Goal: Task Accomplishment & Management: Manage account settings

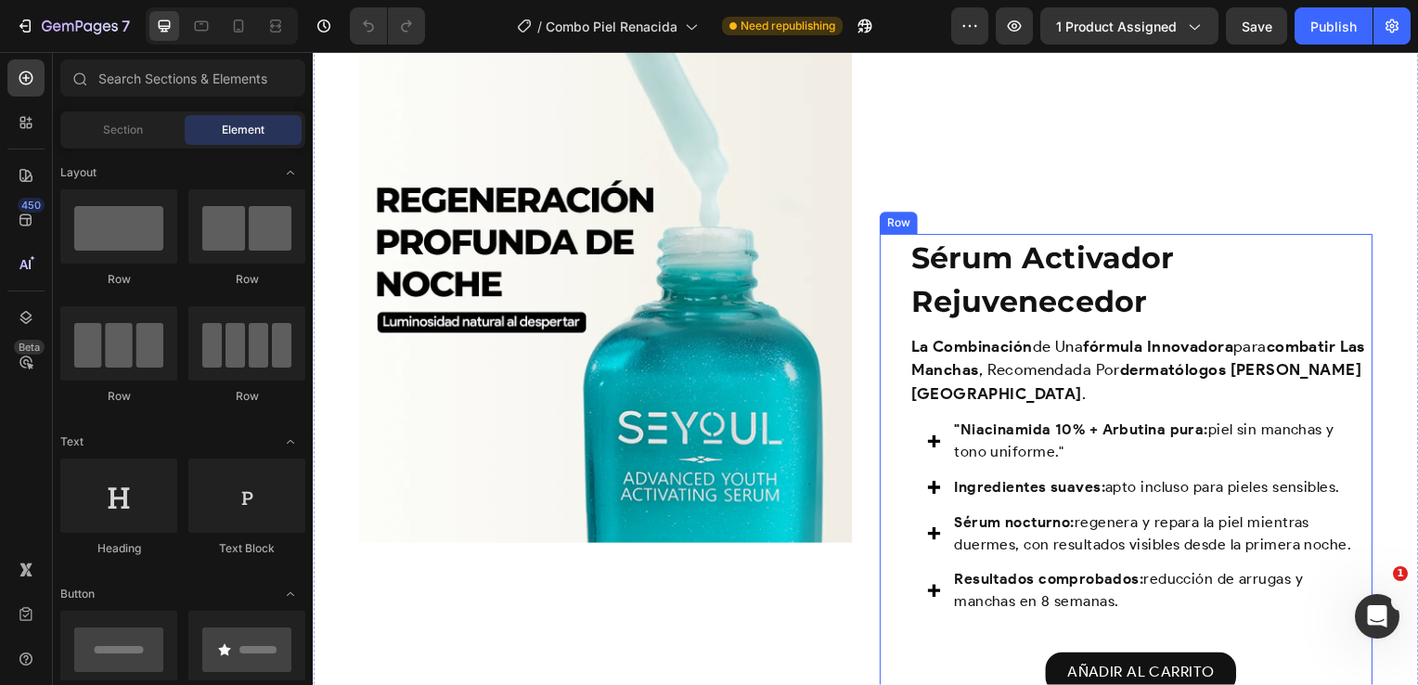
scroll to position [1566, 0]
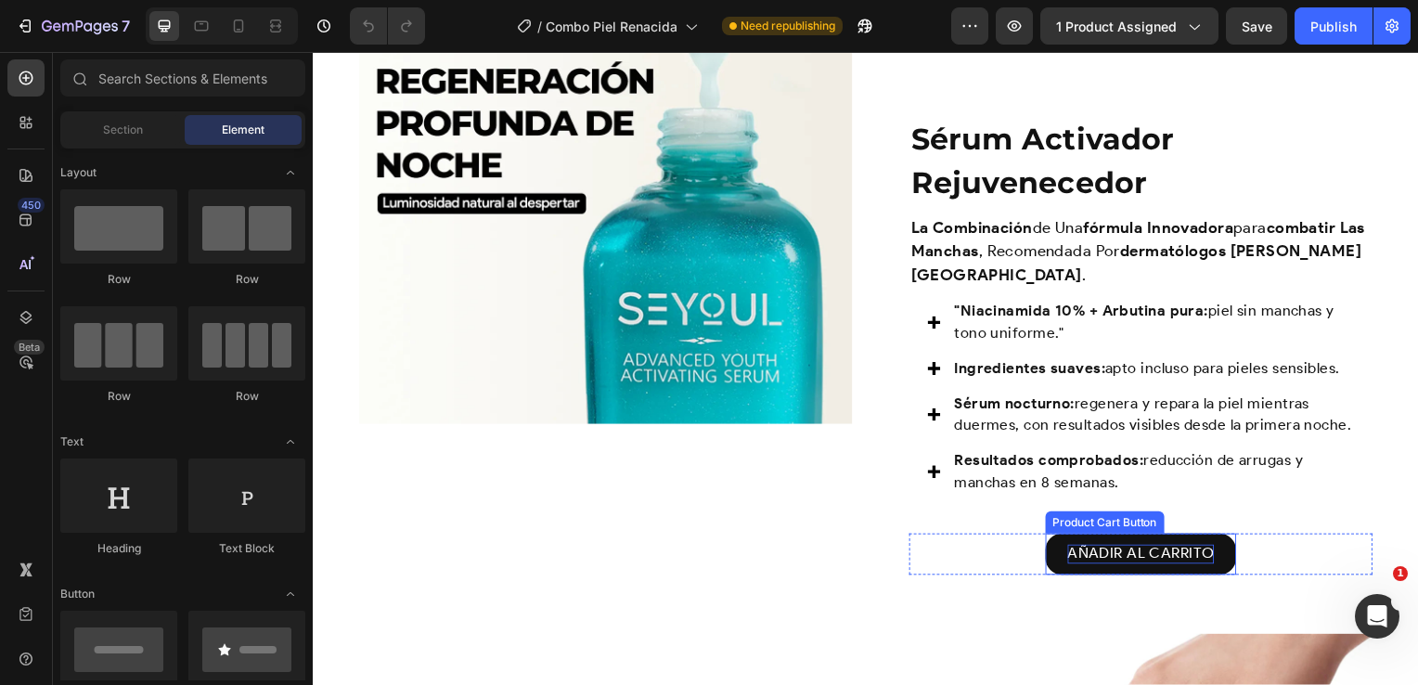
click at [1157, 548] on div "AÑADIR AL CARRITO" at bounding box center [1147, 557] width 148 height 19
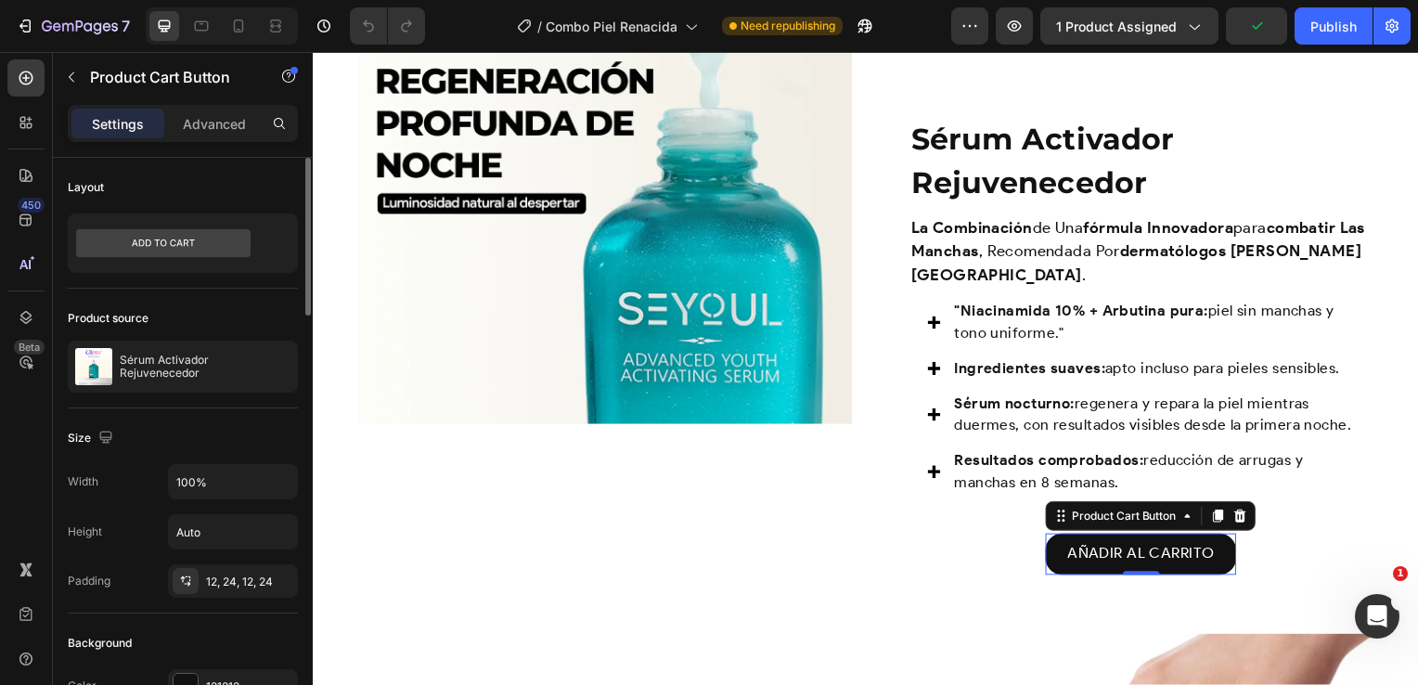
scroll to position [0, 0]
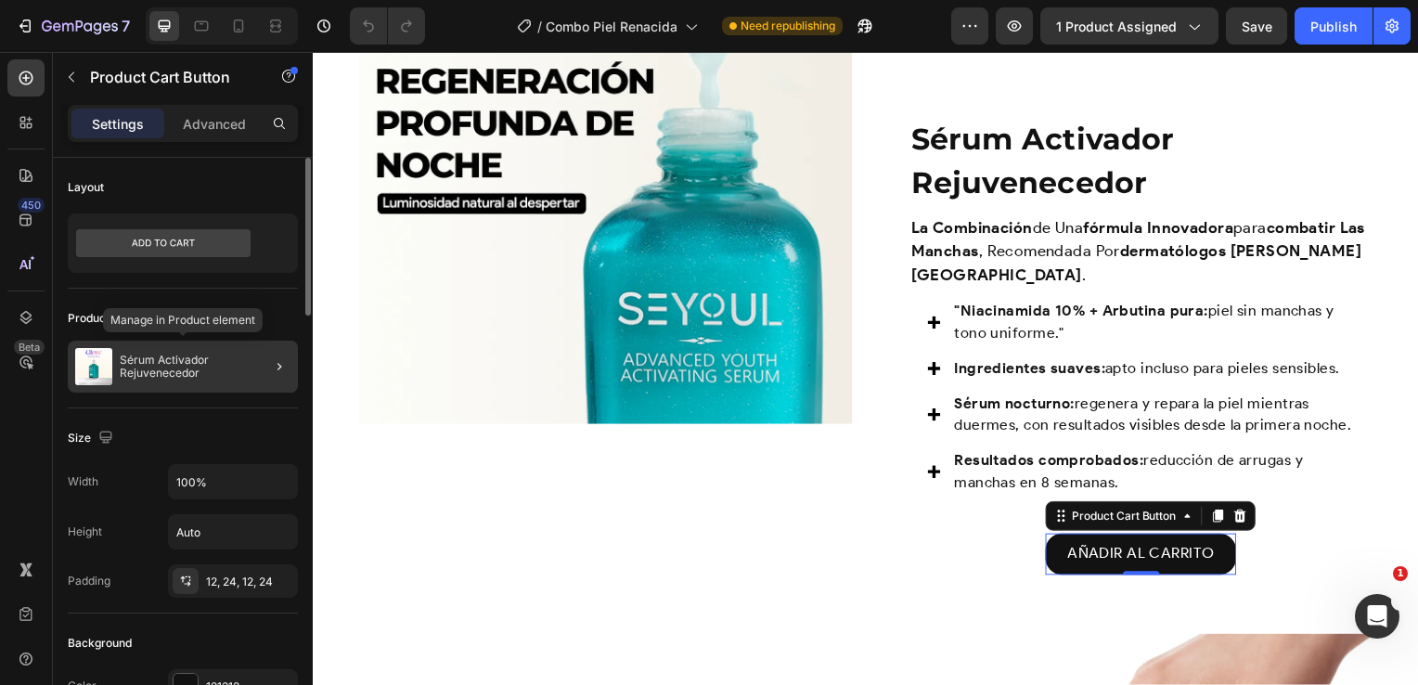
click at [230, 366] on p "Sérum Activador Rejuvenecedor" at bounding box center [205, 367] width 171 height 26
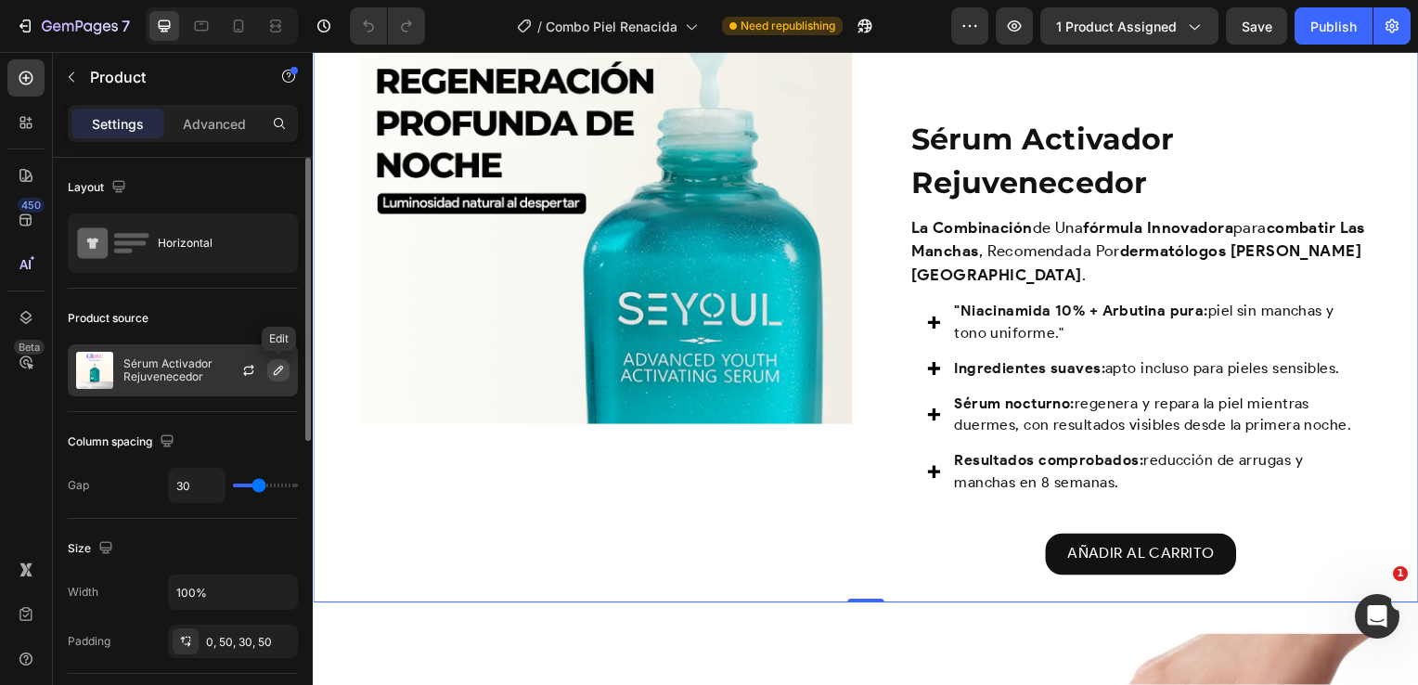
click at [277, 374] on icon "button" at bounding box center [278, 370] width 15 height 15
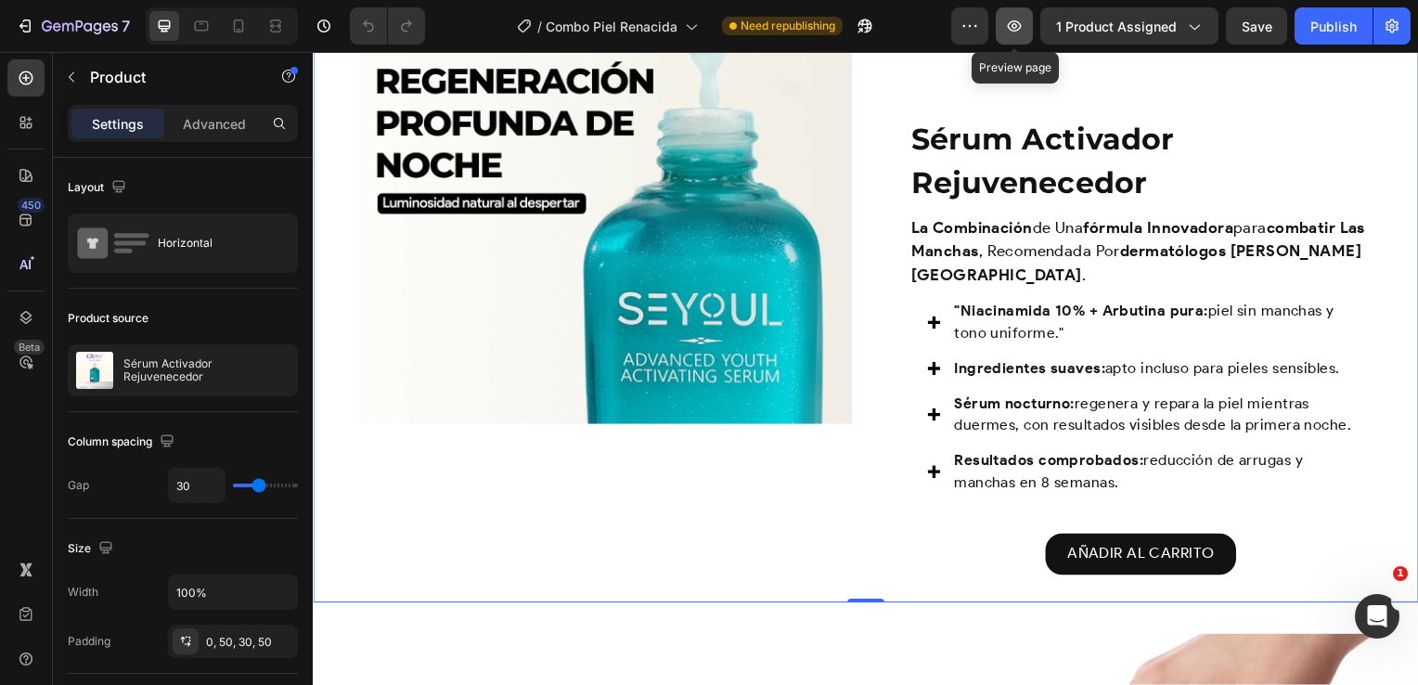
click at [1012, 23] on icon "button" at bounding box center [1015, 25] width 14 height 11
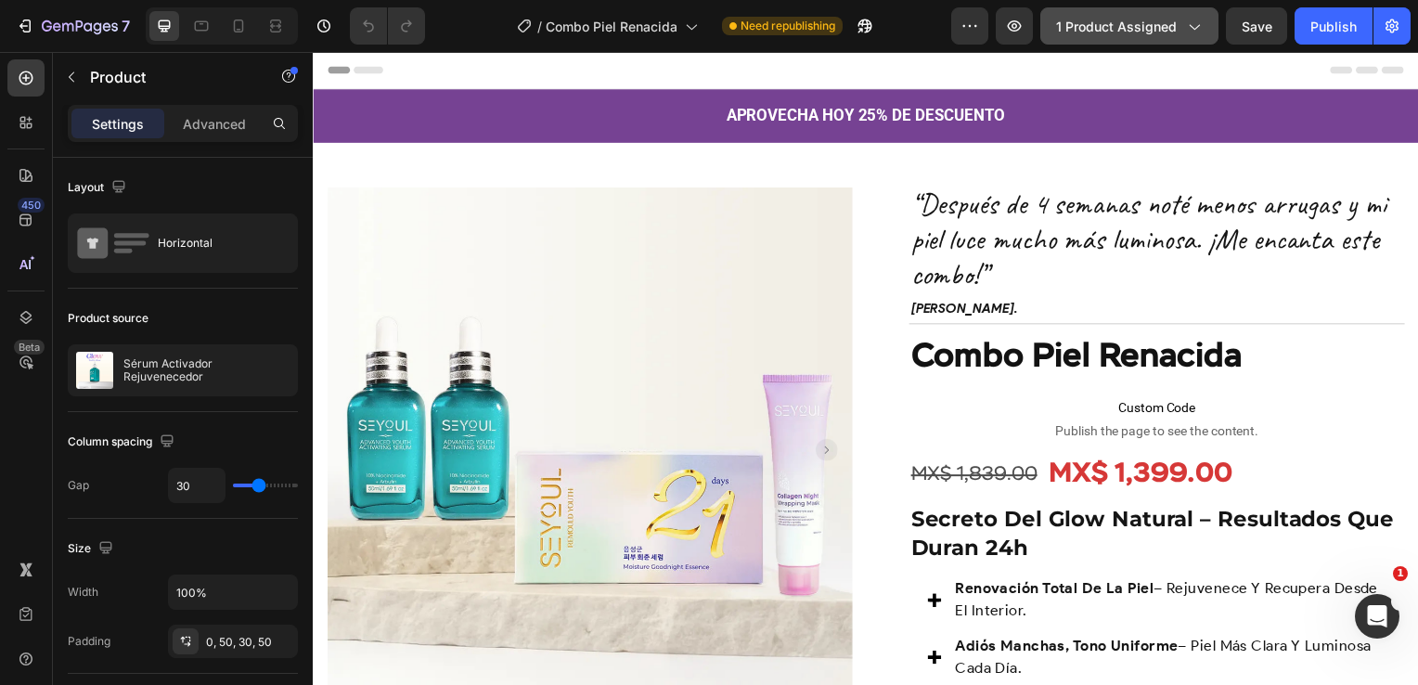
click at [1168, 19] on span "1 product assigned" at bounding box center [1116, 26] width 121 height 19
click at [234, 24] on icon at bounding box center [239, 25] width 10 height 13
type input "0"
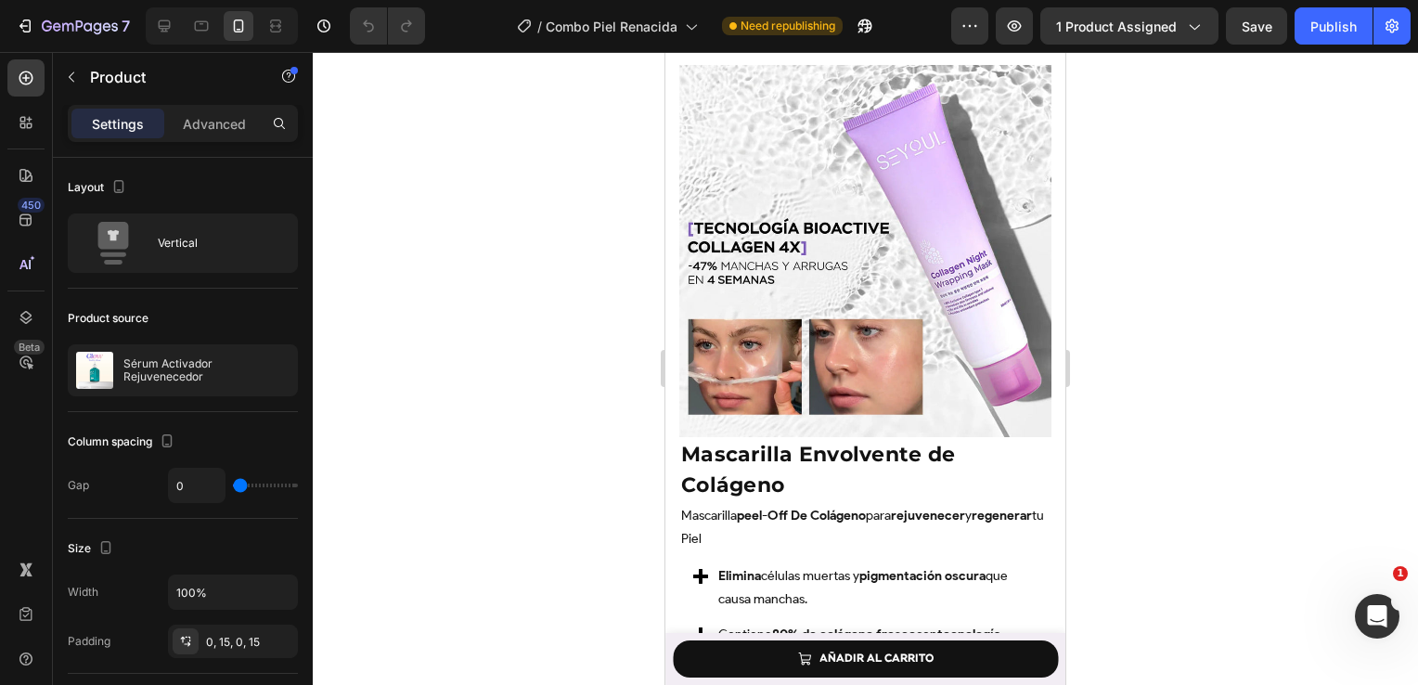
scroll to position [2928, 0]
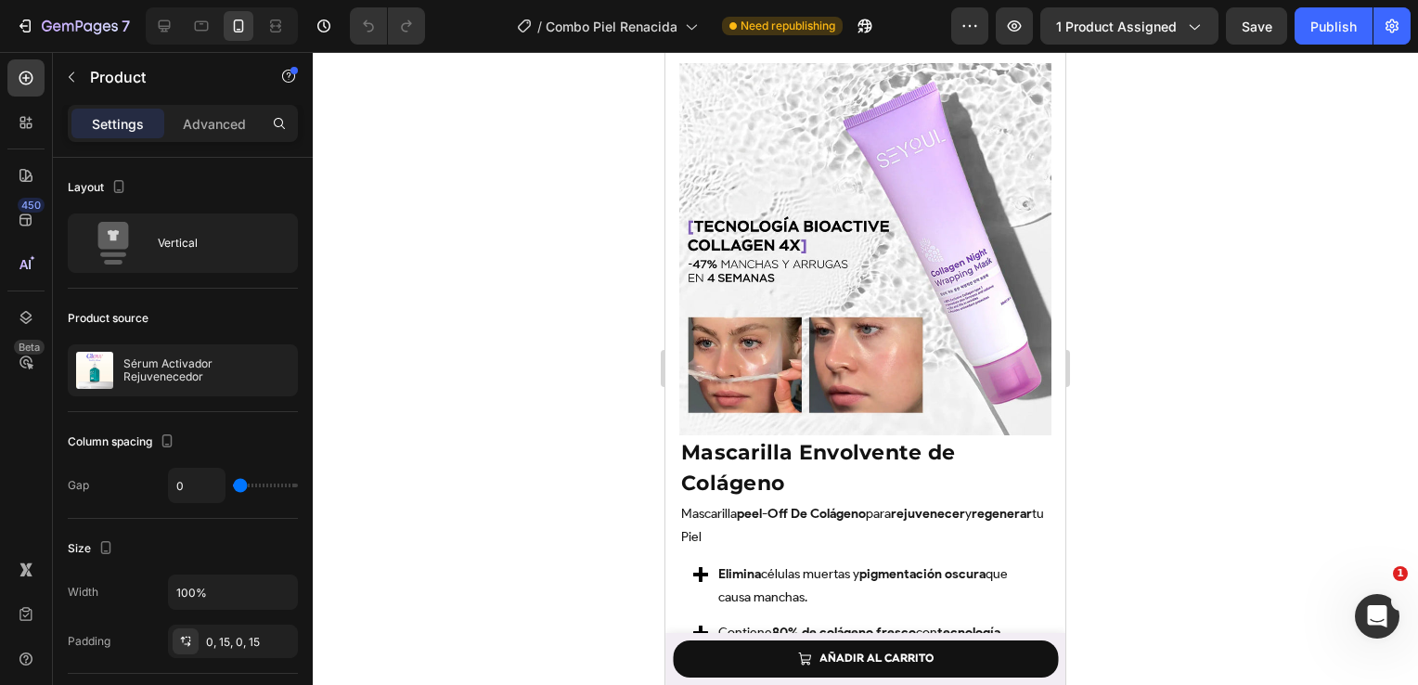
click at [889, 22] on button "AÑADIR AL CARRITO" at bounding box center [866, 1] width 182 height 44
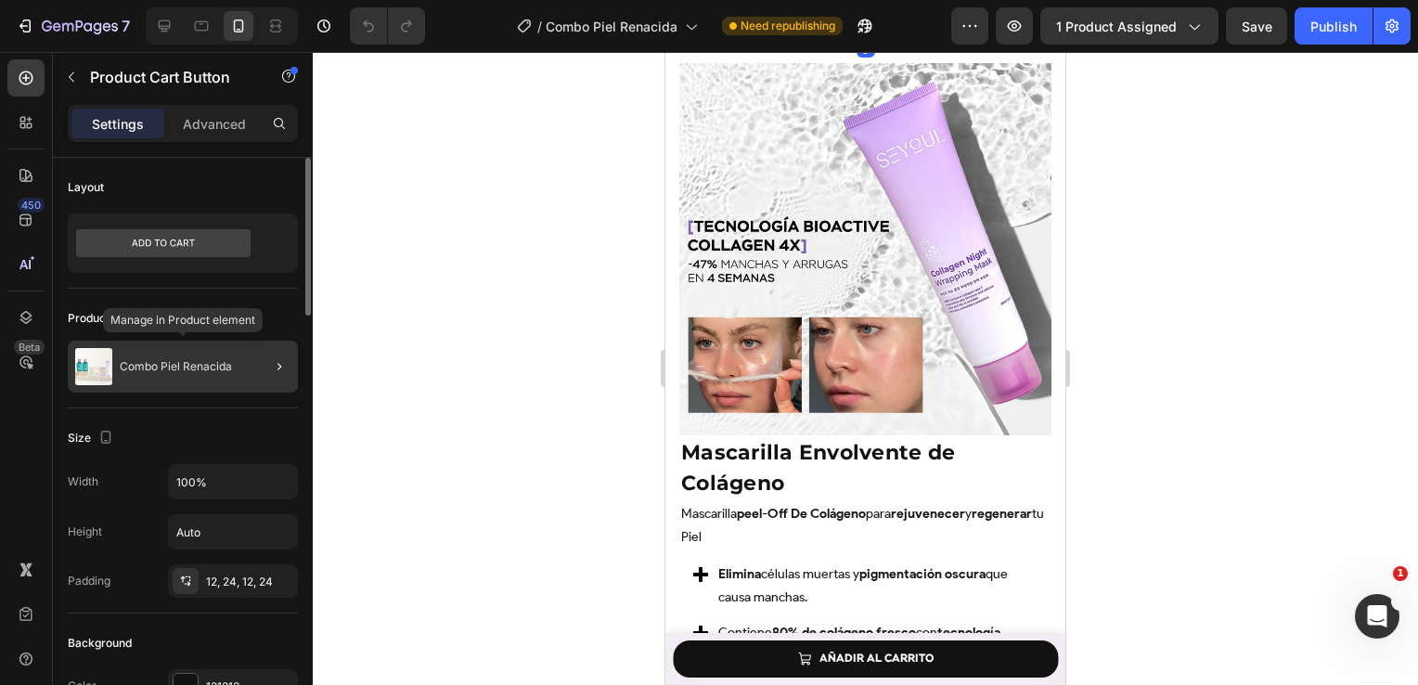
click at [240, 373] on div "Combo Piel Renacida" at bounding box center [183, 367] width 230 height 52
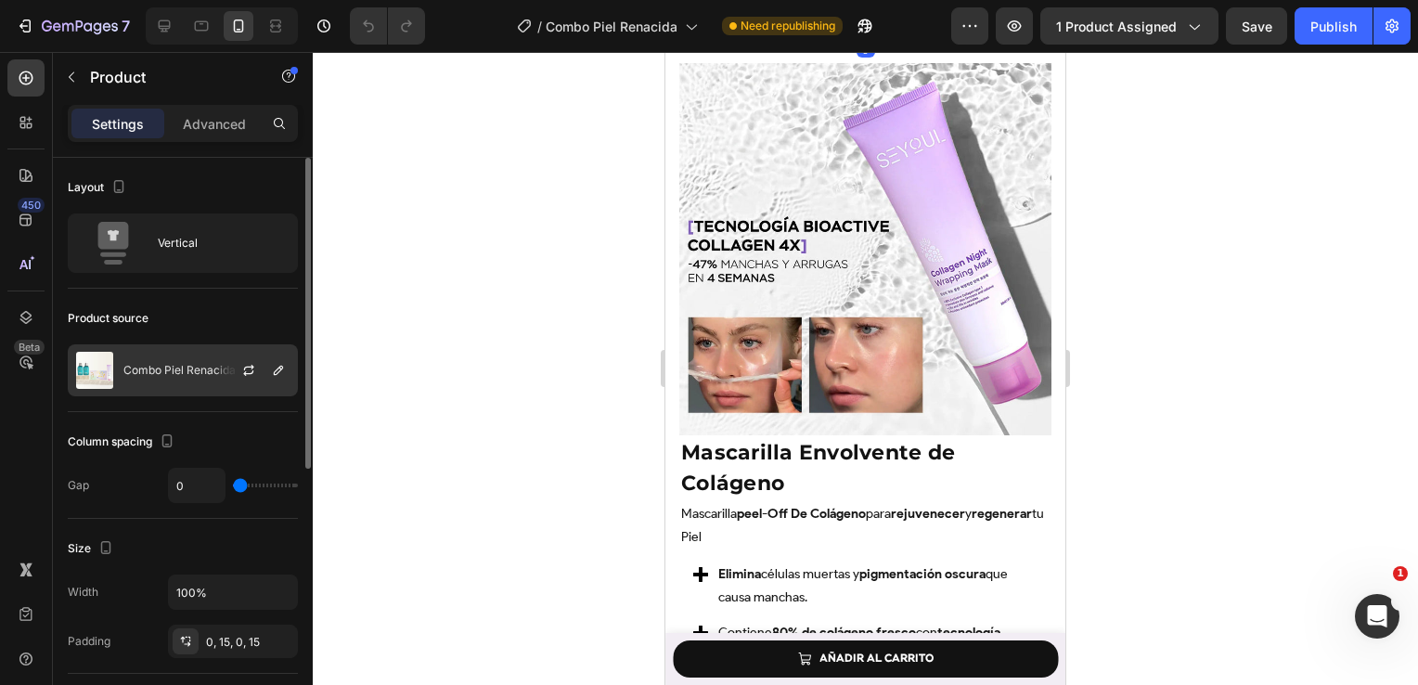
click at [264, 377] on div at bounding box center [256, 370] width 82 height 50
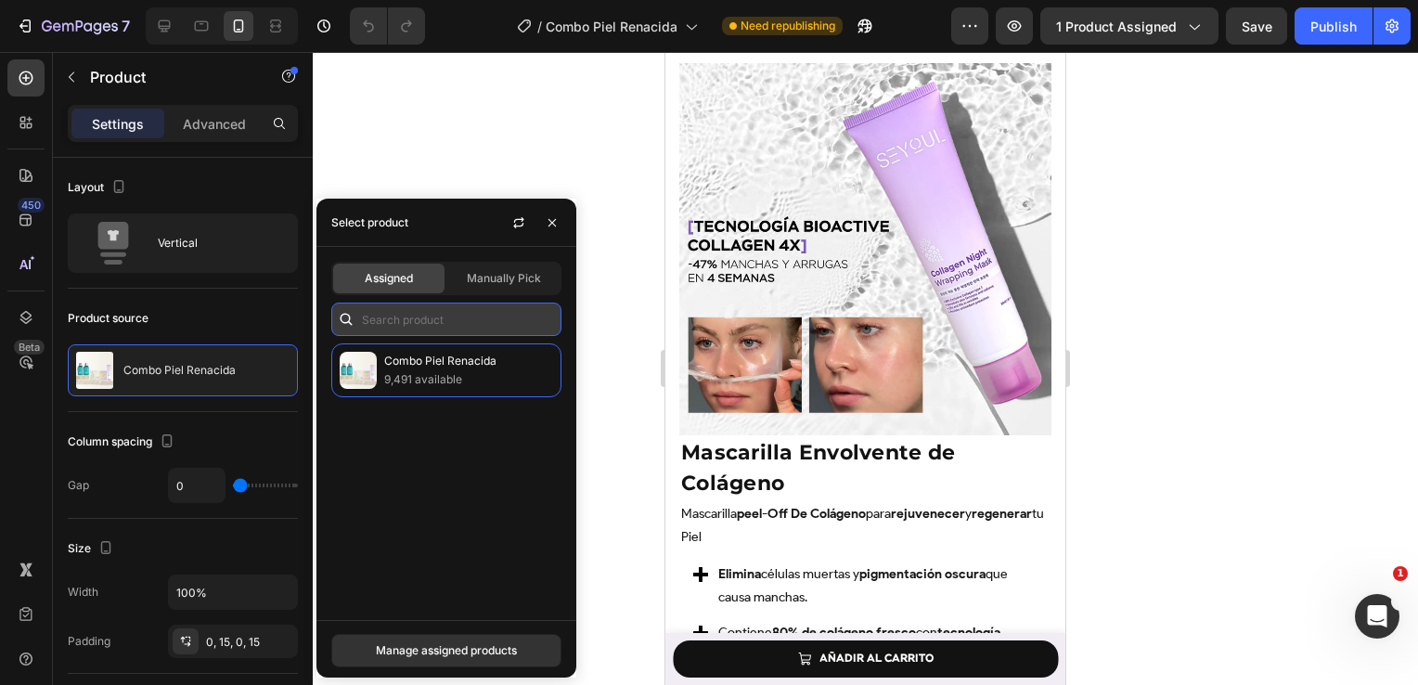
click at [444, 325] on input "text" at bounding box center [446, 318] width 230 height 33
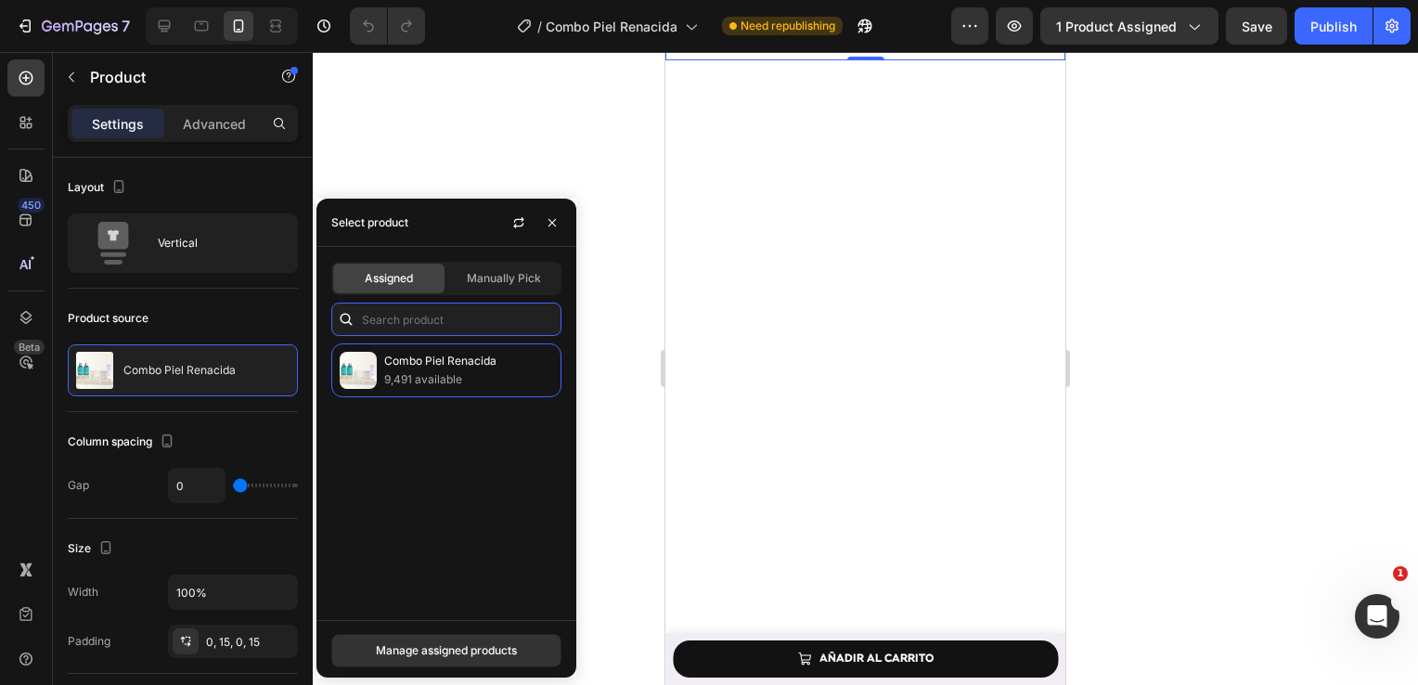
scroll to position [2505, 0]
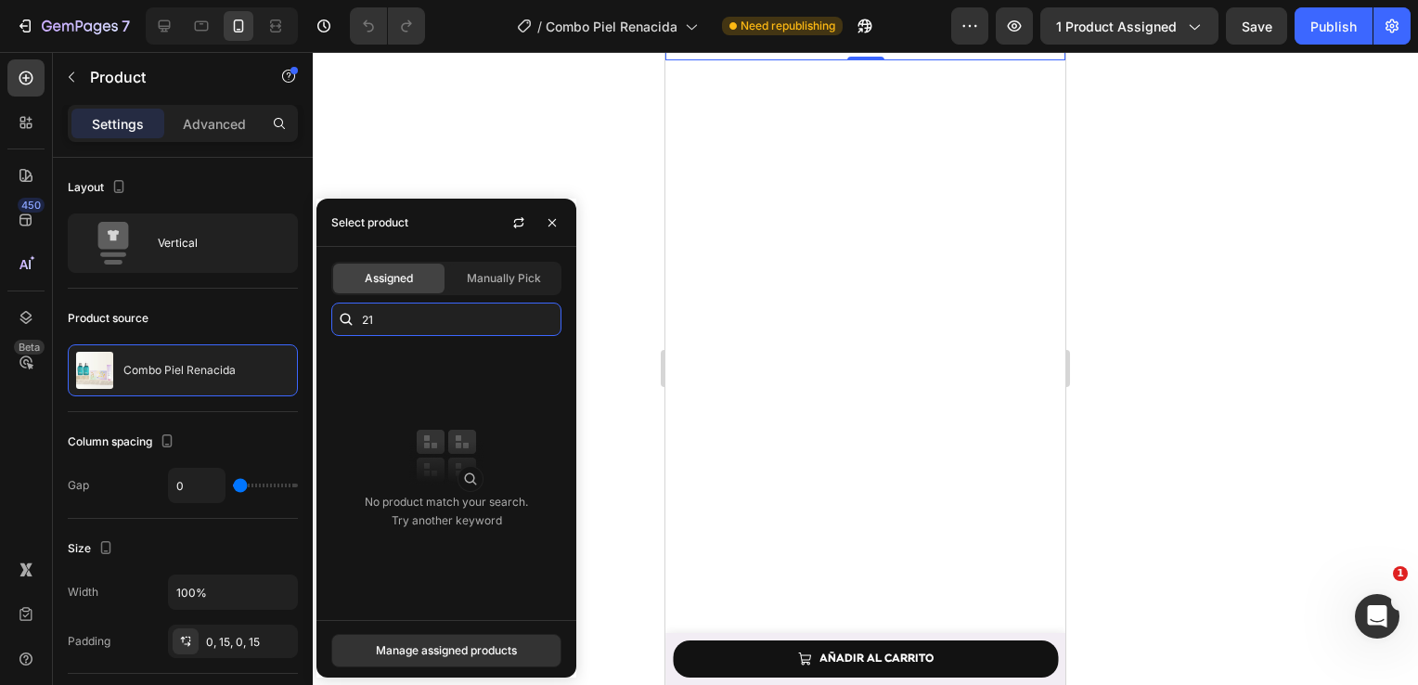
type input "2"
type input "s"
type input "S"
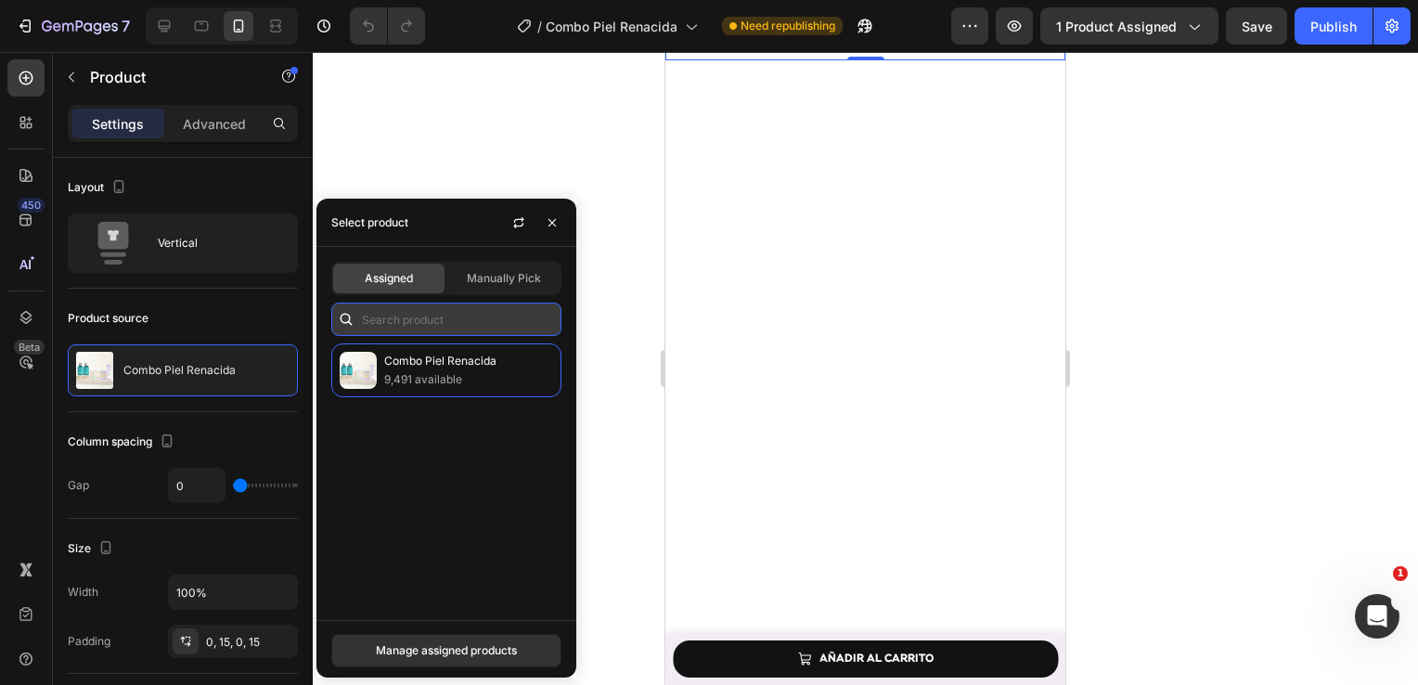
click at [464, 302] on input "text" at bounding box center [446, 318] width 230 height 33
paste input "Suero 21 Días"
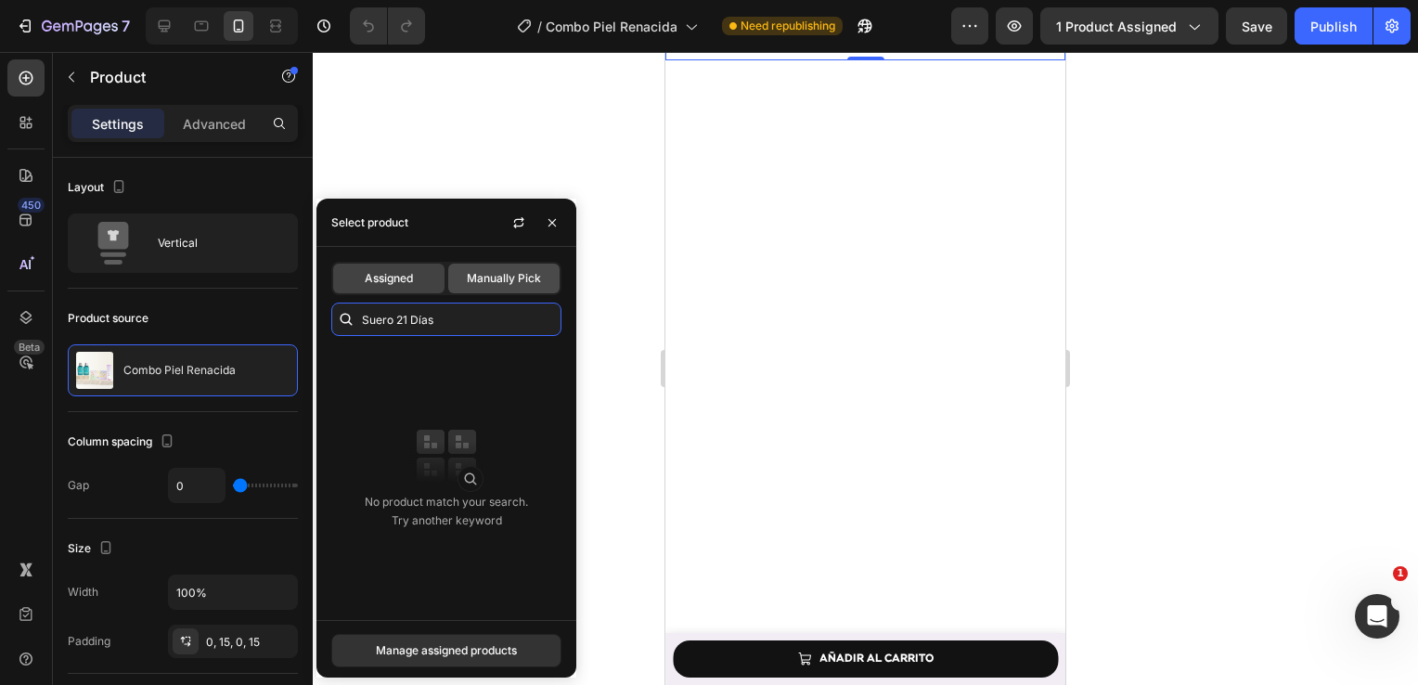
type input "Suero 21 Días"
click at [513, 288] on div "Manually Pick" at bounding box center [503, 279] width 111 height 30
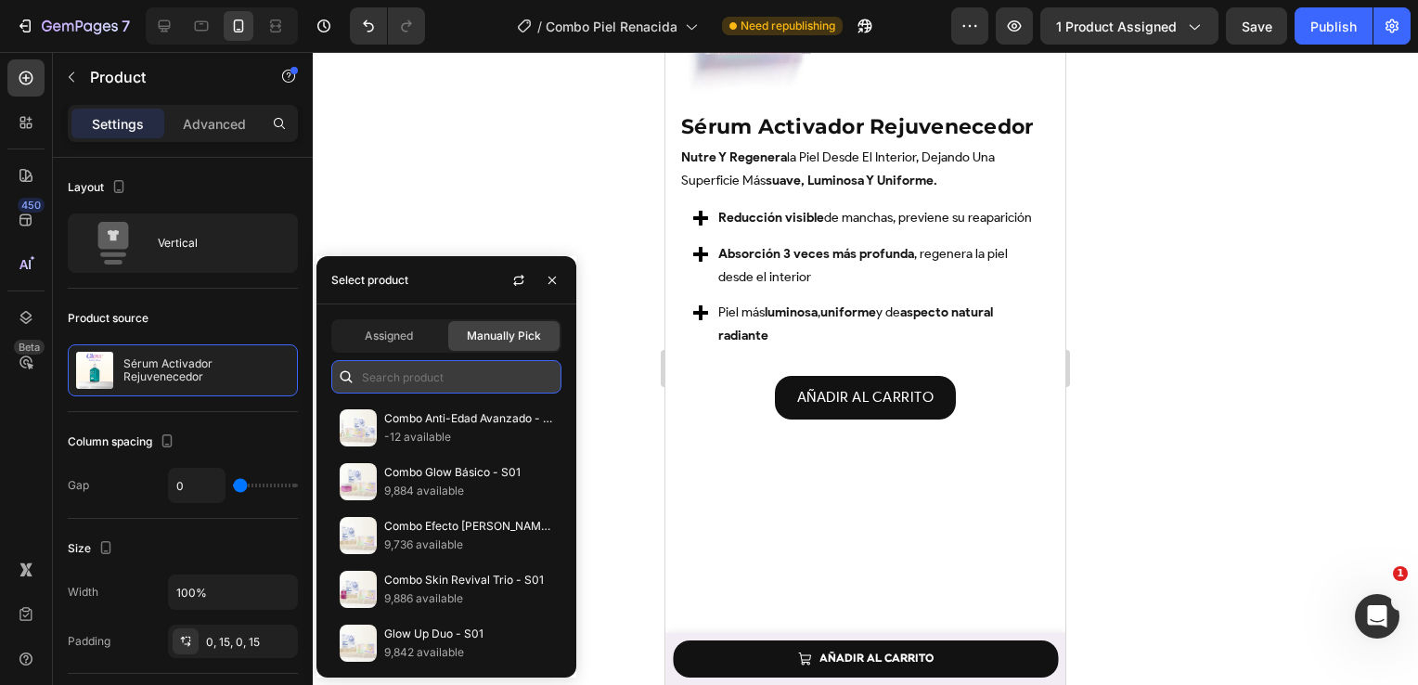
click at [455, 388] on input "text" at bounding box center [446, 376] width 230 height 33
paste input "Suero 21 Días"
type input "Suero 21 Días"
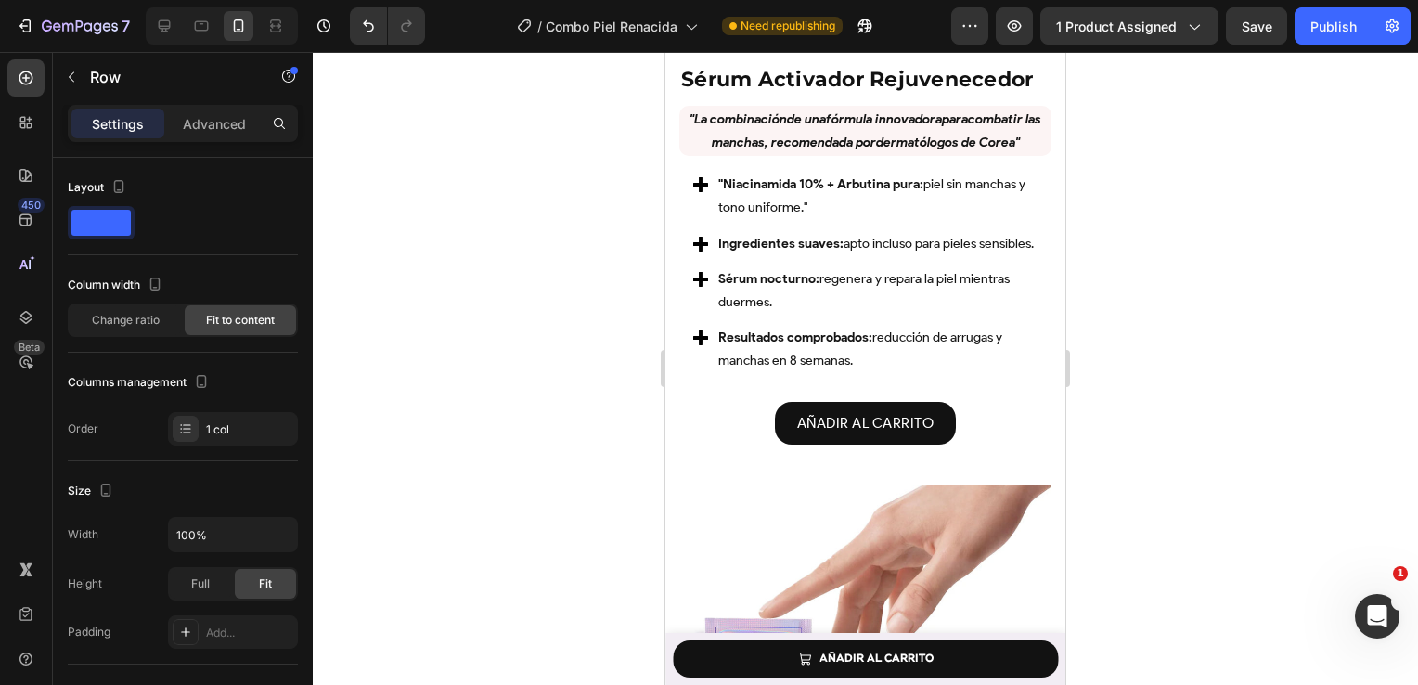
scroll to position [2129, 0]
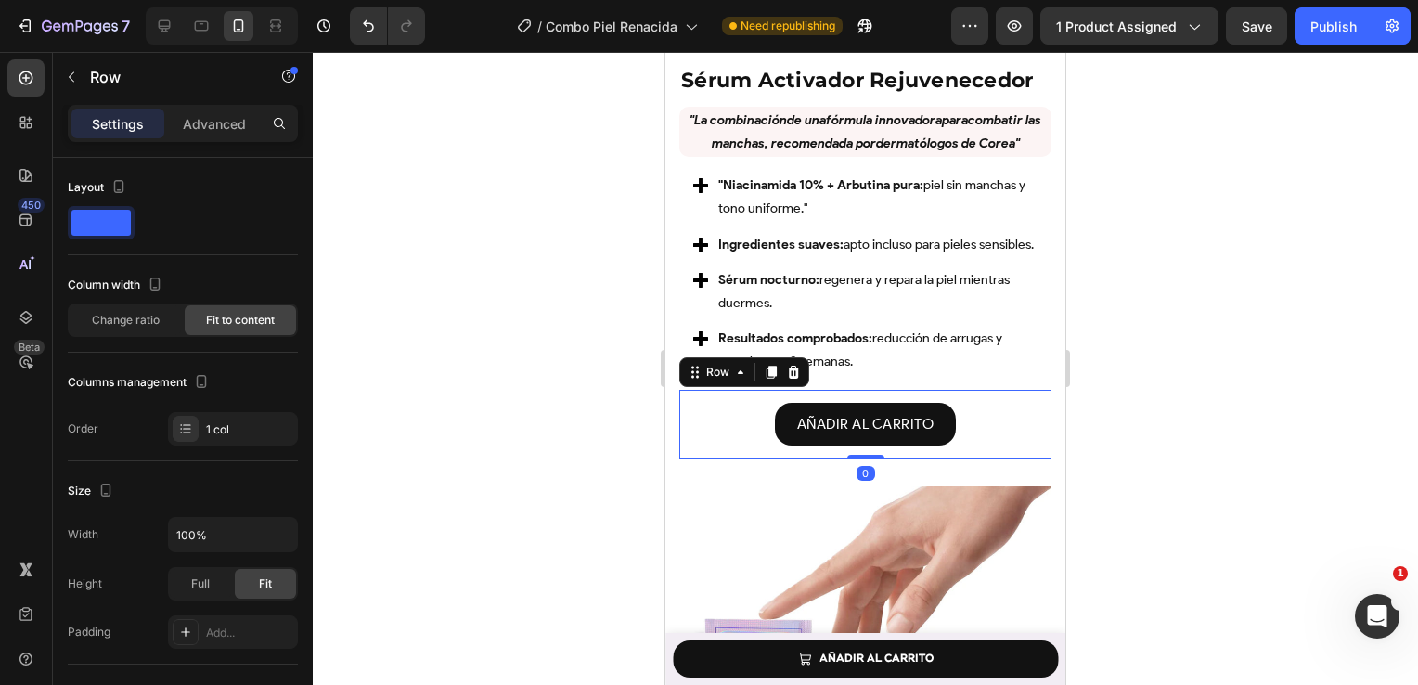
click at [739, 449] on div "AÑADIR AL CARRITO Product Cart Button Row 0" at bounding box center [865, 425] width 372 height 70
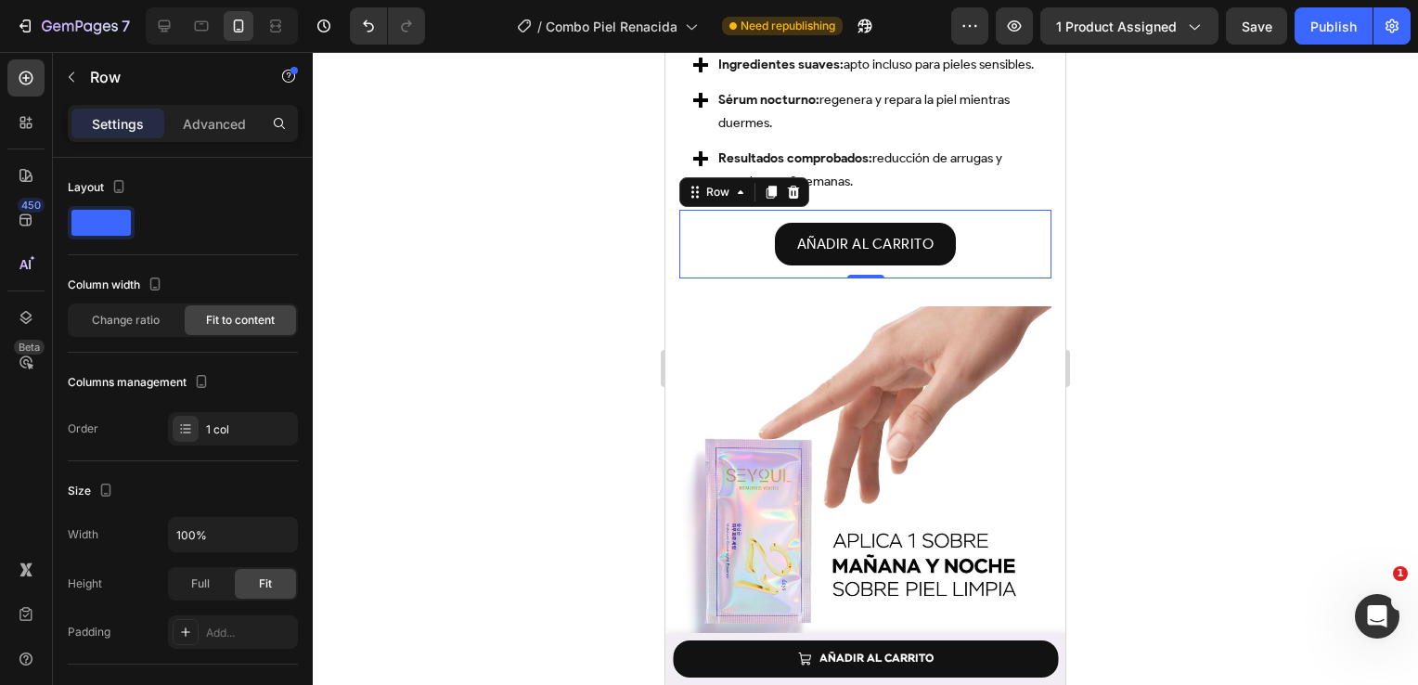
scroll to position [1828, 0]
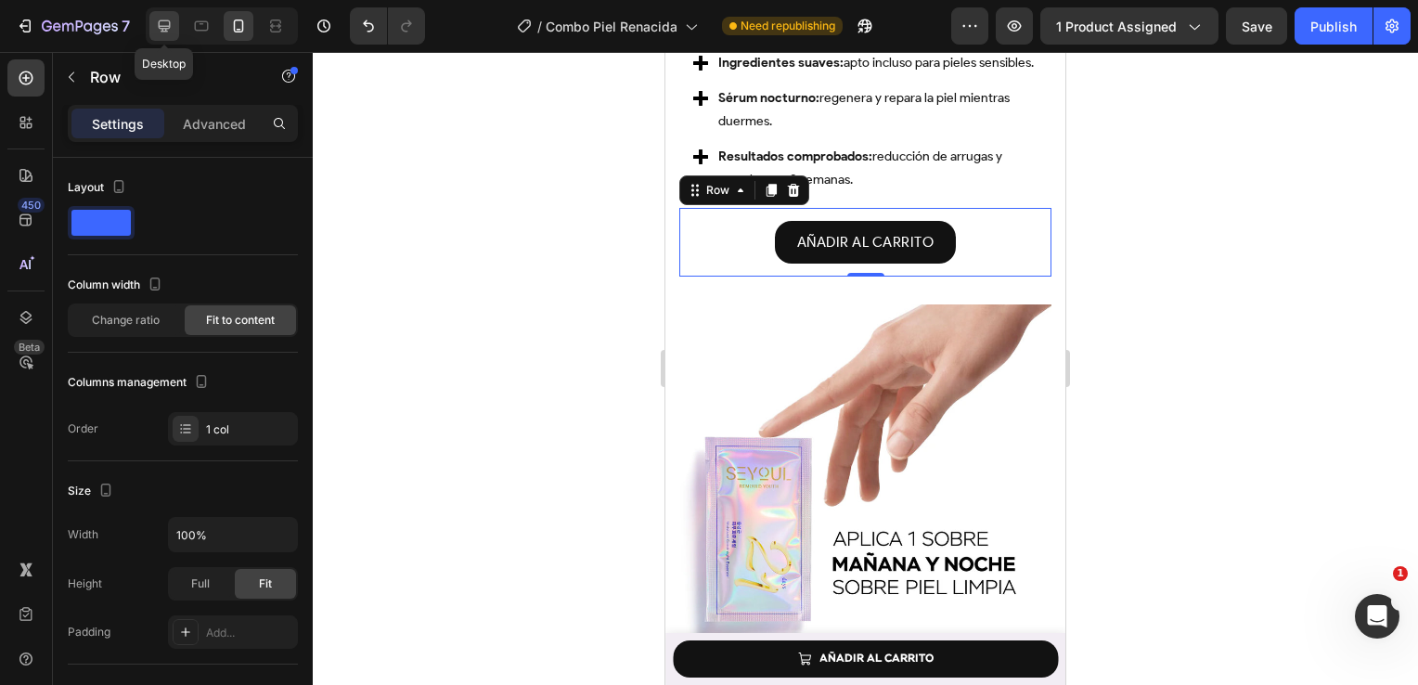
click at [155, 28] on icon at bounding box center [164, 26] width 19 height 19
type input "1200"
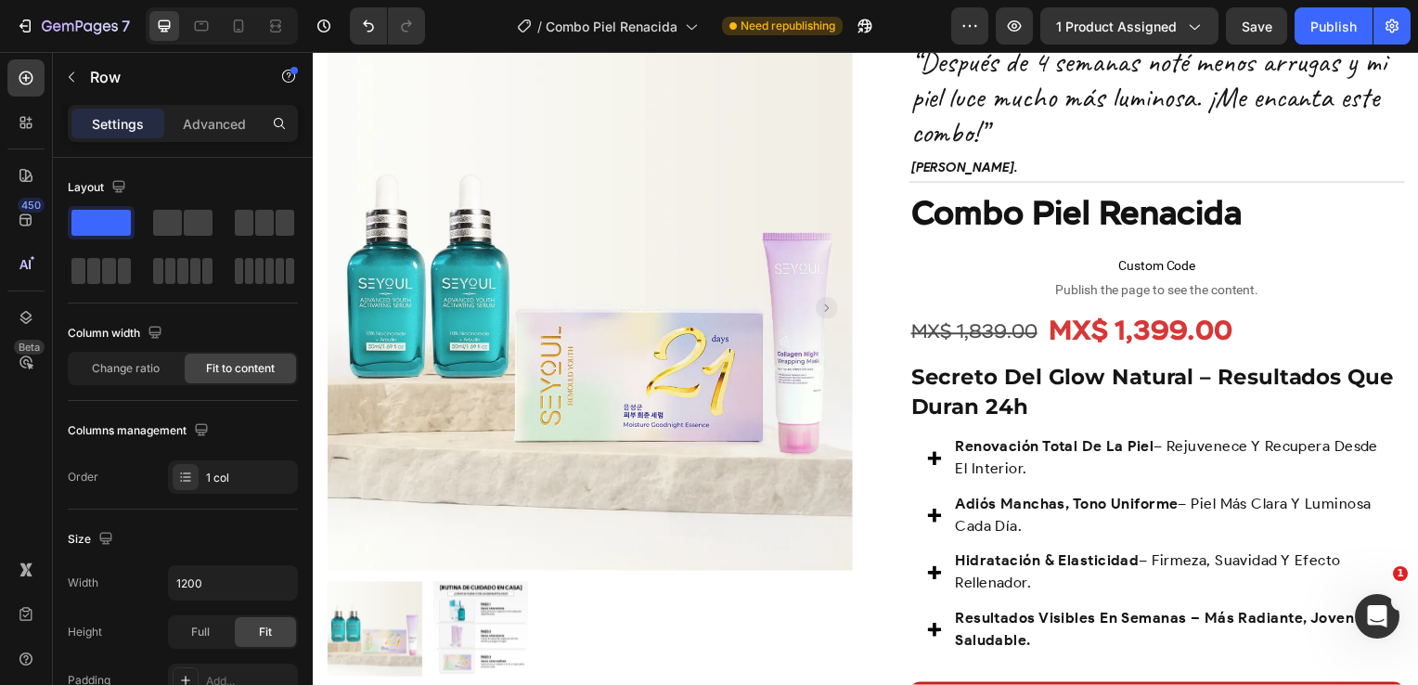
scroll to position [141, 0]
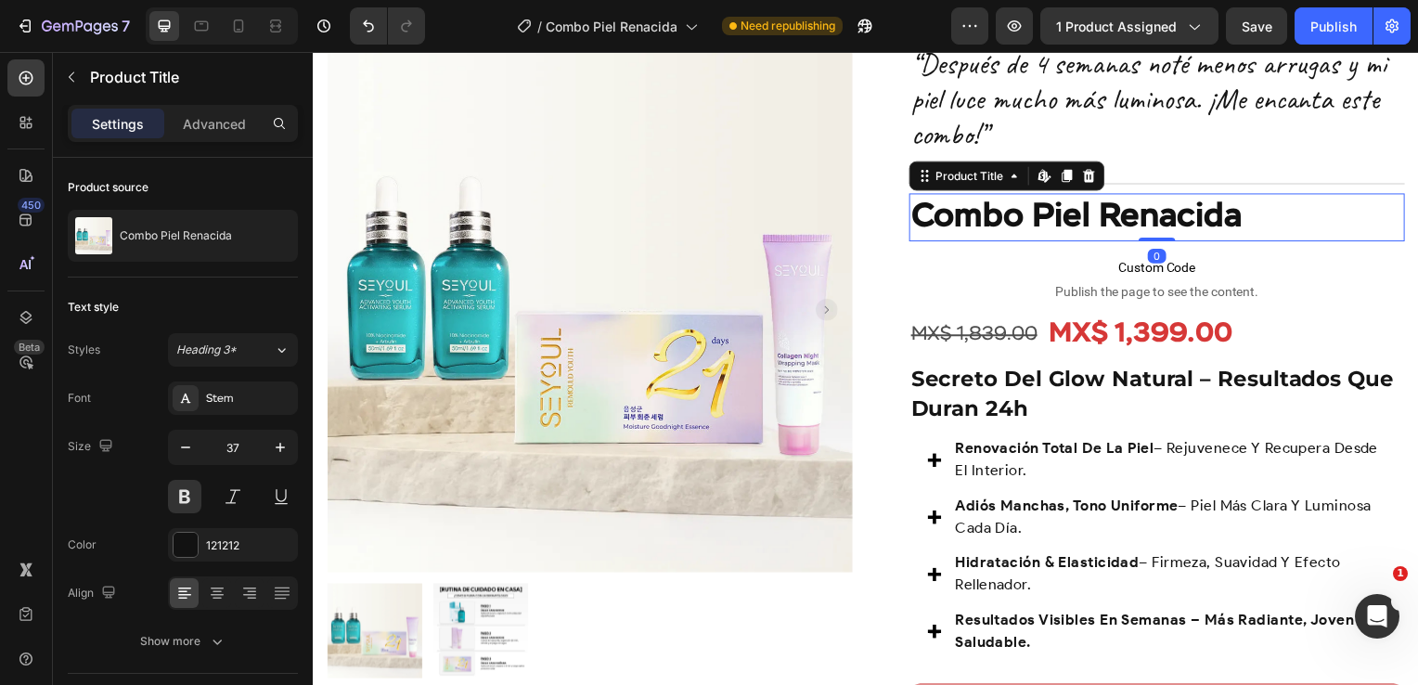
click at [1160, 206] on h1 "Combo Piel Renacida" at bounding box center [1162, 219] width 499 height 48
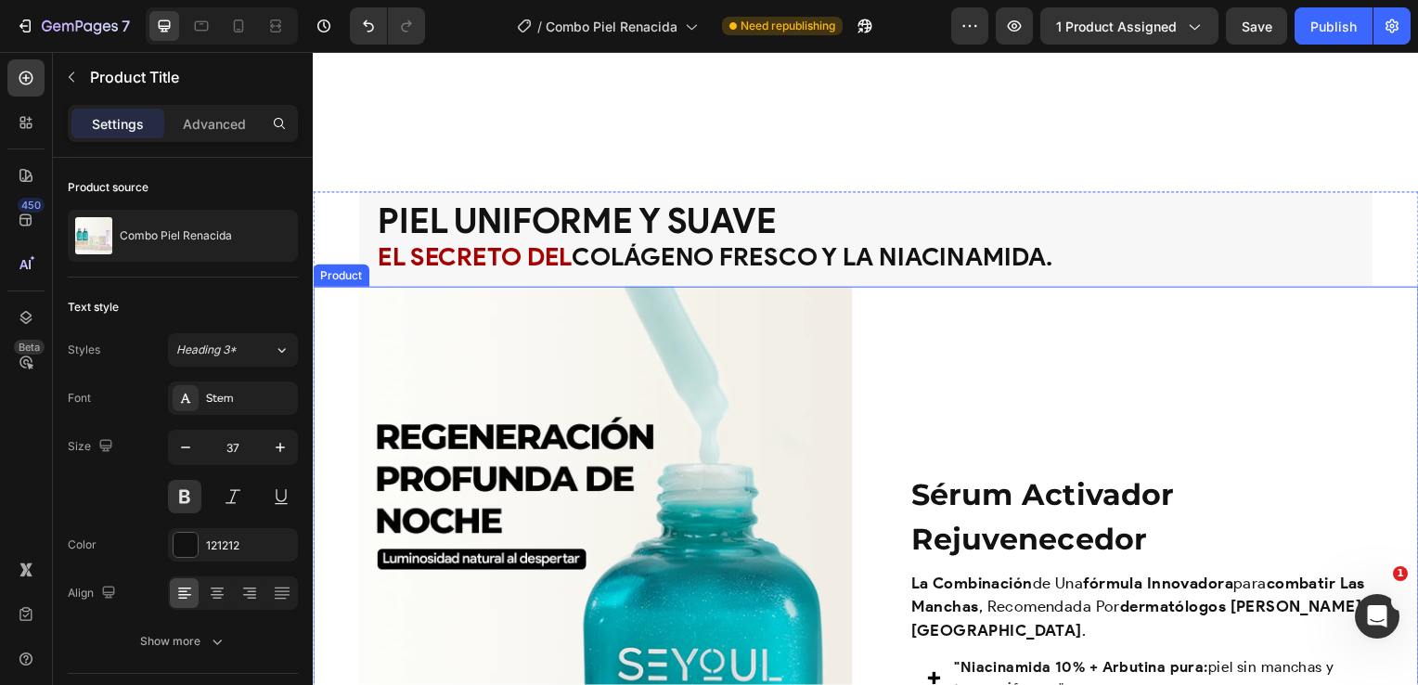
scroll to position [1707, 0]
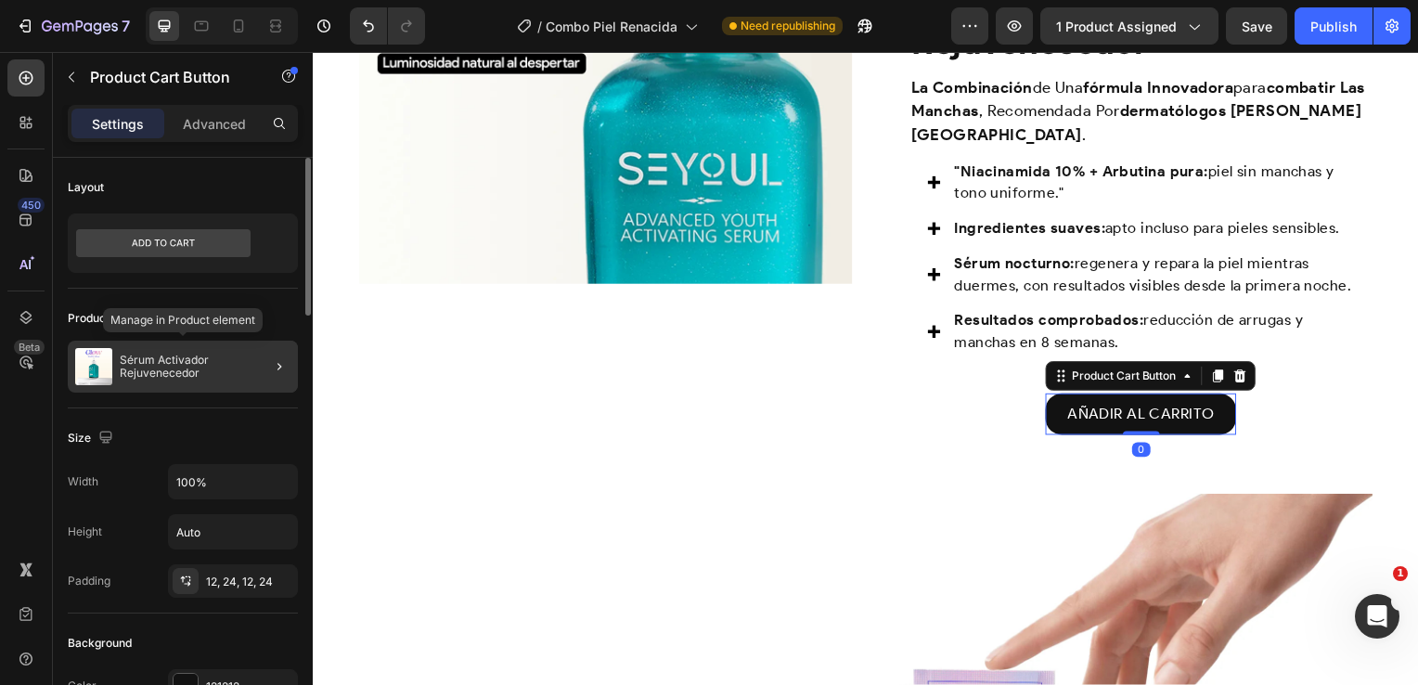
click at [192, 353] on div "Sérum Activador Rejuvenecedor" at bounding box center [183, 367] width 230 height 52
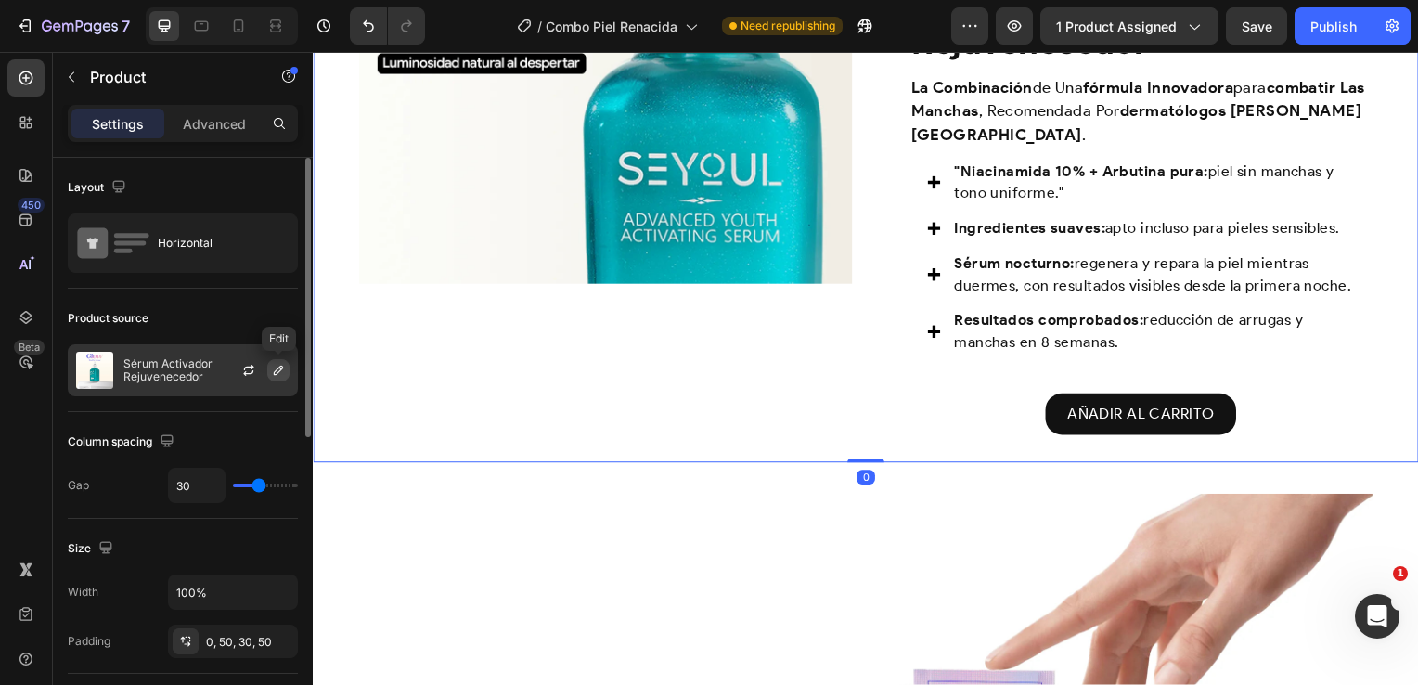
click at [275, 365] on icon "button" at bounding box center [278, 370] width 15 height 15
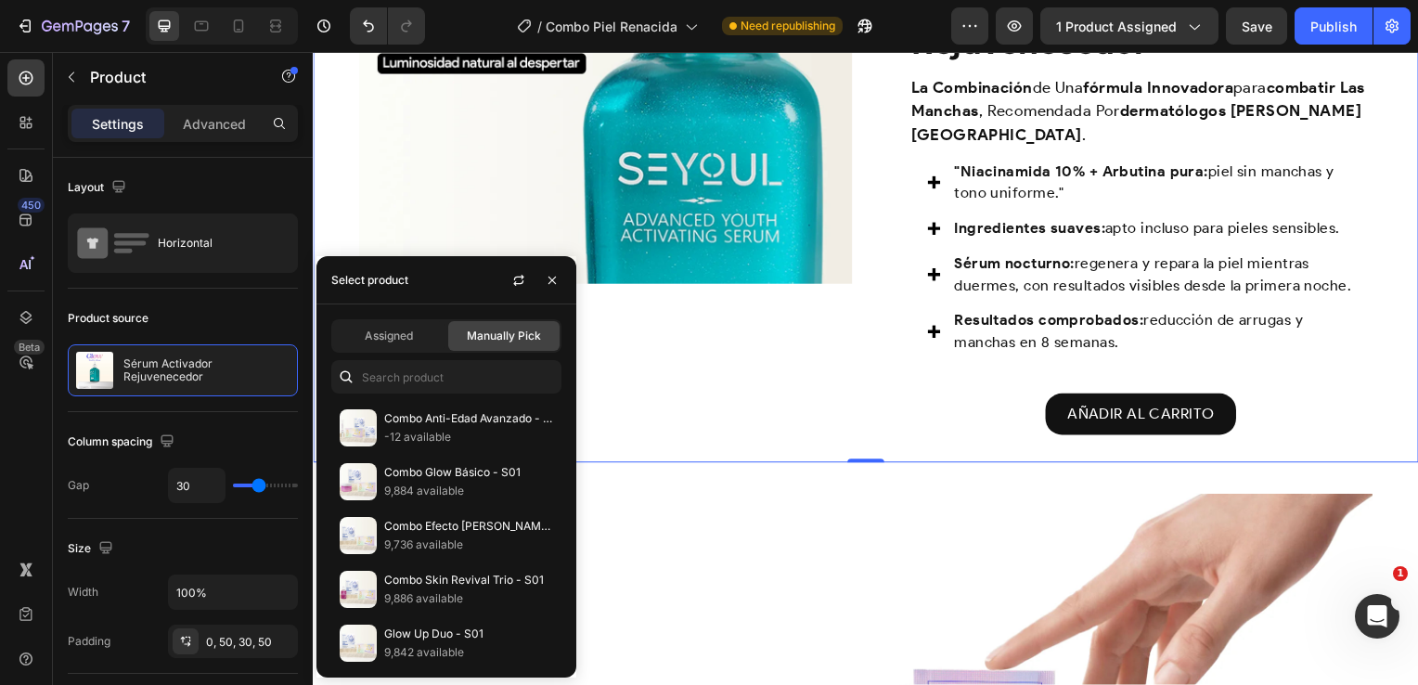
click at [357, 366] on div at bounding box center [346, 376] width 30 height 33
click at [391, 377] on input "text" at bounding box center [446, 376] width 230 height 33
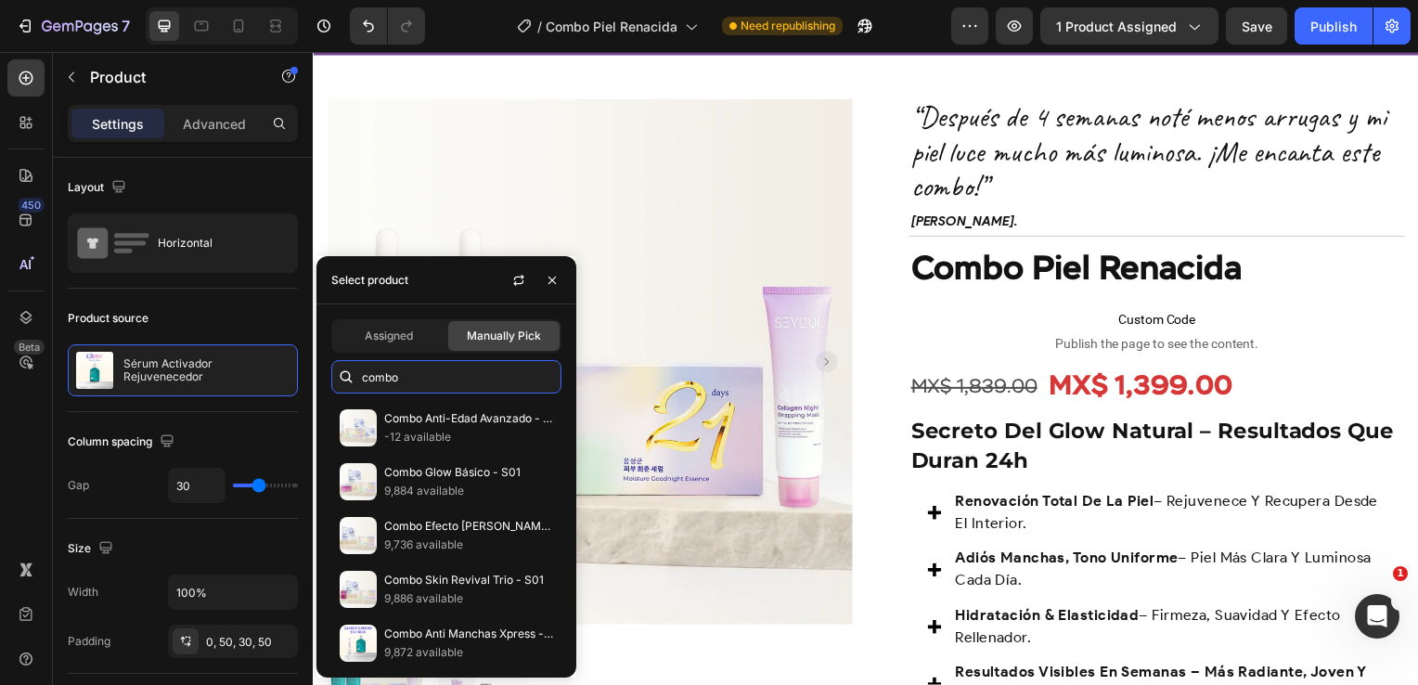
scroll to position [71, 0]
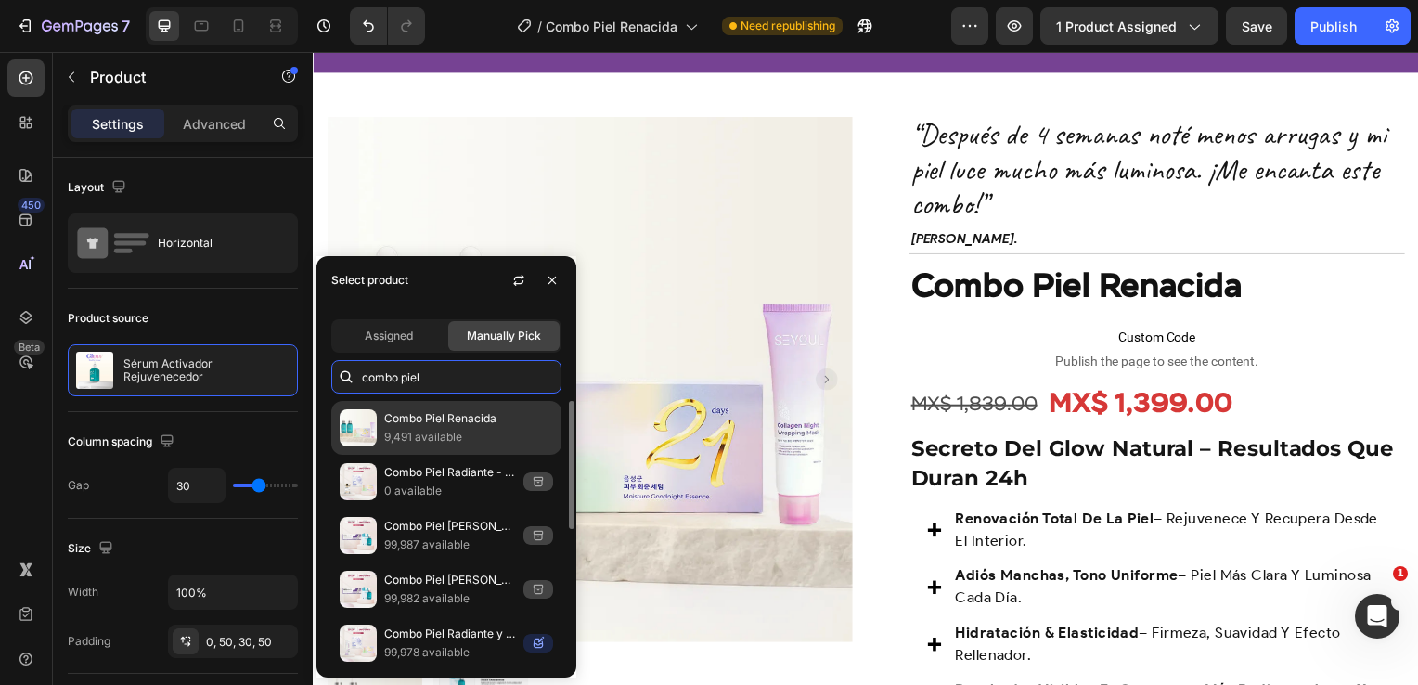
type input "combo piel"
click at [427, 455] on div "Combo Piel Renacida 9,491 available" at bounding box center [446, 482] width 230 height 54
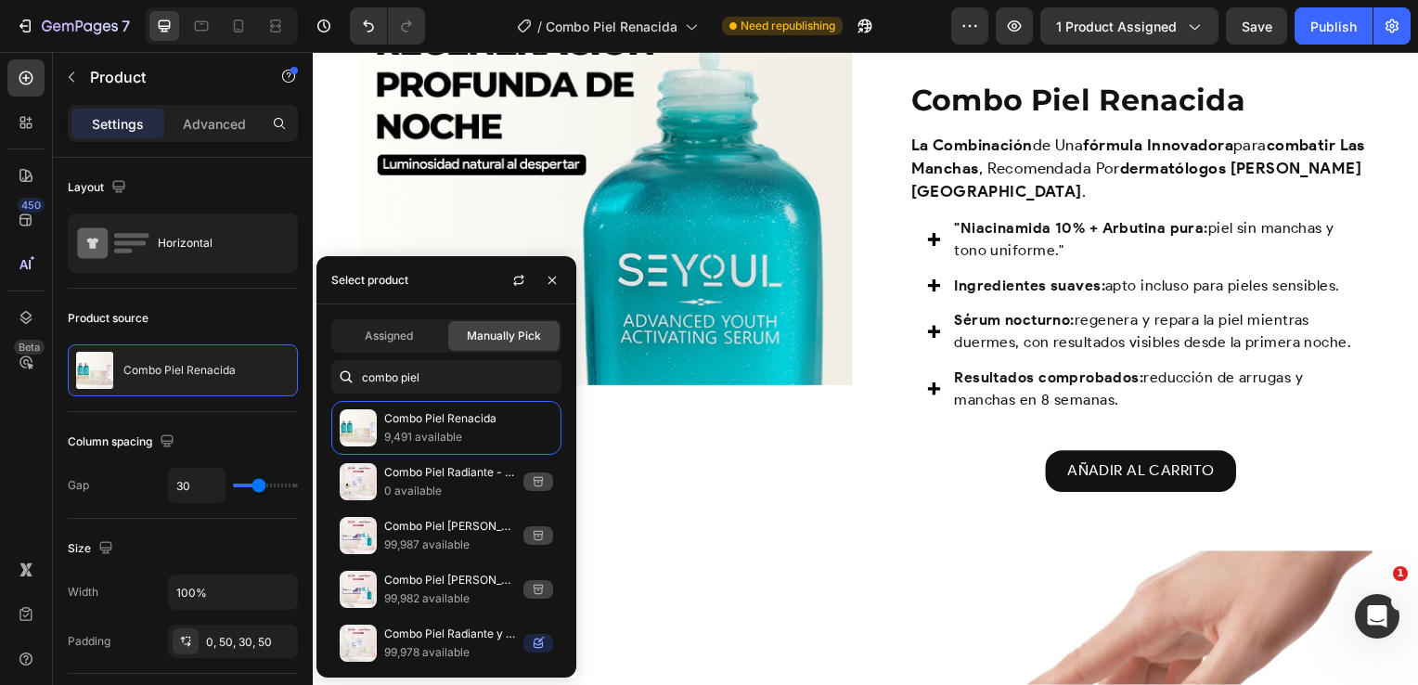
scroll to position [1606, 0]
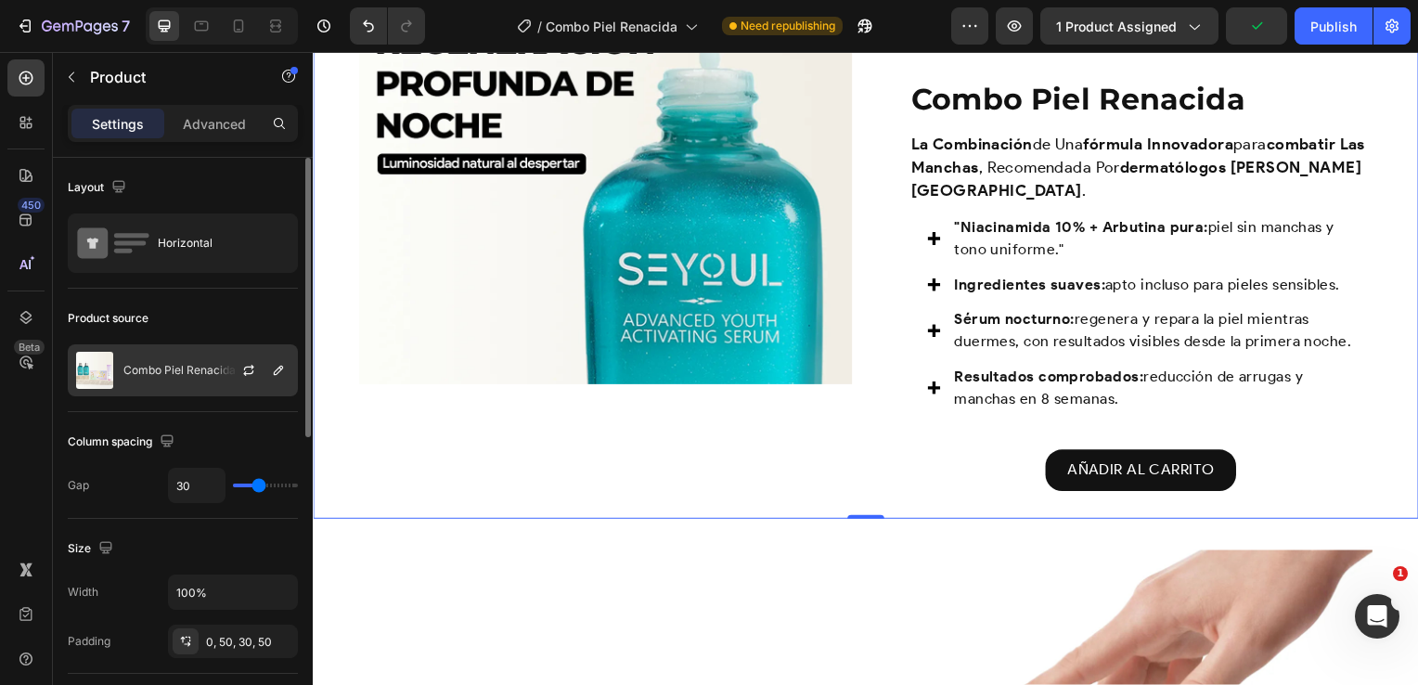
click at [235, 380] on div at bounding box center [256, 370] width 82 height 50
click at [286, 373] on button "button" at bounding box center [278, 370] width 22 height 22
click at [189, 384] on div "Combo Piel Renacida" at bounding box center [183, 370] width 230 height 52
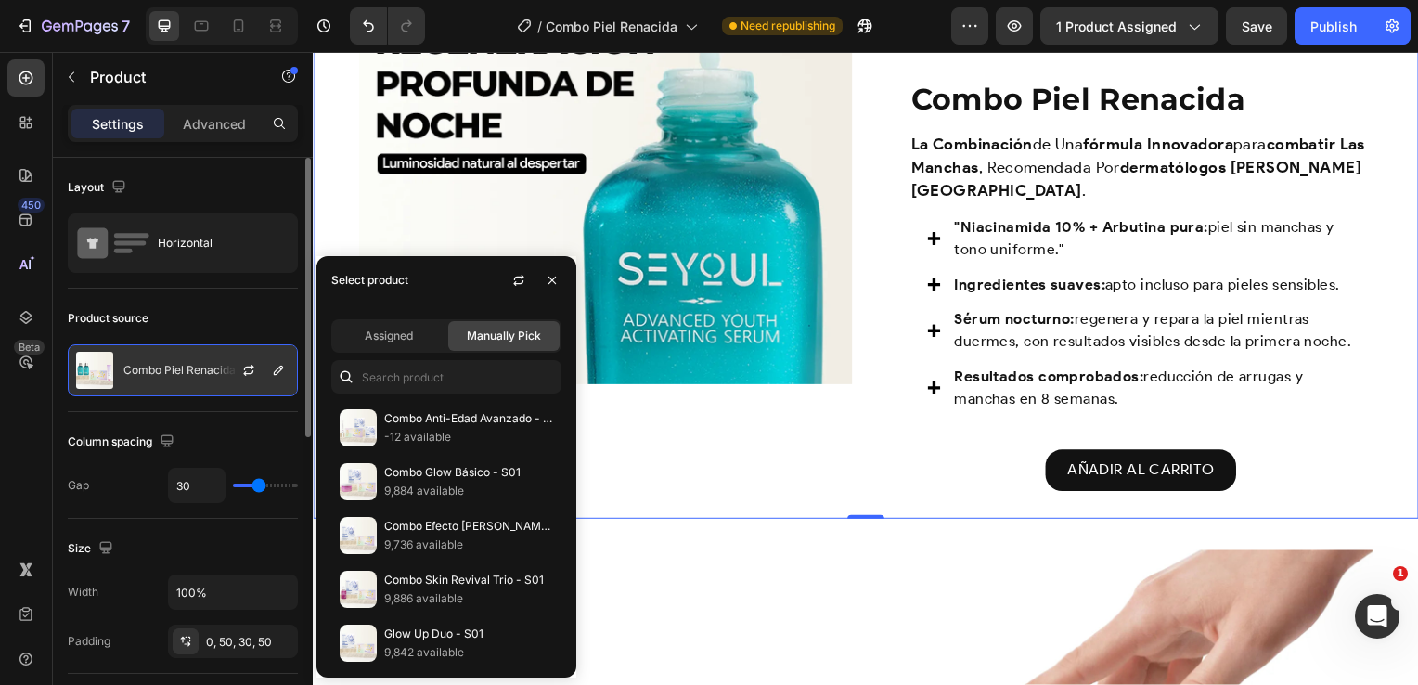
click at [189, 366] on p "Combo Piel Renacida" at bounding box center [179, 370] width 112 height 13
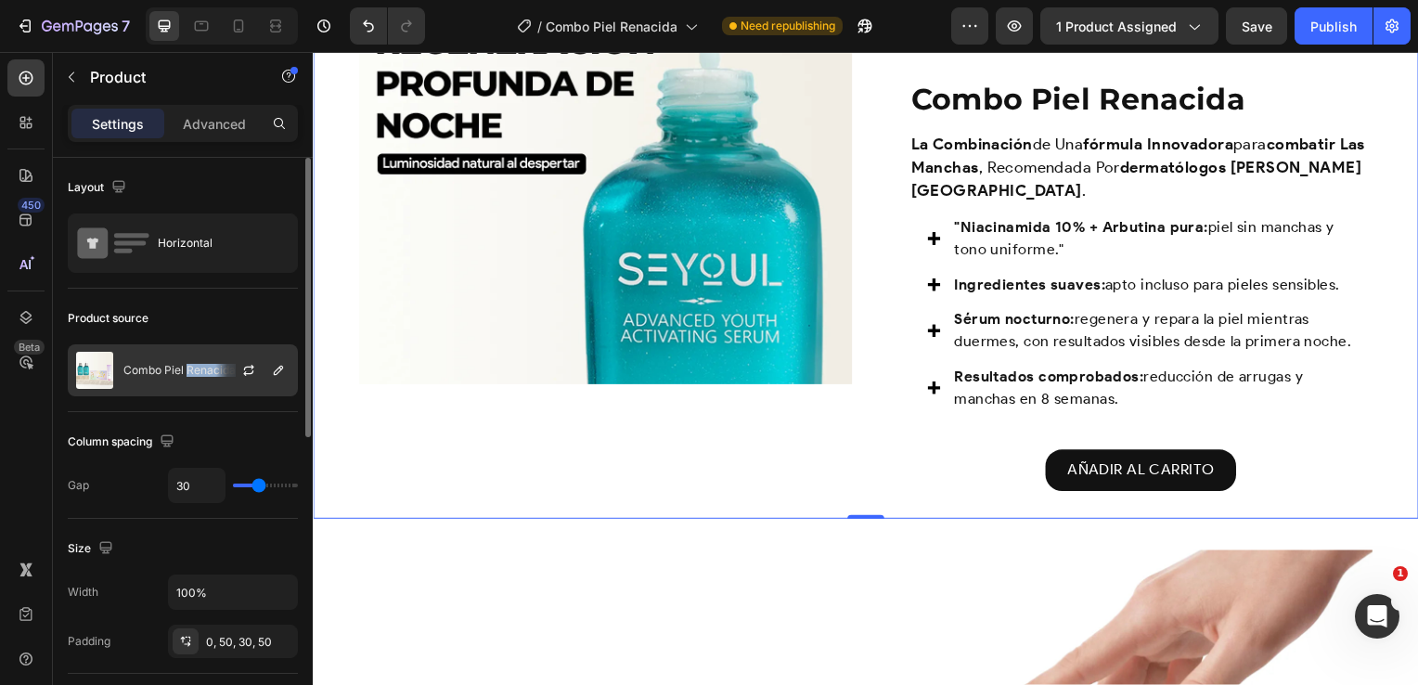
click at [189, 366] on p "Combo Piel Renacida" at bounding box center [179, 370] width 112 height 13
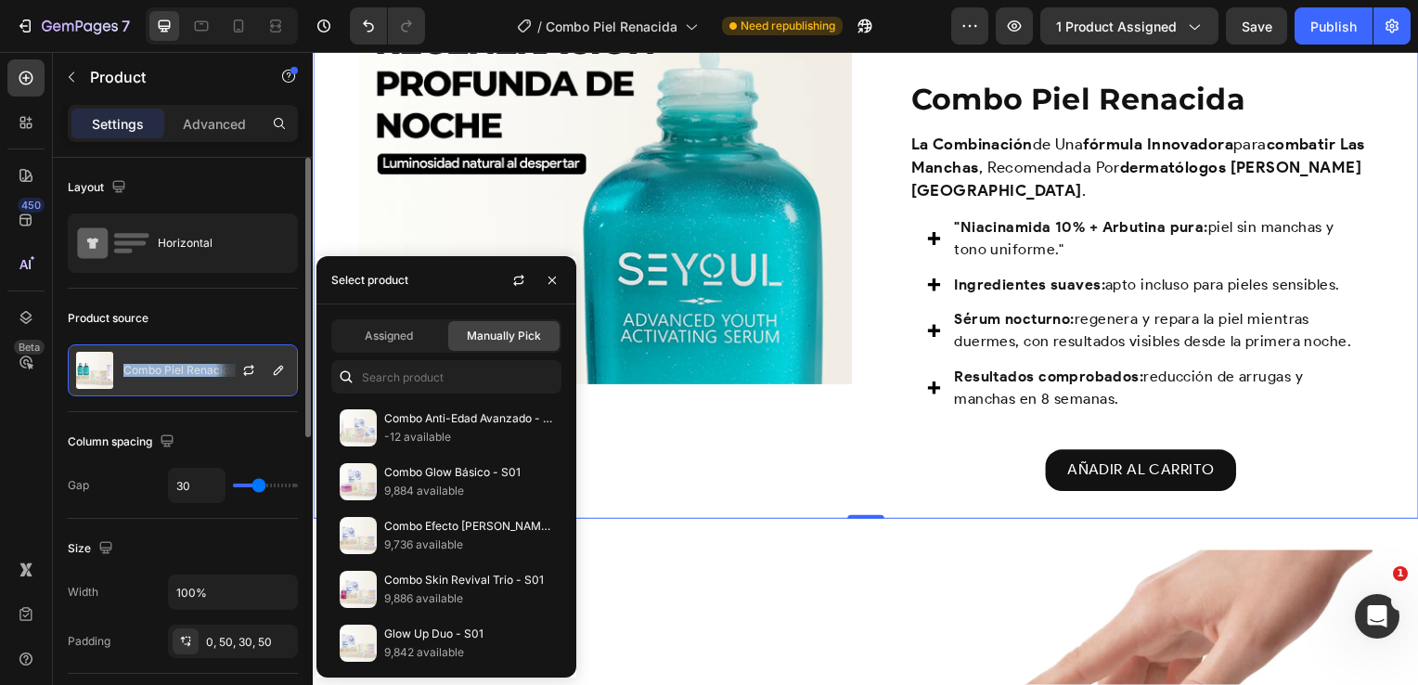
copy div "Combo Piel Renacida"
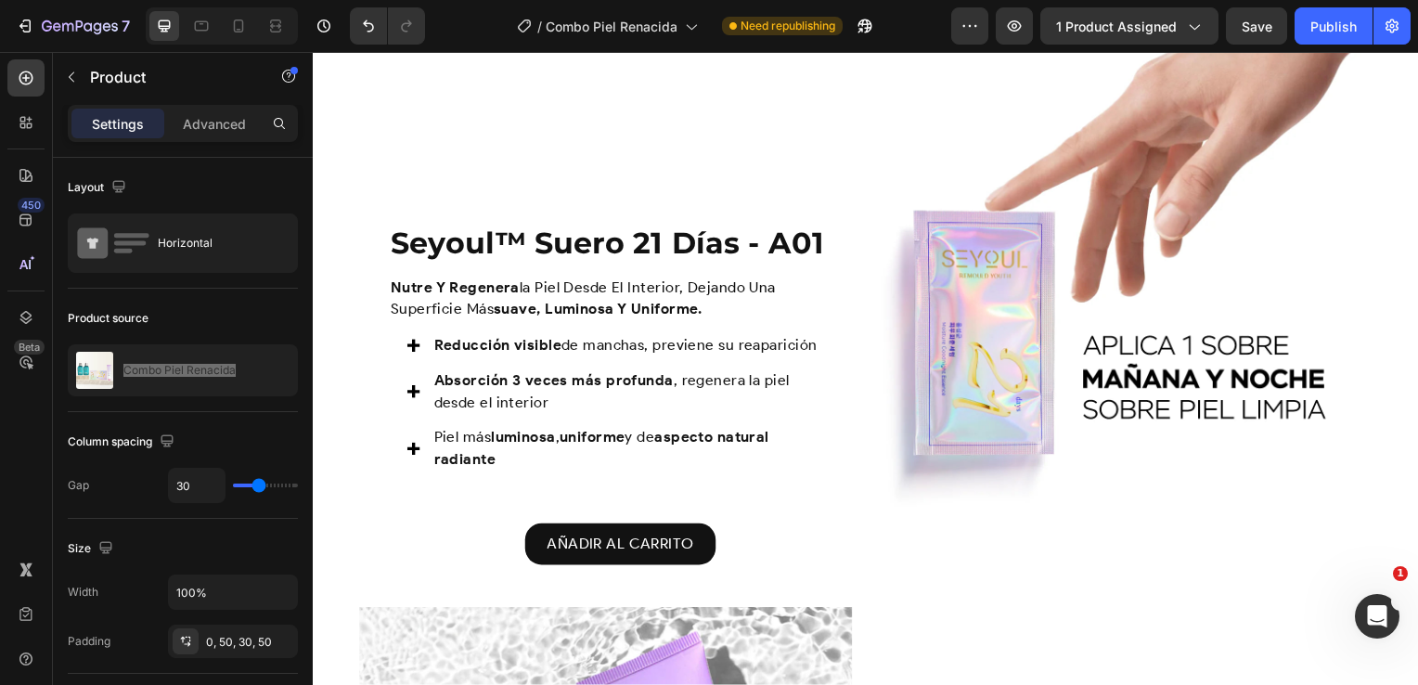
scroll to position [2103, 0]
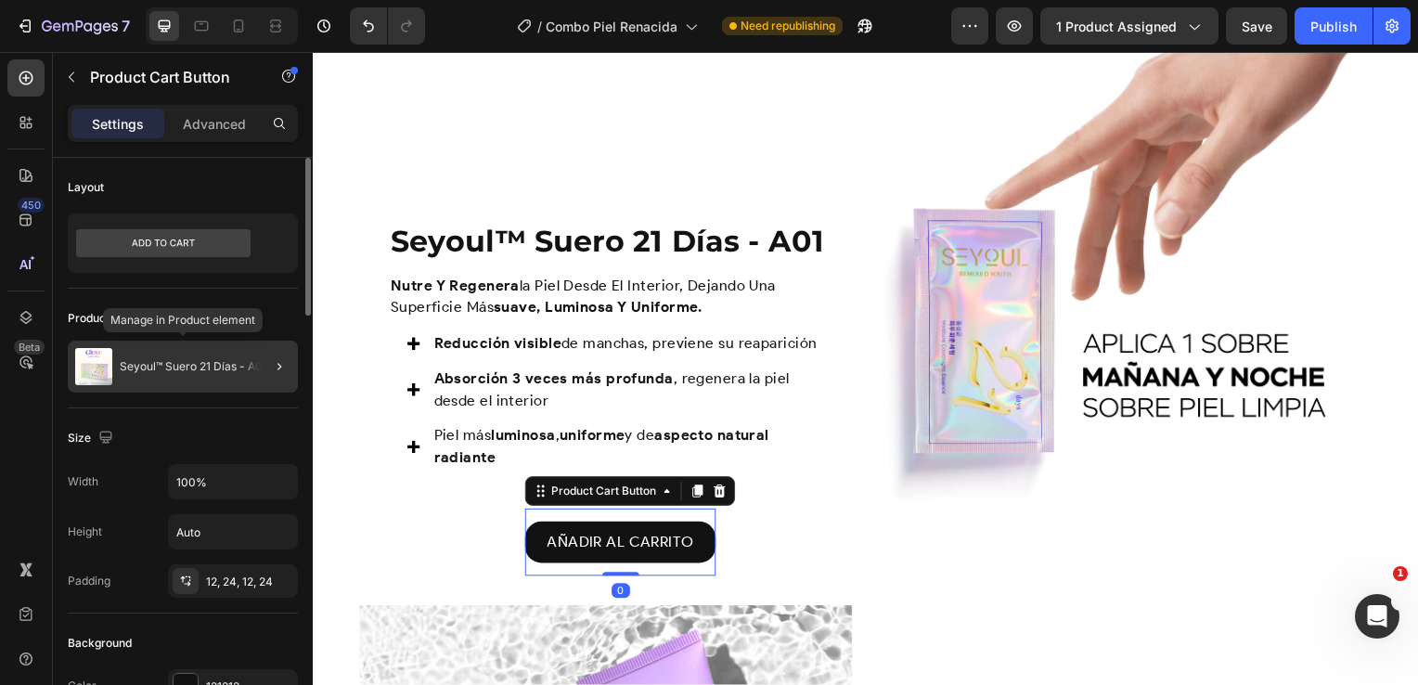
click at [205, 357] on div "Seyoul™ Suero 21 Días - A01" at bounding box center [183, 367] width 230 height 52
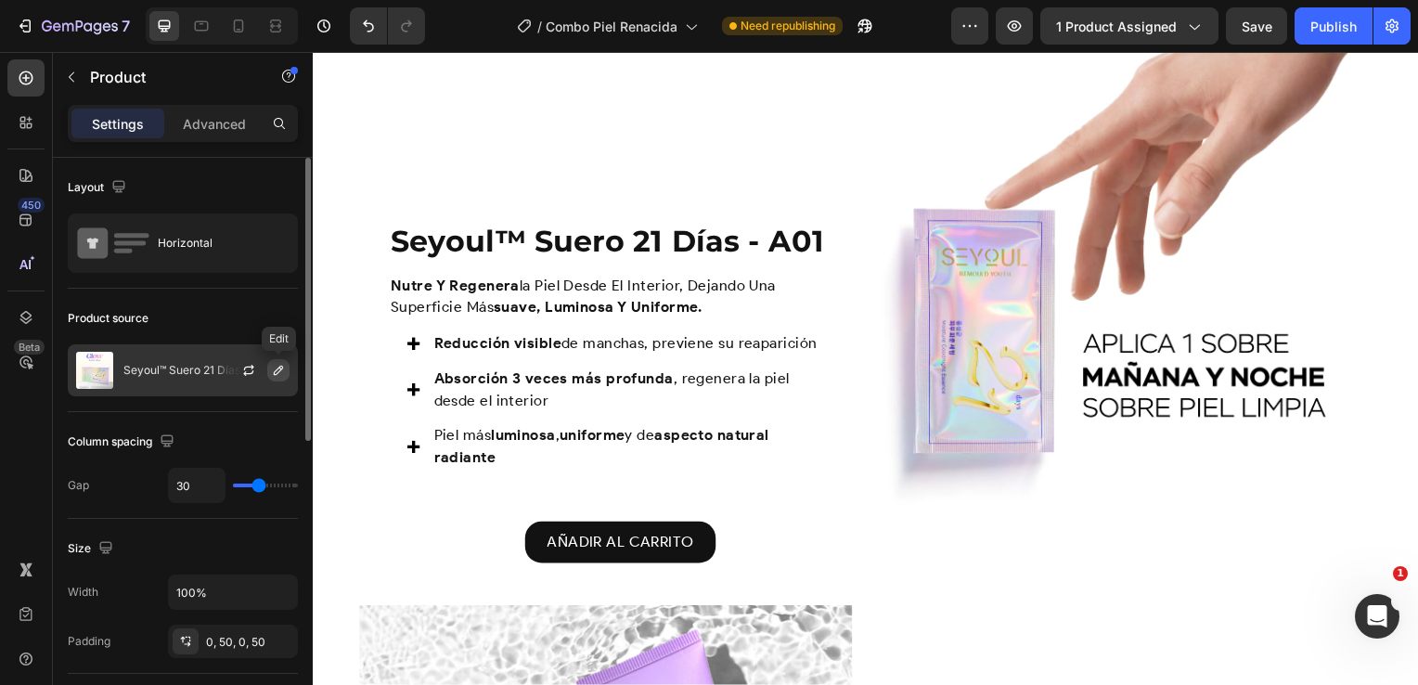
click at [278, 376] on icon "button" at bounding box center [278, 370] width 15 height 15
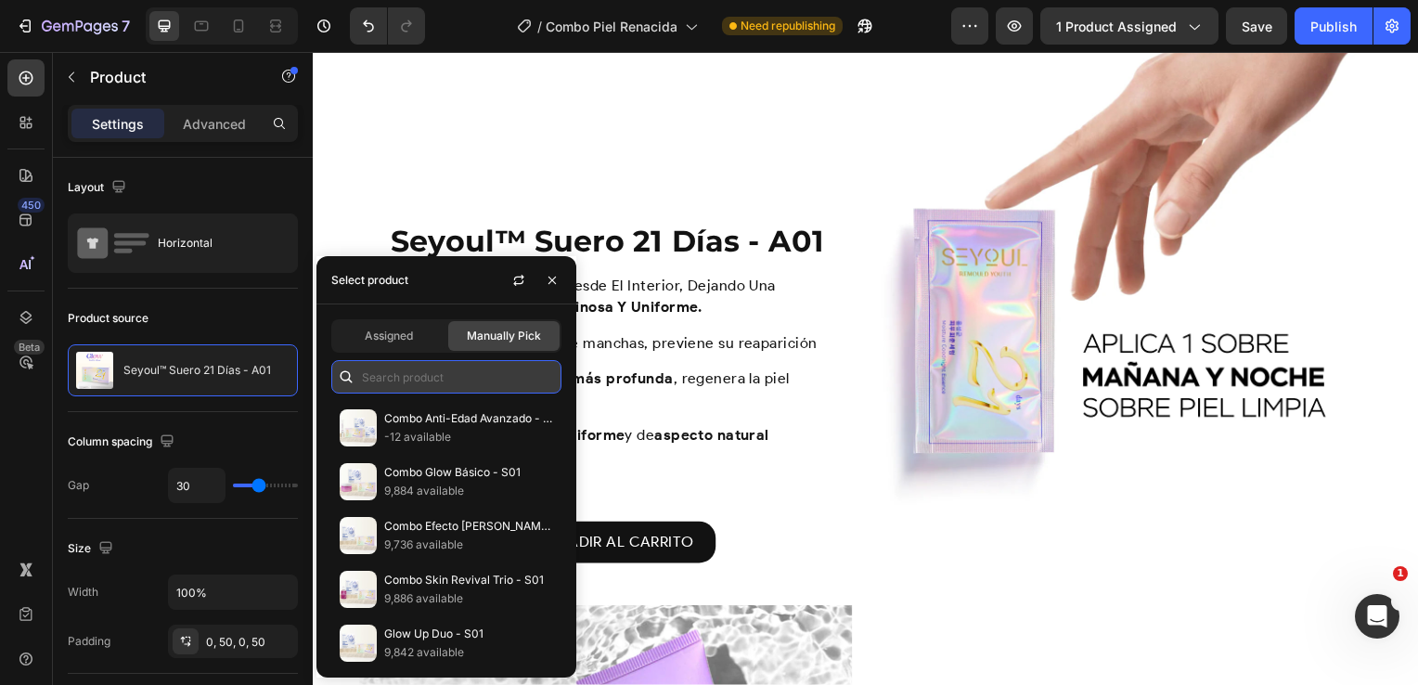
click at [411, 373] on input "text" at bounding box center [446, 376] width 230 height 33
paste input "Combo Piel Renacida"
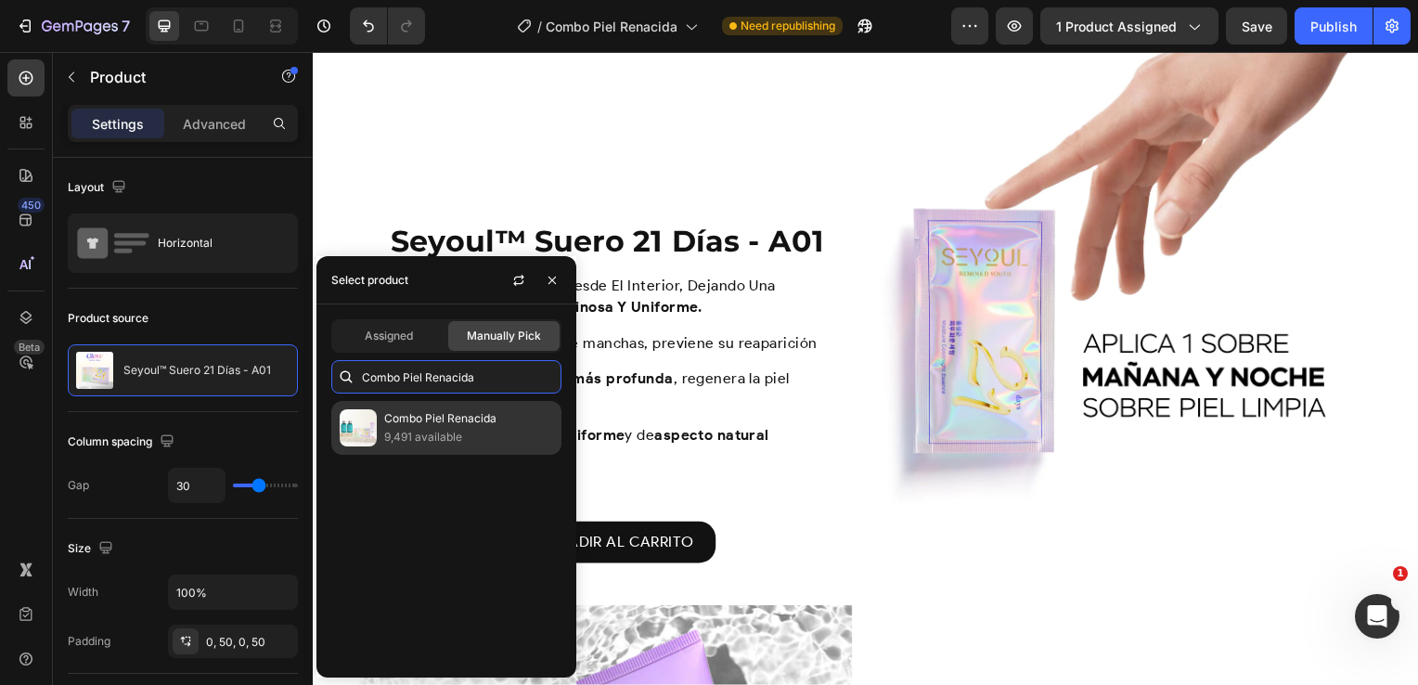
type input "Combo Piel Renacida"
click at [424, 444] on p "9,491 available" at bounding box center [468, 437] width 169 height 19
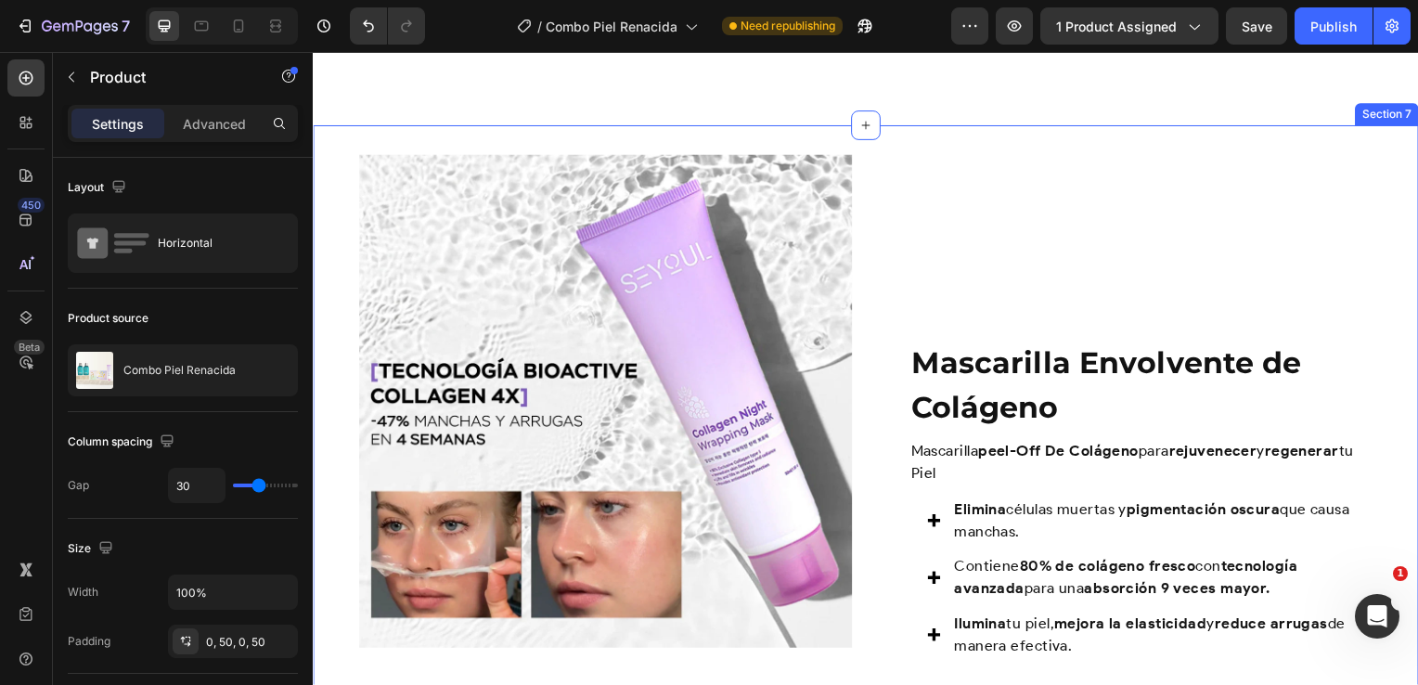
scroll to position [2738, 0]
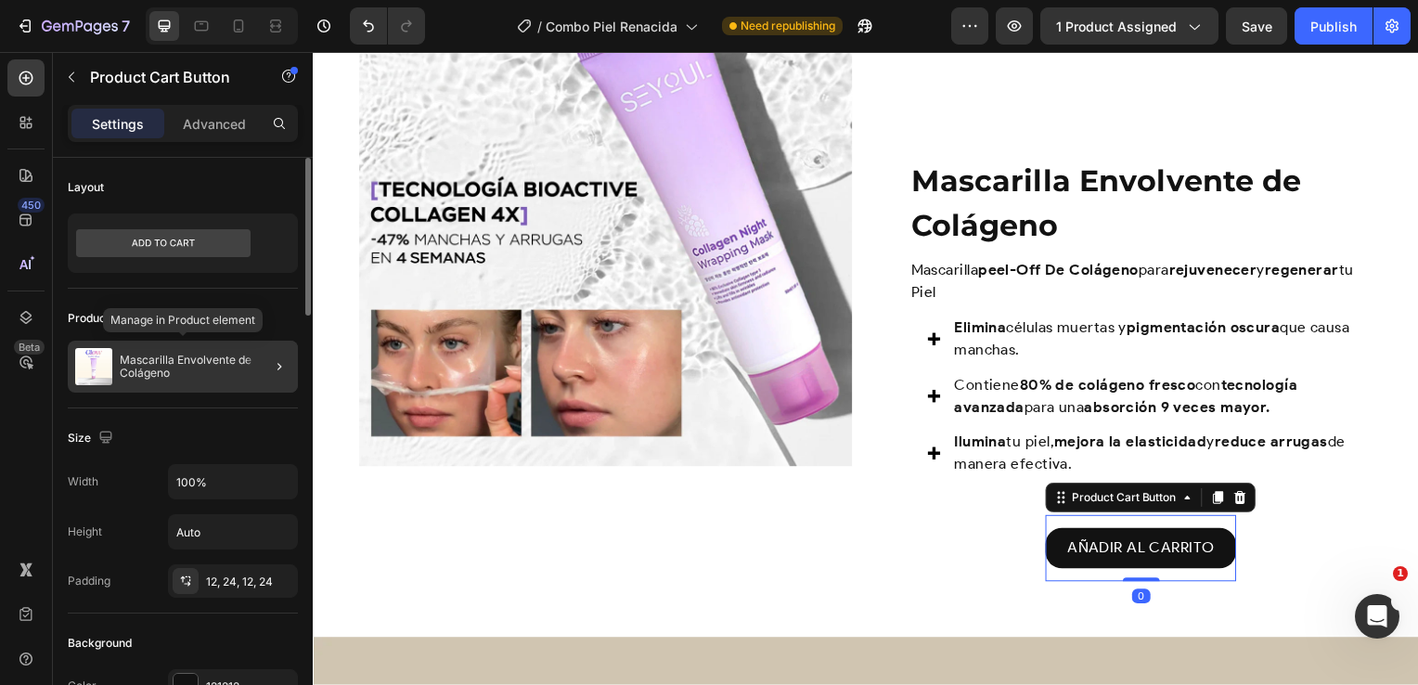
click at [126, 352] on div "Mascarilla Envolvente de Colágeno" at bounding box center [183, 367] width 230 height 52
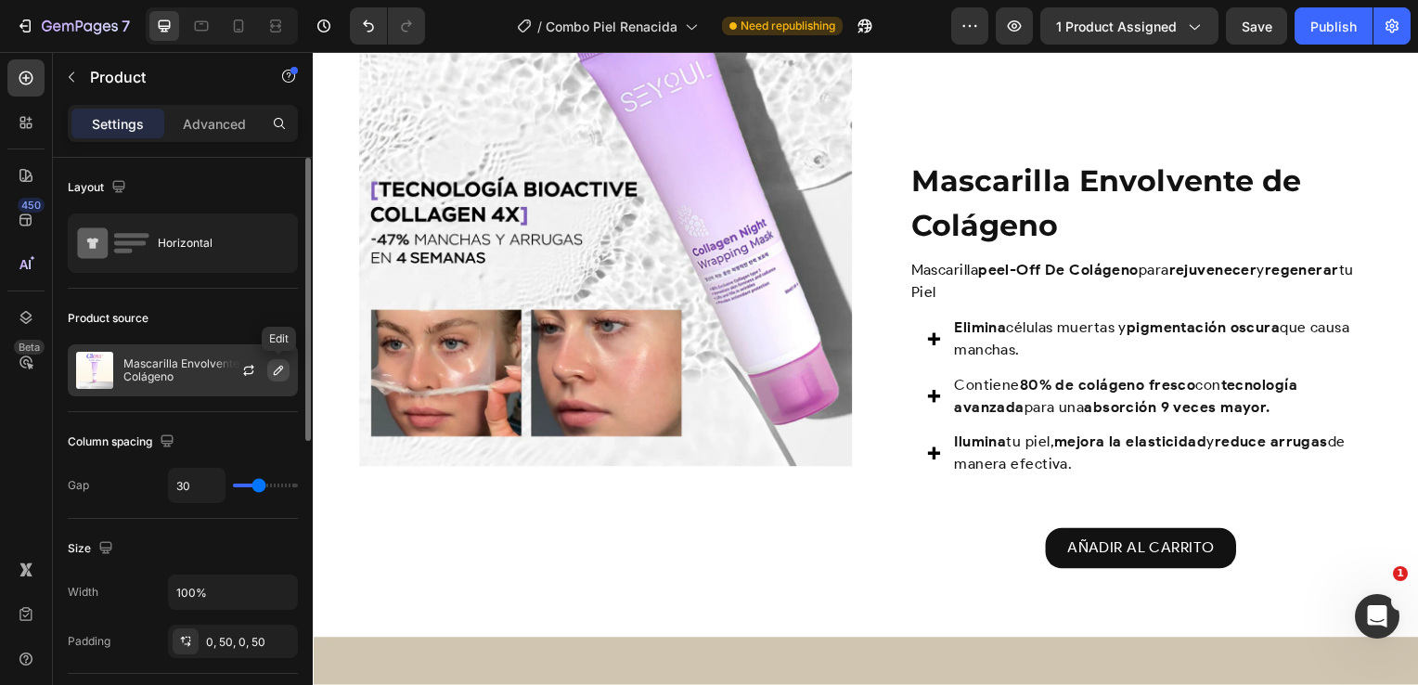
click at [280, 366] on icon "button" at bounding box center [278, 370] width 9 height 9
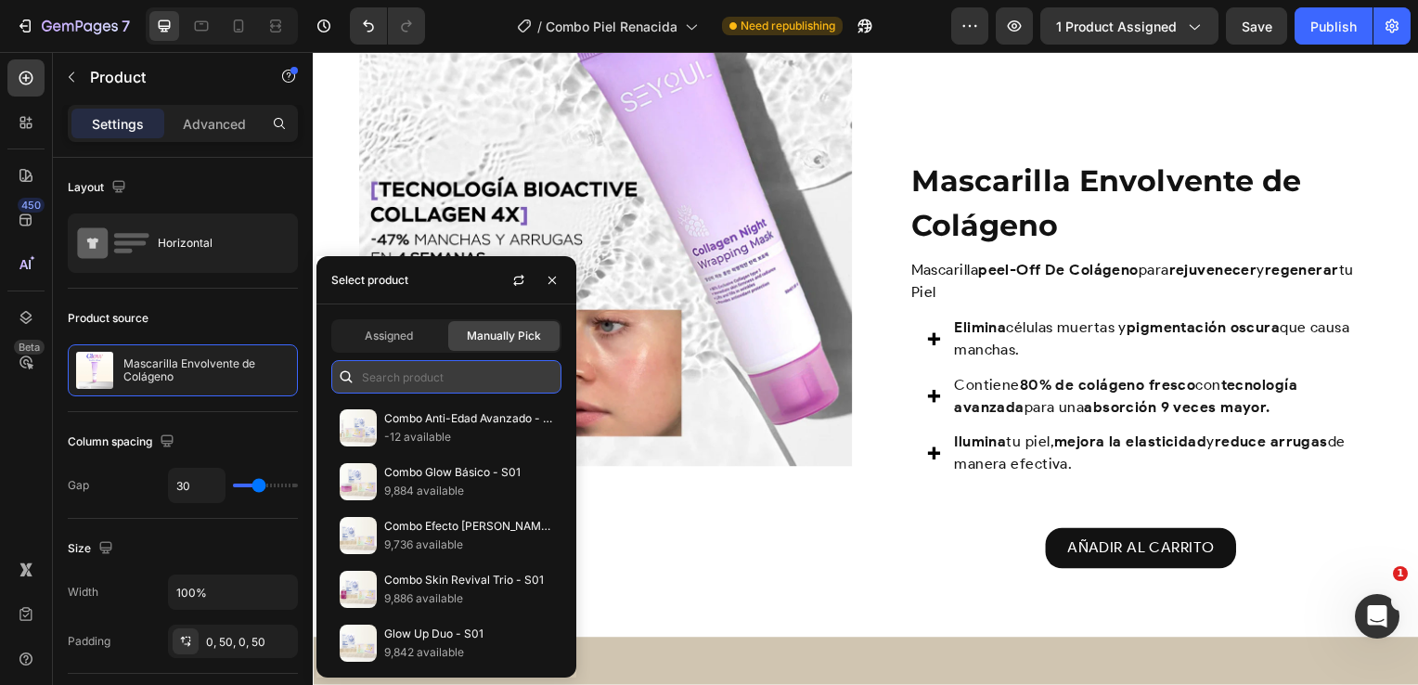
click at [409, 369] on input "text" at bounding box center [446, 376] width 230 height 33
paste input "Combo Piel Renacida"
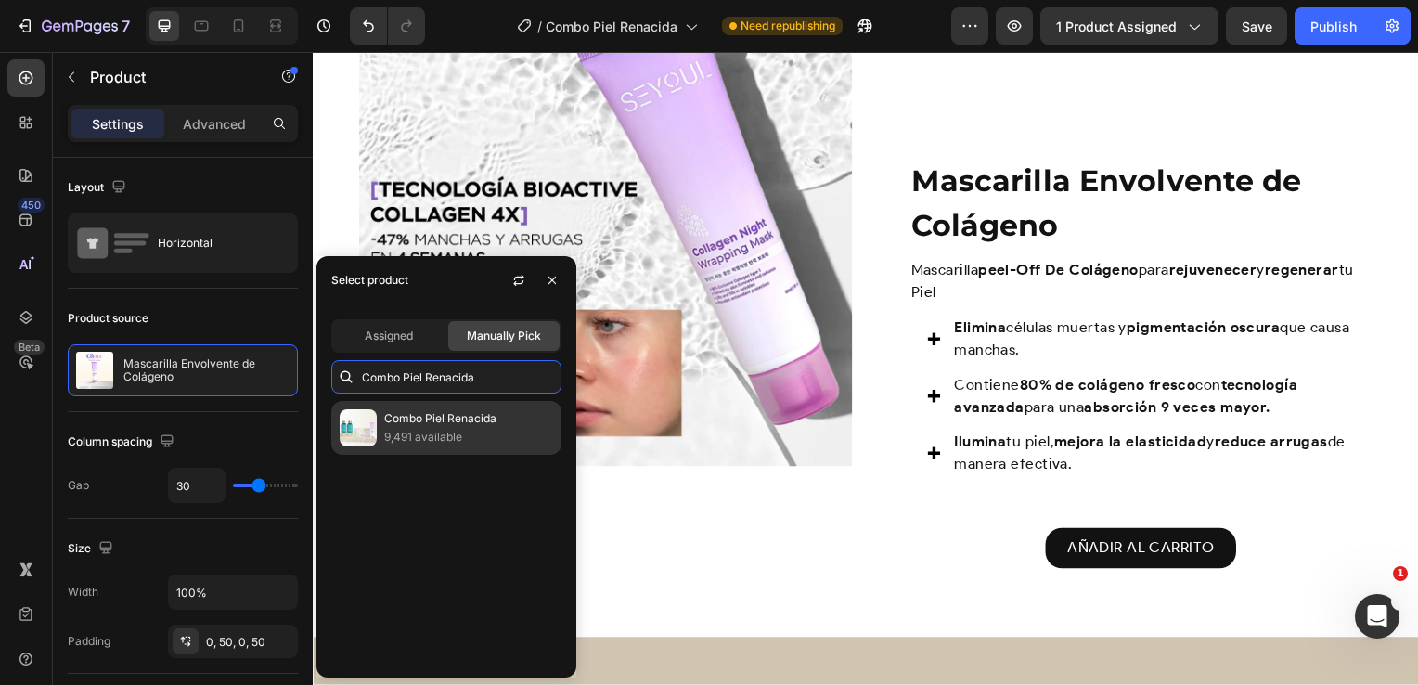
type input "Combo Piel Renacida"
click at [427, 454] on div "Combo Piel Renacida 9,491 available" at bounding box center [446, 428] width 230 height 54
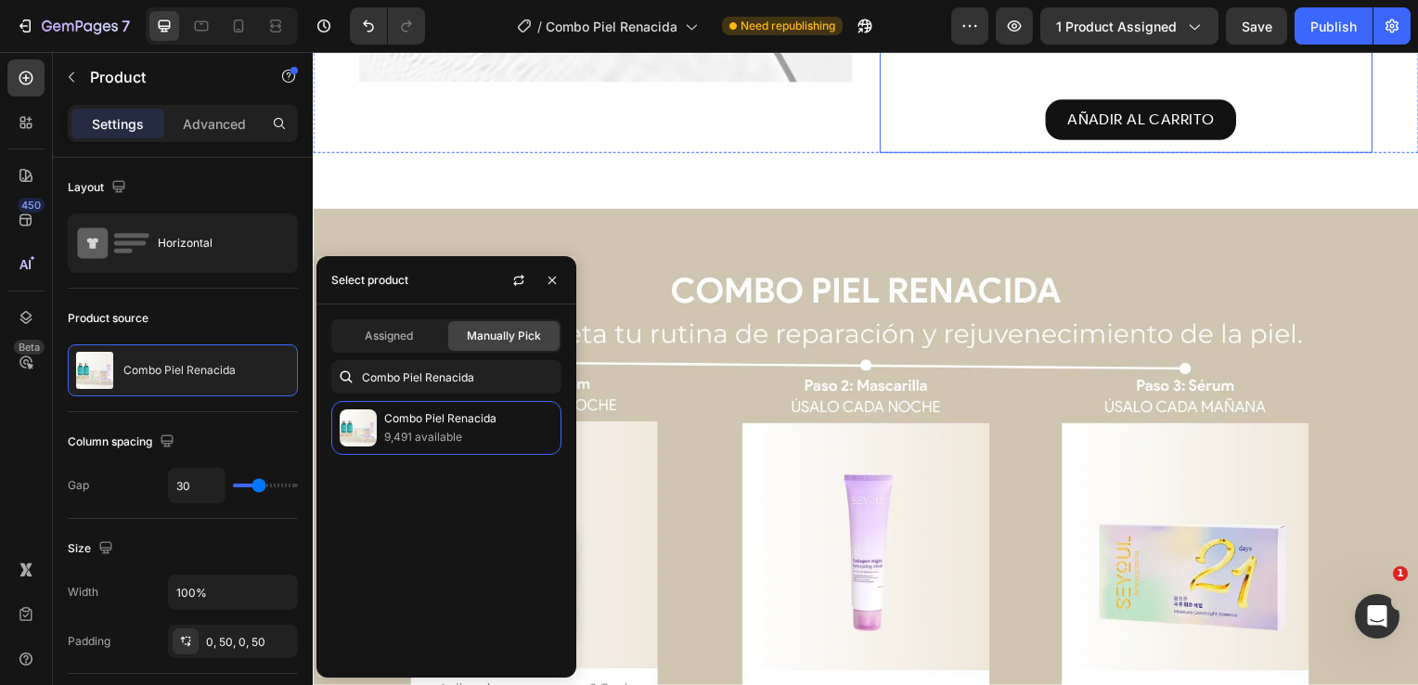
scroll to position [3582, 0]
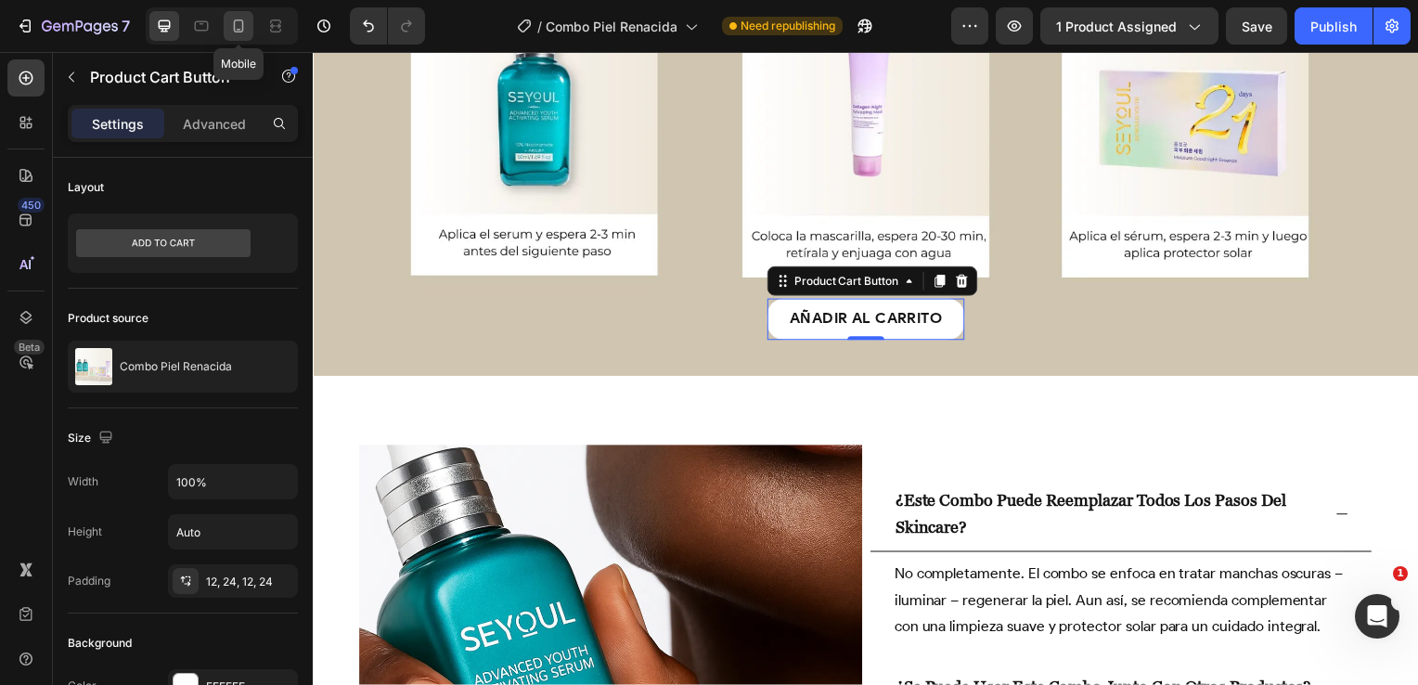
click at [241, 27] on icon at bounding box center [239, 25] width 10 height 13
type input "15"
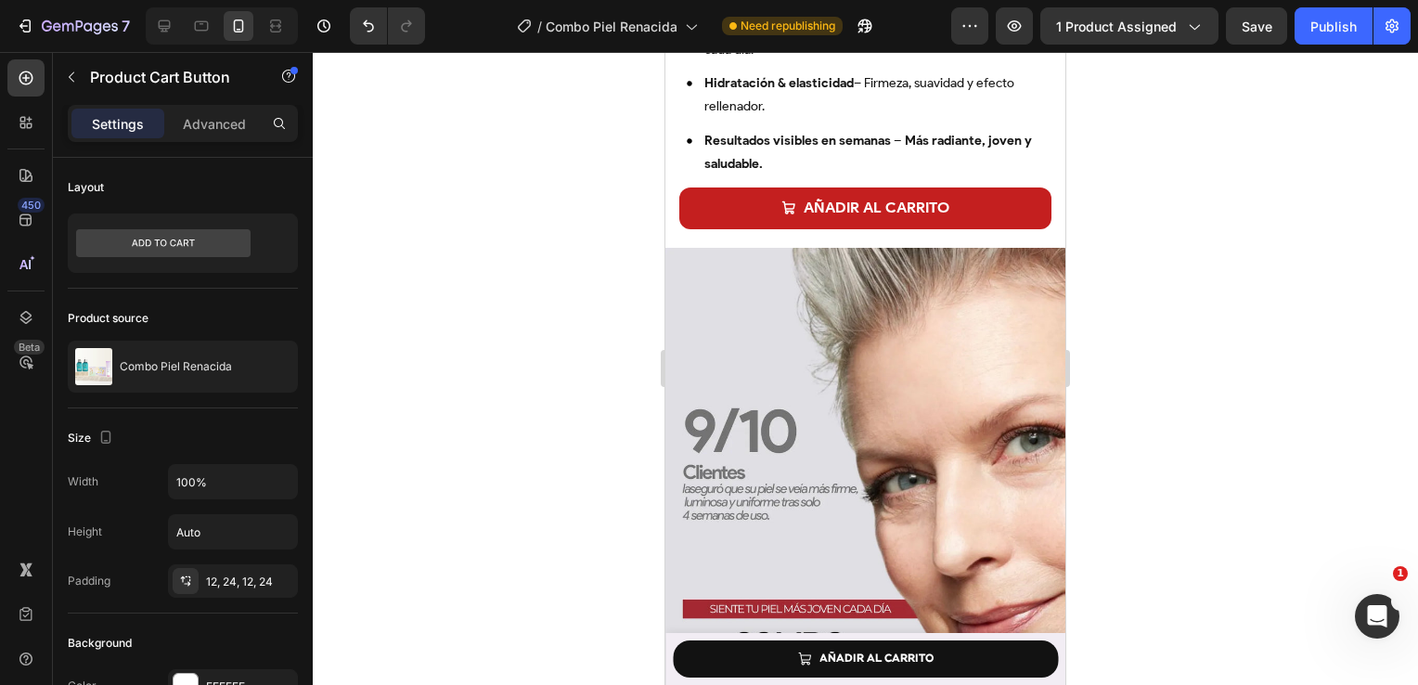
scroll to position [817, 0]
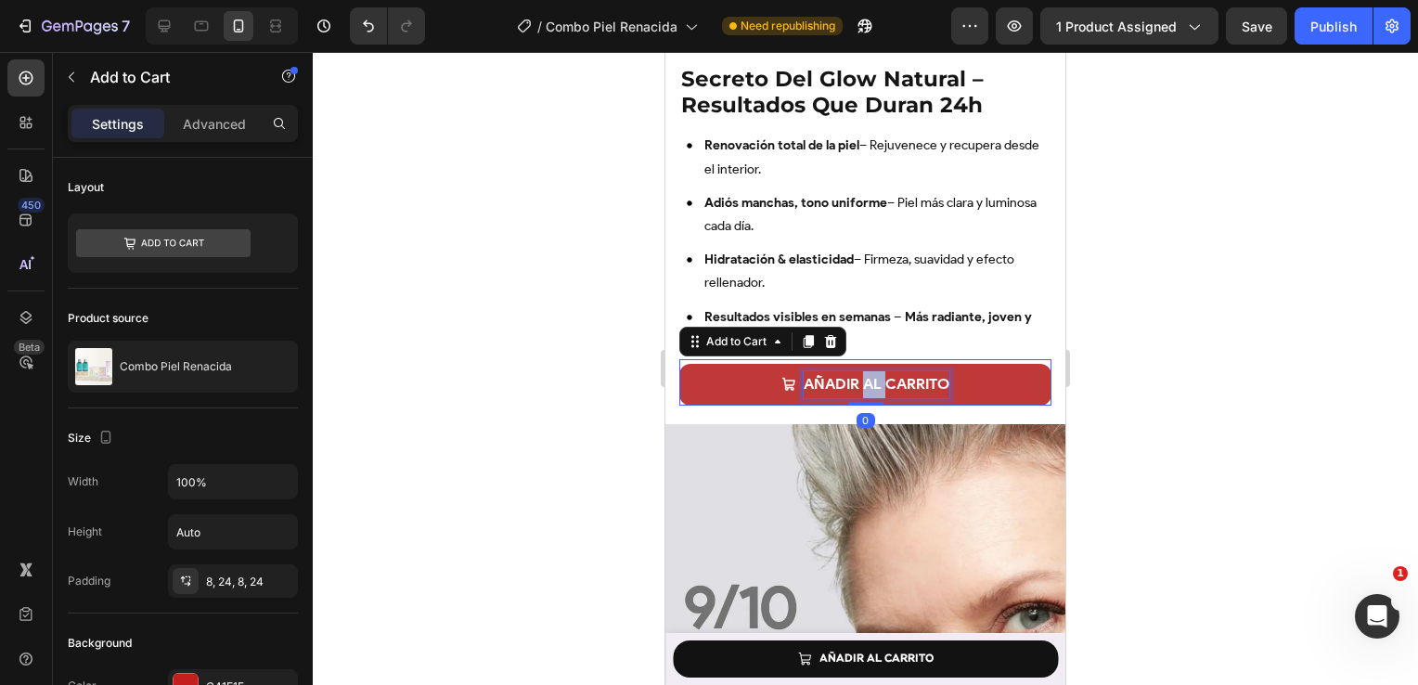
click at [861, 375] on strong "AÑADIR AL CARRITO" at bounding box center [877, 384] width 146 height 18
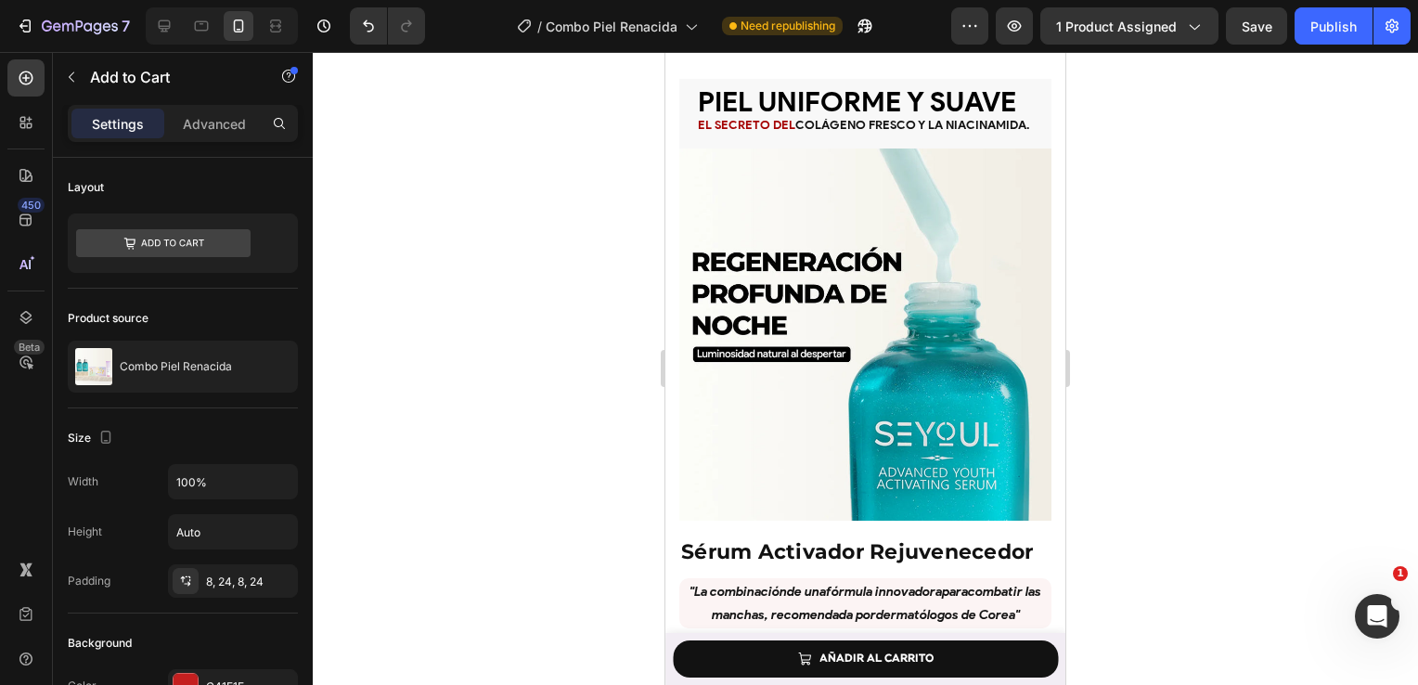
scroll to position [2080, 0]
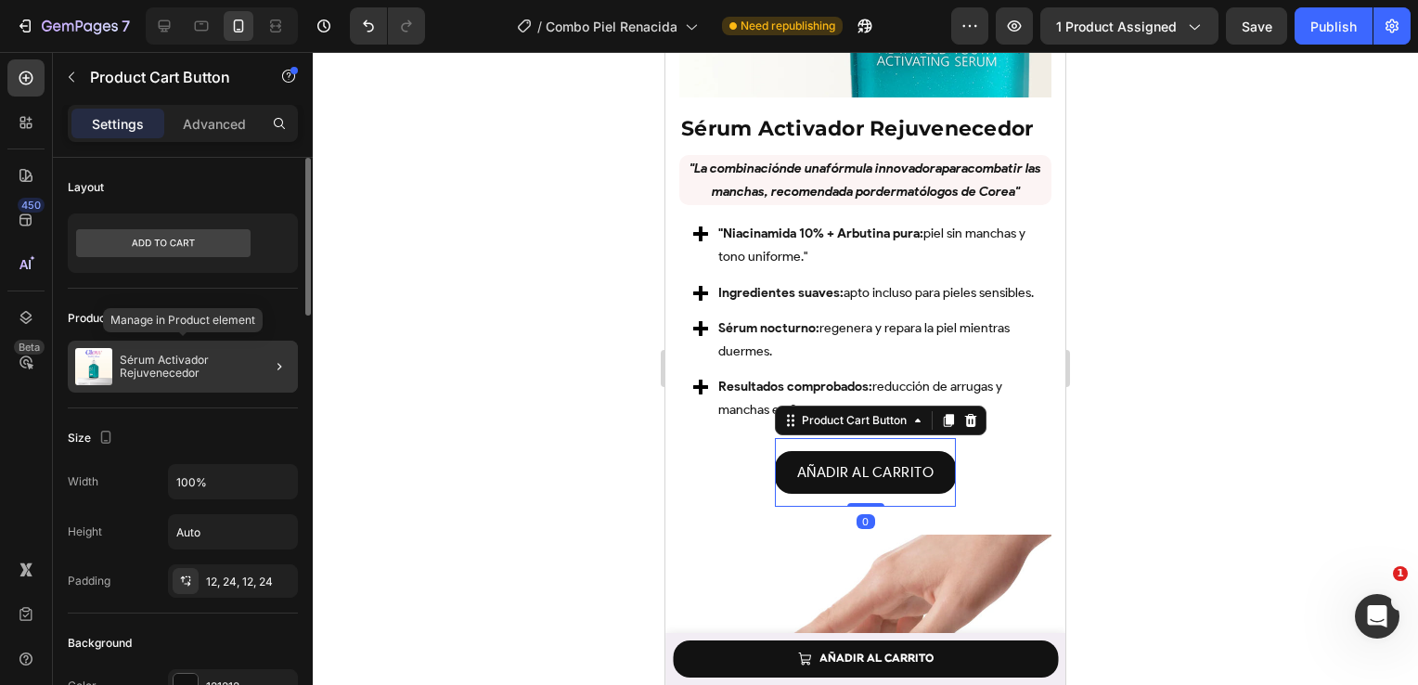
click at [224, 373] on div "Sérum Activador Rejuvenecedor" at bounding box center [183, 367] width 230 height 52
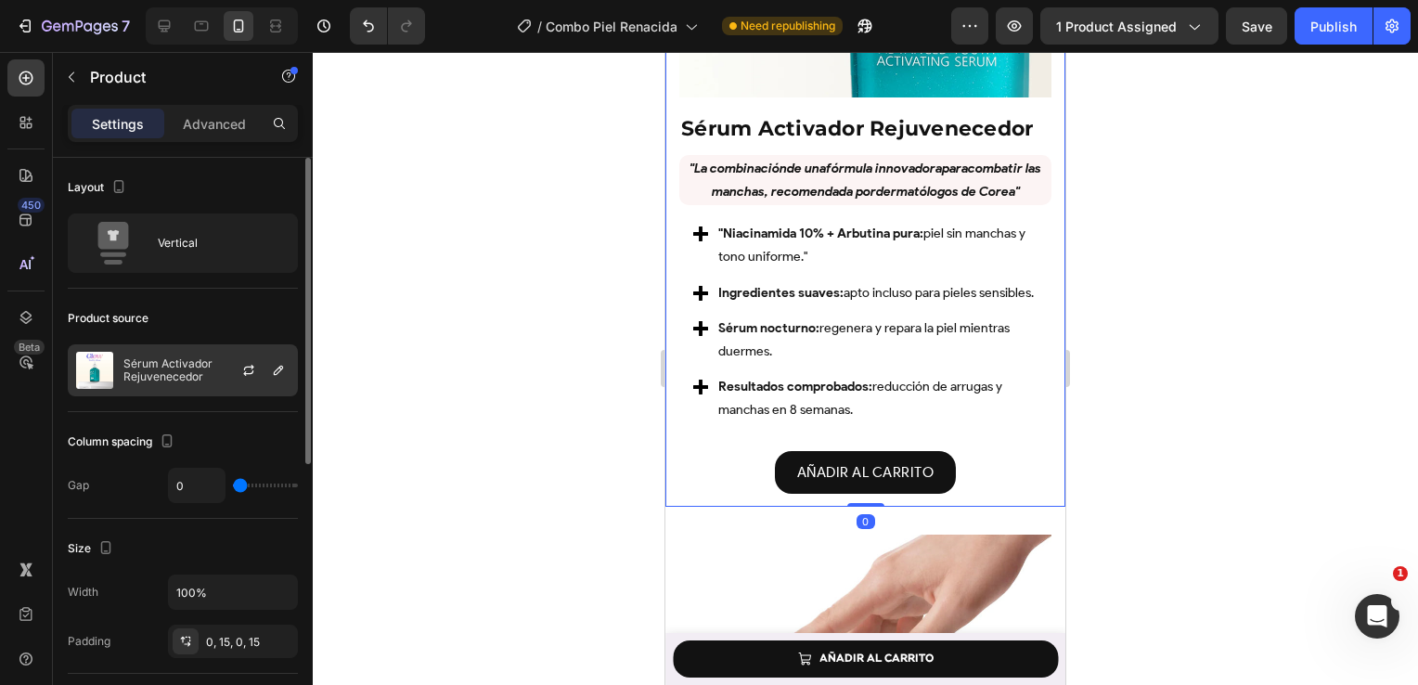
click at [266, 369] on div at bounding box center [256, 370] width 82 height 50
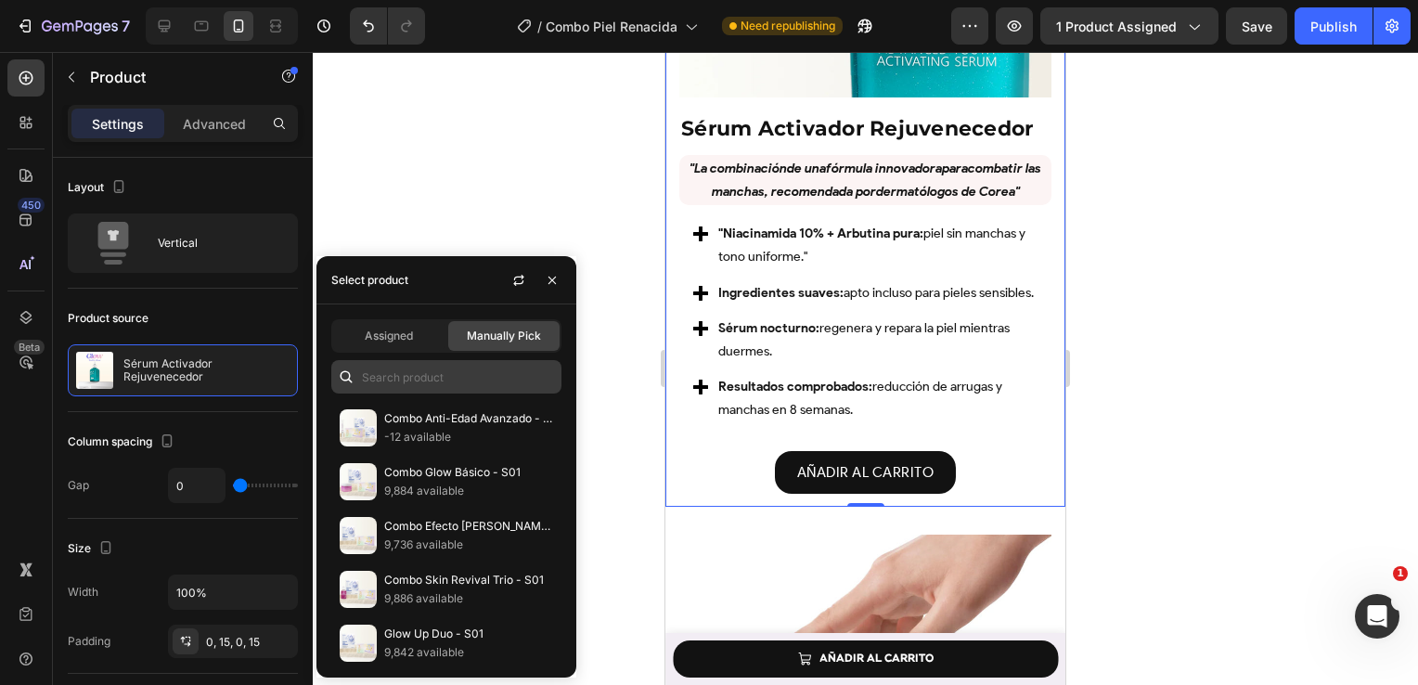
drag, startPoint x: 354, startPoint y: 362, endPoint x: 393, endPoint y: 382, distance: 44.0
click at [393, 382] on div at bounding box center [446, 376] width 230 height 33
click at [393, 382] on input "text" at bounding box center [446, 376] width 230 height 33
paste input "Combo Piel Renacida"
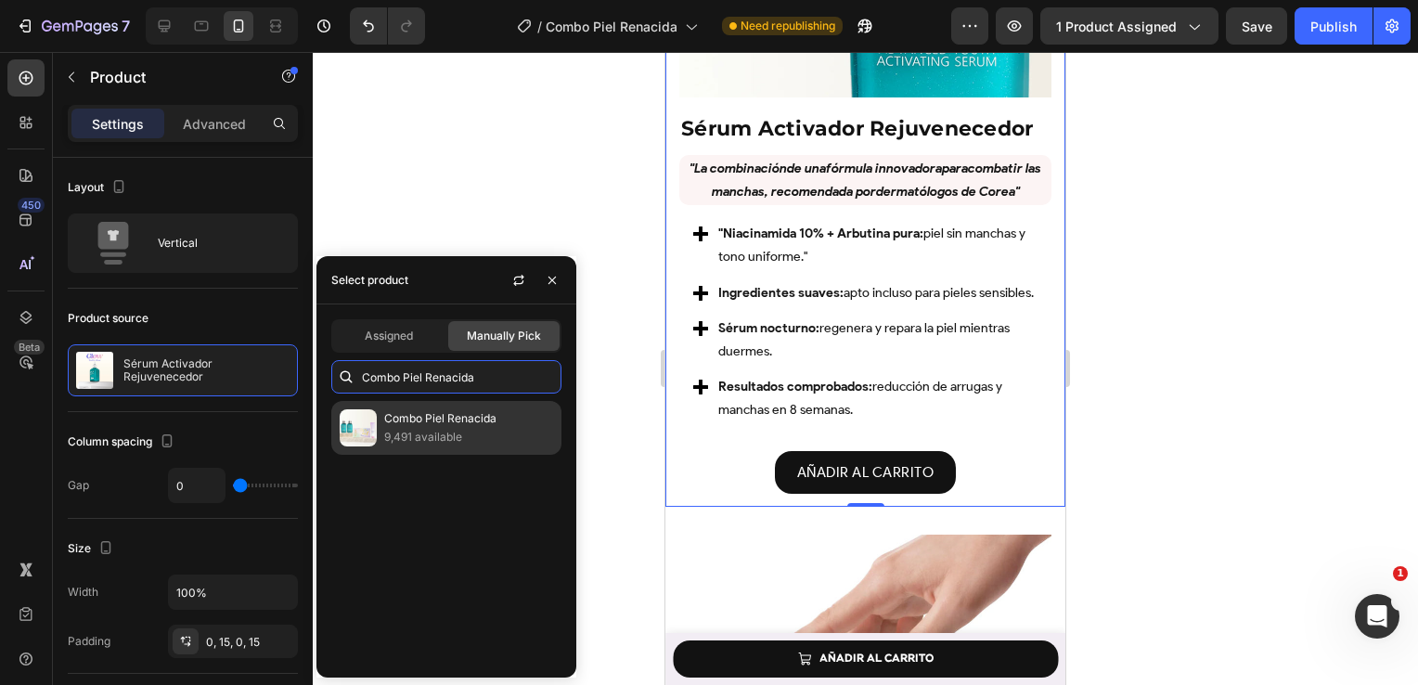
type input "Combo Piel Renacida"
click at [508, 429] on p "9,491 available" at bounding box center [468, 437] width 169 height 19
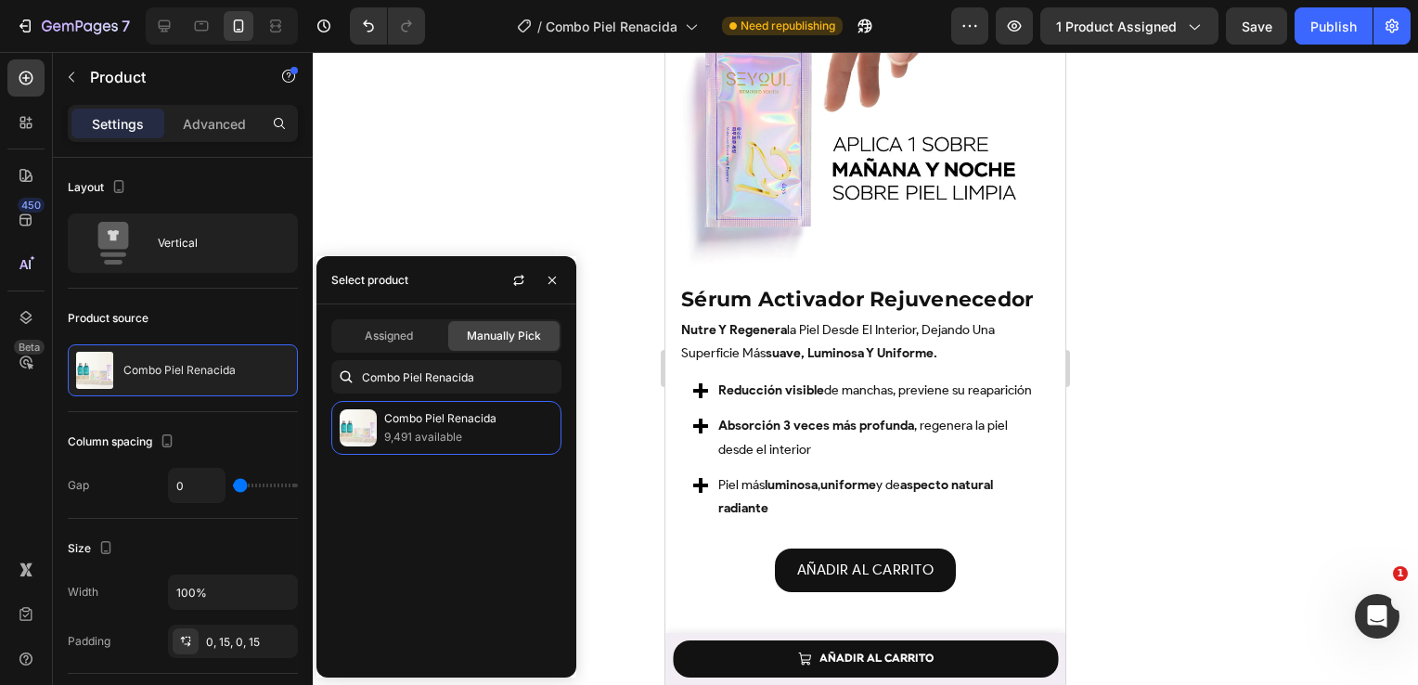
scroll to position [2738, 0]
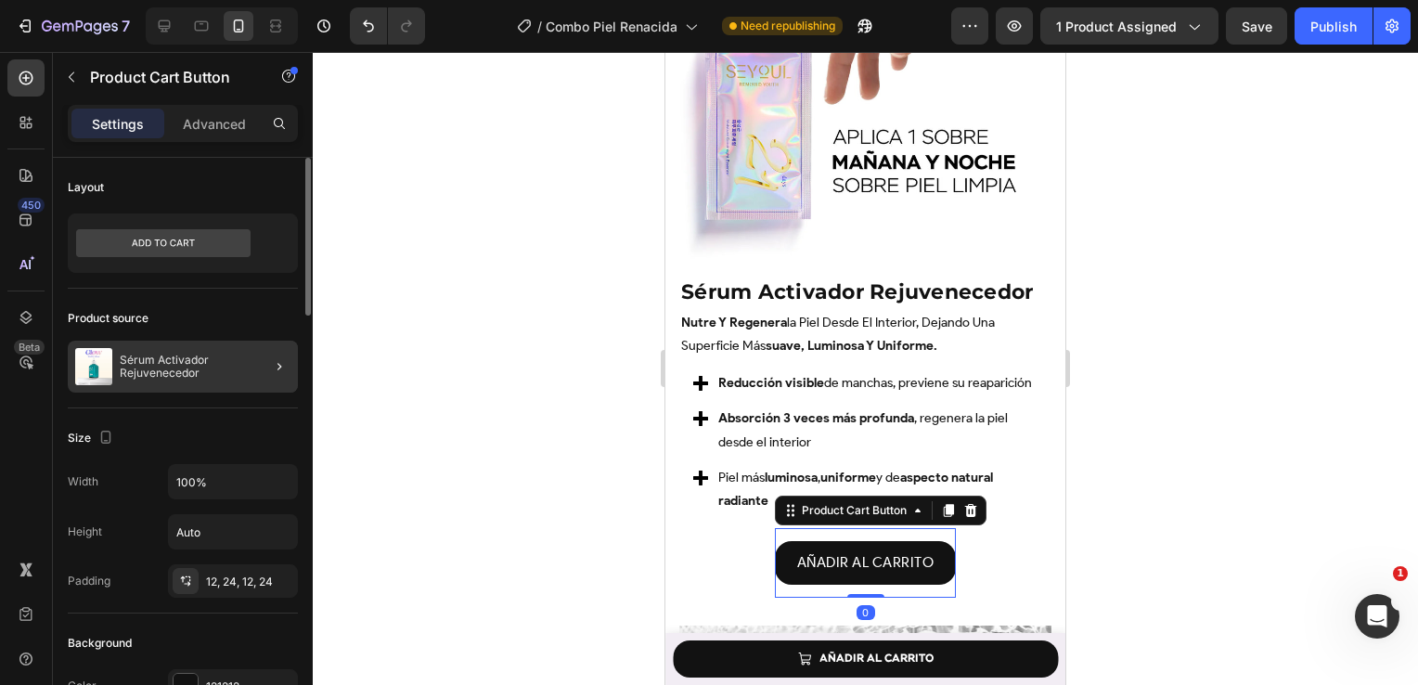
click at [247, 370] on div at bounding box center [272, 367] width 52 height 52
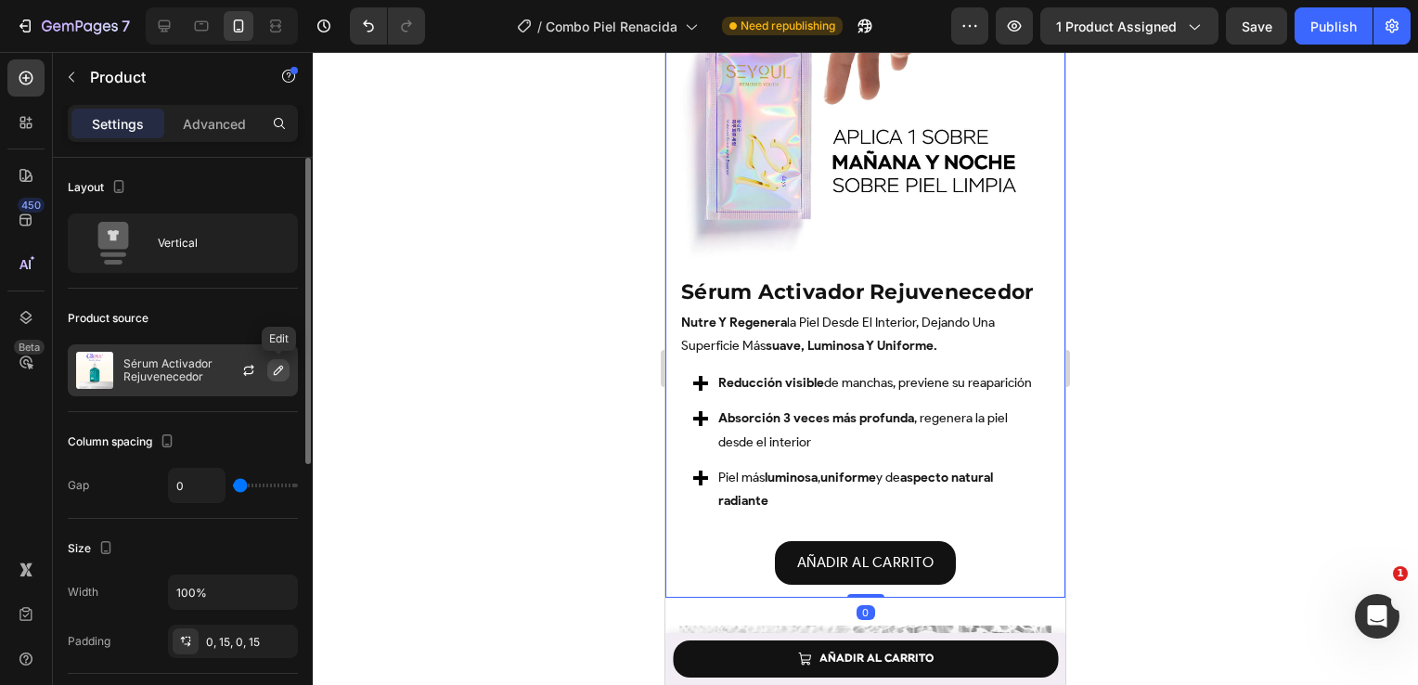
click at [275, 371] on icon "button" at bounding box center [278, 370] width 9 height 9
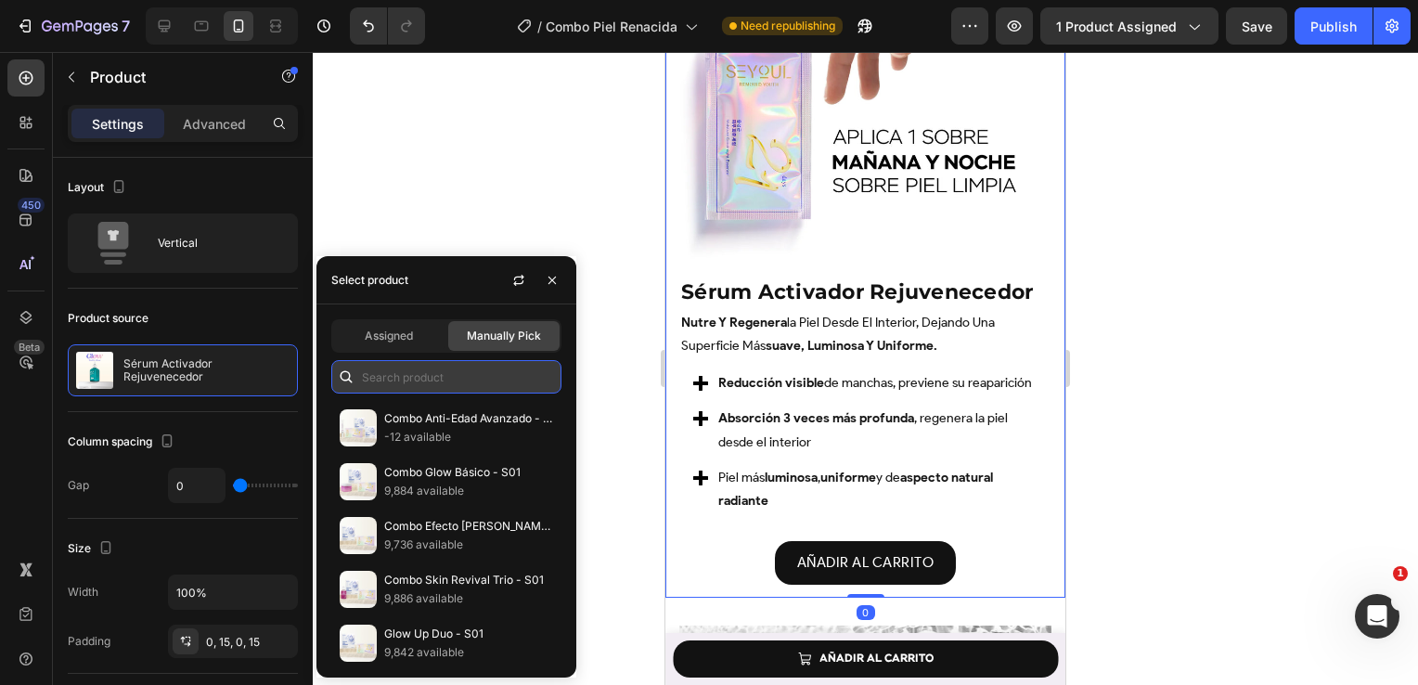
click at [371, 384] on input "text" at bounding box center [446, 376] width 230 height 33
paste input "Combo Piel Renacida"
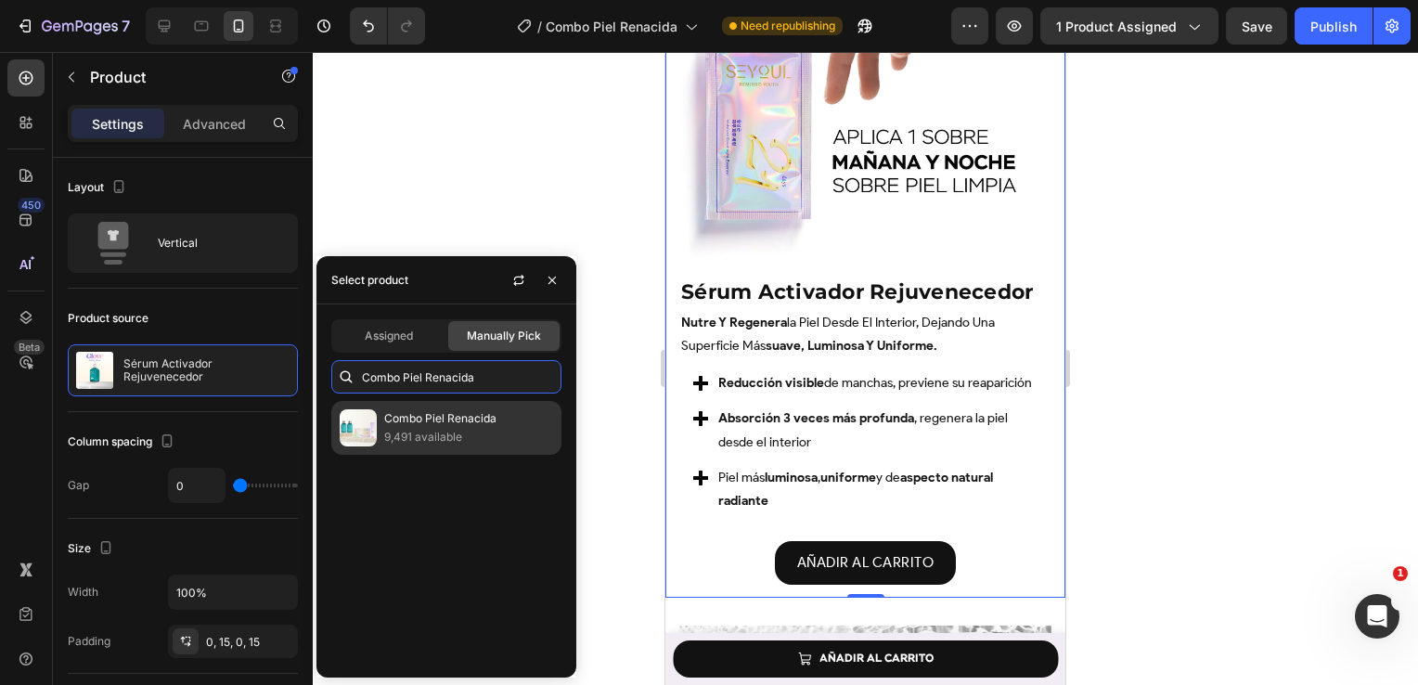
type input "Combo Piel Renacida"
click at [538, 406] on div "Combo Piel Renacida 9,491 available" at bounding box center [446, 428] width 230 height 54
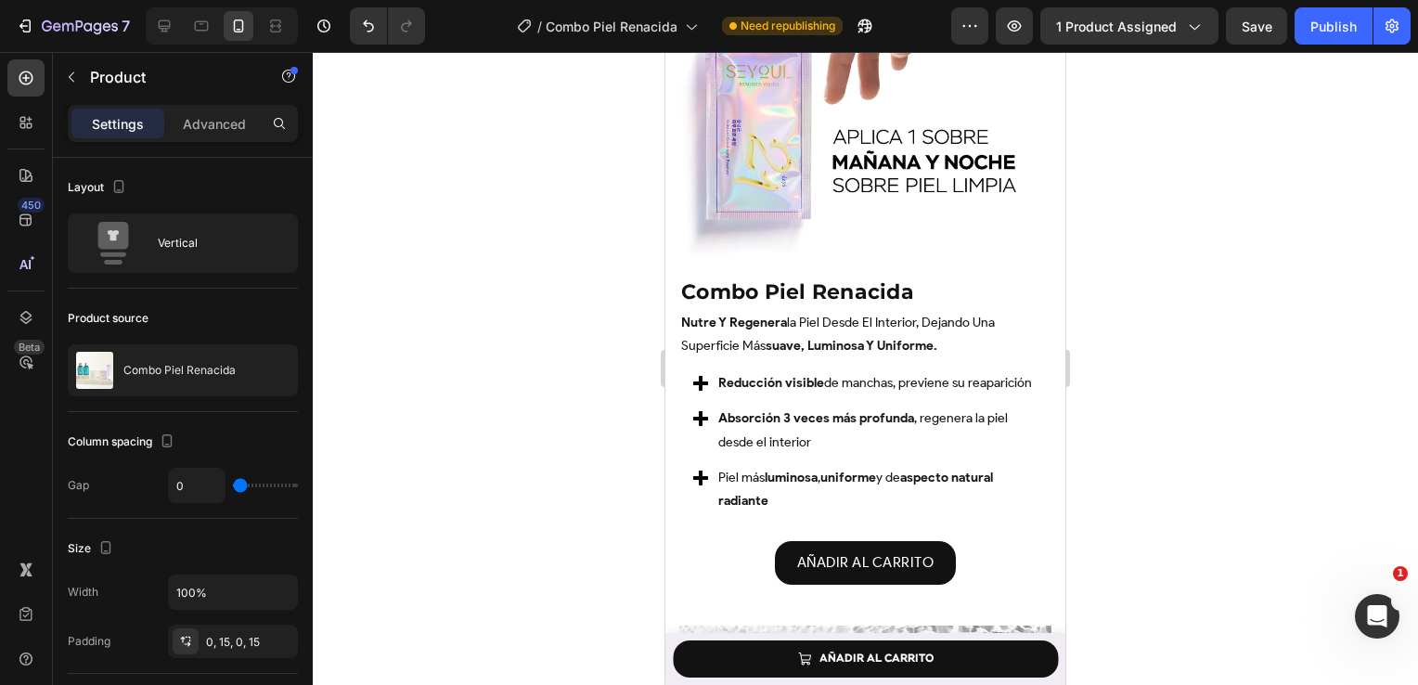
click at [646, 508] on div at bounding box center [865, 368] width 1105 height 633
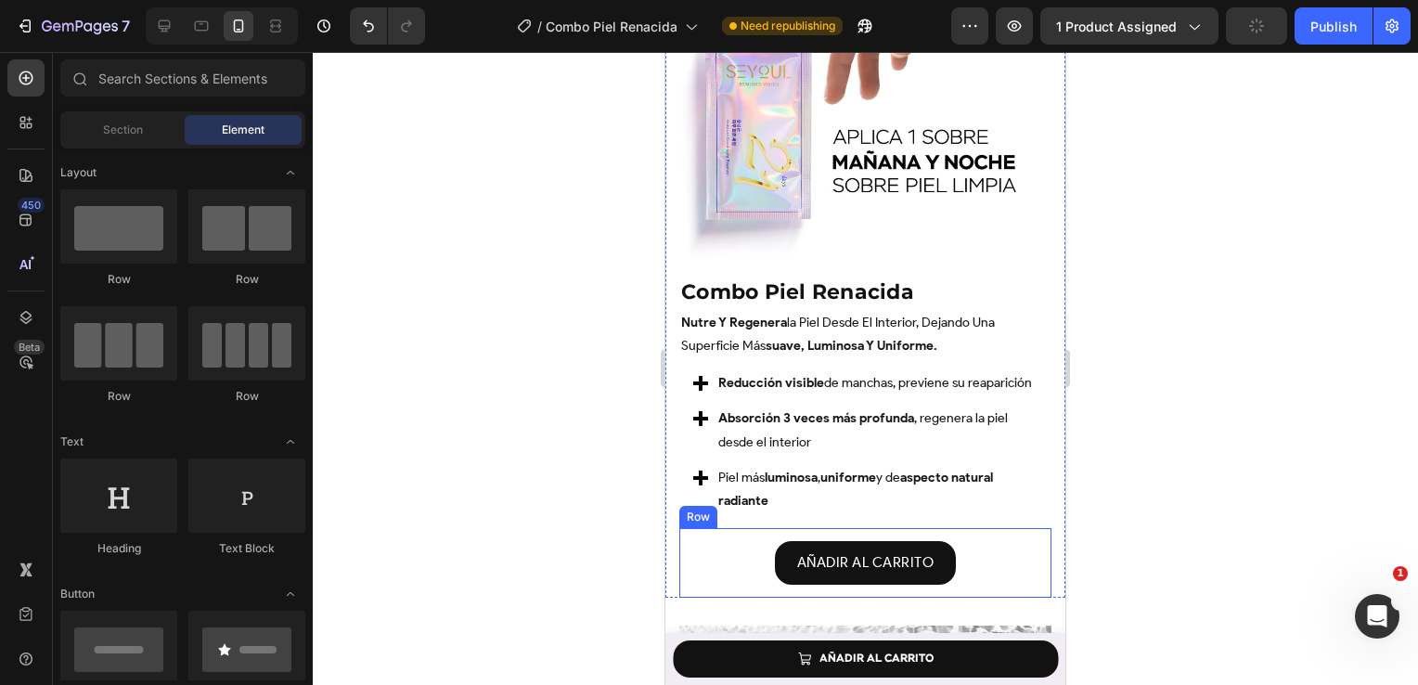
scroll to position [3325, 0]
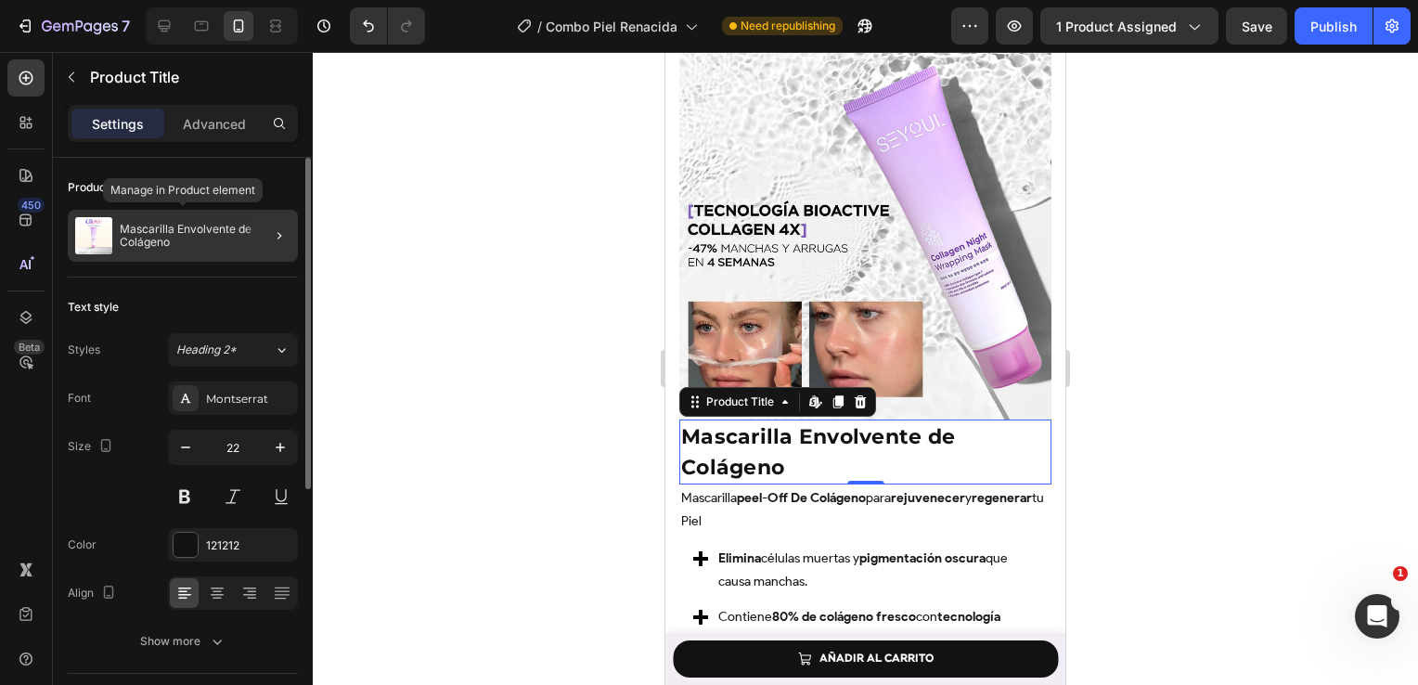
click at [219, 251] on div "Mascarilla Envolvente de Colágeno" at bounding box center [183, 236] width 230 height 52
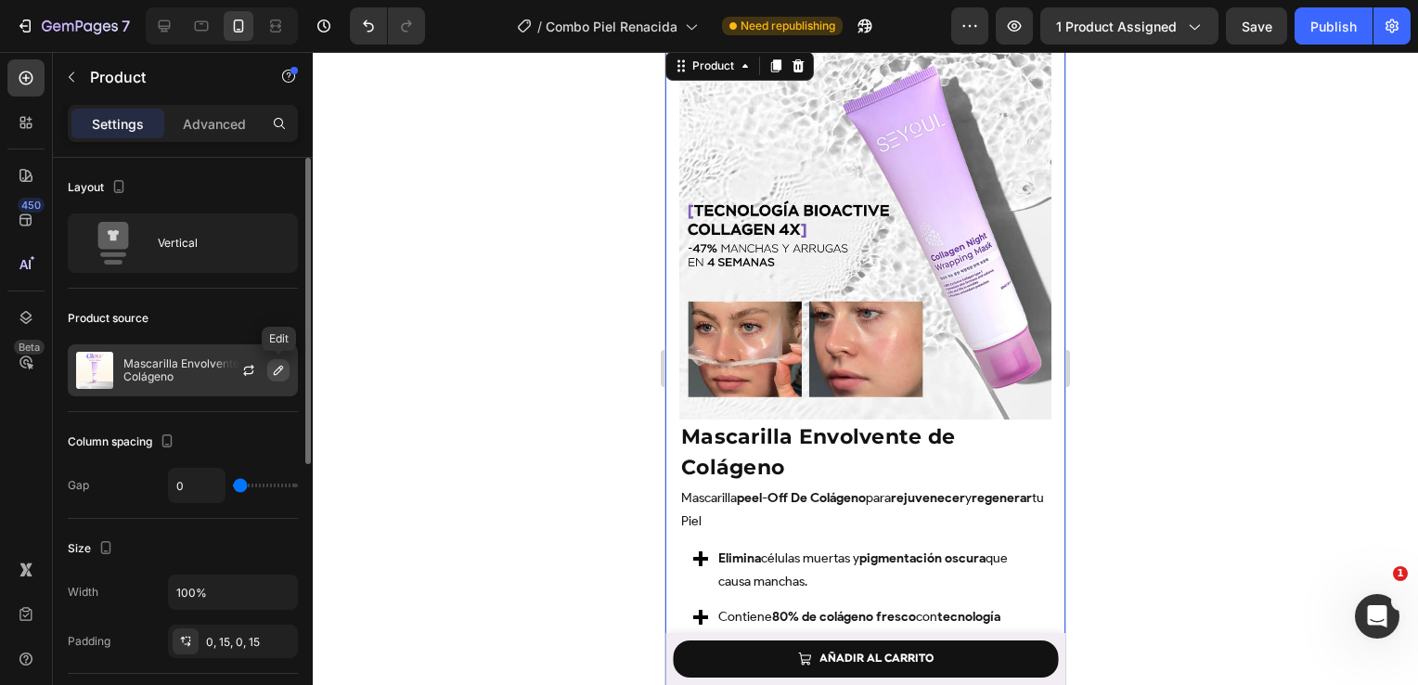
click at [278, 368] on icon "button" at bounding box center [278, 370] width 15 height 15
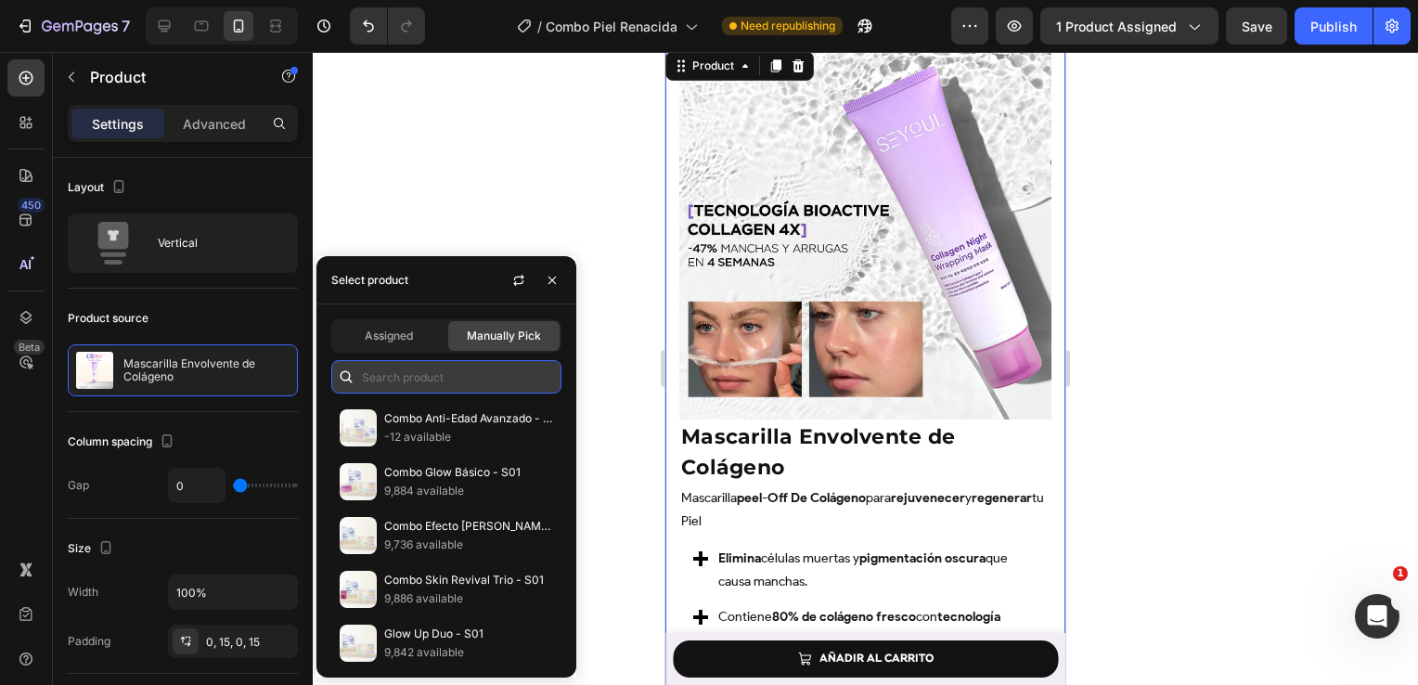
click at [427, 377] on input "text" at bounding box center [446, 376] width 230 height 33
paste input "Combo Piel Renacida"
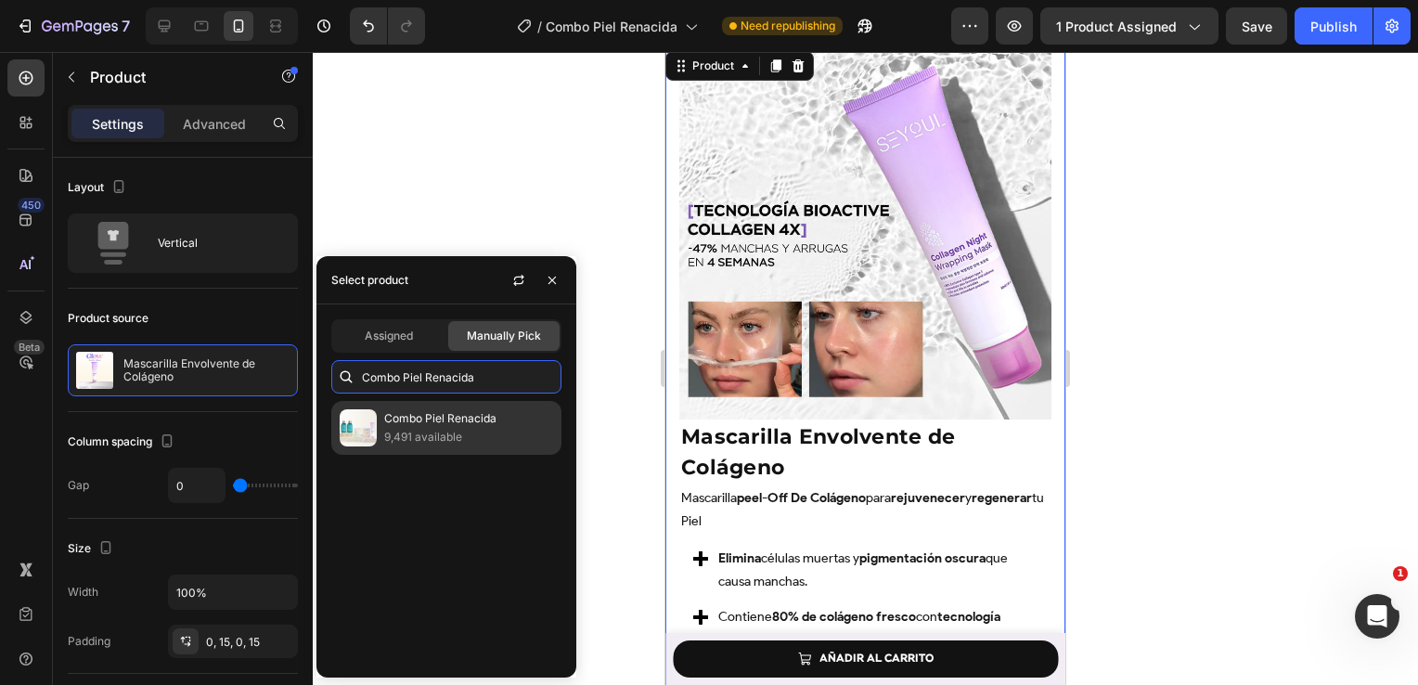
type input "Combo Piel Renacida"
click at [420, 431] on p "9,491 available" at bounding box center [468, 437] width 169 height 19
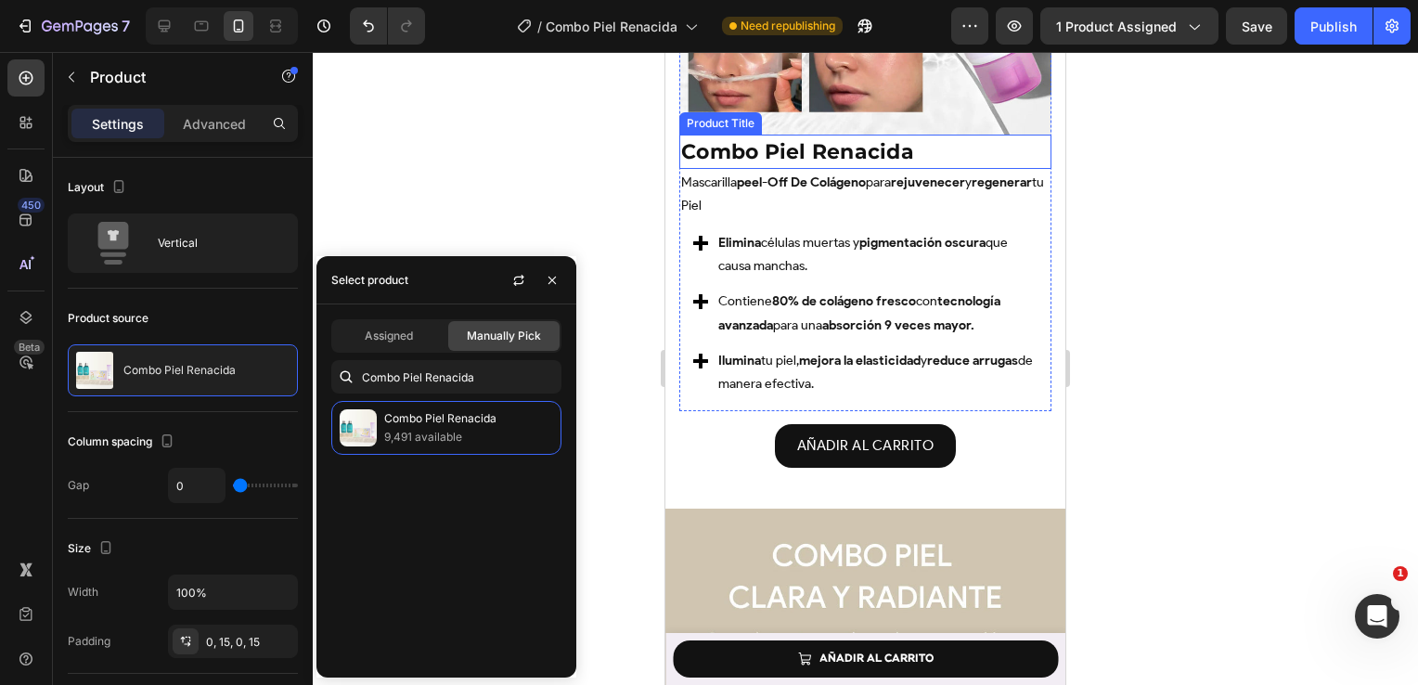
scroll to position [3610, 0]
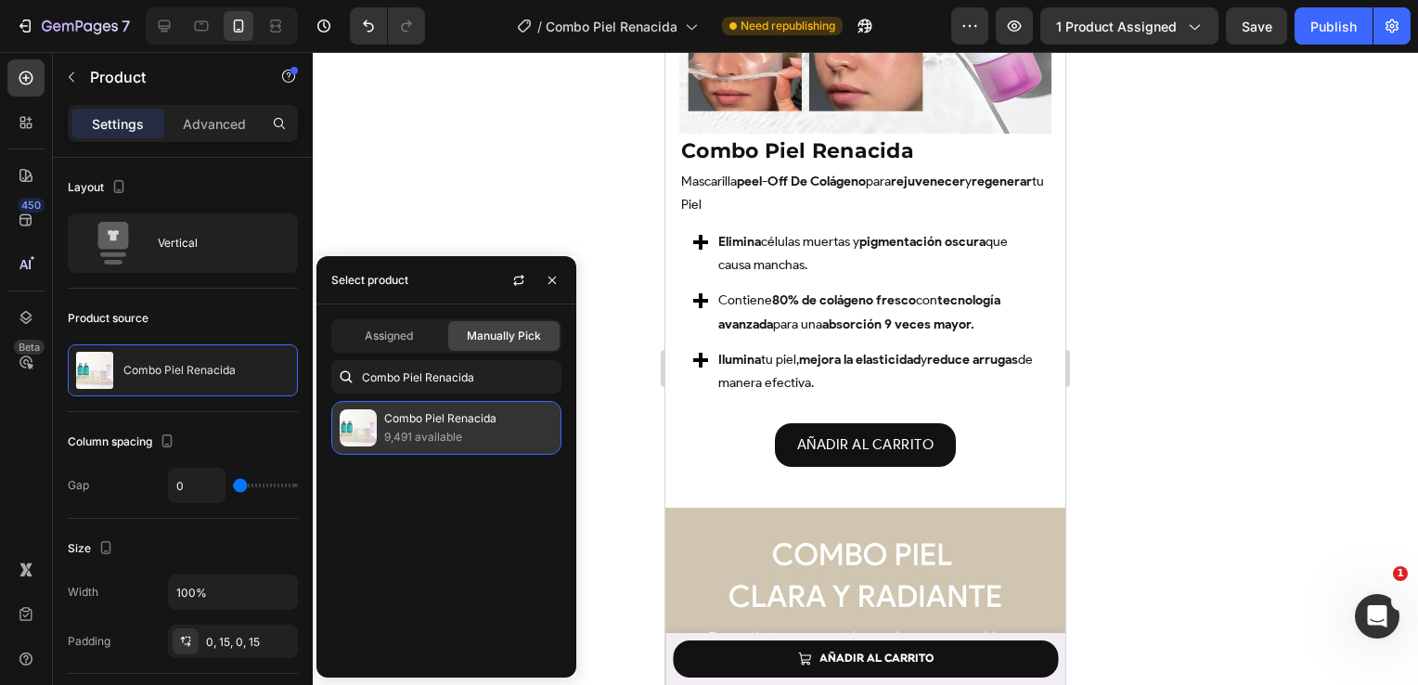
click at [493, 444] on p "9,491 available" at bounding box center [468, 437] width 169 height 19
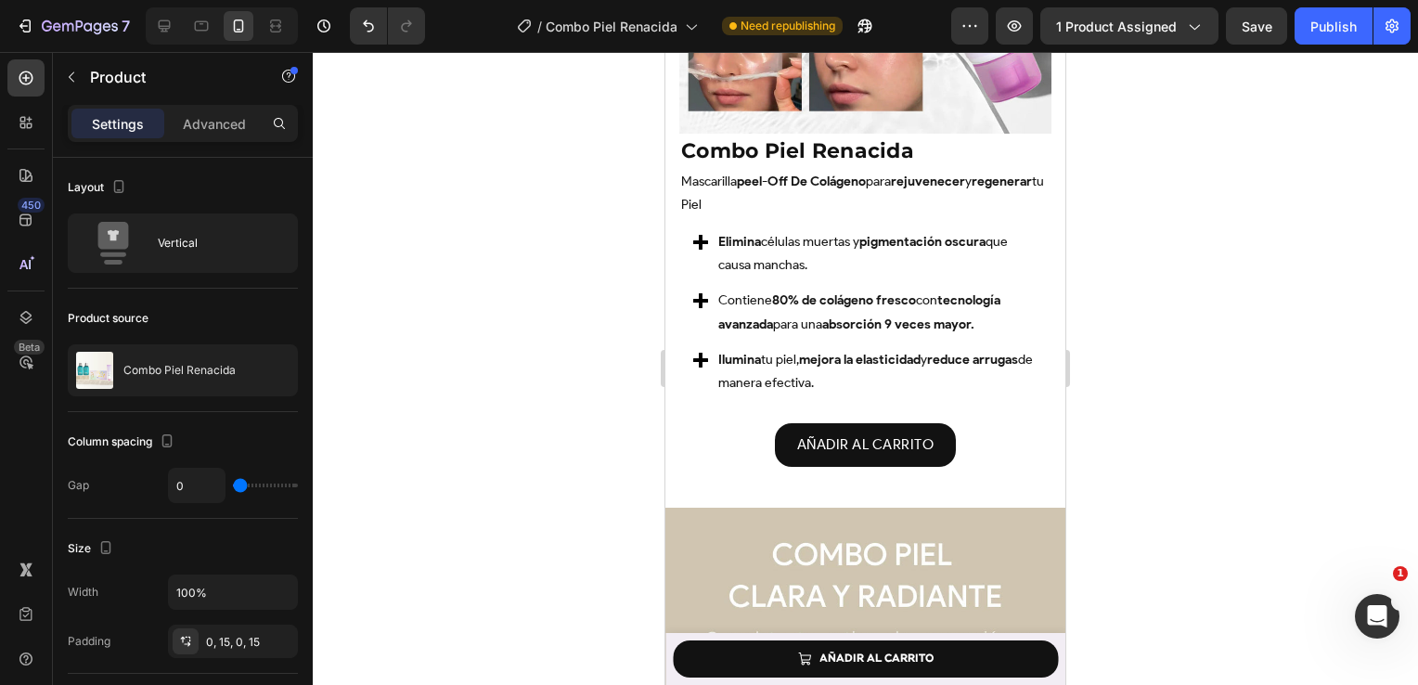
click at [620, 486] on div at bounding box center [865, 368] width 1105 height 633
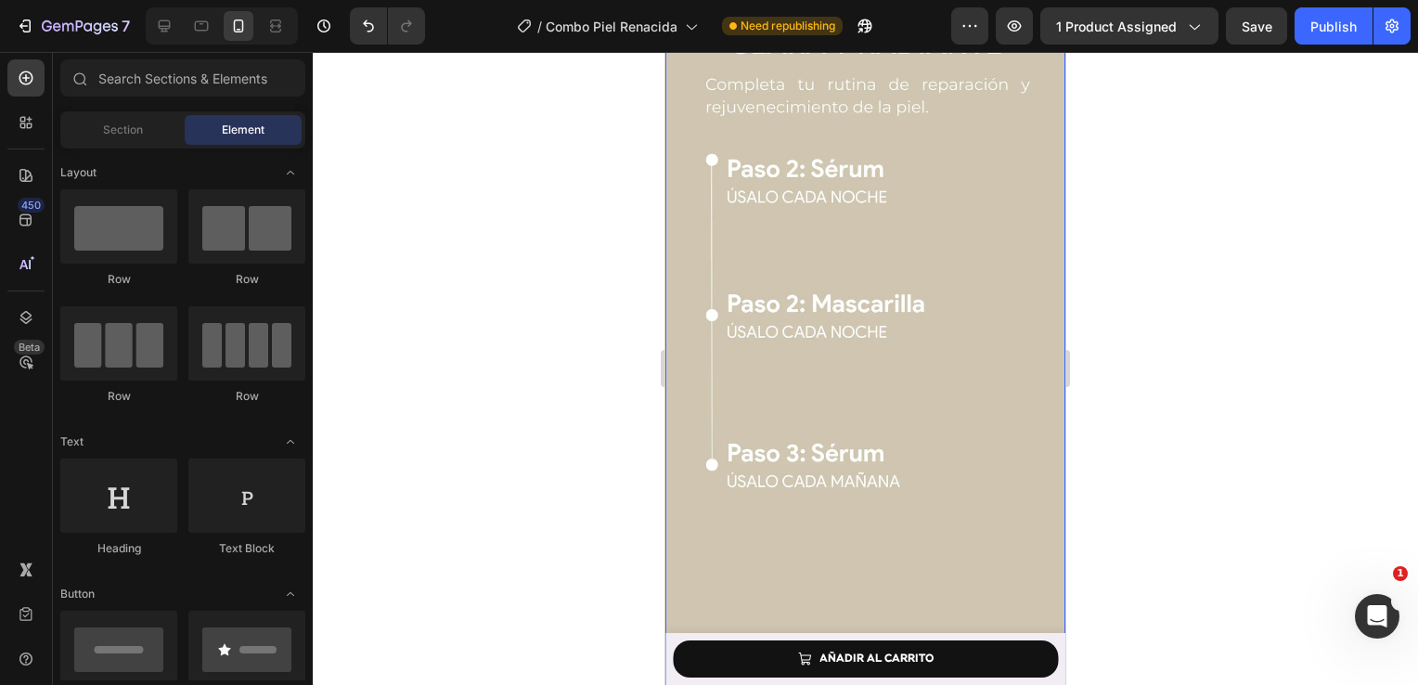
scroll to position [4599, 0]
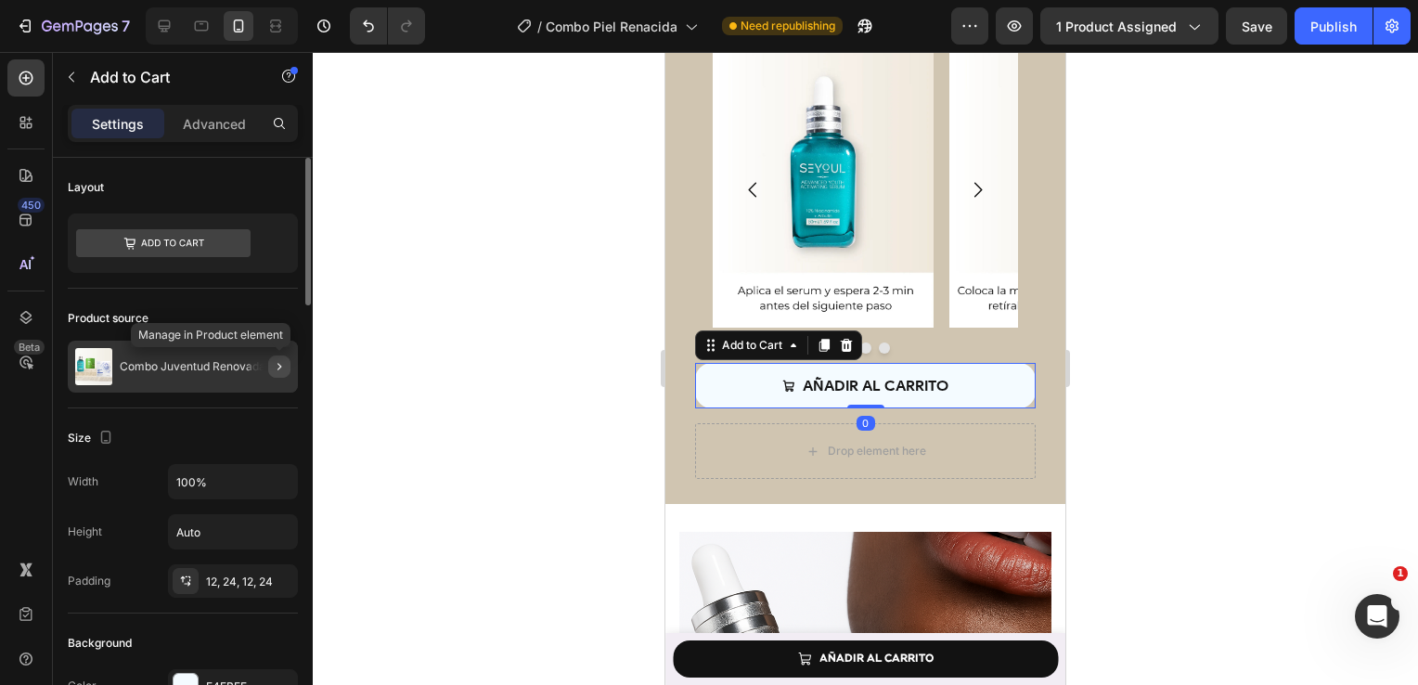
click at [274, 362] on icon "button" at bounding box center [279, 366] width 15 height 15
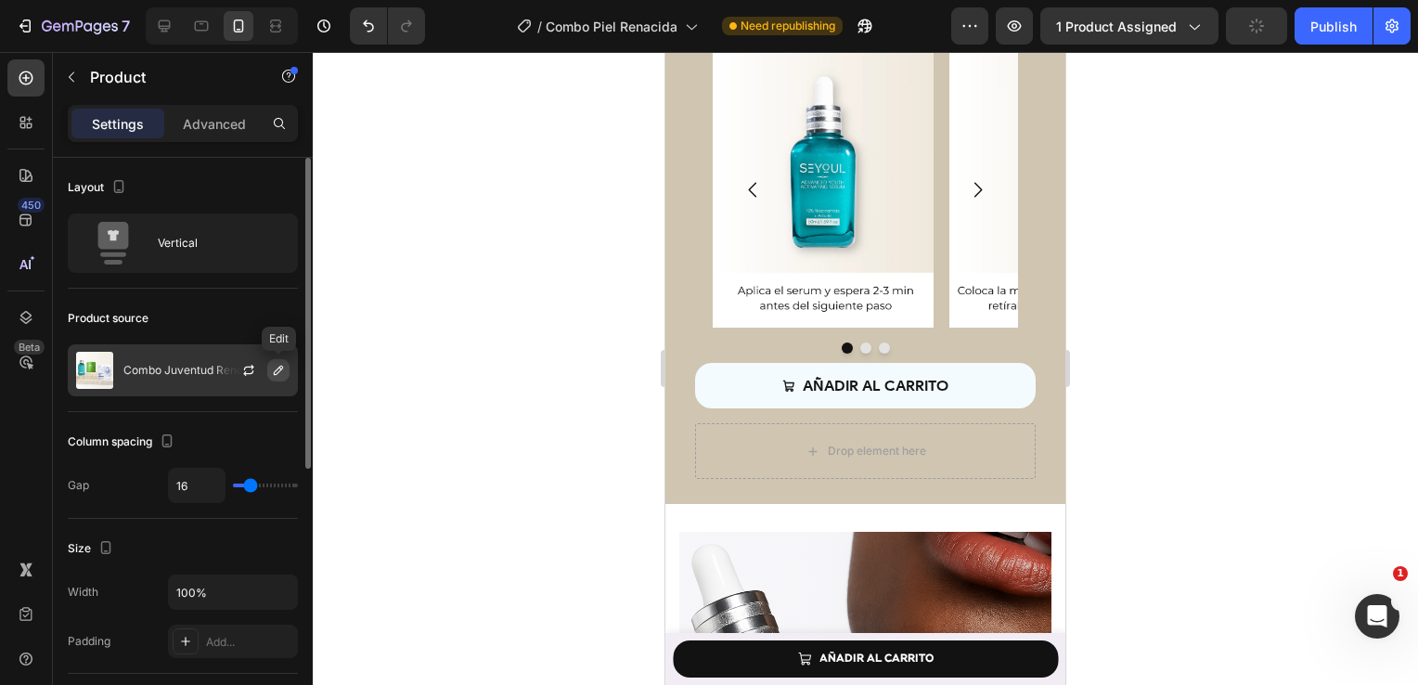
click at [281, 365] on icon "button" at bounding box center [278, 370] width 15 height 15
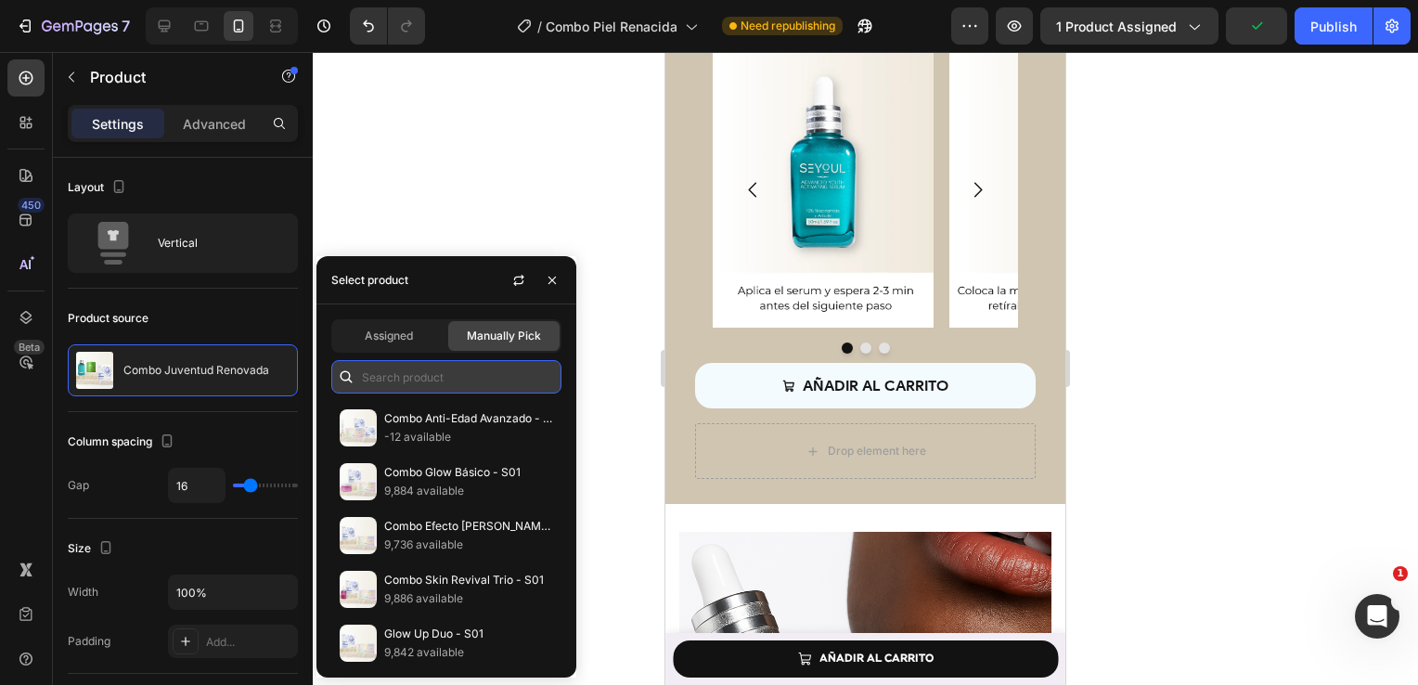
click at [381, 380] on input "text" at bounding box center [446, 376] width 230 height 33
paste input "Combo Piel Renacida"
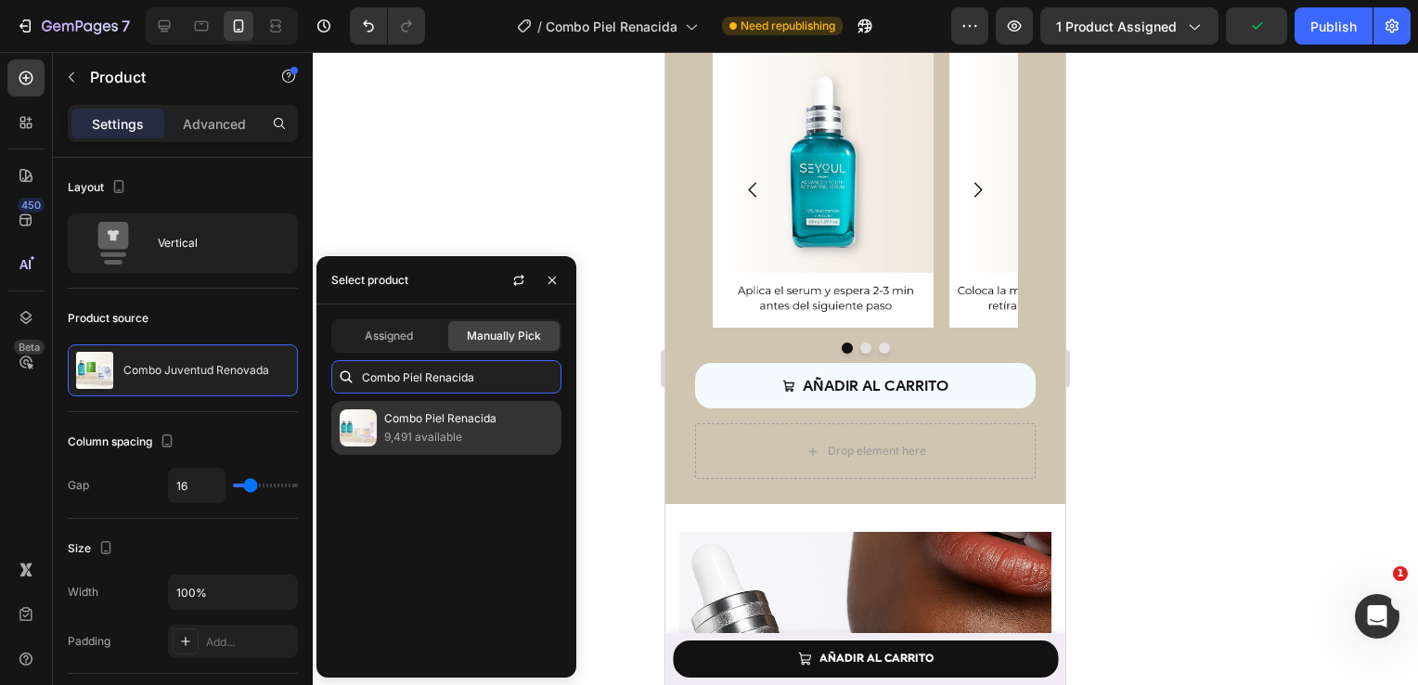
type input "Combo Piel Renacida"
click at [415, 411] on p "Combo Piel Renacida" at bounding box center [468, 418] width 169 height 19
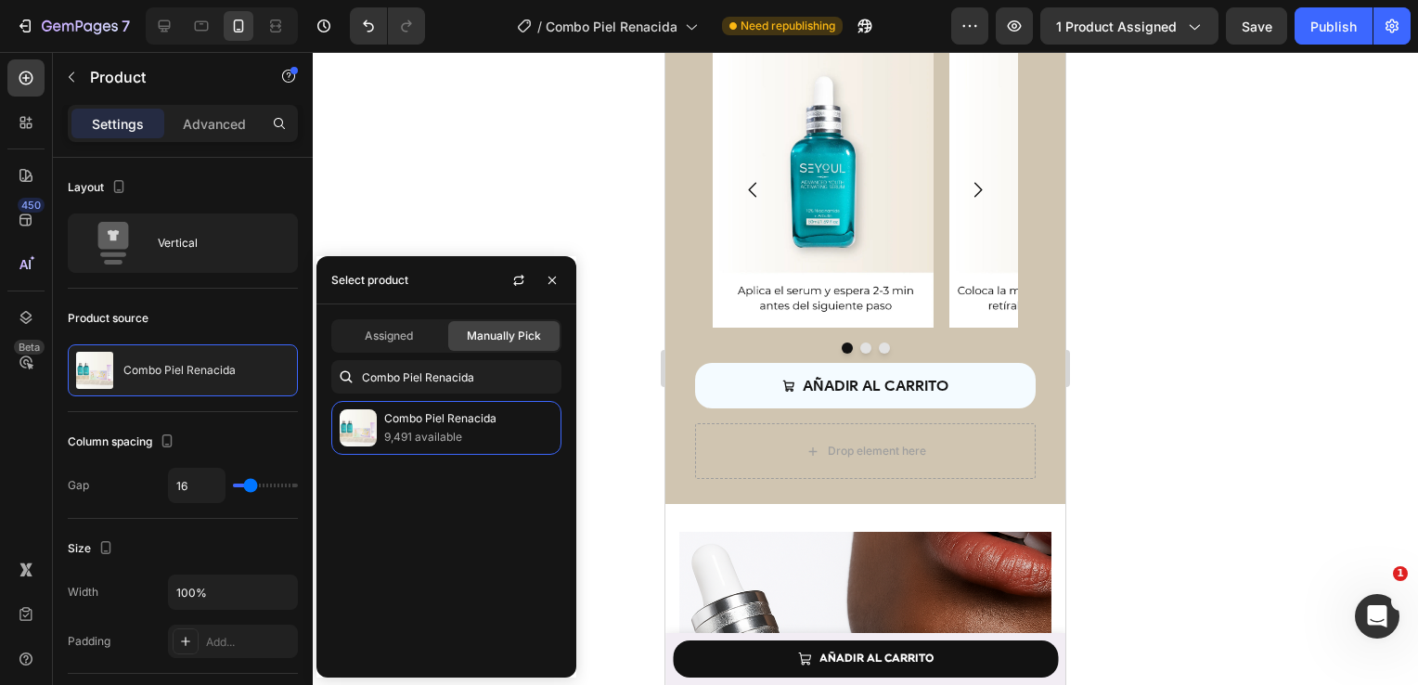
click at [479, 460] on div "Combo Piel Renacida 9,491 available" at bounding box center [446, 532] width 260 height 262
click at [494, 440] on p "9,491 available" at bounding box center [468, 437] width 169 height 19
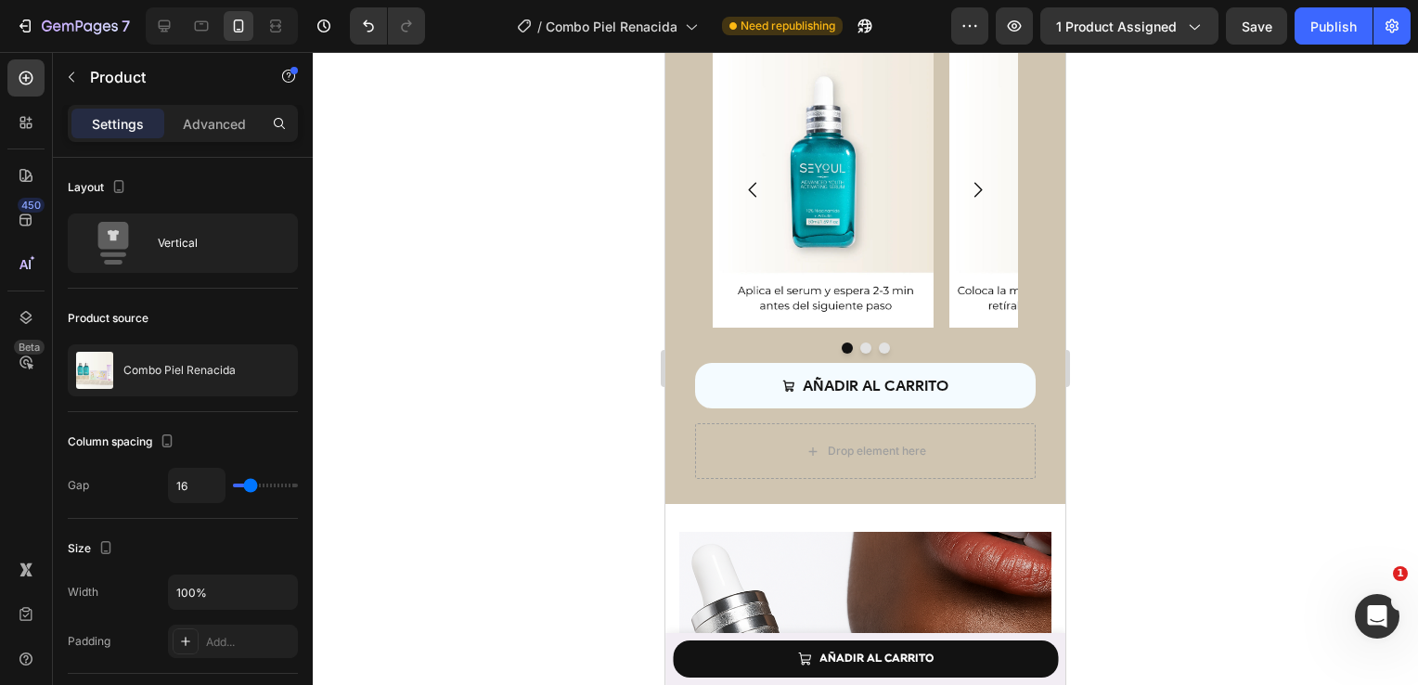
click at [599, 455] on div at bounding box center [865, 368] width 1105 height 633
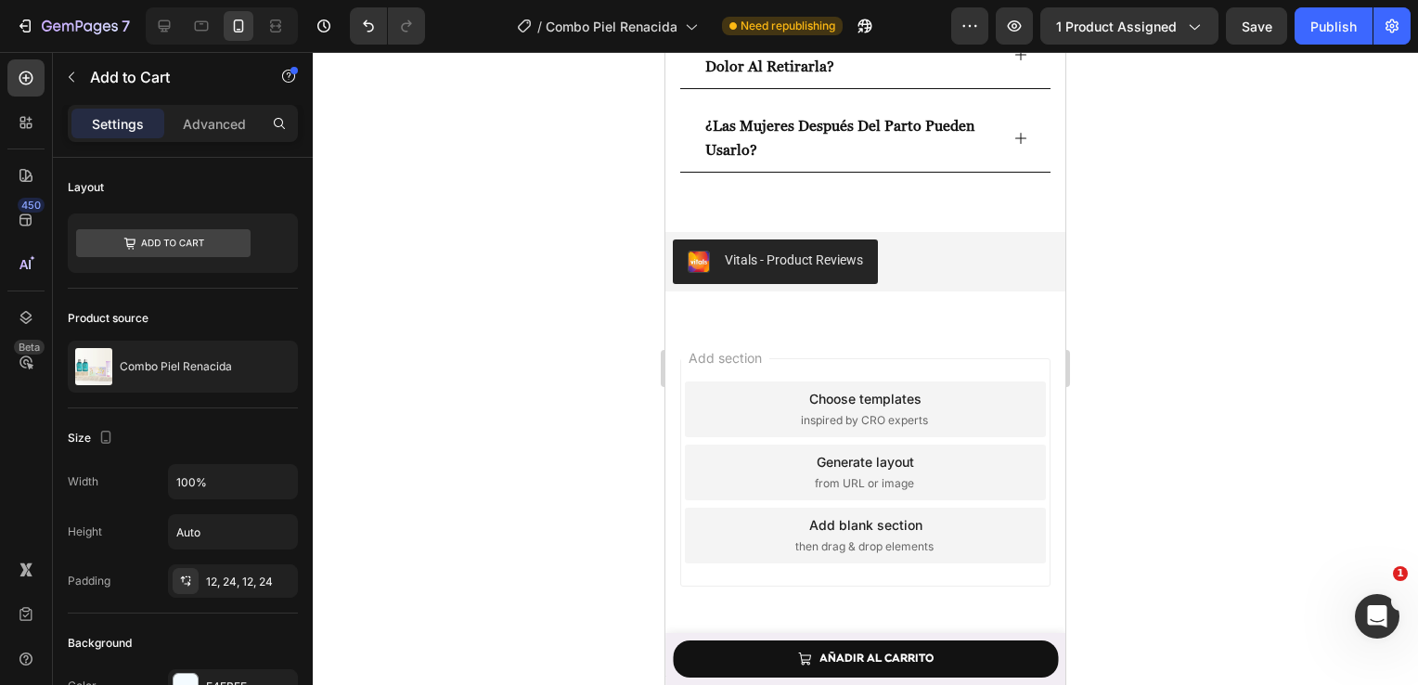
scroll to position [5863, 0]
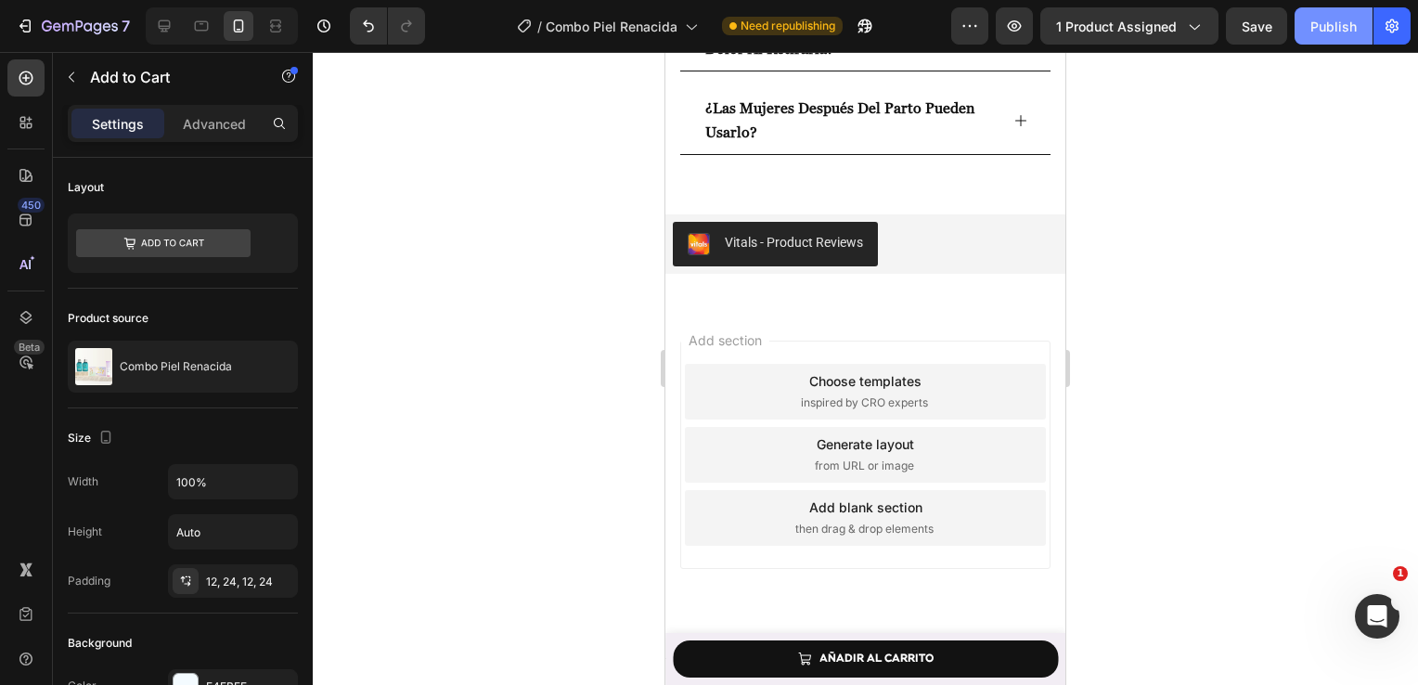
click at [1319, 22] on div "Publish" at bounding box center [1333, 26] width 46 height 19
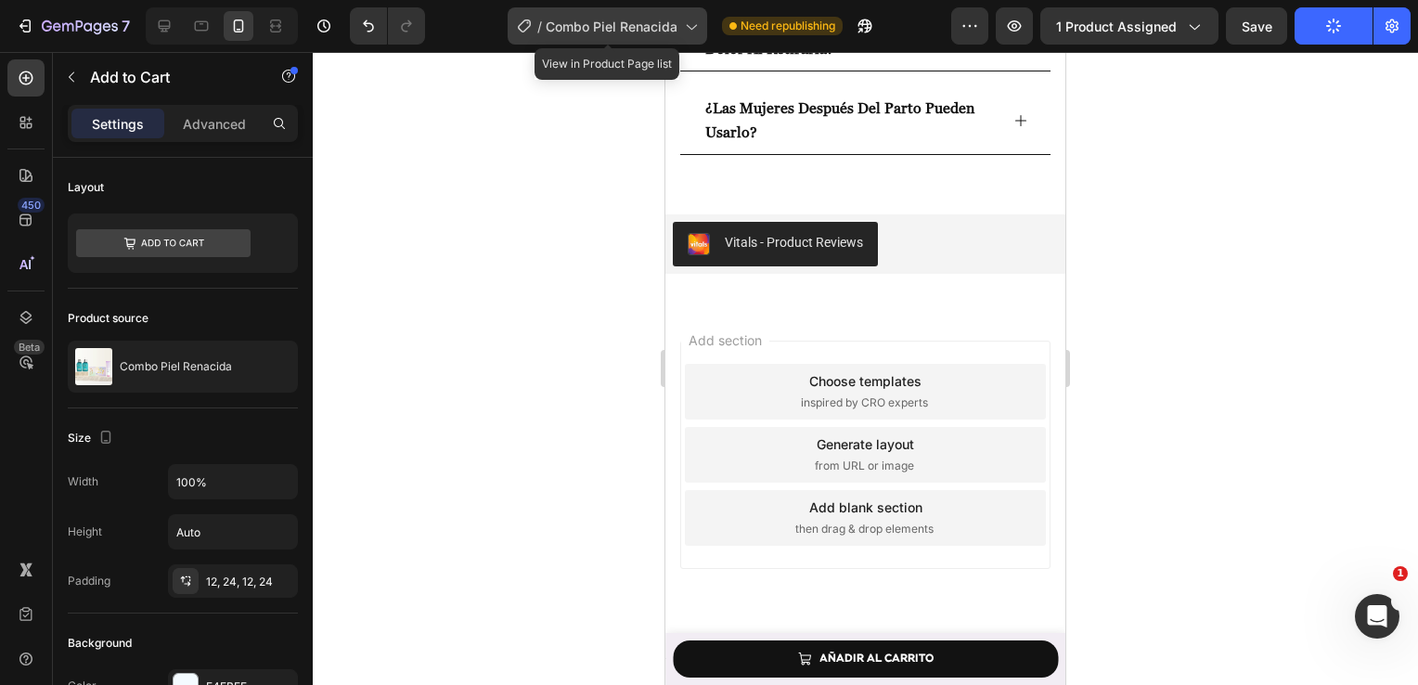
click at [641, 8] on div "/ Combo Piel Renacida" at bounding box center [607, 25] width 199 height 37
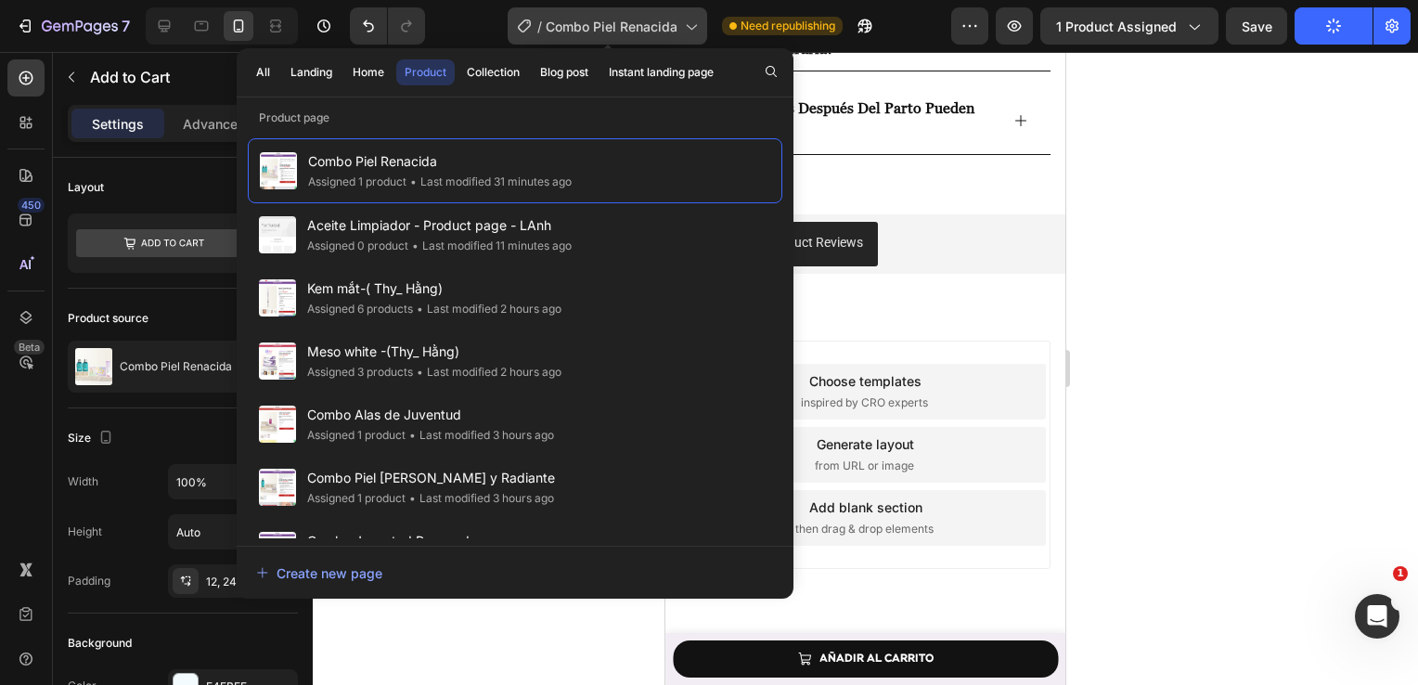
click at [646, 19] on span "Combo Piel Renacida" at bounding box center [612, 26] width 132 height 19
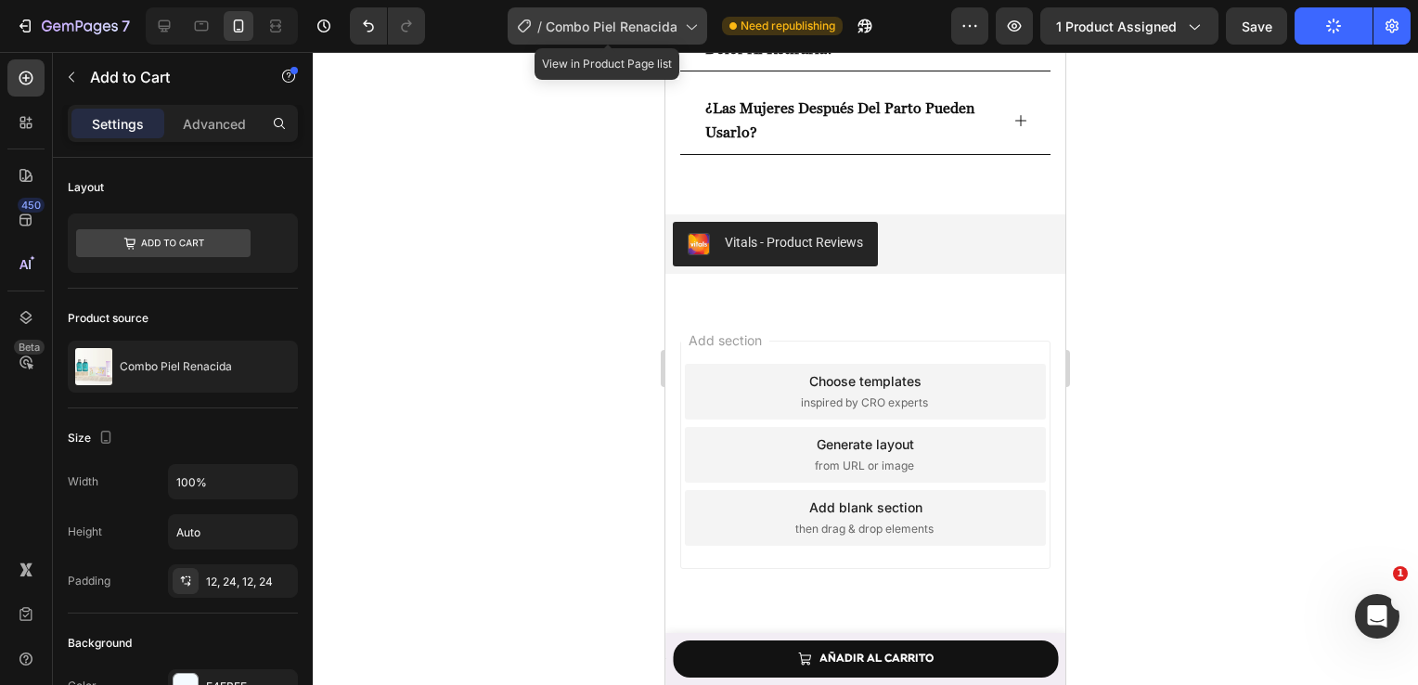
click at [646, 19] on span "Combo Piel Renacida" at bounding box center [612, 26] width 132 height 19
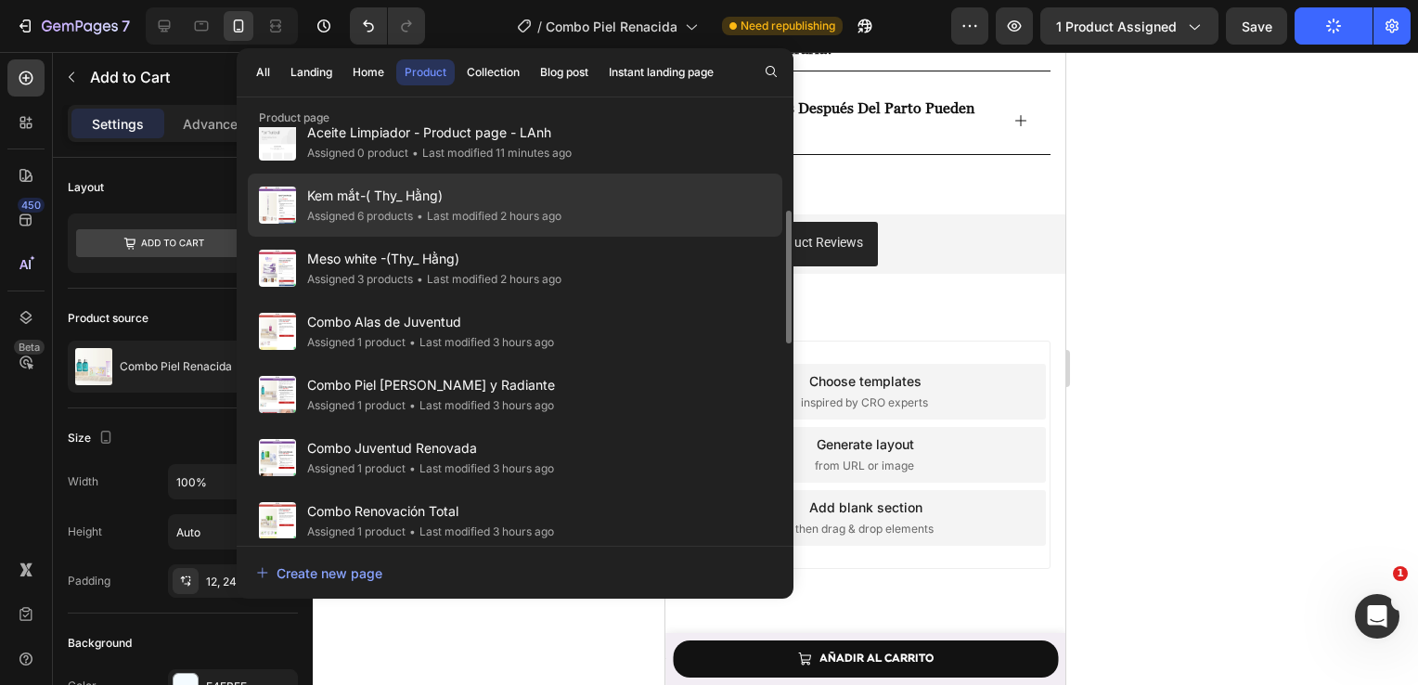
scroll to position [167, 0]
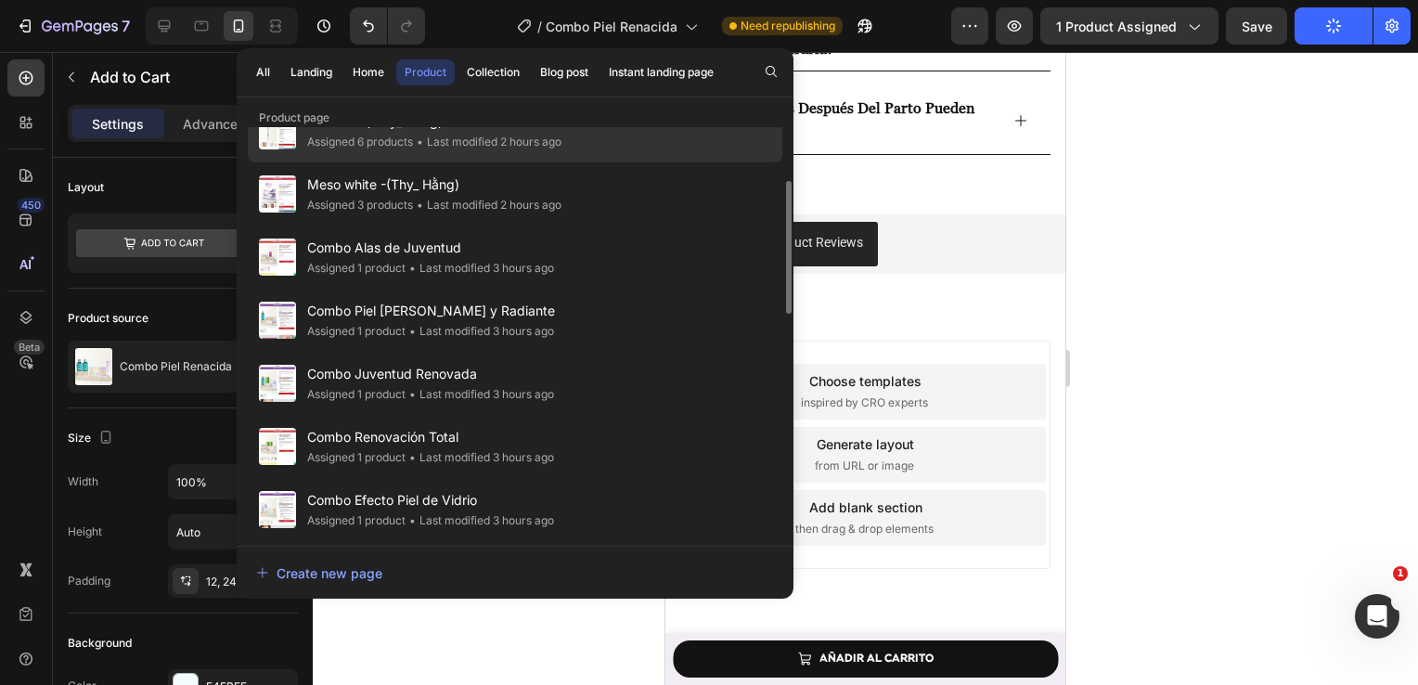
click at [528, 322] on div "• Last modified 3 hours ago" at bounding box center [479, 331] width 148 height 19
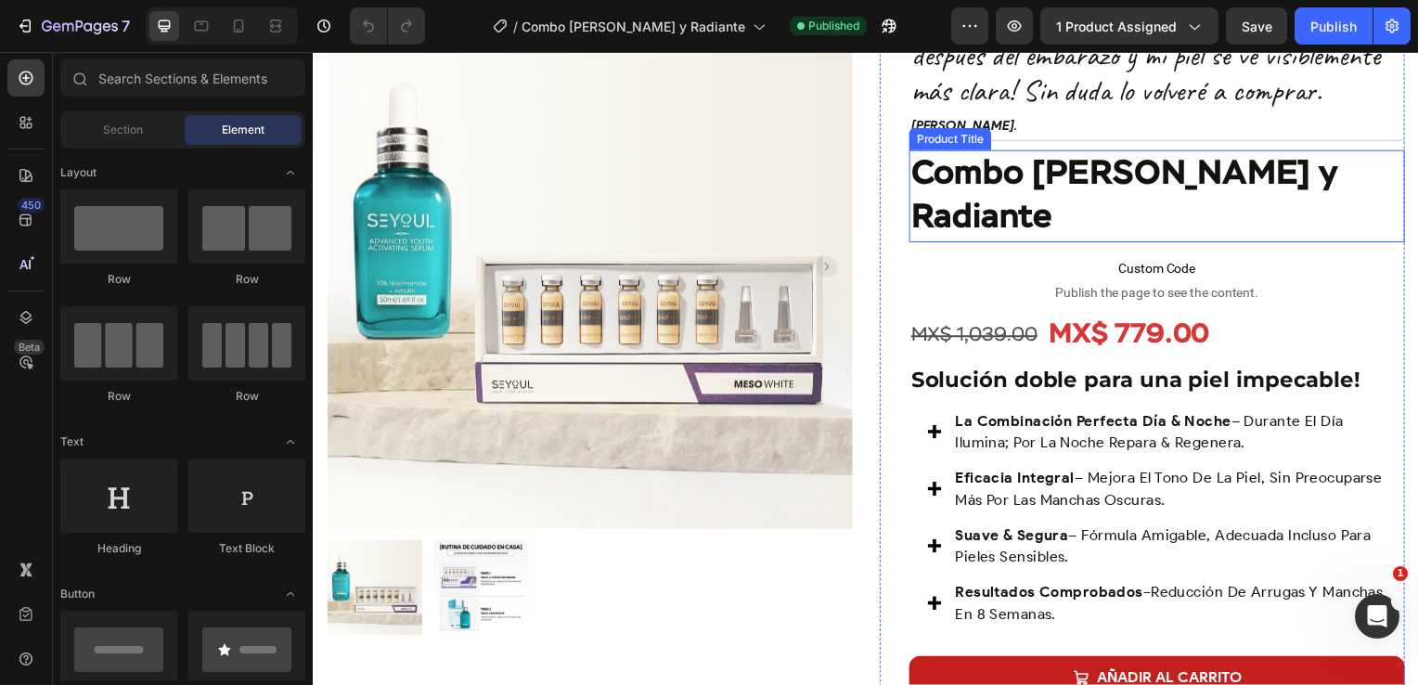
click at [955, 169] on h1 "Combo Piel [PERSON_NAME] y Radiante" at bounding box center [1162, 197] width 499 height 93
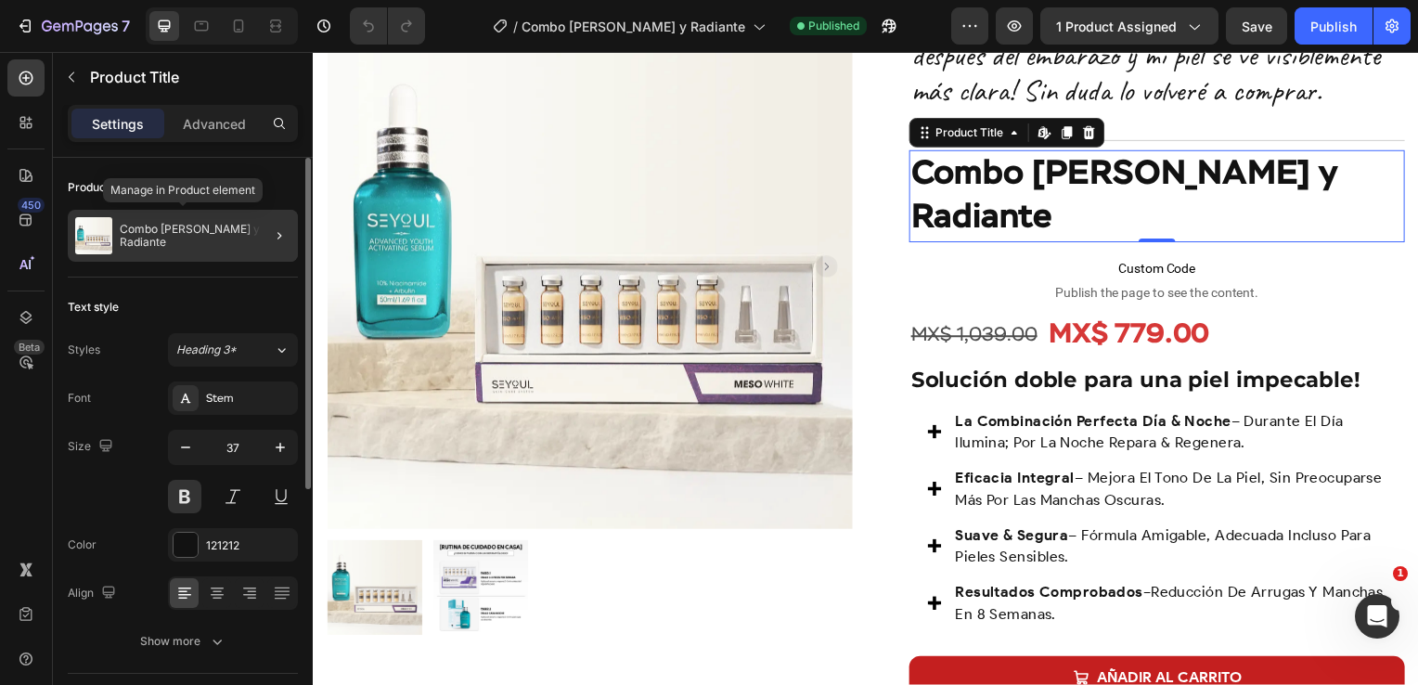
click at [173, 242] on div "Combo Piel [PERSON_NAME] y Radiante" at bounding box center [183, 236] width 230 height 52
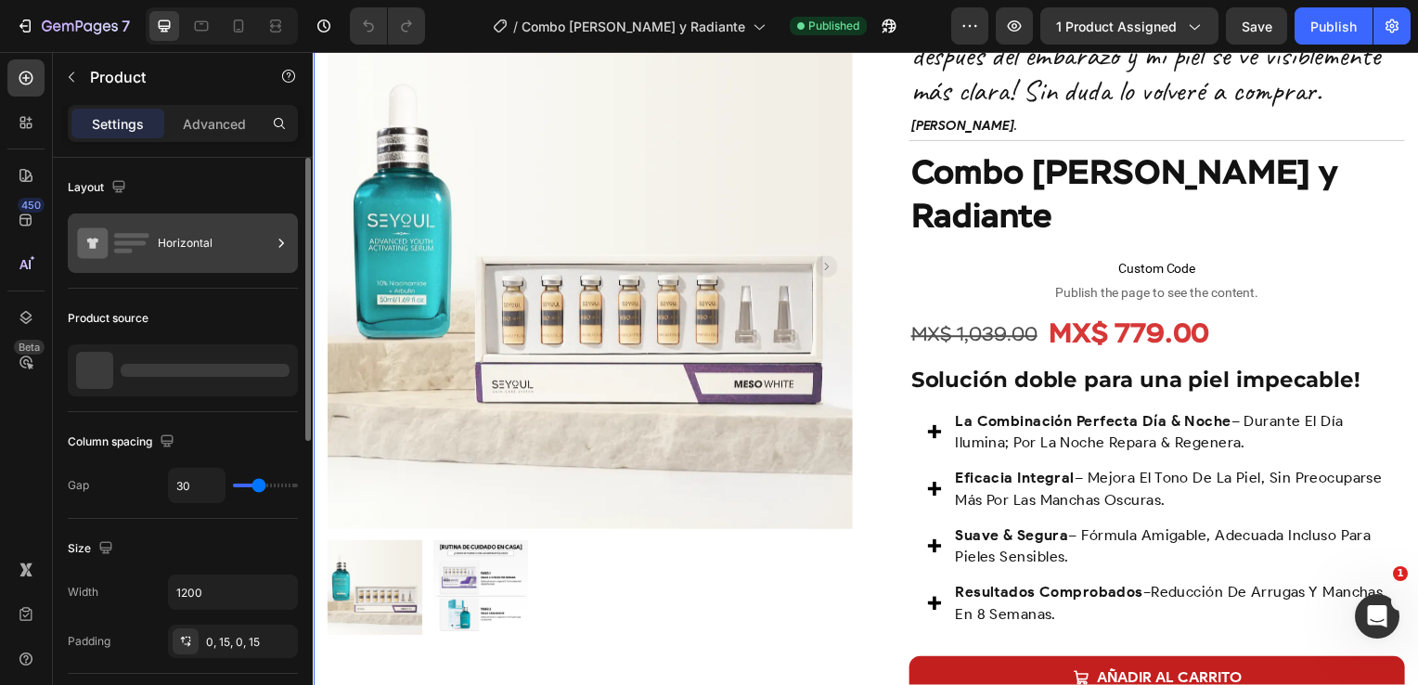
click at [182, 236] on div "Horizontal" at bounding box center [214, 243] width 113 height 43
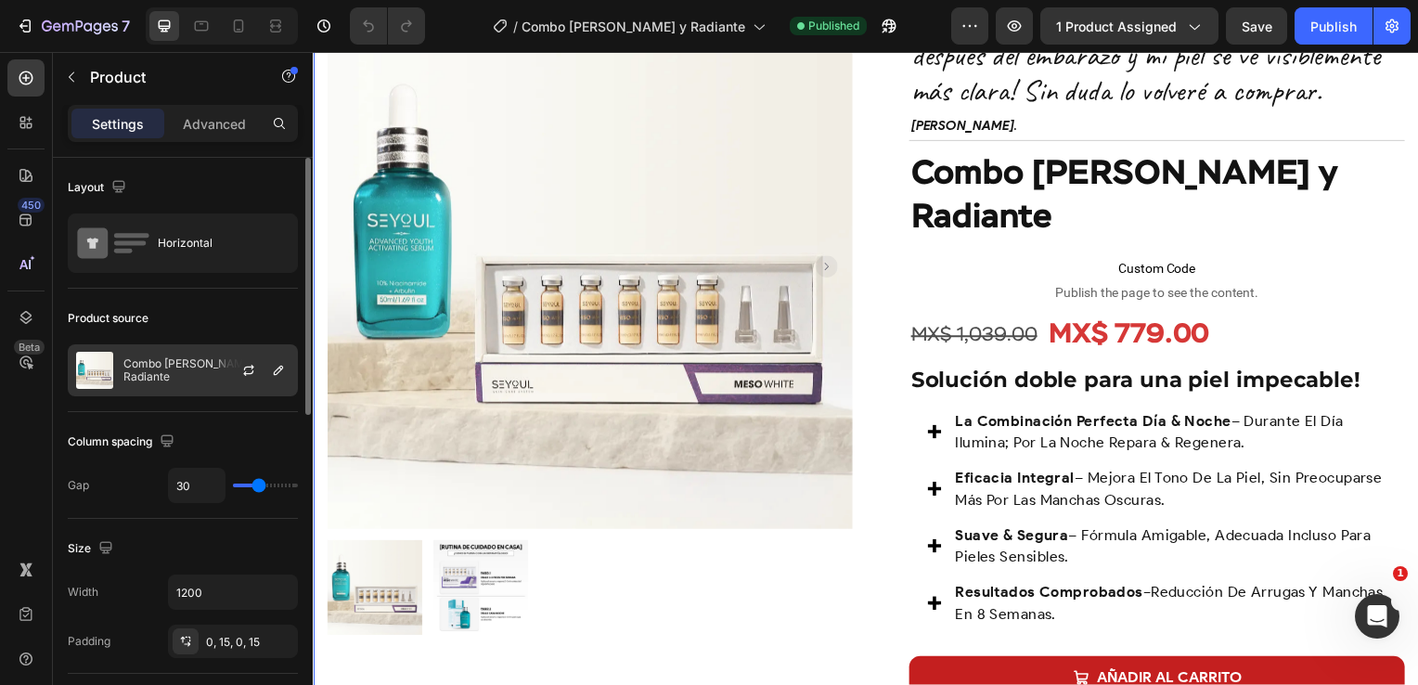
click at [189, 379] on div "Combo Piel [PERSON_NAME] y Radiante" at bounding box center [183, 370] width 230 height 52
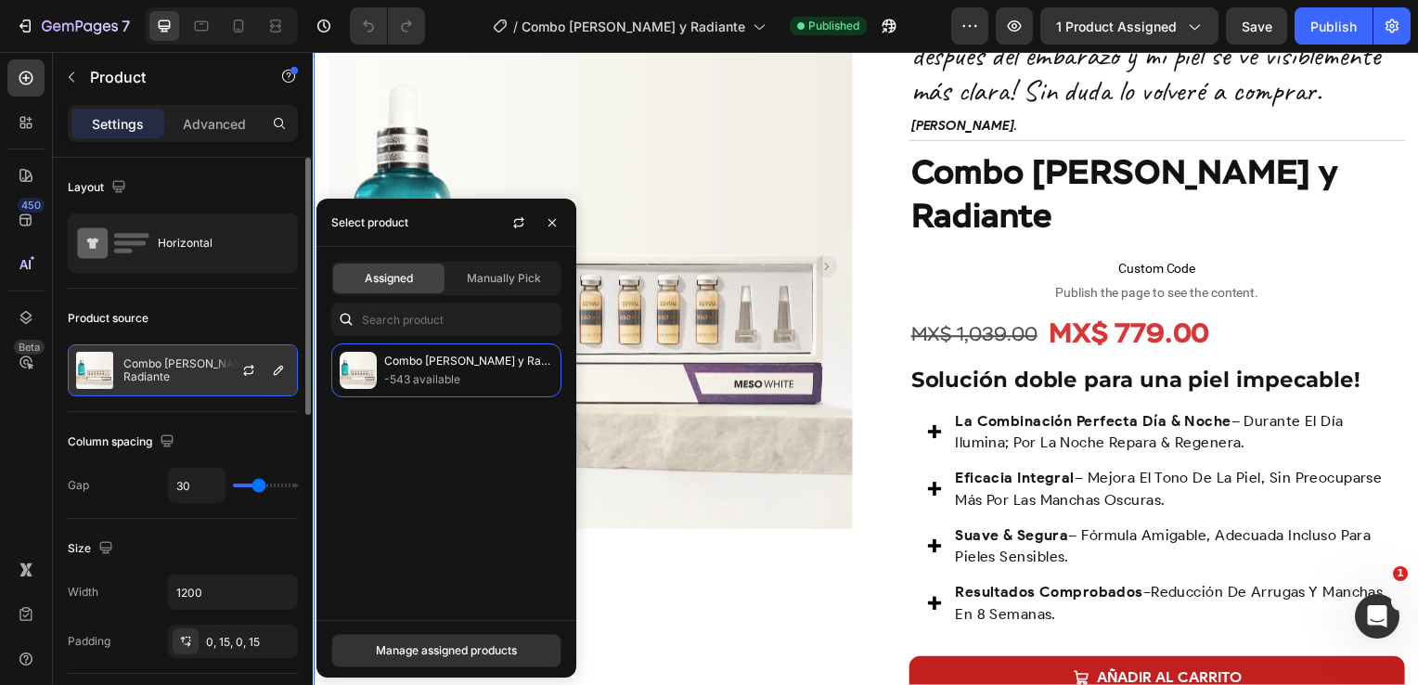
click at [173, 369] on p "Combo Piel [PERSON_NAME] y Radiante" at bounding box center [206, 370] width 166 height 26
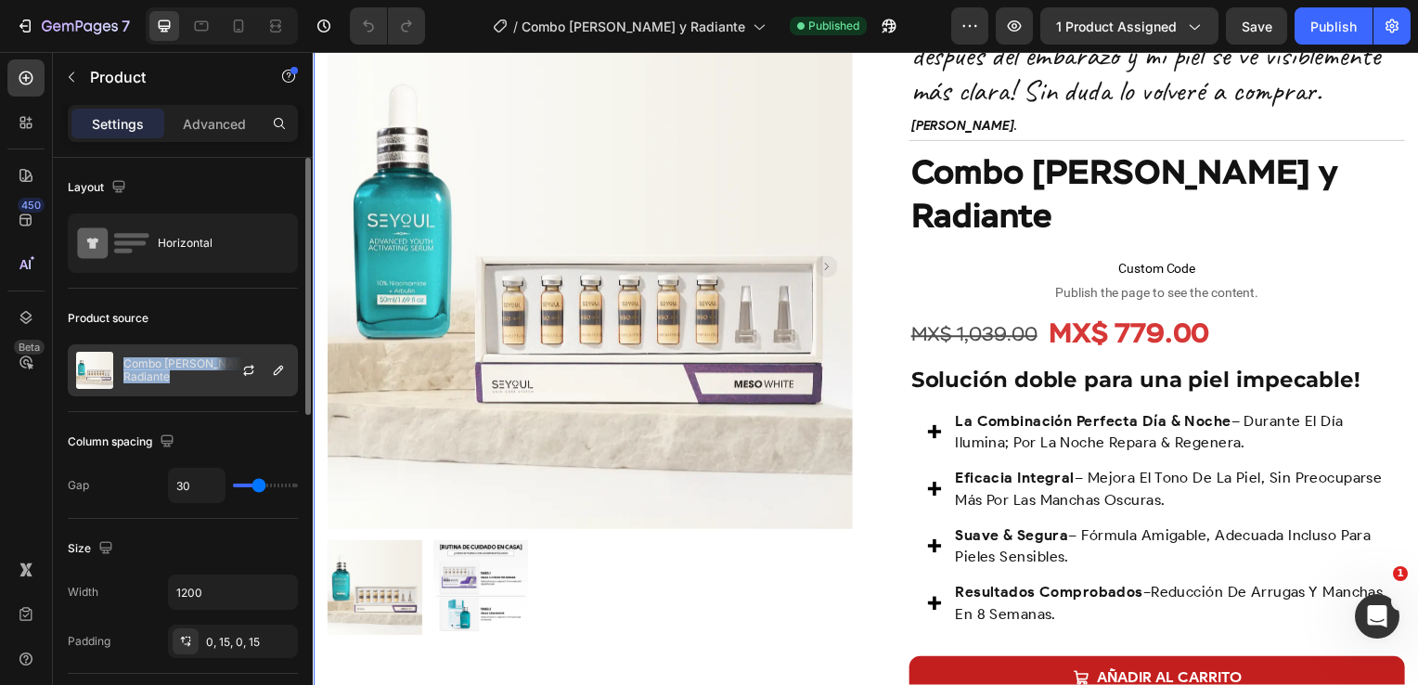
click at [173, 369] on p "Combo Piel [PERSON_NAME] y Radiante" at bounding box center [206, 370] width 166 height 26
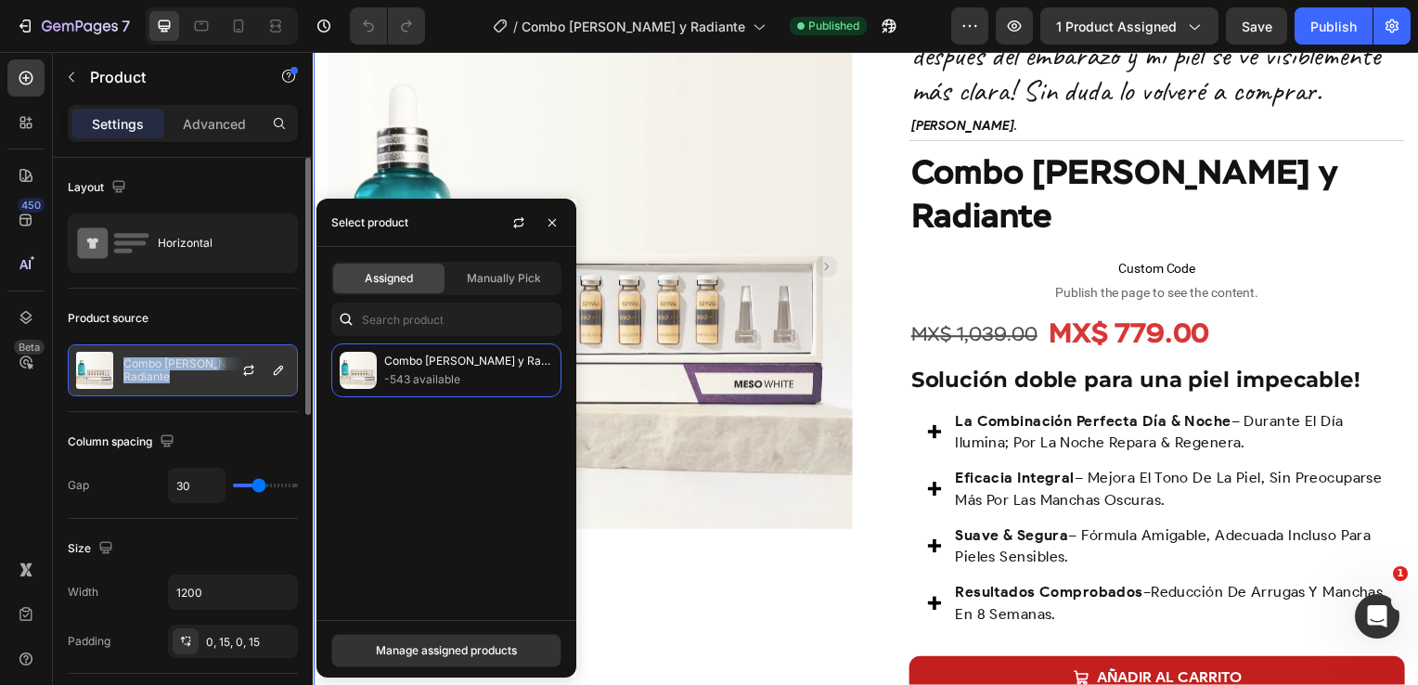
click at [173, 369] on p "Combo Piel [PERSON_NAME] y Radiante" at bounding box center [206, 370] width 166 height 26
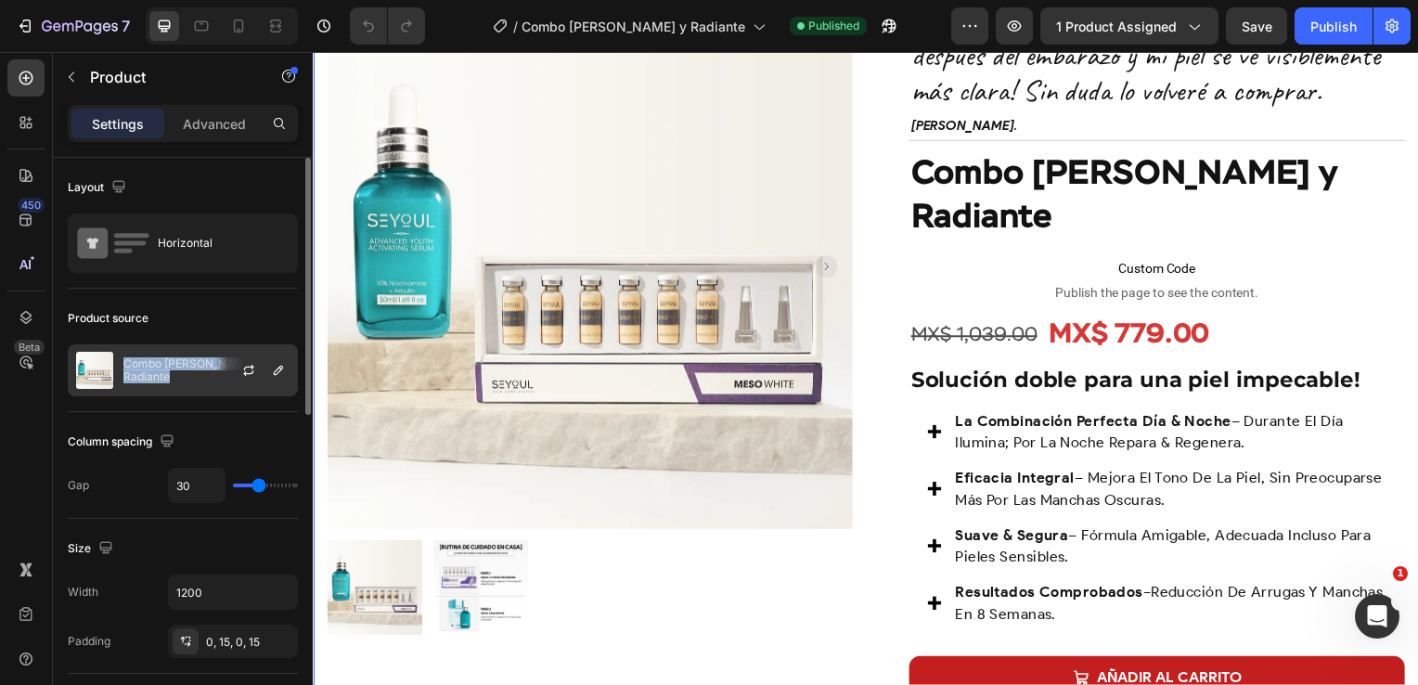
click at [173, 369] on p "Combo Piel [PERSON_NAME] y Radiante" at bounding box center [206, 370] width 166 height 26
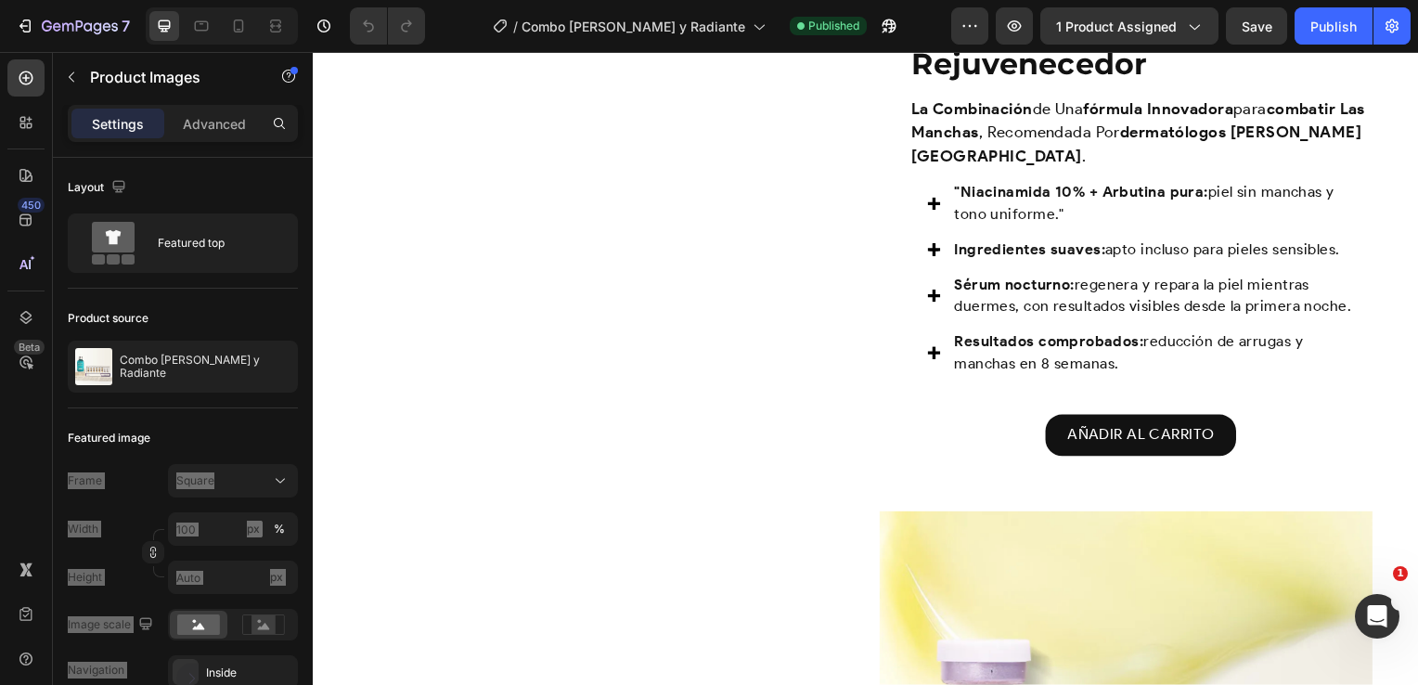
scroll to position [1633, 0]
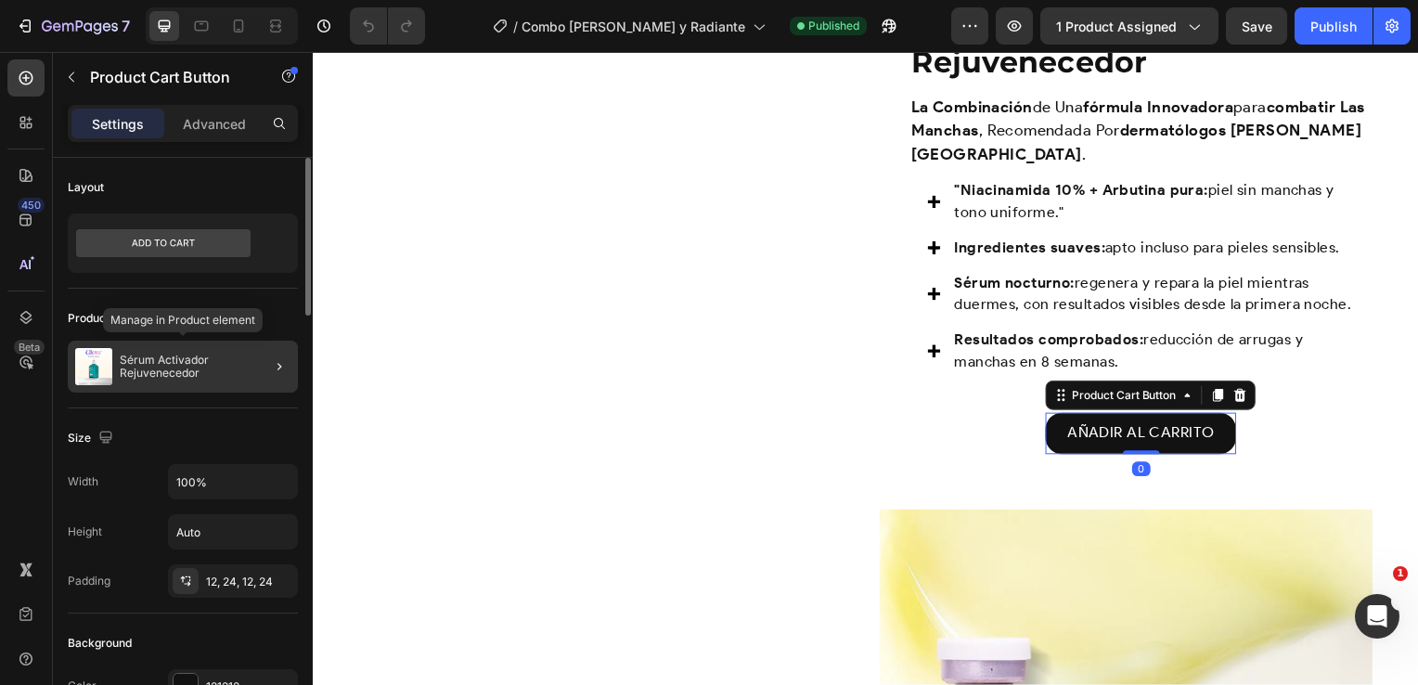
click at [174, 354] on div "Sérum Activador Rejuvenecedor" at bounding box center [183, 367] width 230 height 52
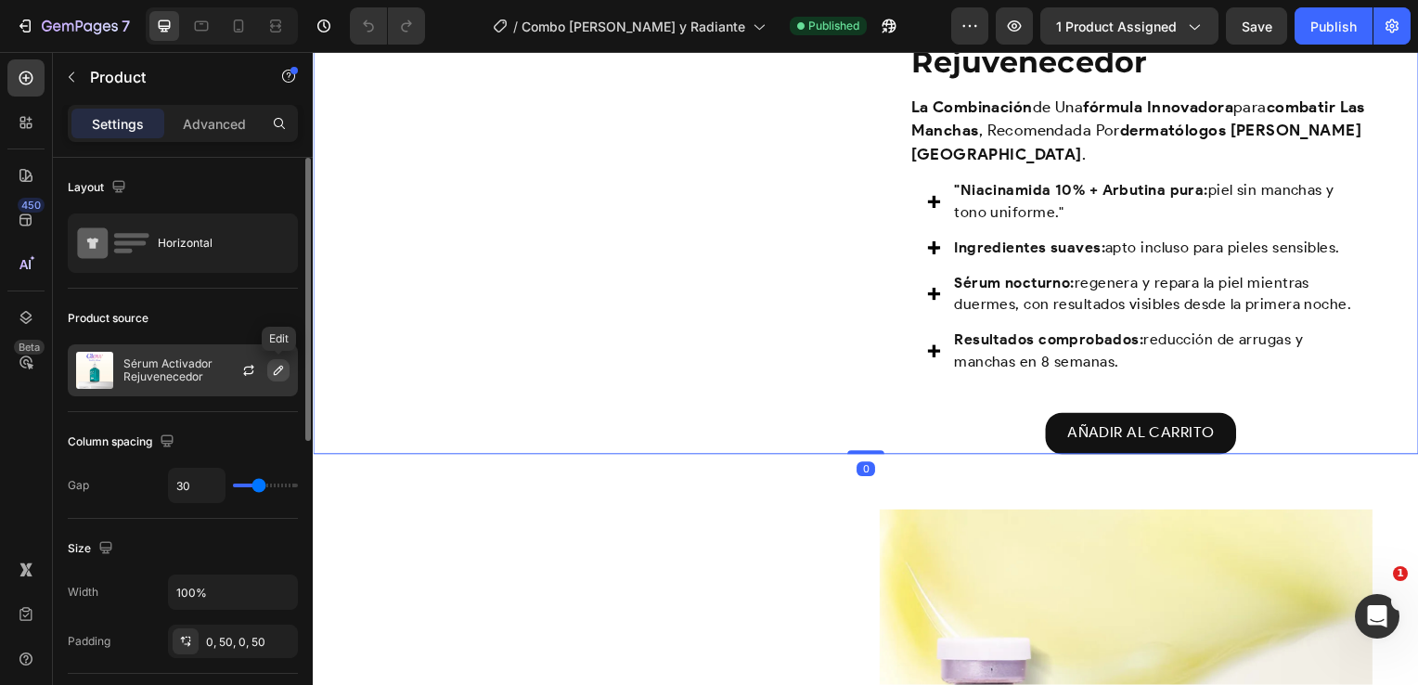
click at [269, 368] on button "button" at bounding box center [278, 370] width 22 height 22
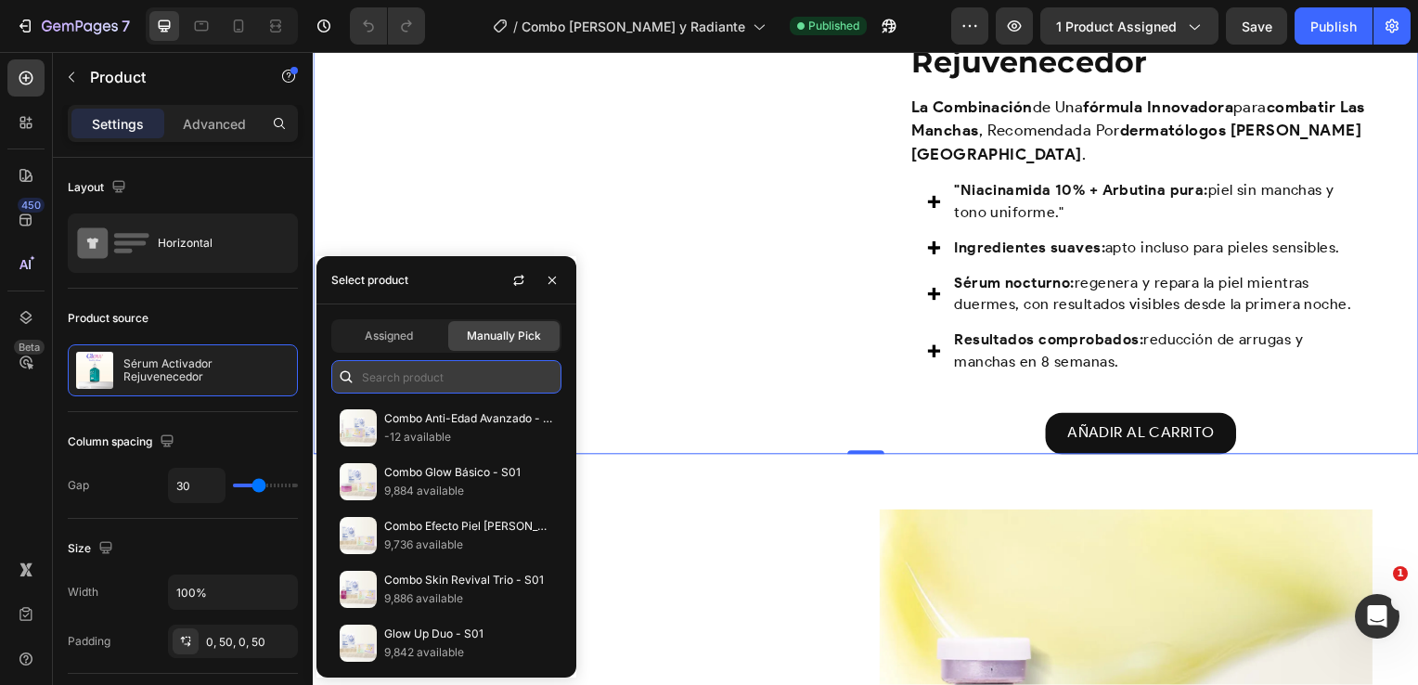
click at [405, 370] on input "text" at bounding box center [446, 376] width 230 height 33
paste input "Combo [MEDICAL_DATA][PERSON_NAME] y Radiante"
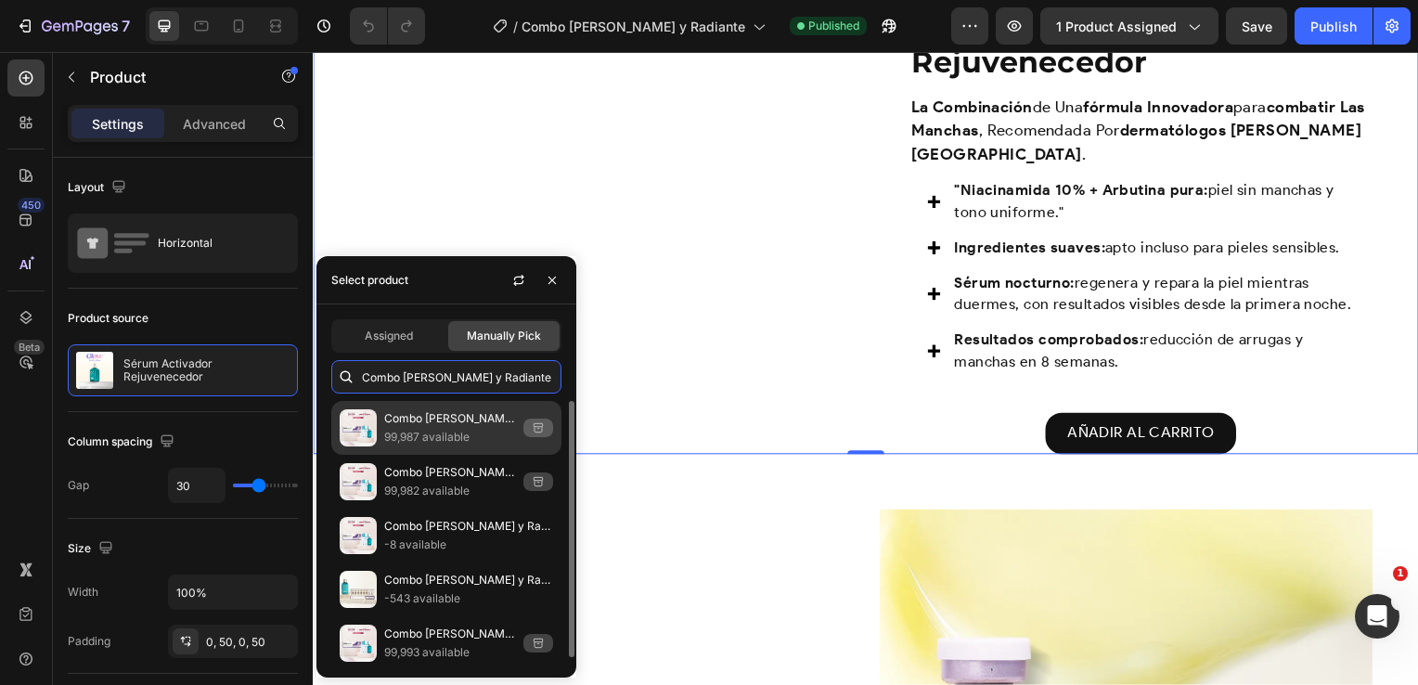
type input "Combo [MEDICAL_DATA][PERSON_NAME] y Radiante"
click at [469, 419] on p "Combo [MEDICAL_DATA][PERSON_NAME] y Radiante - N01" at bounding box center [450, 418] width 132 height 19
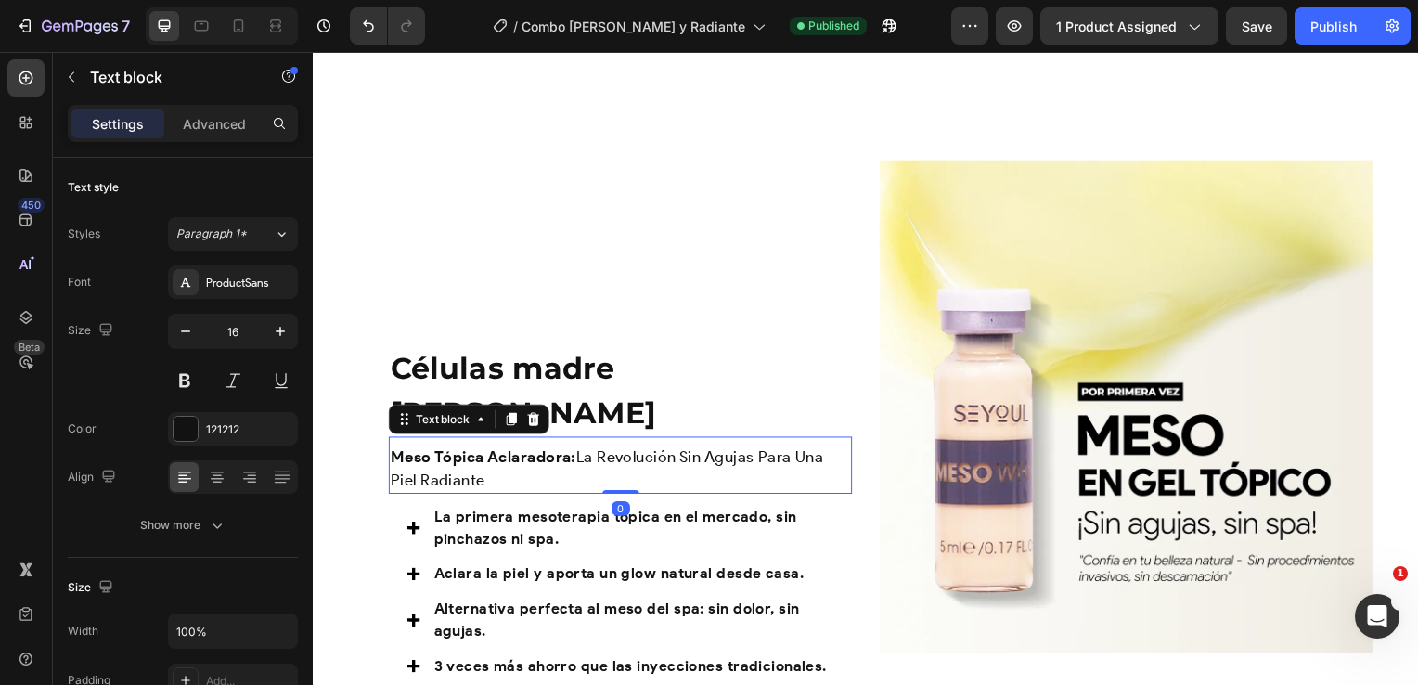
scroll to position [2194, 0]
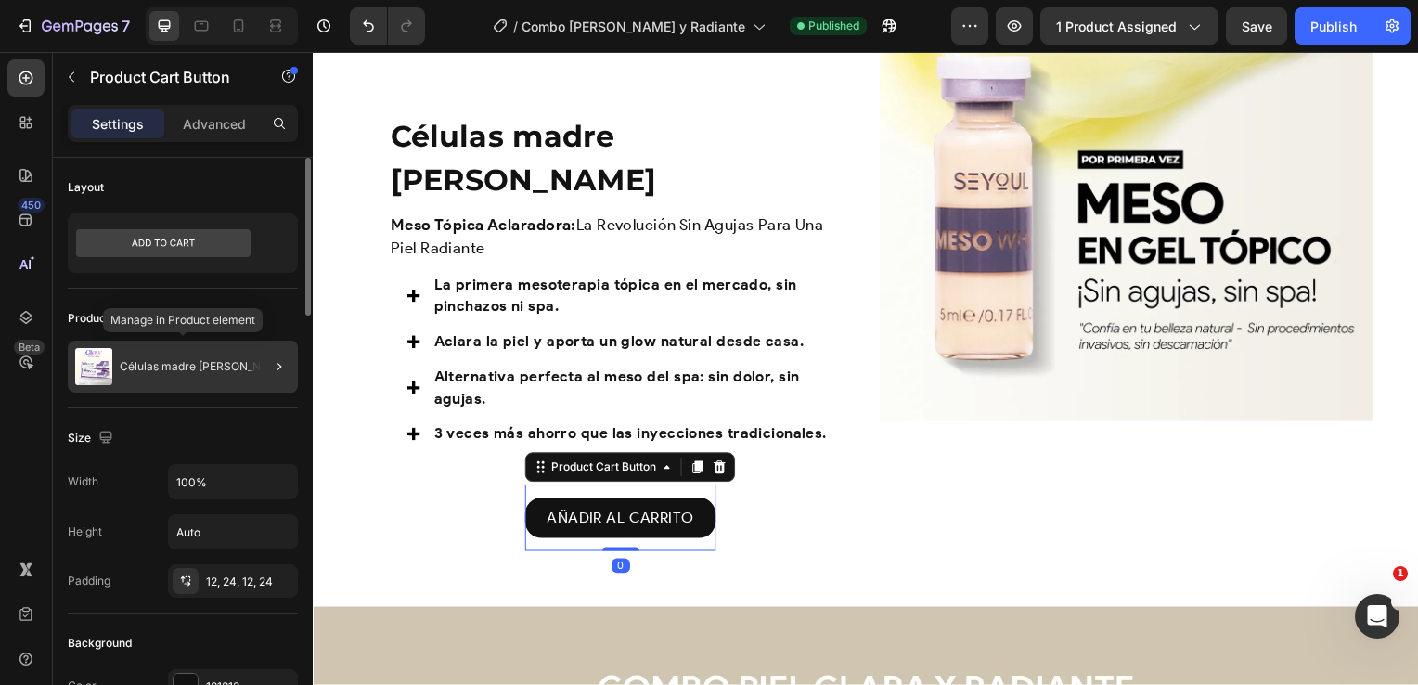
click at [205, 366] on p "Células madre [PERSON_NAME]" at bounding box center [204, 366] width 169 height 13
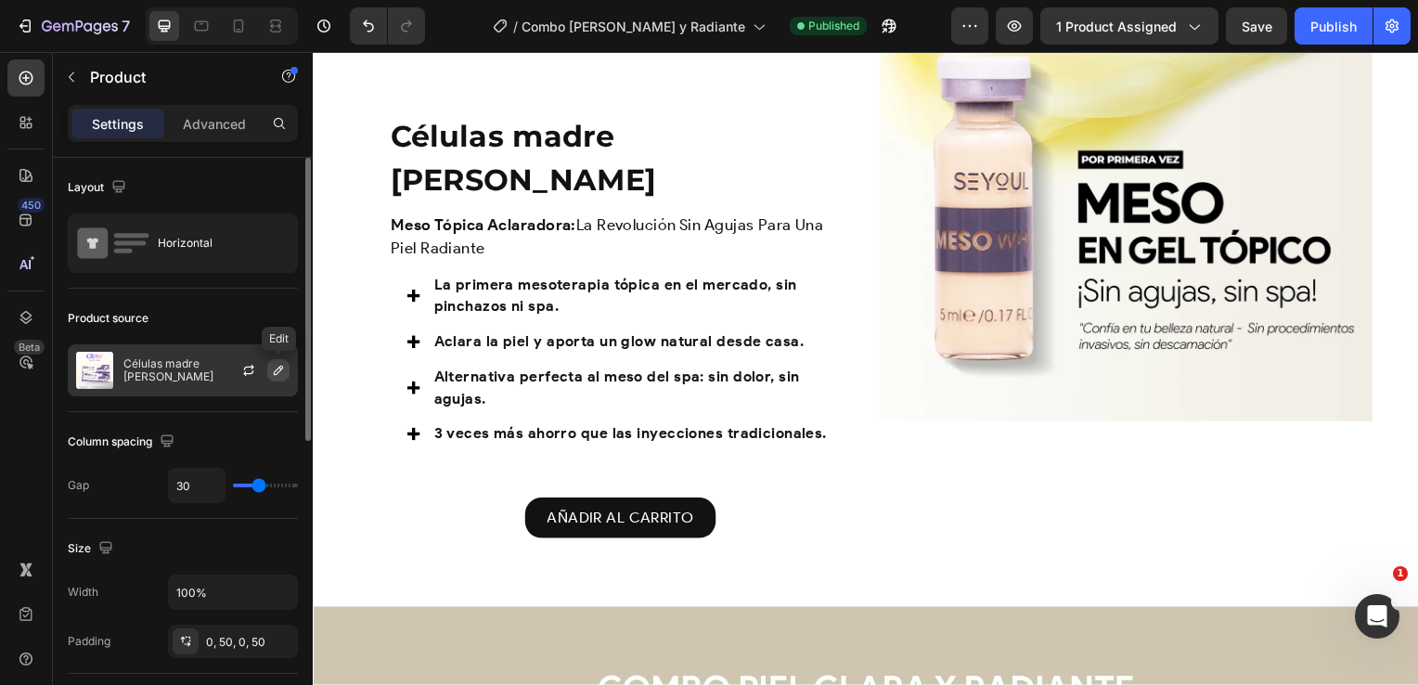
click at [273, 375] on icon "button" at bounding box center [278, 370] width 15 height 15
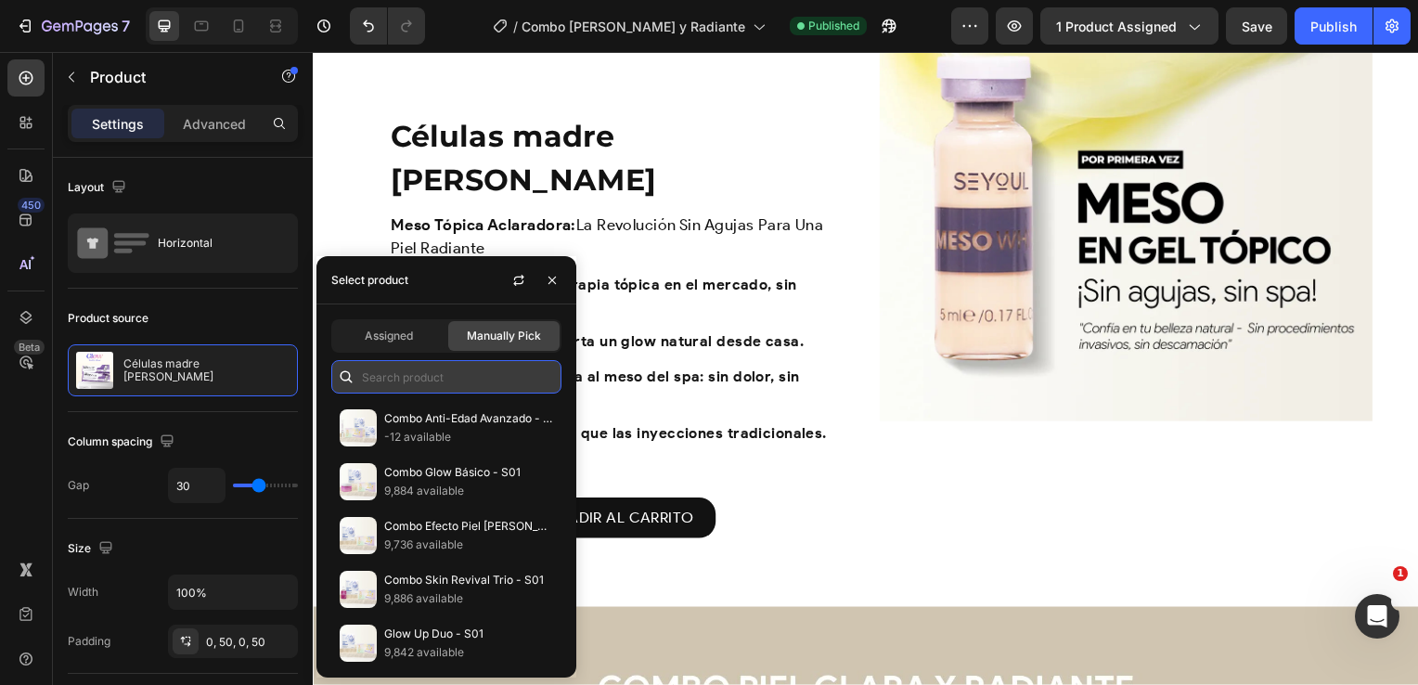
click at [424, 371] on input "text" at bounding box center [446, 376] width 230 height 33
paste input "Combo [MEDICAL_DATA][PERSON_NAME] y Radiante"
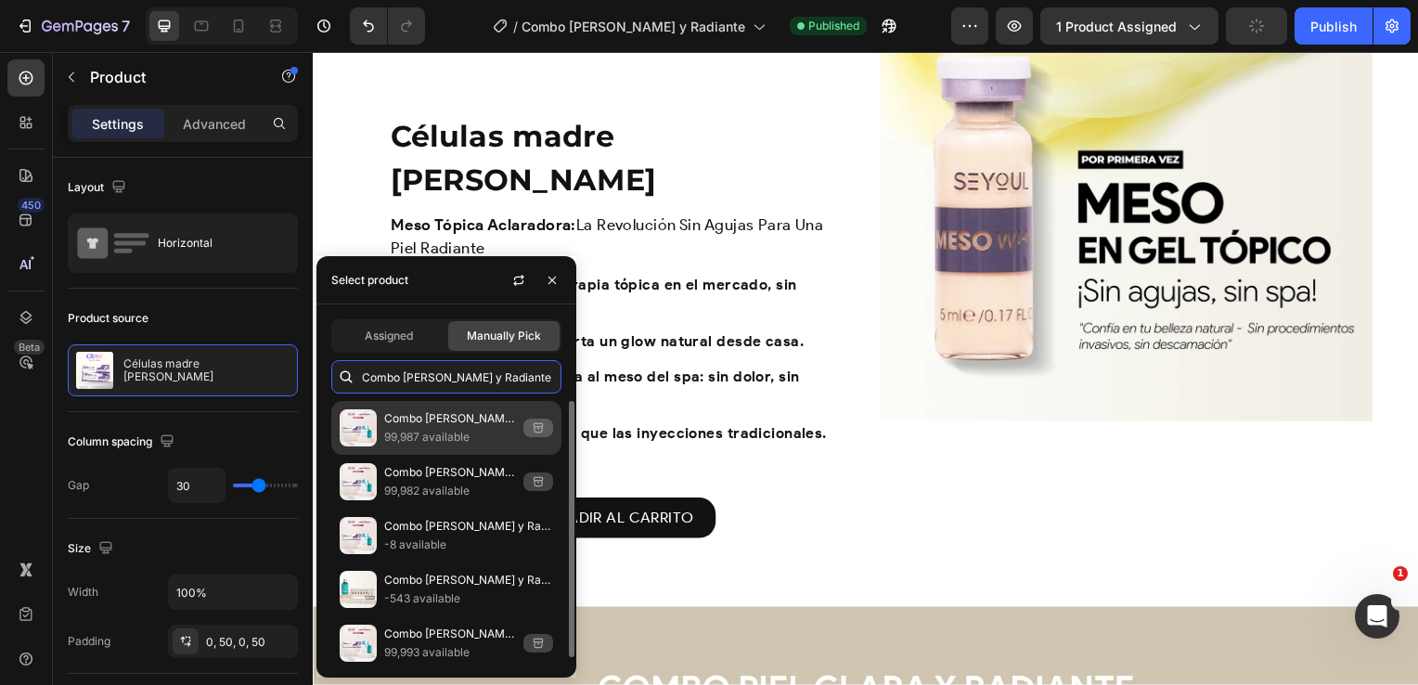
type input "Combo [MEDICAL_DATA][PERSON_NAME] y Radiante"
click at [425, 431] on p "99,987 available" at bounding box center [450, 437] width 132 height 19
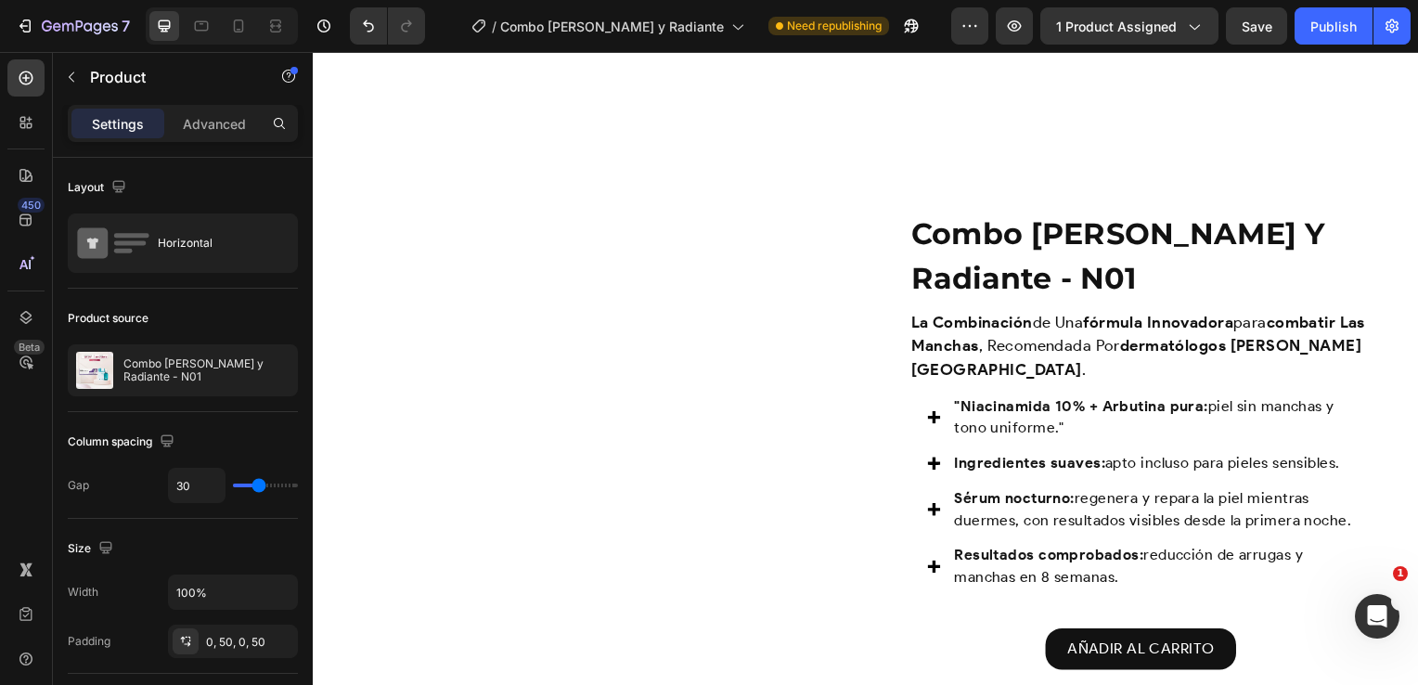
scroll to position [1417, 0]
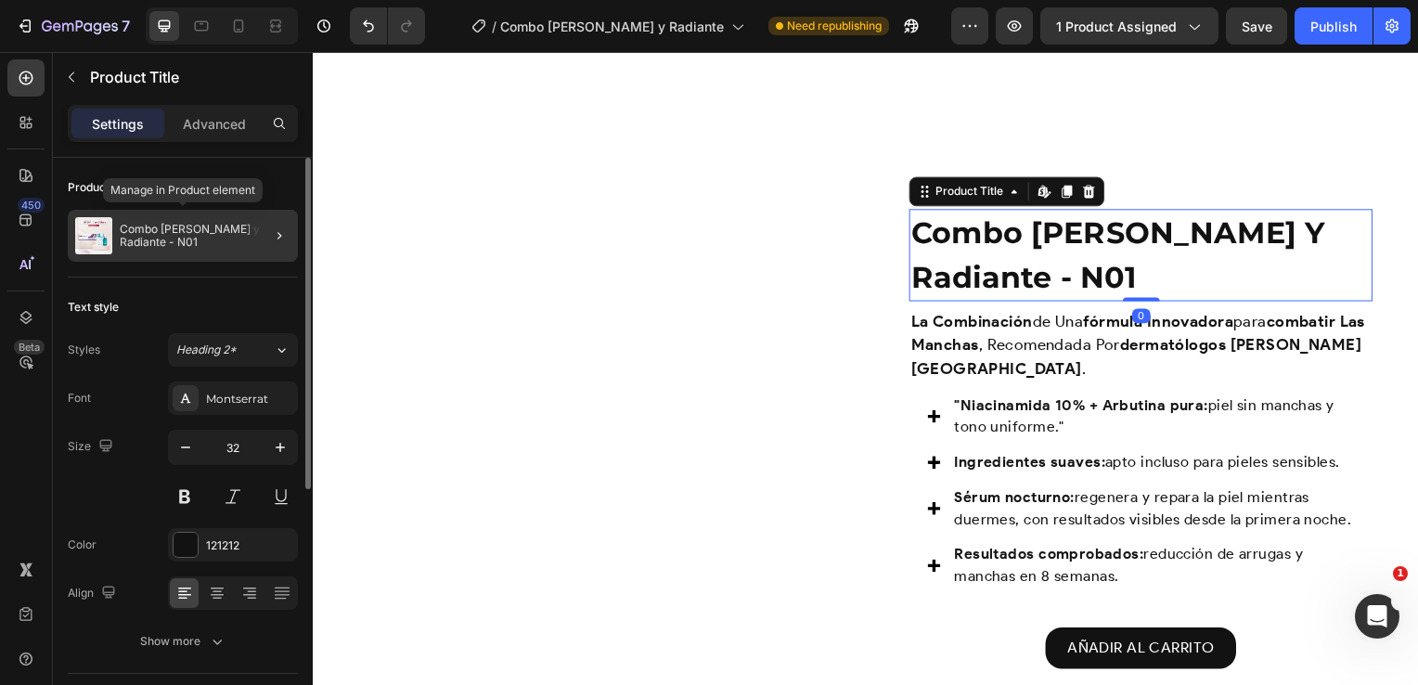
click at [165, 259] on div "Combo [MEDICAL_DATA][PERSON_NAME] y Radiante - N01" at bounding box center [183, 236] width 230 height 52
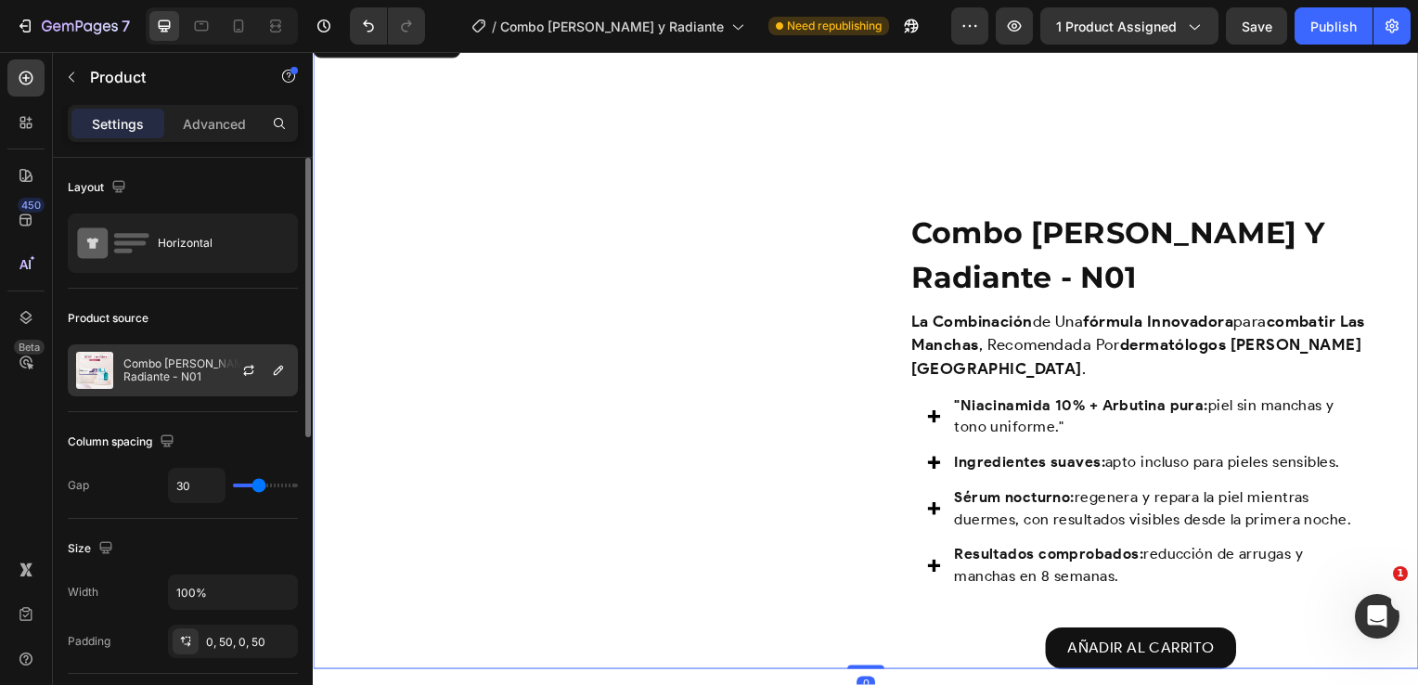
click at [253, 357] on div at bounding box center [256, 370] width 82 height 50
click at [271, 365] on icon "button" at bounding box center [278, 370] width 15 height 15
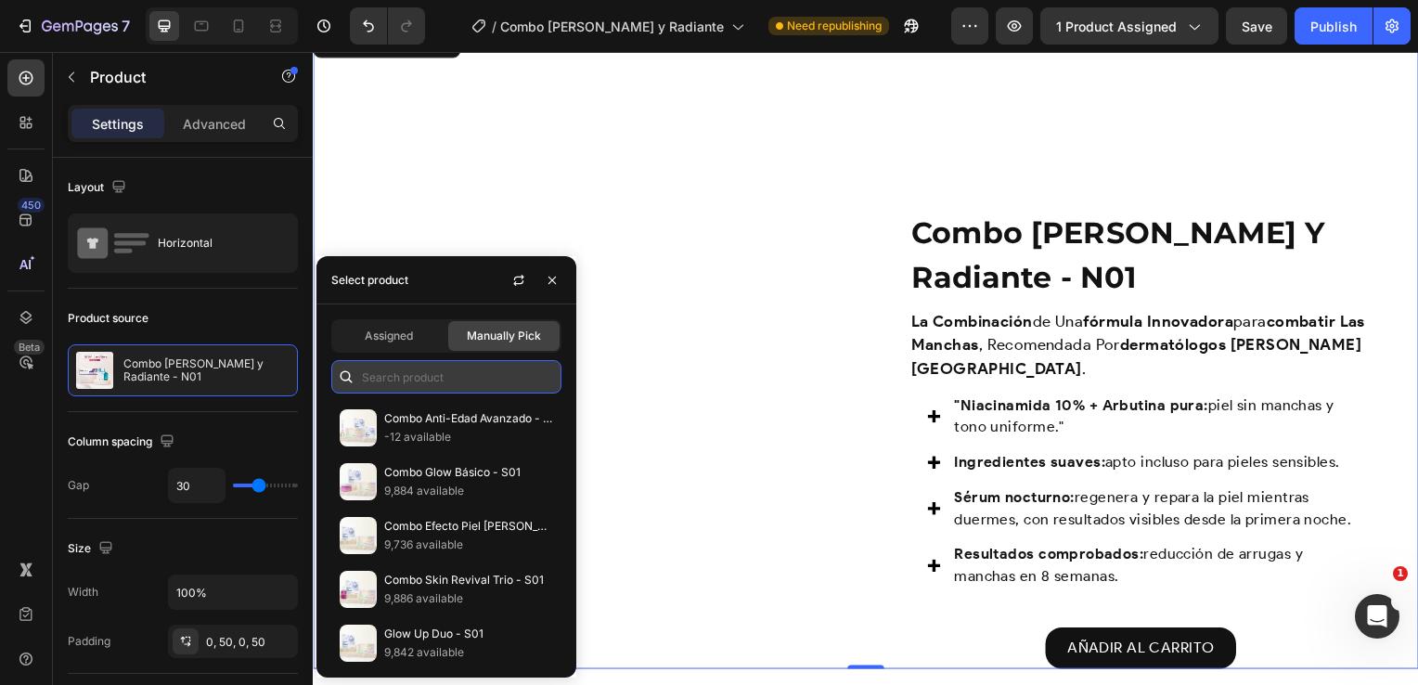
click at [396, 392] on input "text" at bounding box center [446, 376] width 230 height 33
paste input "Combo [MEDICAL_DATA][PERSON_NAME] y Radiante"
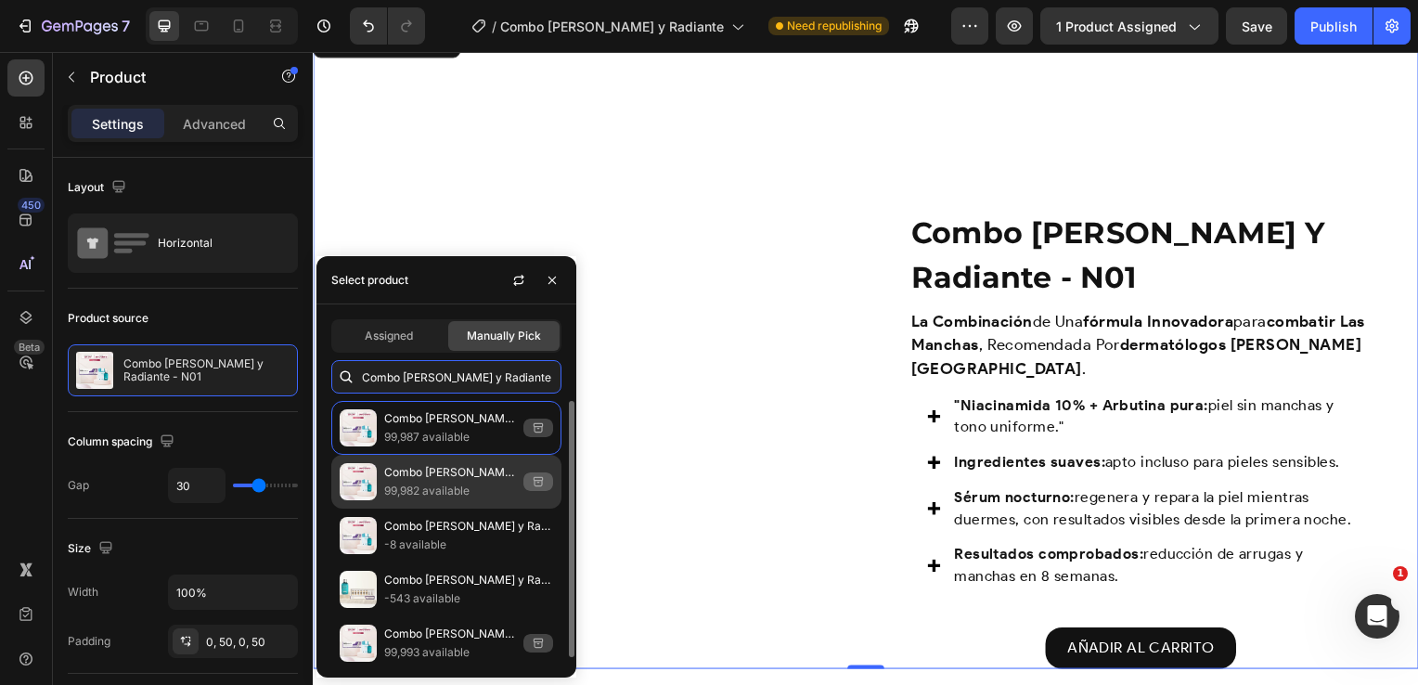
type input "Combo [MEDICAL_DATA][PERSON_NAME] y Radiante"
click at [439, 483] on p "99,982 available" at bounding box center [450, 491] width 132 height 19
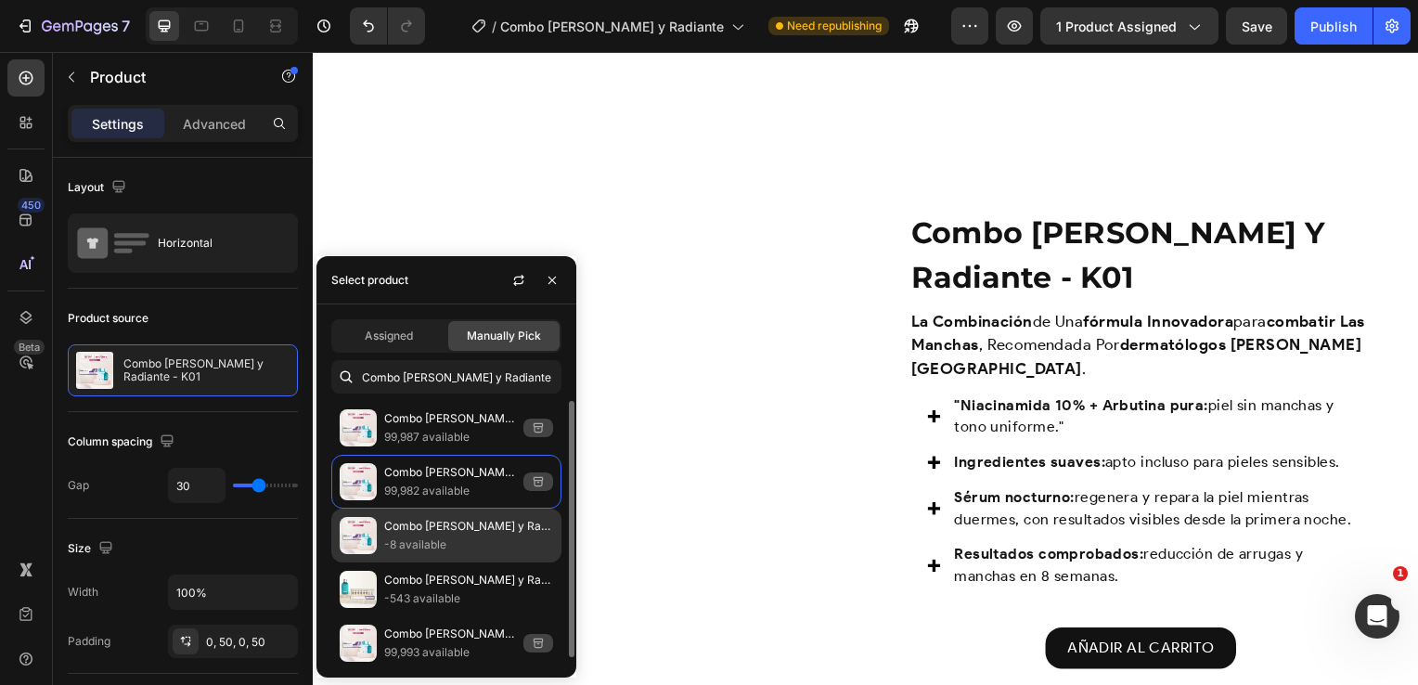
click at [447, 546] on p "-8 available" at bounding box center [468, 544] width 169 height 19
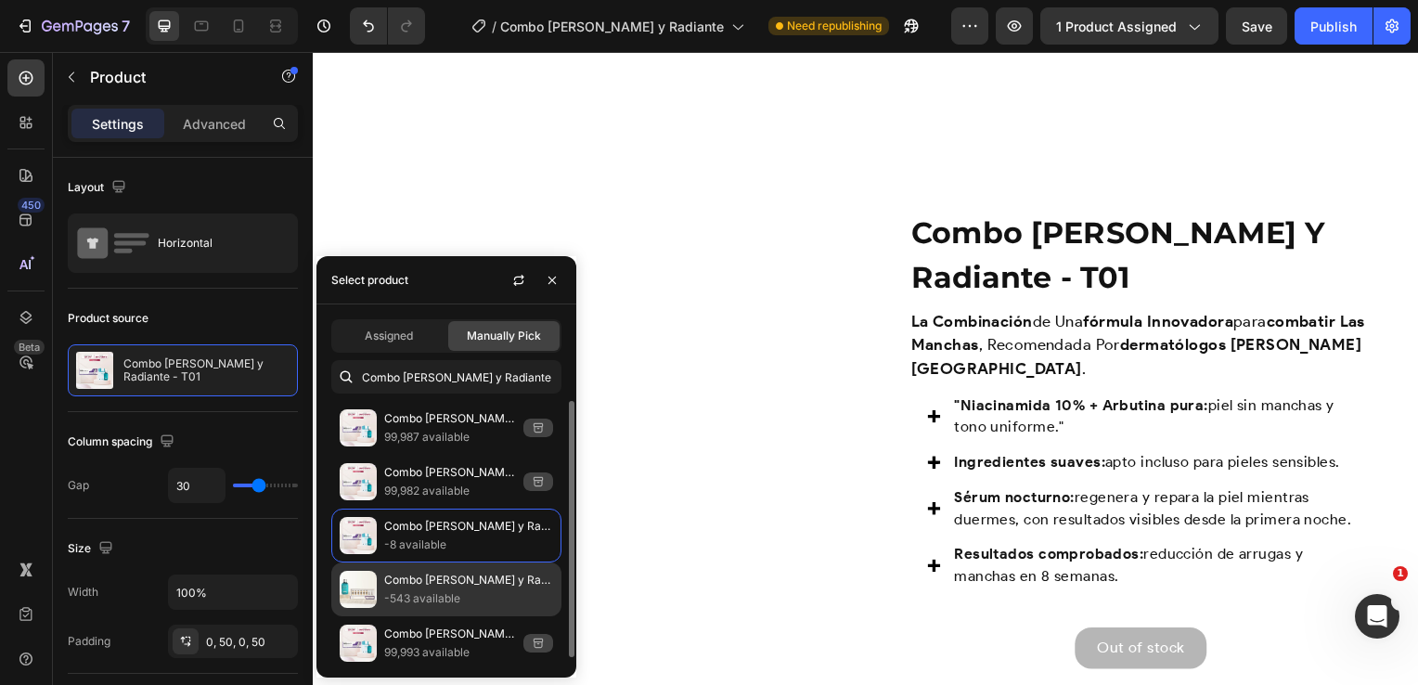
click at [457, 577] on p "Combo [MEDICAL_DATA][PERSON_NAME] y Radiante" at bounding box center [468, 580] width 169 height 19
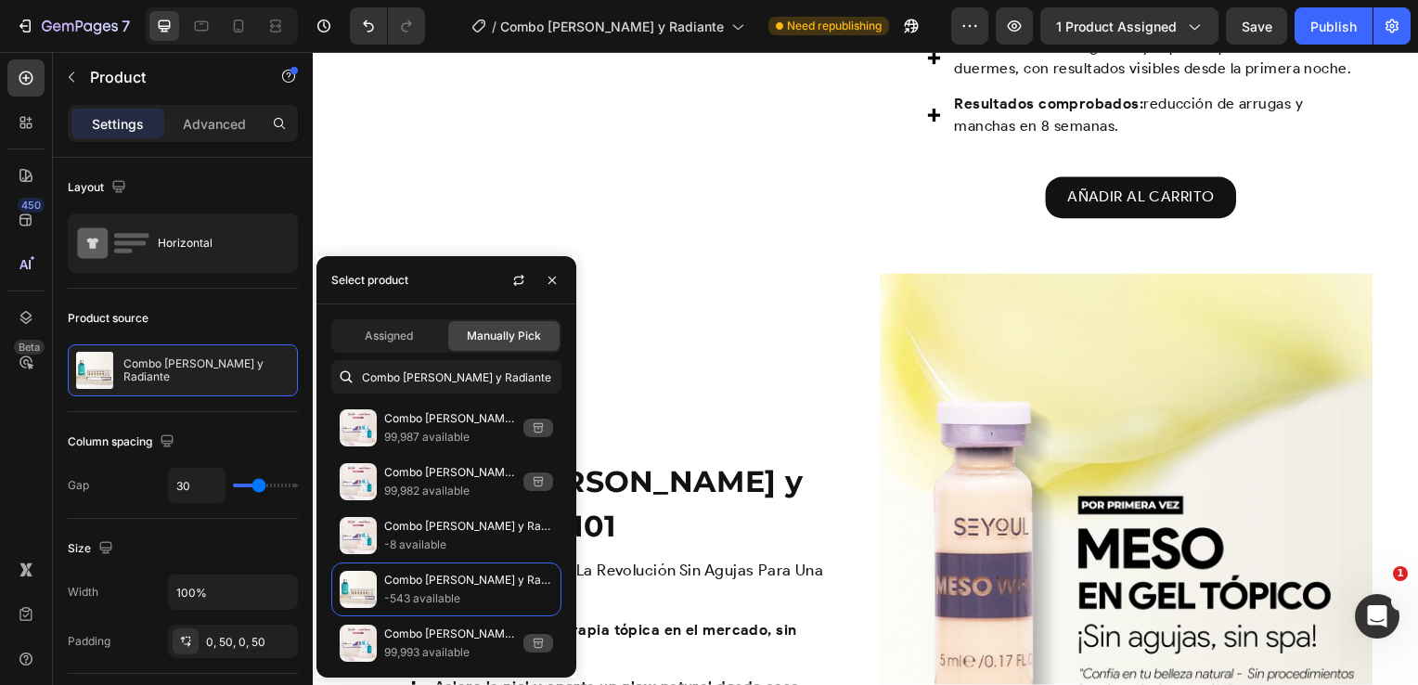
scroll to position [1826, 0]
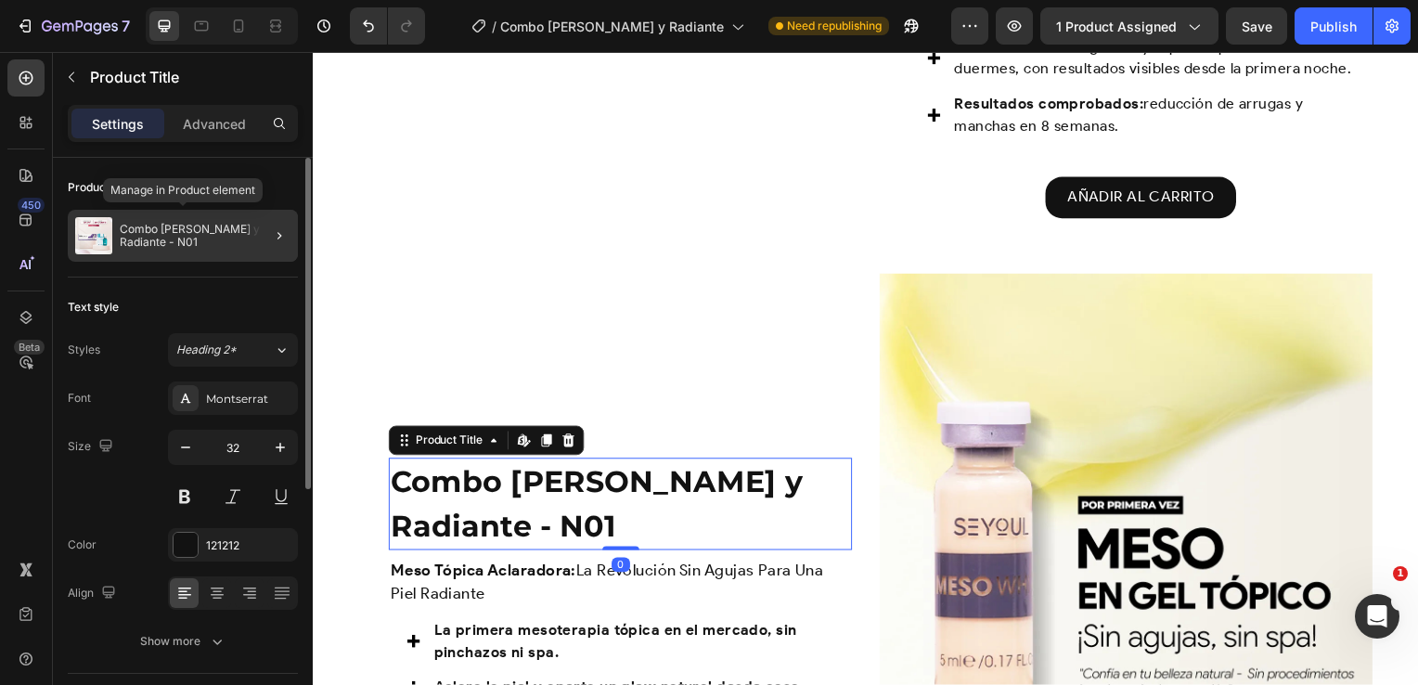
click at [215, 236] on p "Combo [MEDICAL_DATA][PERSON_NAME] y Radiante - N01" at bounding box center [205, 236] width 171 height 26
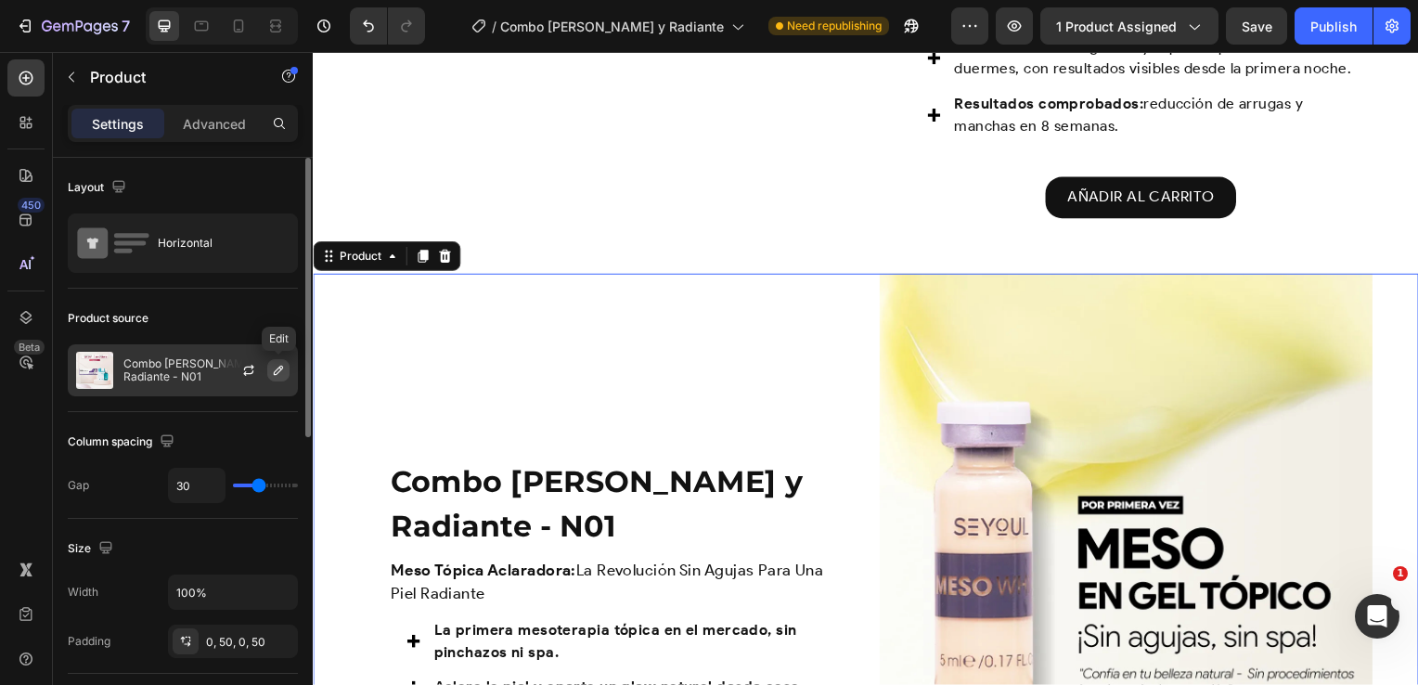
click at [271, 368] on icon "button" at bounding box center [278, 370] width 15 height 15
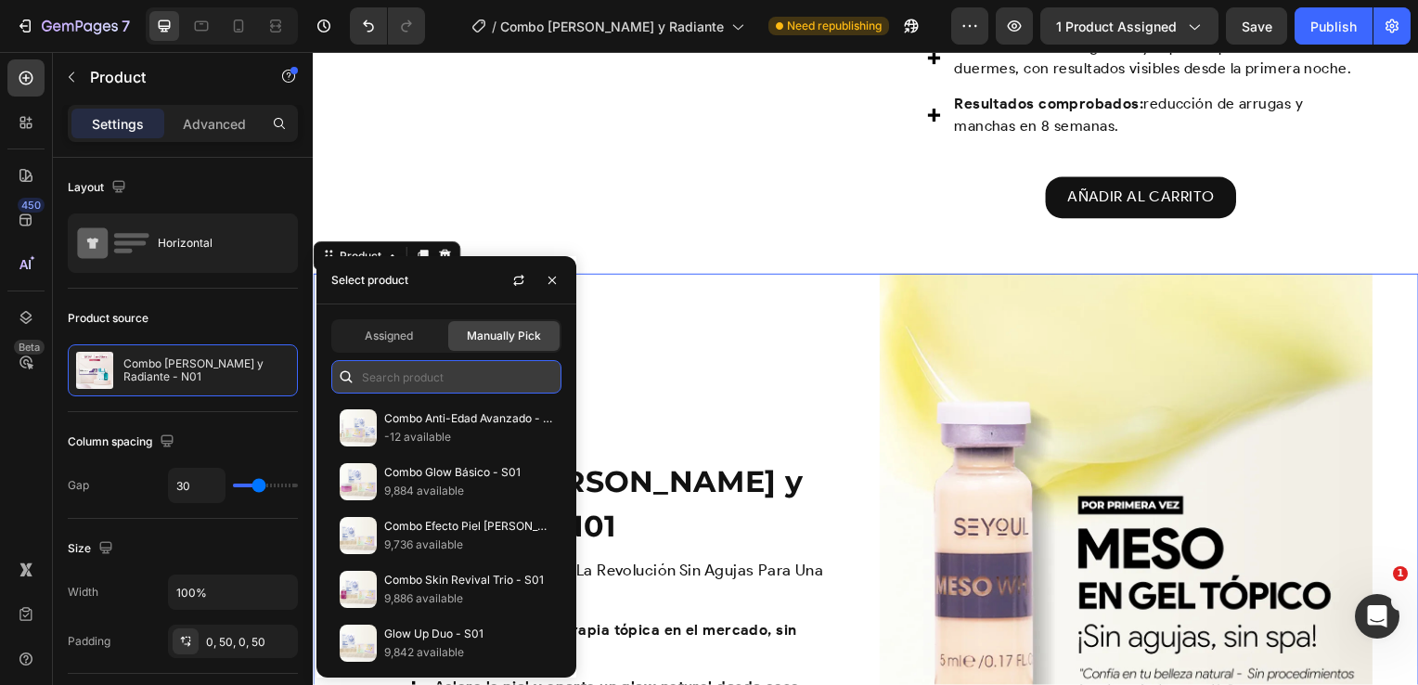
click at [374, 388] on input "text" at bounding box center [446, 376] width 230 height 33
paste input "Combo [MEDICAL_DATA][PERSON_NAME] y Radiante"
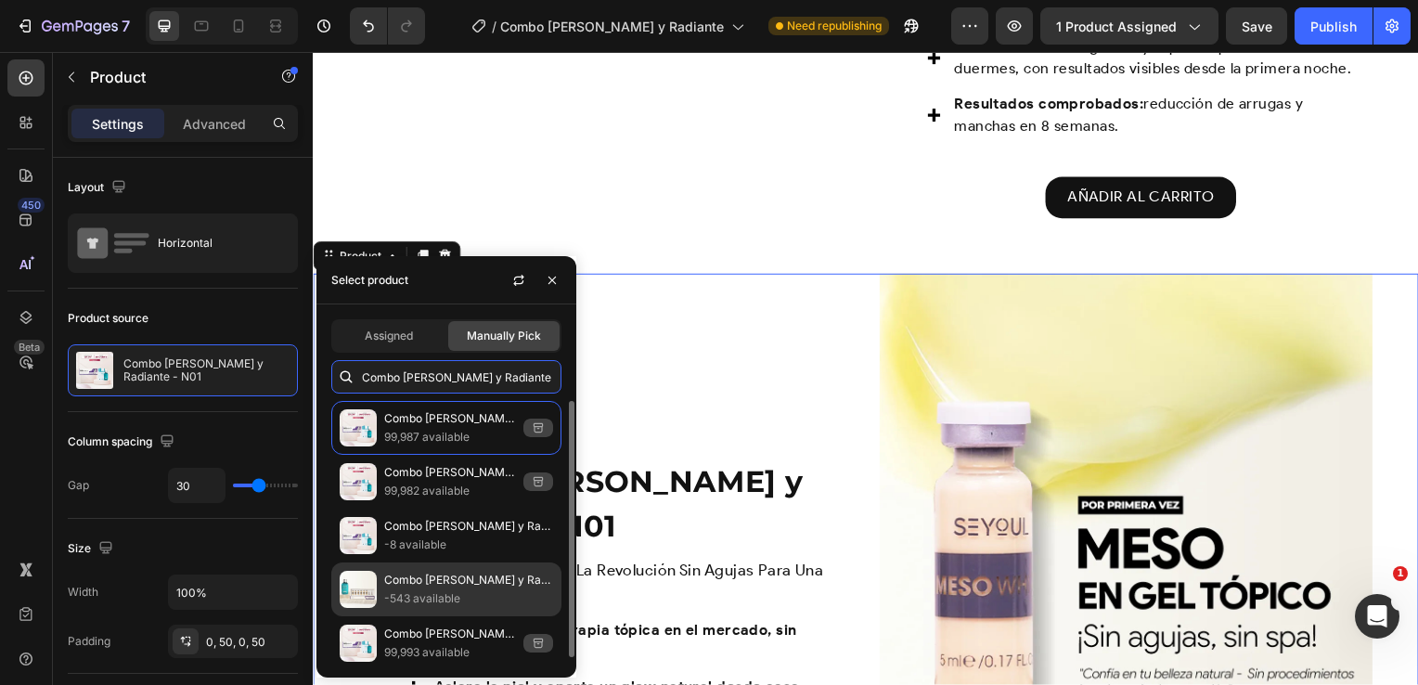
type input "Combo [MEDICAL_DATA][PERSON_NAME] y Radiante"
click at [510, 598] on p "-543 available" at bounding box center [468, 598] width 169 height 19
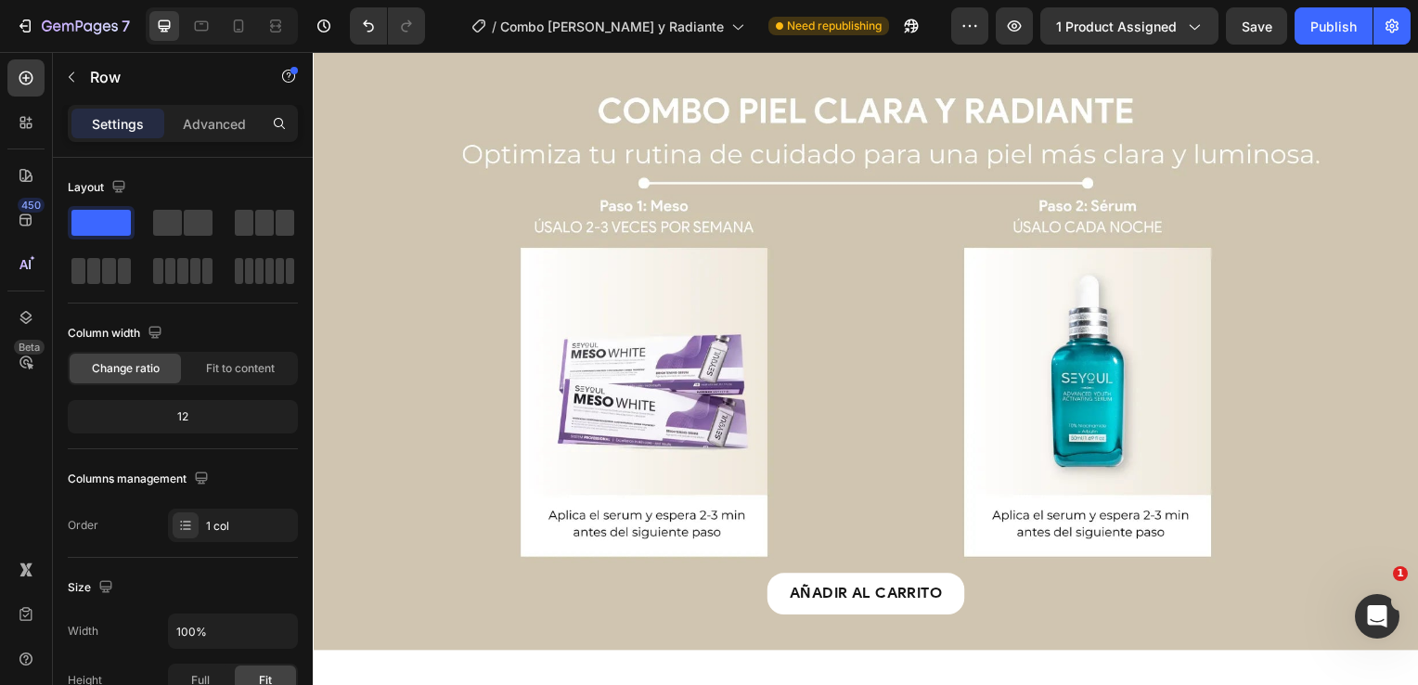
scroll to position [2702, 0]
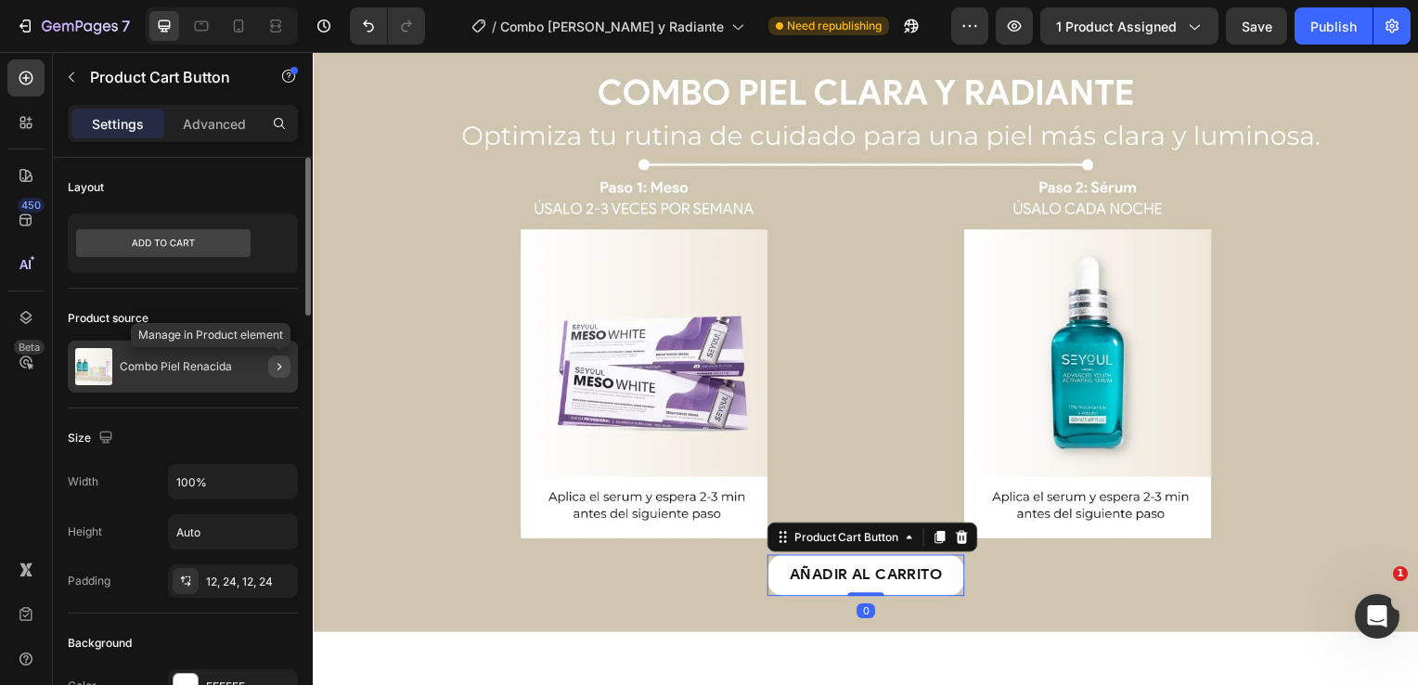
click at [272, 361] on icon "button" at bounding box center [279, 366] width 15 height 15
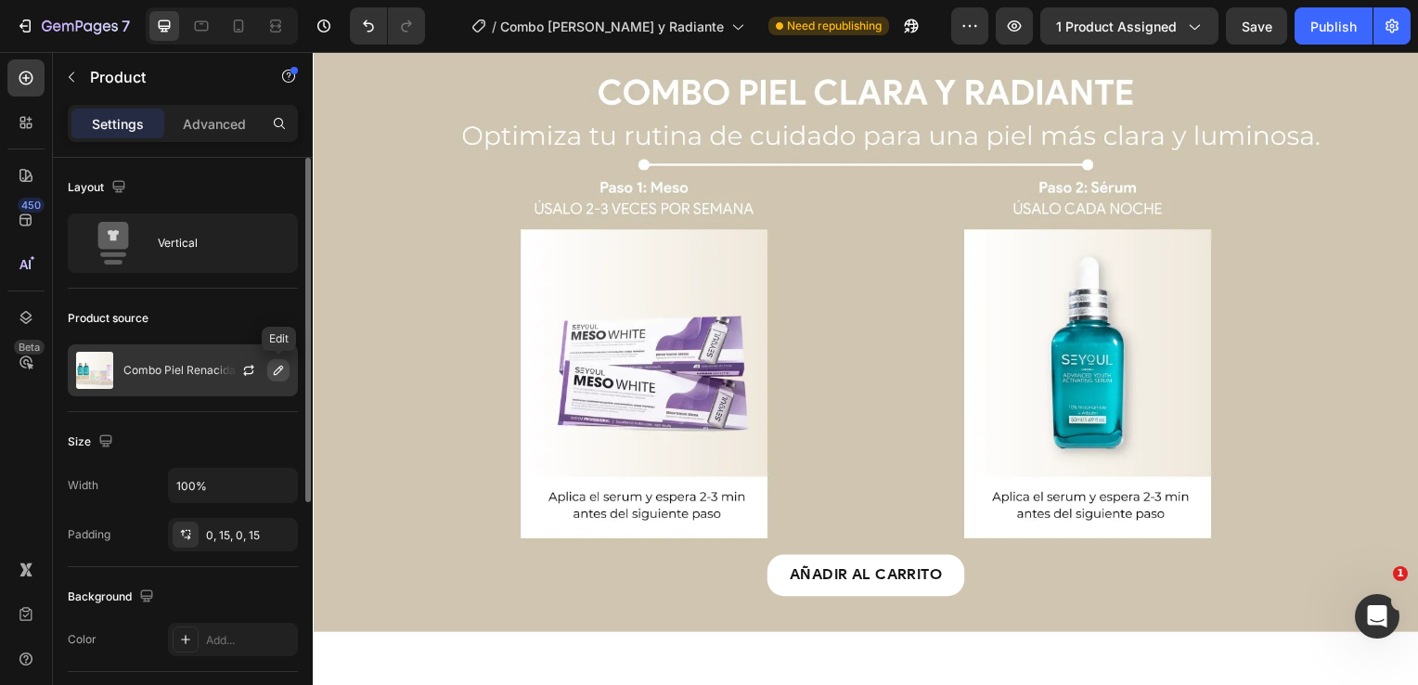
click at [278, 369] on icon "button" at bounding box center [278, 370] width 15 height 15
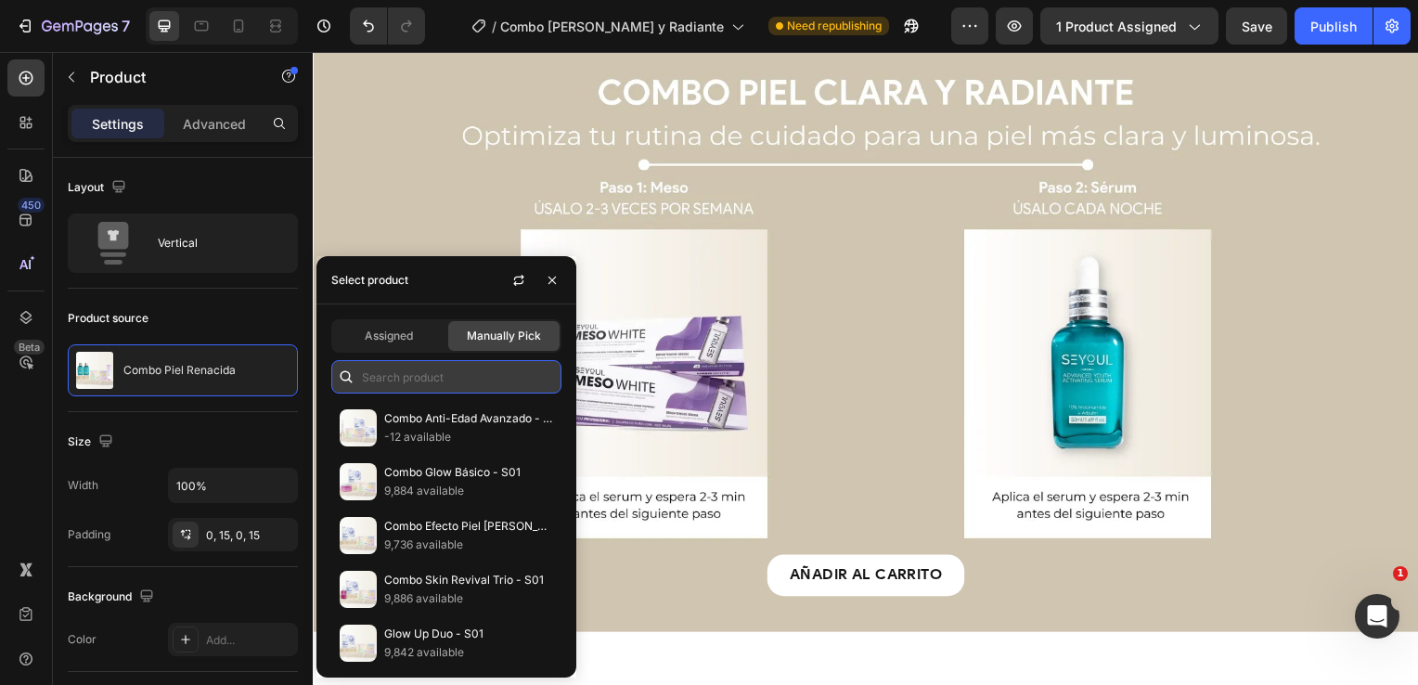
click at [434, 379] on input "text" at bounding box center [446, 376] width 230 height 33
paste input "Combo [MEDICAL_DATA][PERSON_NAME] y Radiante"
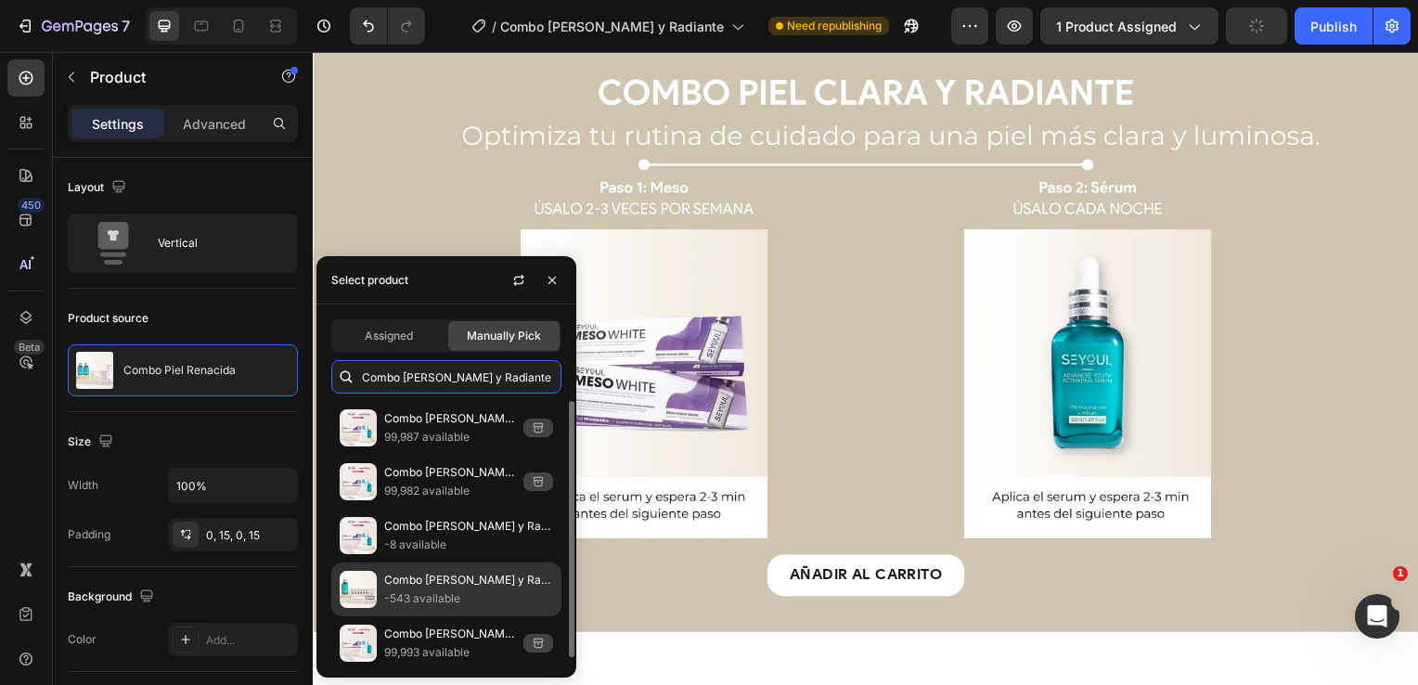
type input "Combo [MEDICAL_DATA][PERSON_NAME] y Radiante"
click at [449, 582] on p "Combo [MEDICAL_DATA][PERSON_NAME] y Radiante" at bounding box center [468, 580] width 169 height 19
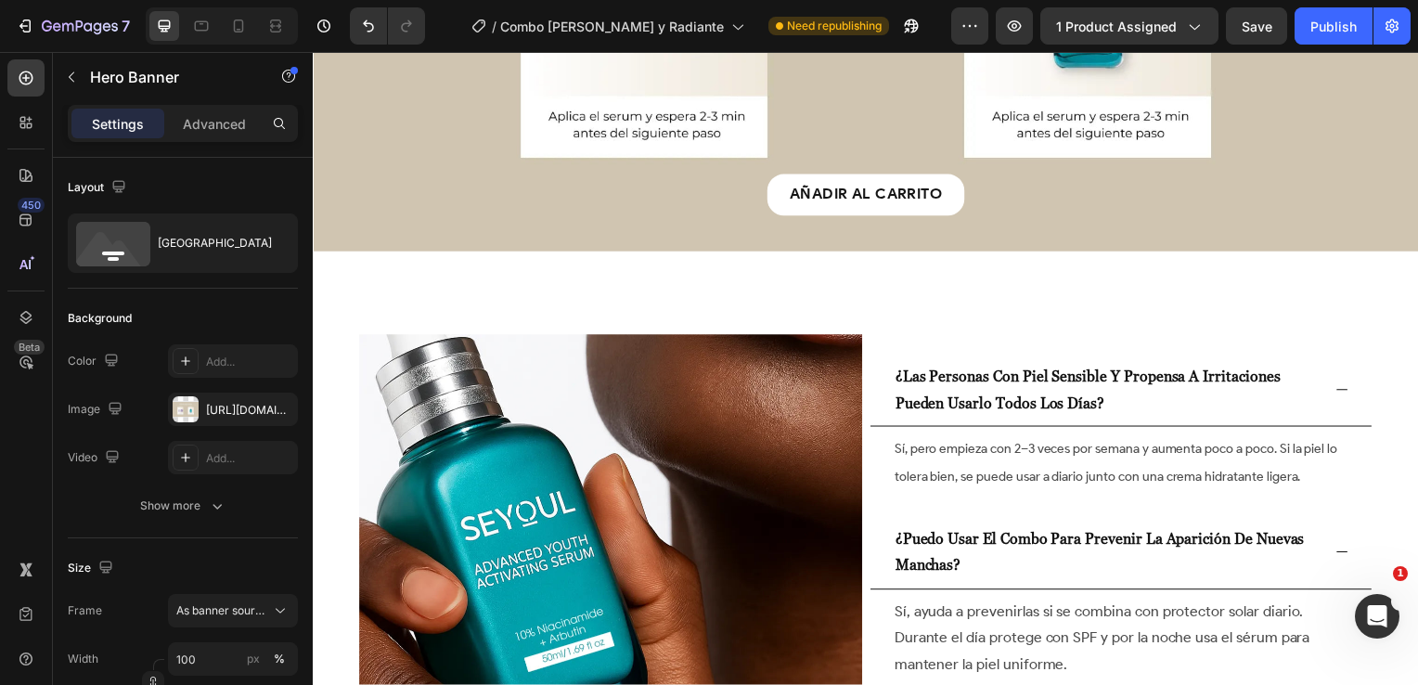
scroll to position [2795, 0]
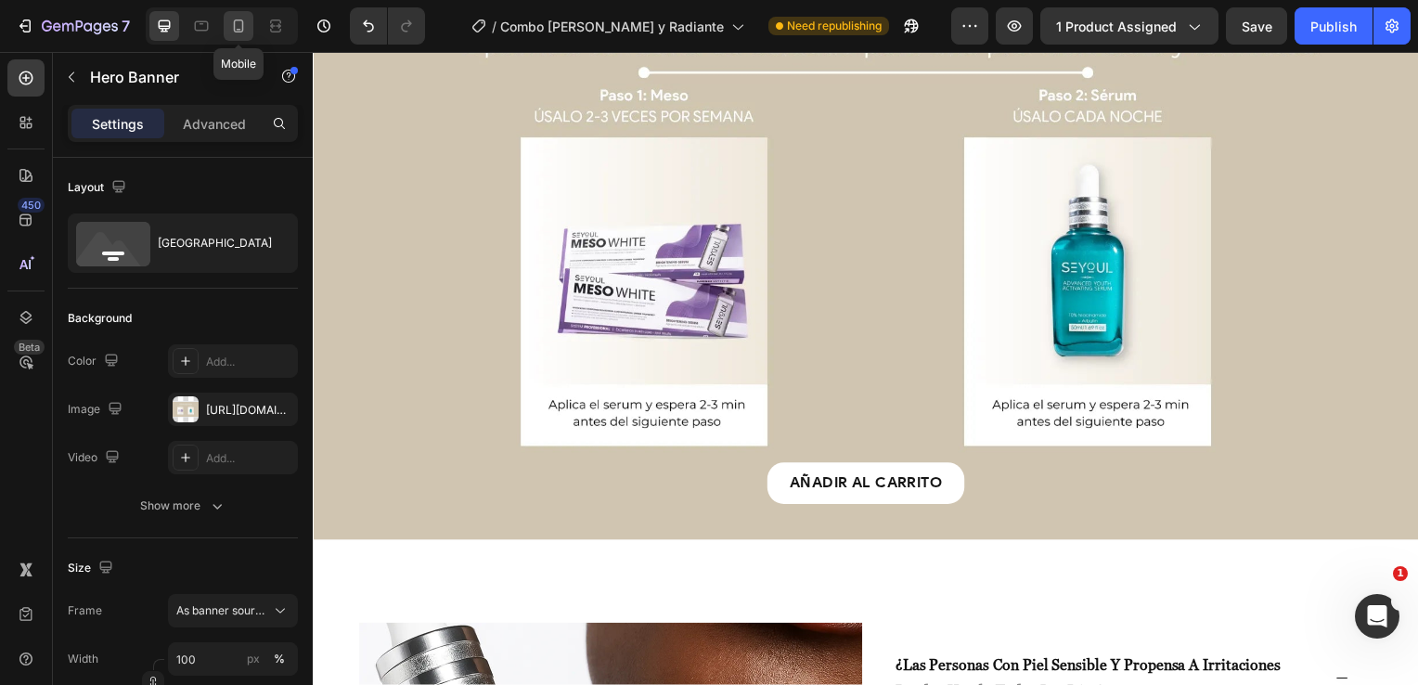
click at [238, 25] on icon at bounding box center [238, 26] width 19 height 19
type input "Auto"
type input "100%"
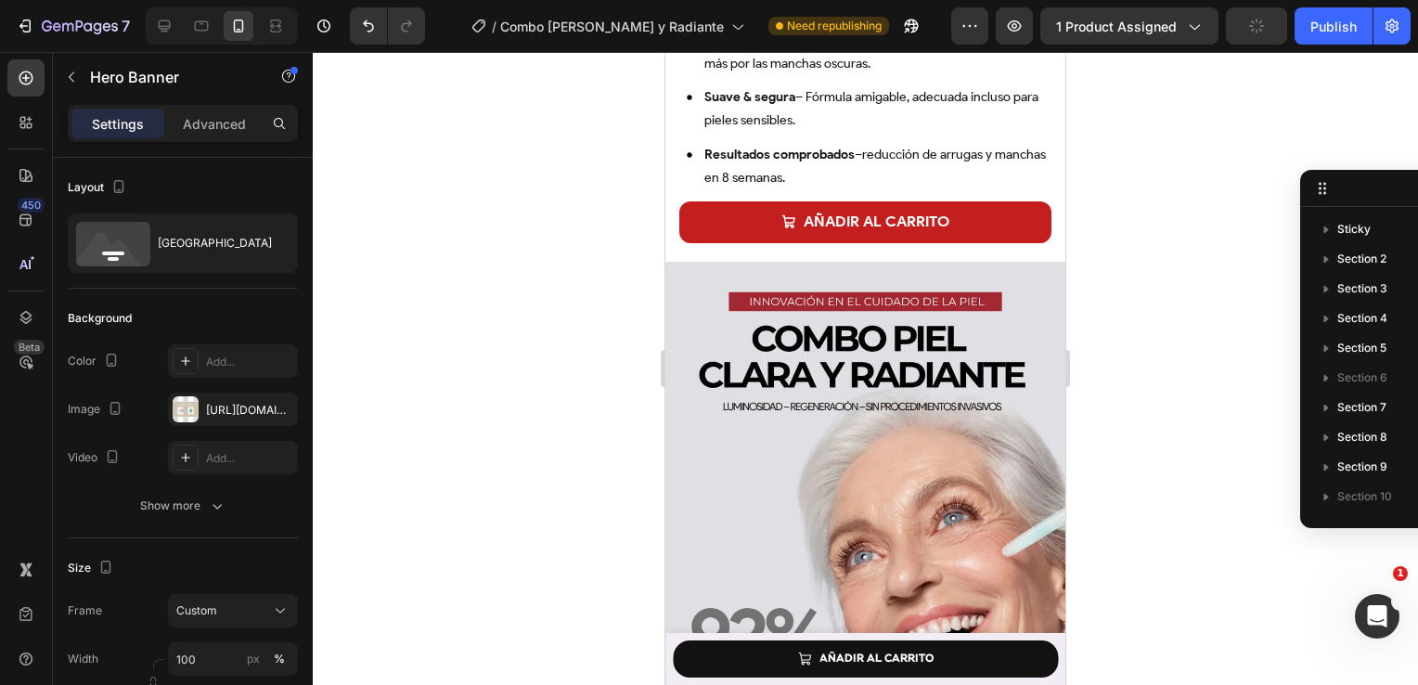
scroll to position [994, 0]
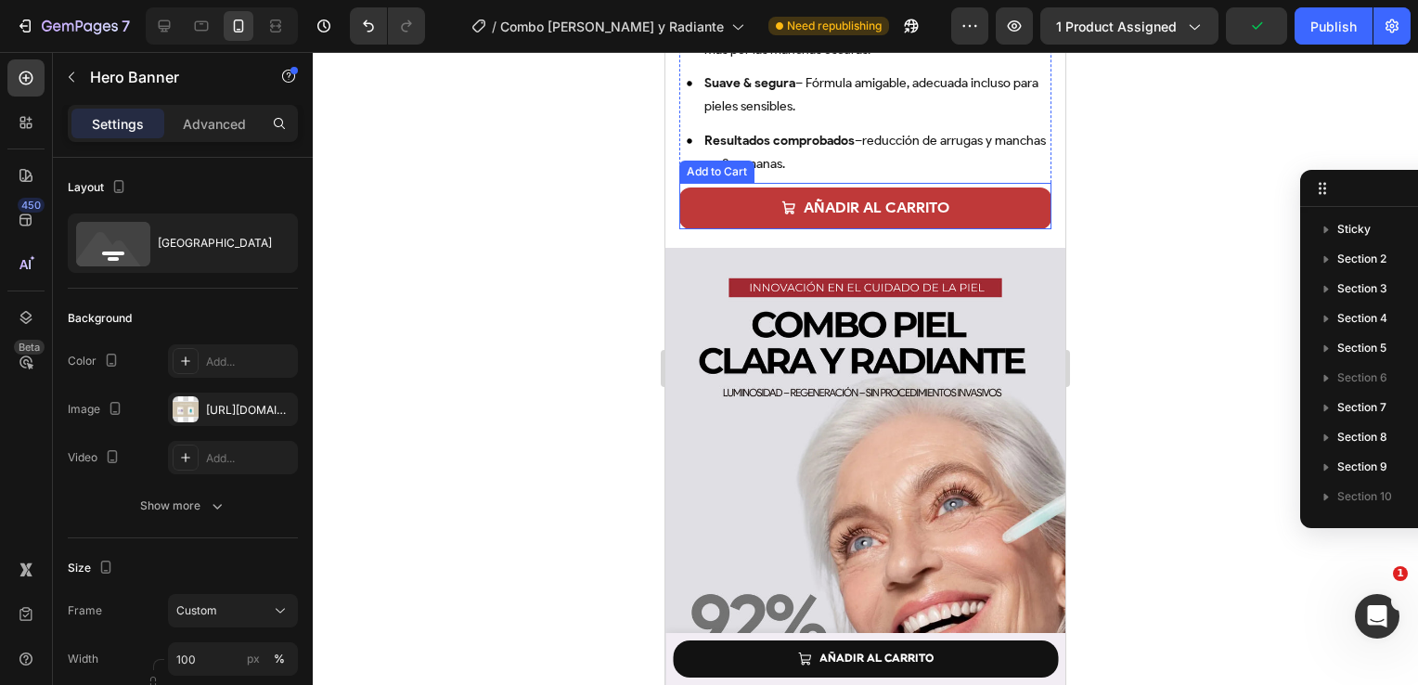
click at [740, 187] on button "AÑADIR AL CARRITO" at bounding box center [865, 208] width 372 height 42
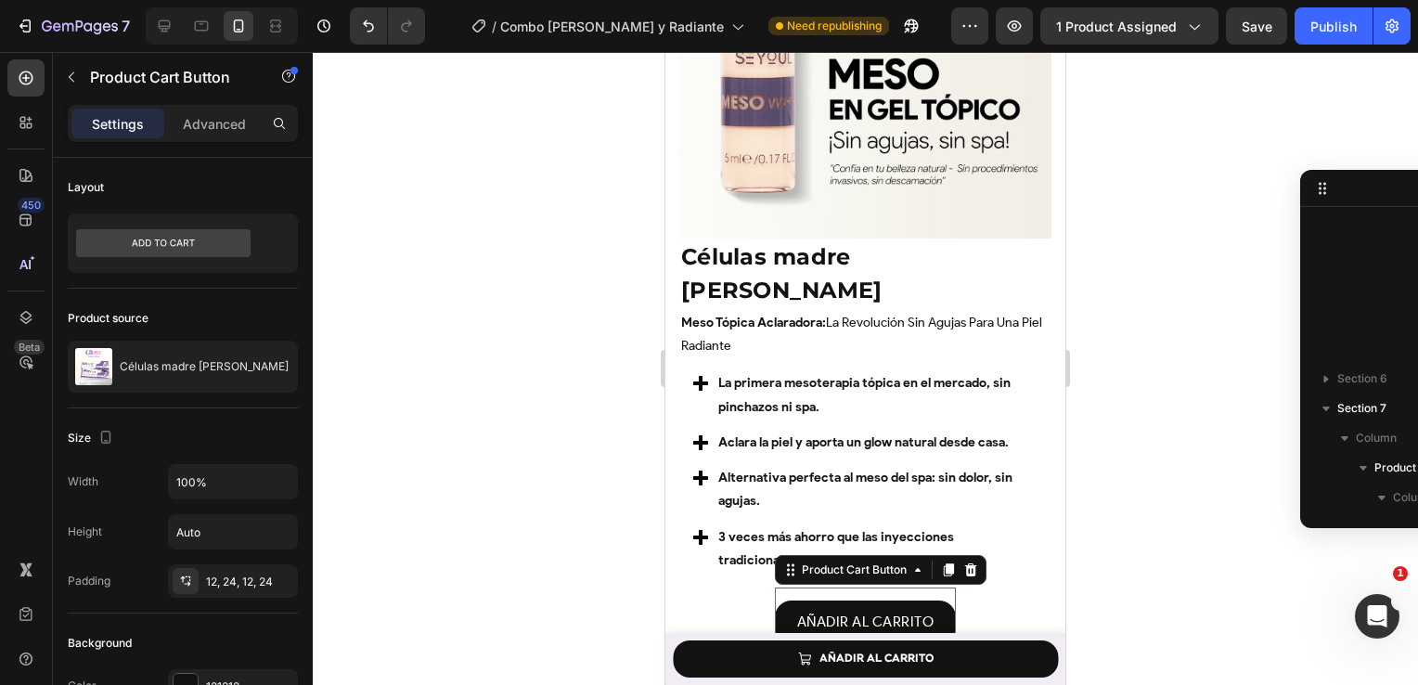
scroll to position [1424, 0]
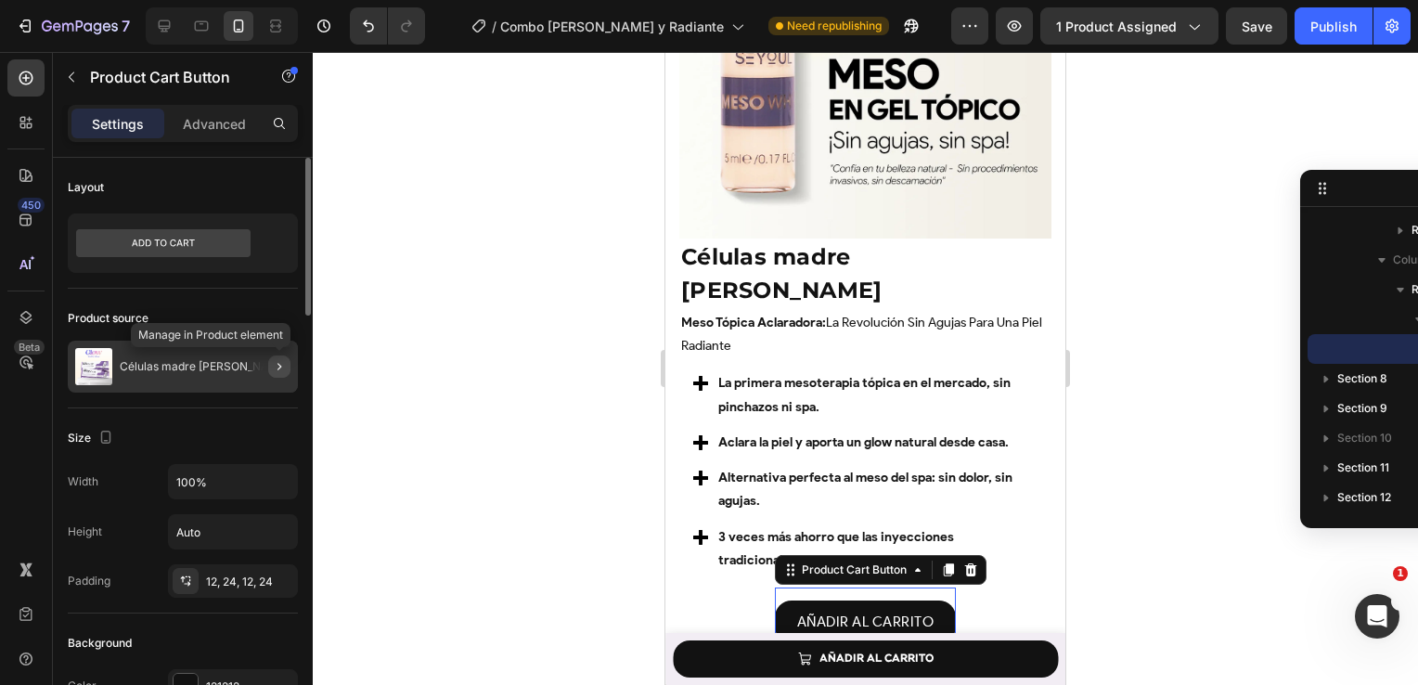
click at [278, 363] on icon "button" at bounding box center [279, 366] width 4 height 7
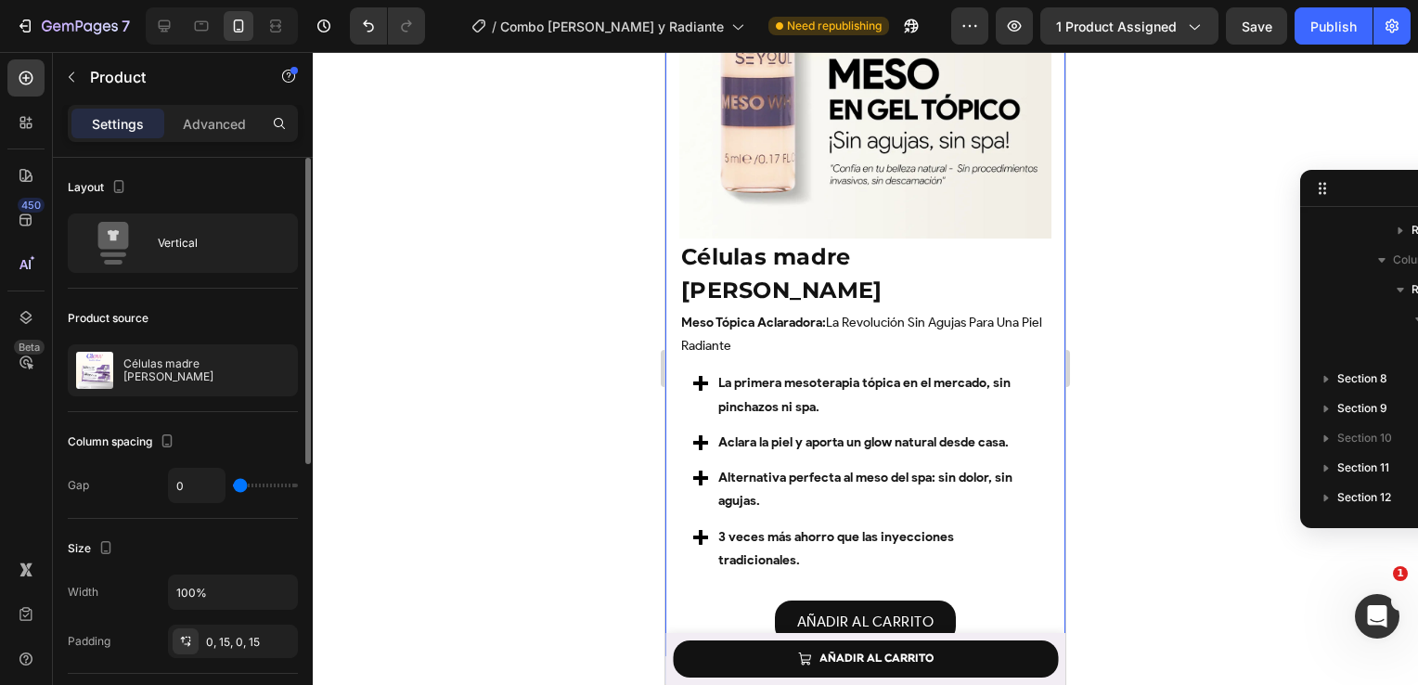
scroll to position [1246, 0]
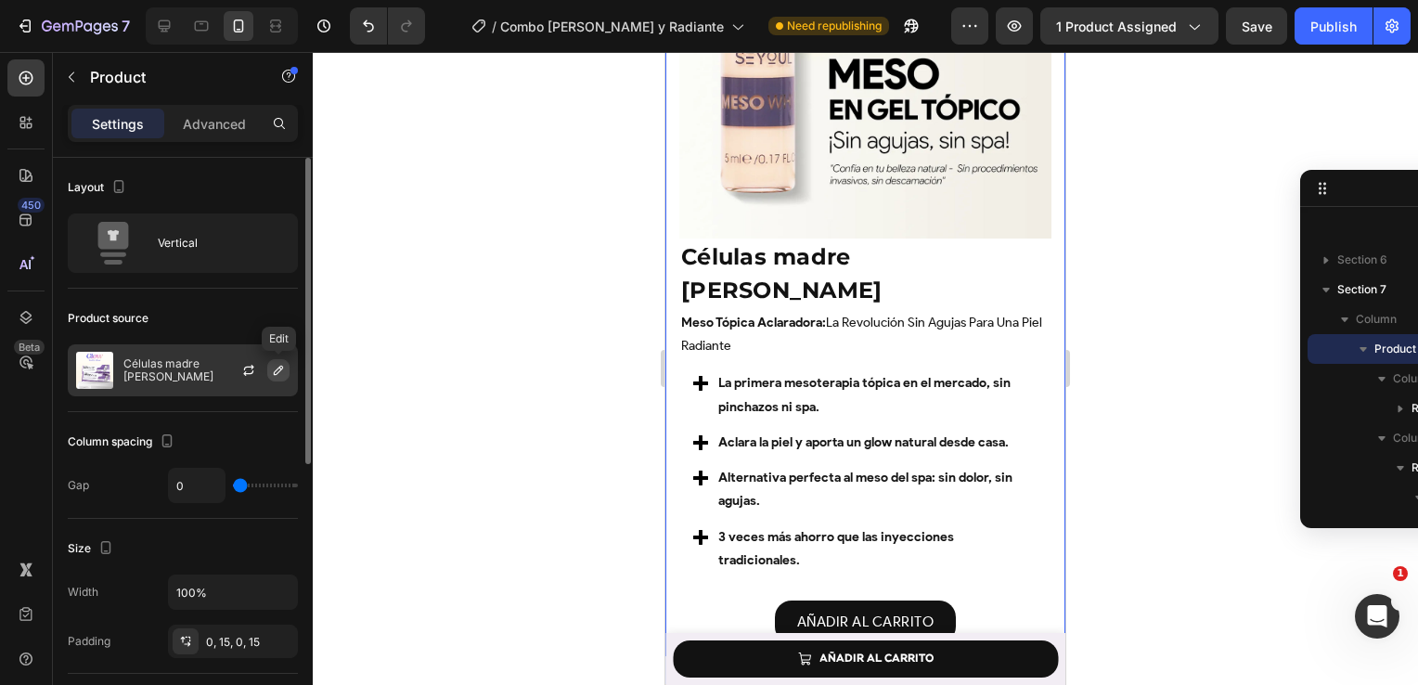
click at [278, 373] on icon "button" at bounding box center [278, 370] width 15 height 15
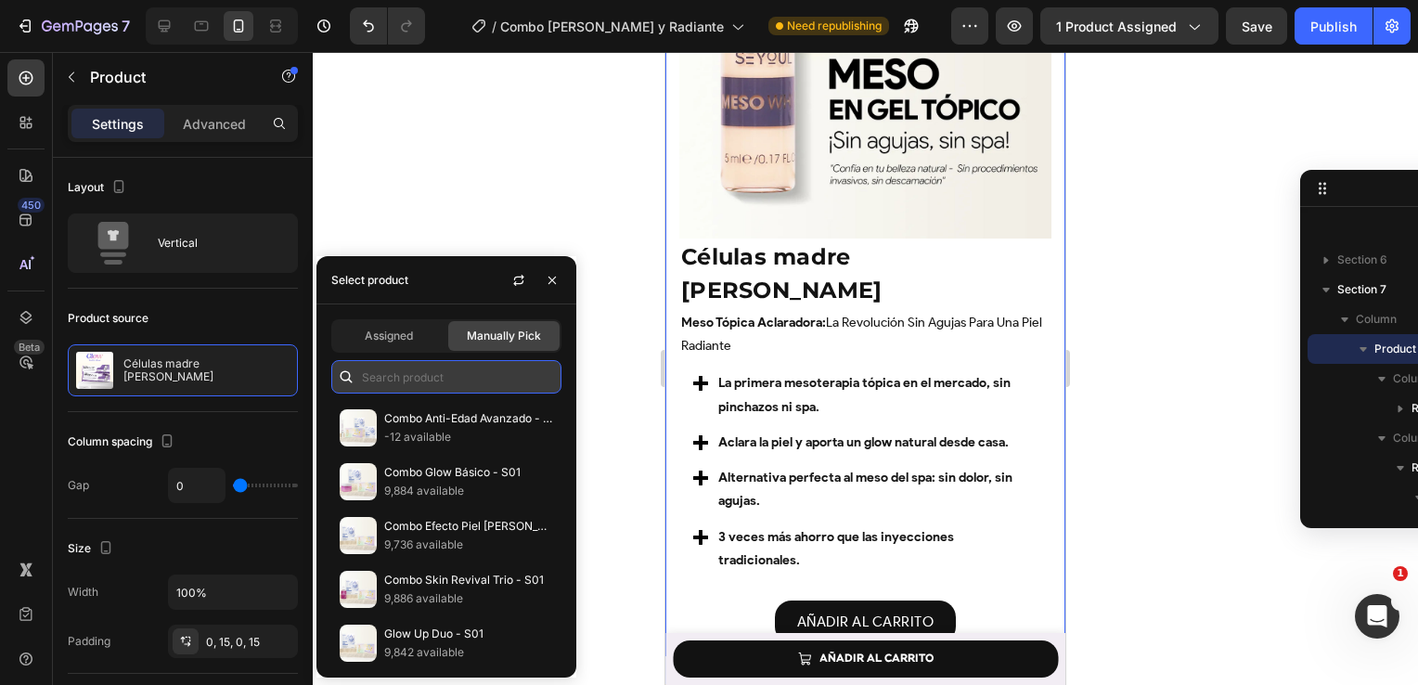
click at [368, 389] on input "text" at bounding box center [446, 376] width 230 height 33
paste input "Combo Piel [PERSON_NAME] y Radiante"
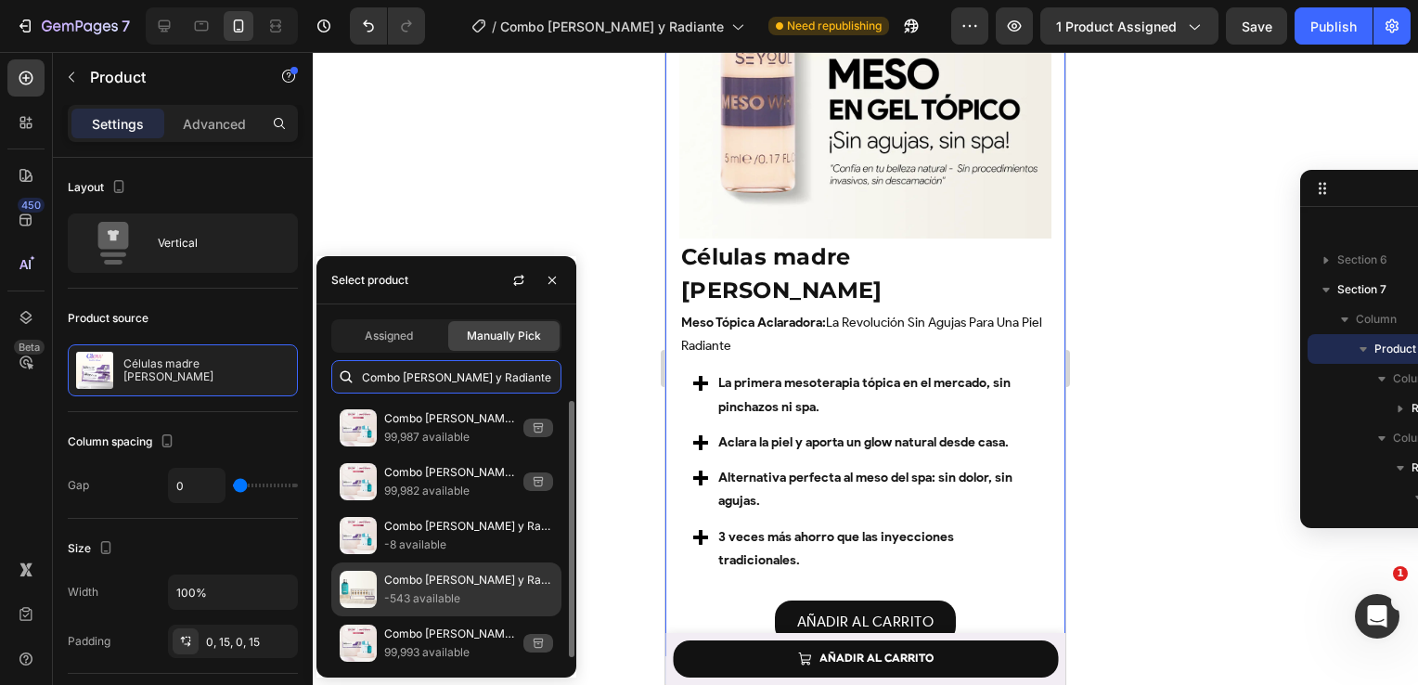
type input "Combo Piel [PERSON_NAME] y Radiante"
click at [392, 597] on p "-543 available" at bounding box center [468, 598] width 169 height 19
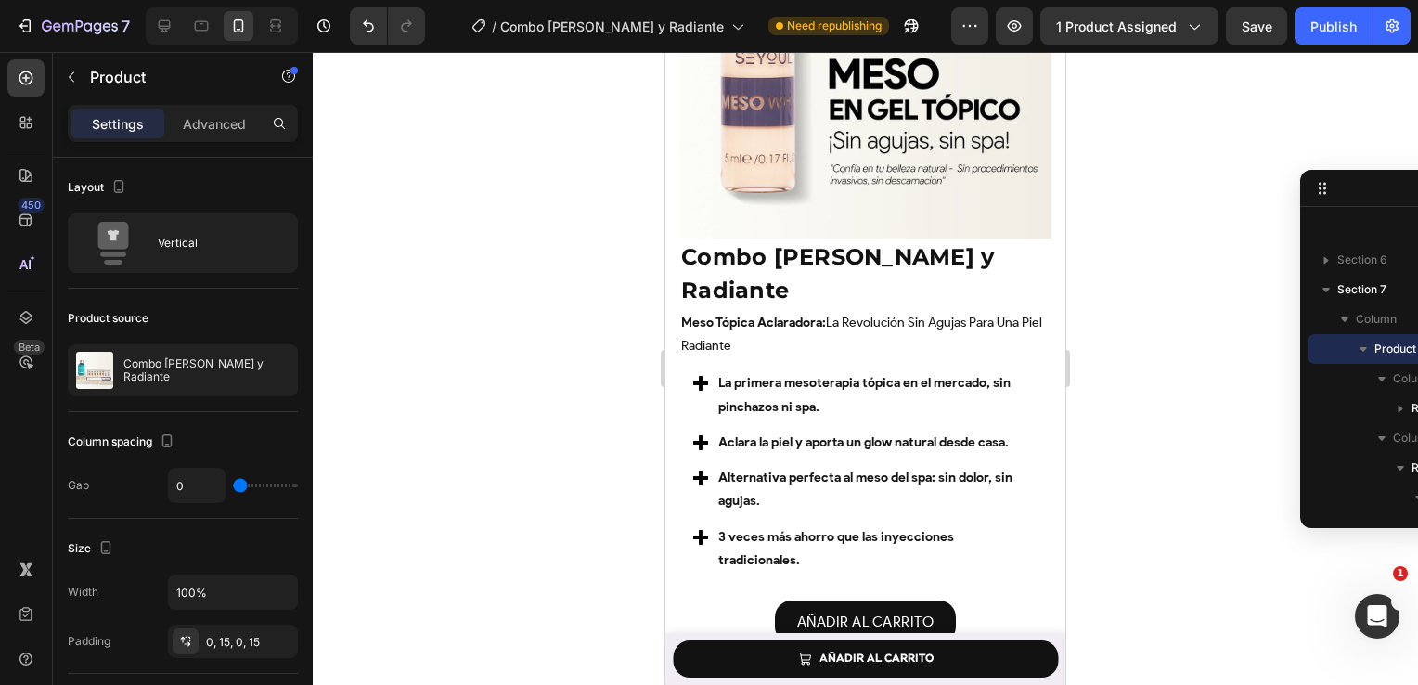
click at [621, 453] on div at bounding box center [865, 368] width 1105 height 633
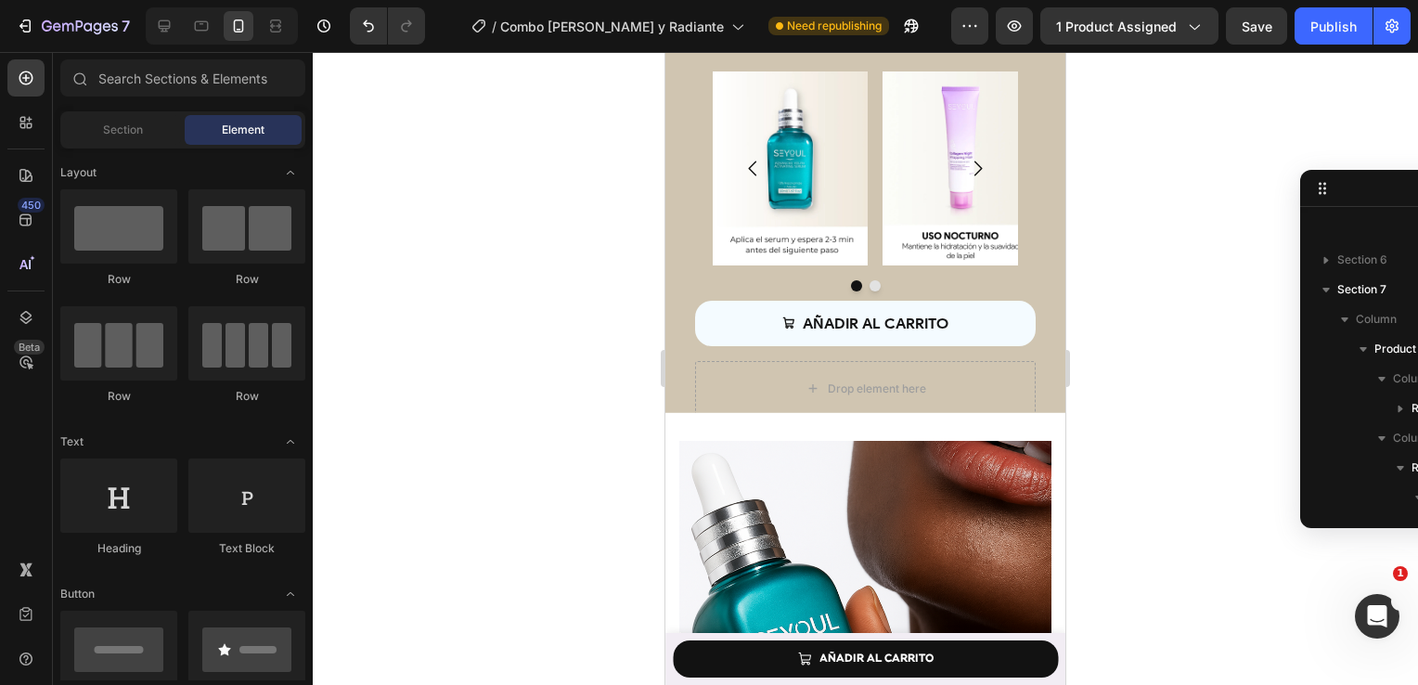
scroll to position [3725, 0]
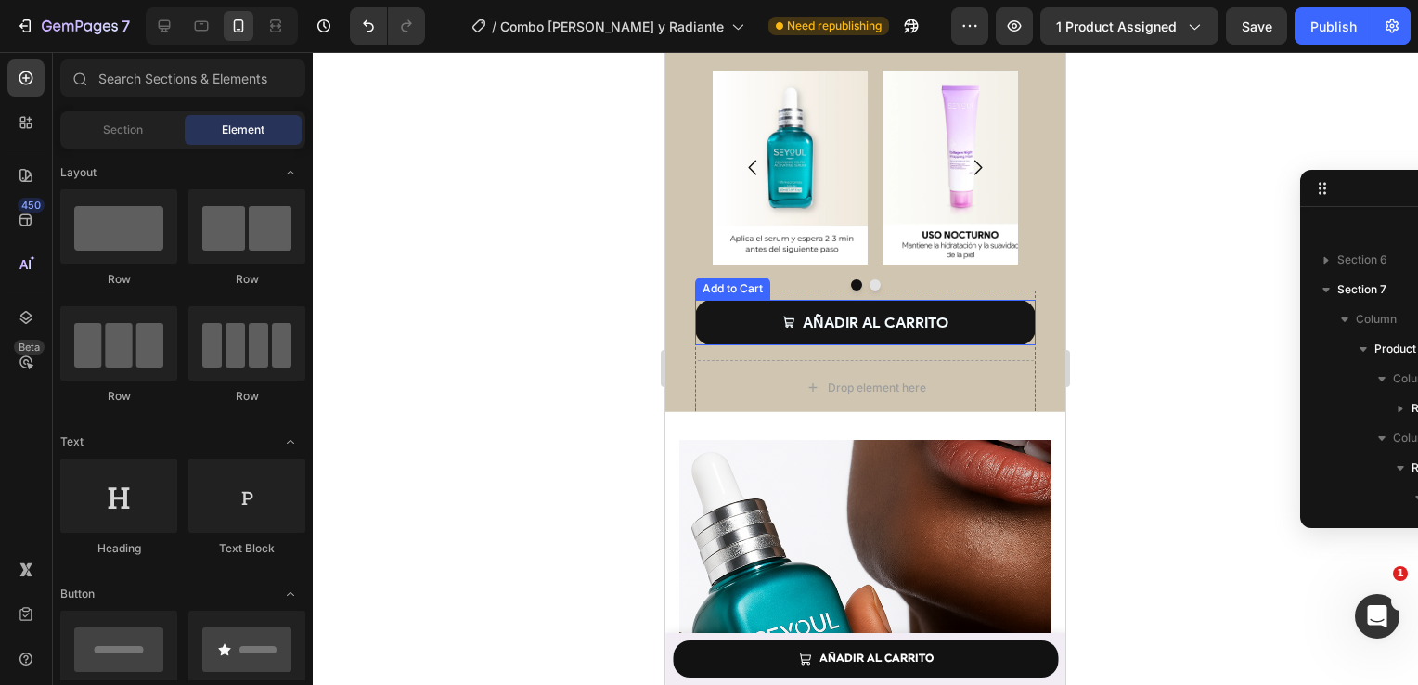
click at [989, 300] on button "AÑADIR AL CARRITO" at bounding box center [865, 322] width 341 height 45
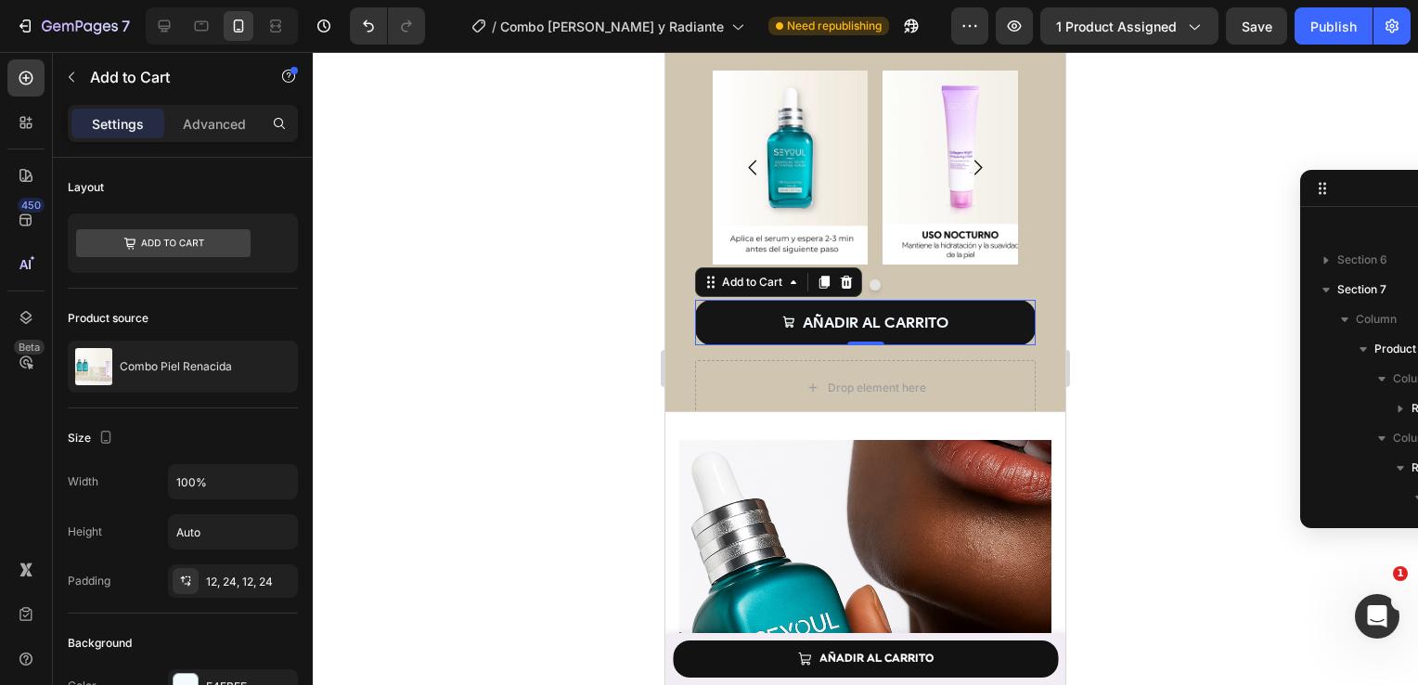
scroll to position [1721, 0]
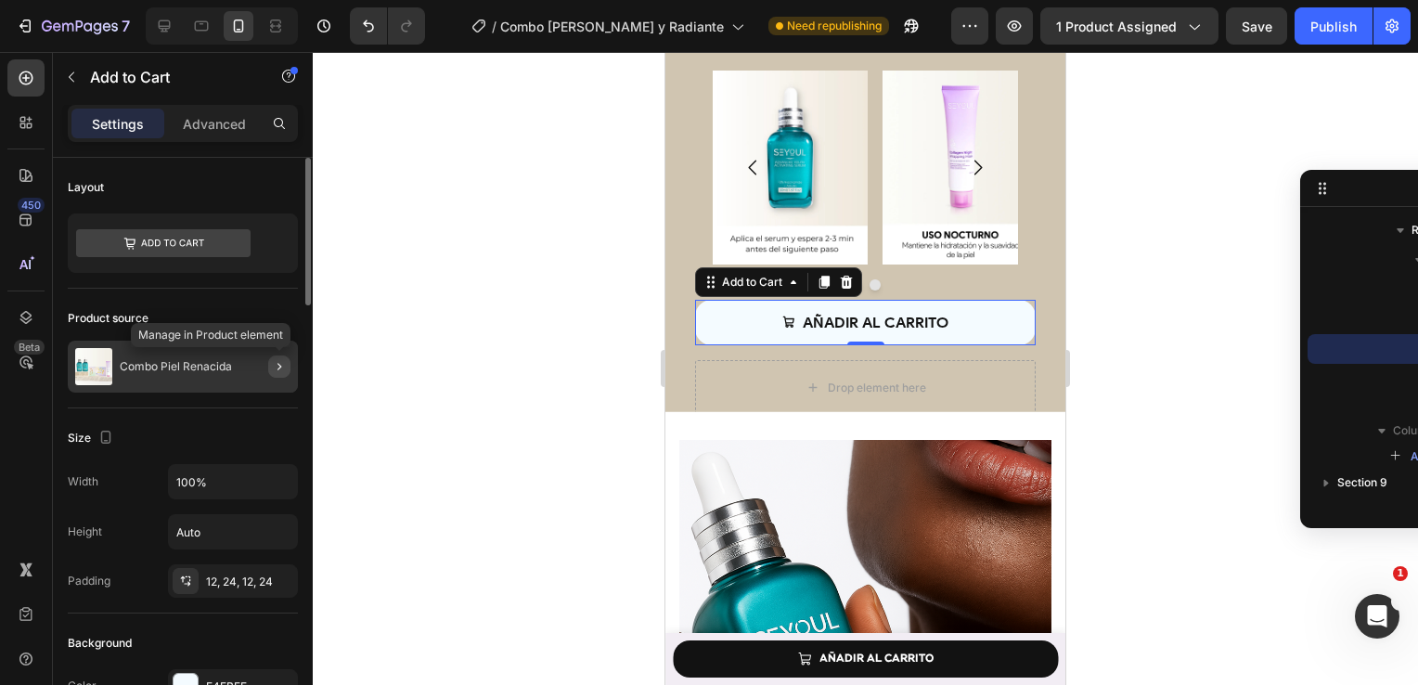
click at [279, 366] on icon "button" at bounding box center [279, 366] width 4 height 7
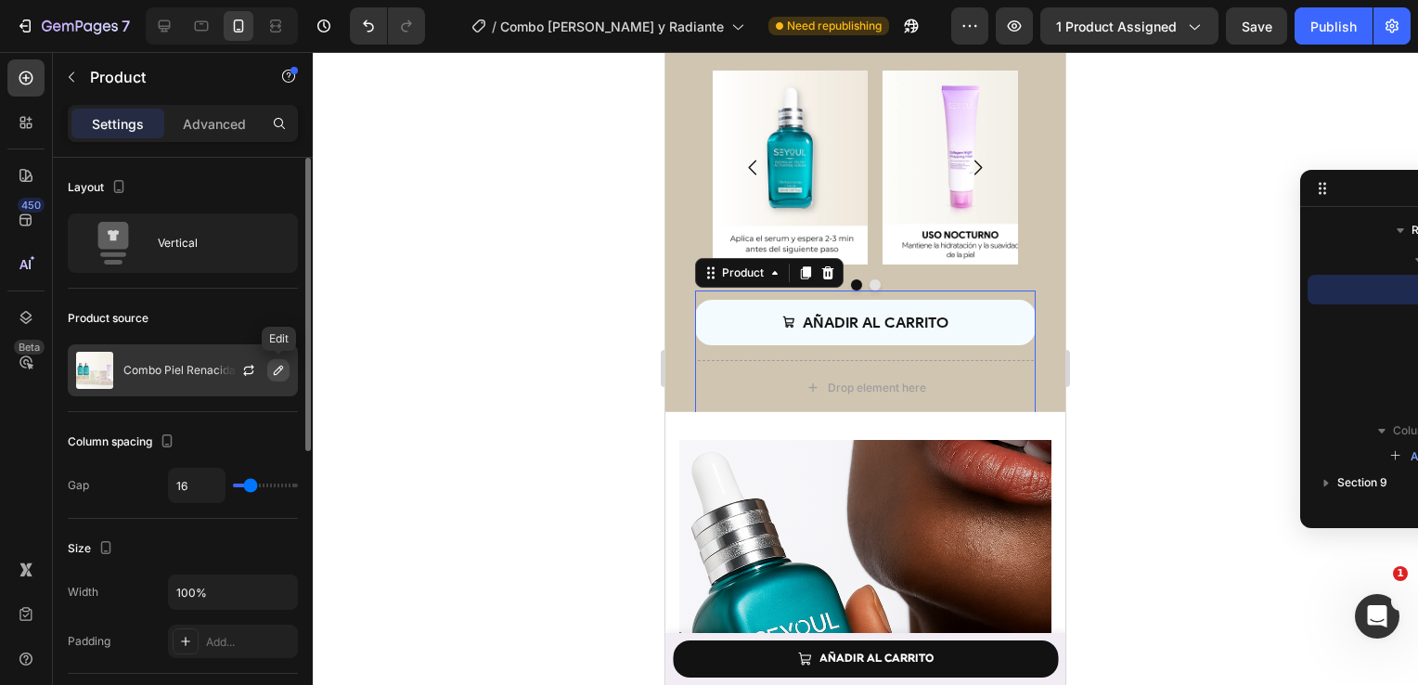
click at [278, 361] on button "button" at bounding box center [278, 370] width 22 height 22
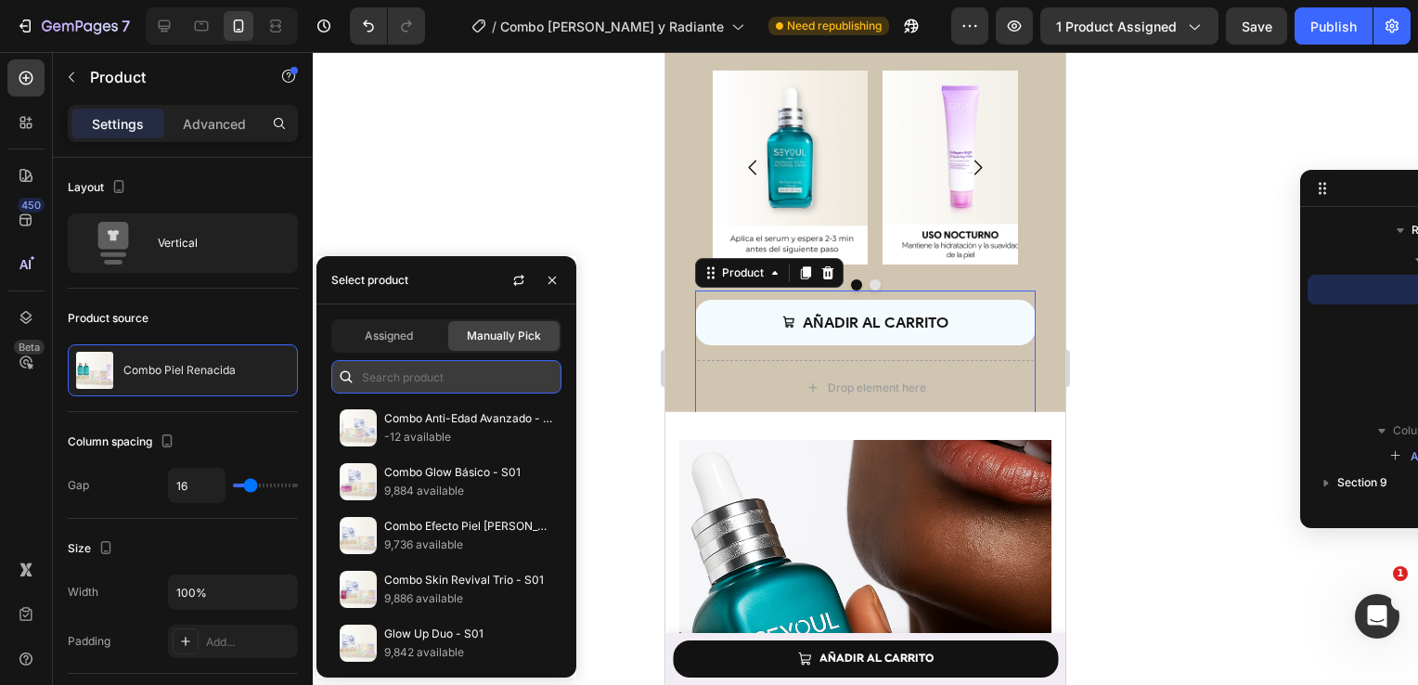
click at [384, 384] on input "text" at bounding box center [446, 376] width 230 height 33
paste input "Combo Piel [PERSON_NAME] y Radiante"
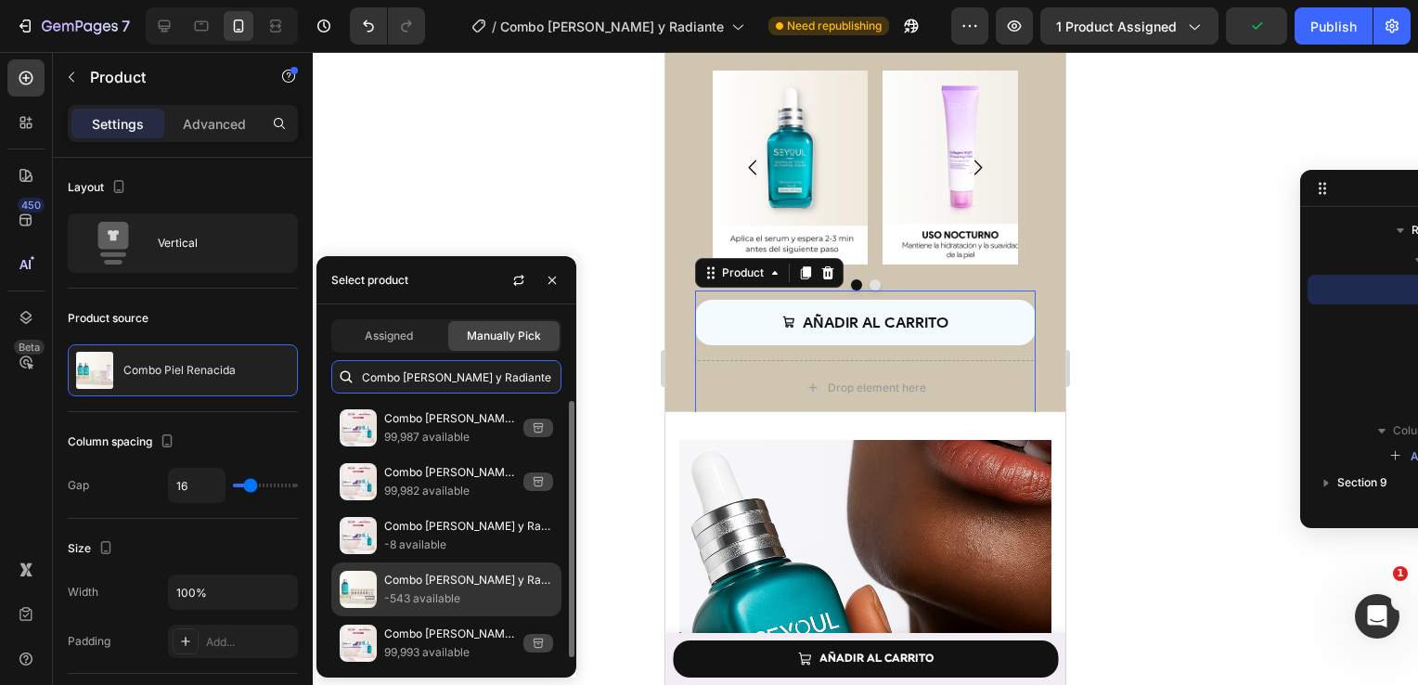
type input "Combo Piel [PERSON_NAME] y Radiante"
click at [444, 599] on p "-543 available" at bounding box center [468, 598] width 169 height 19
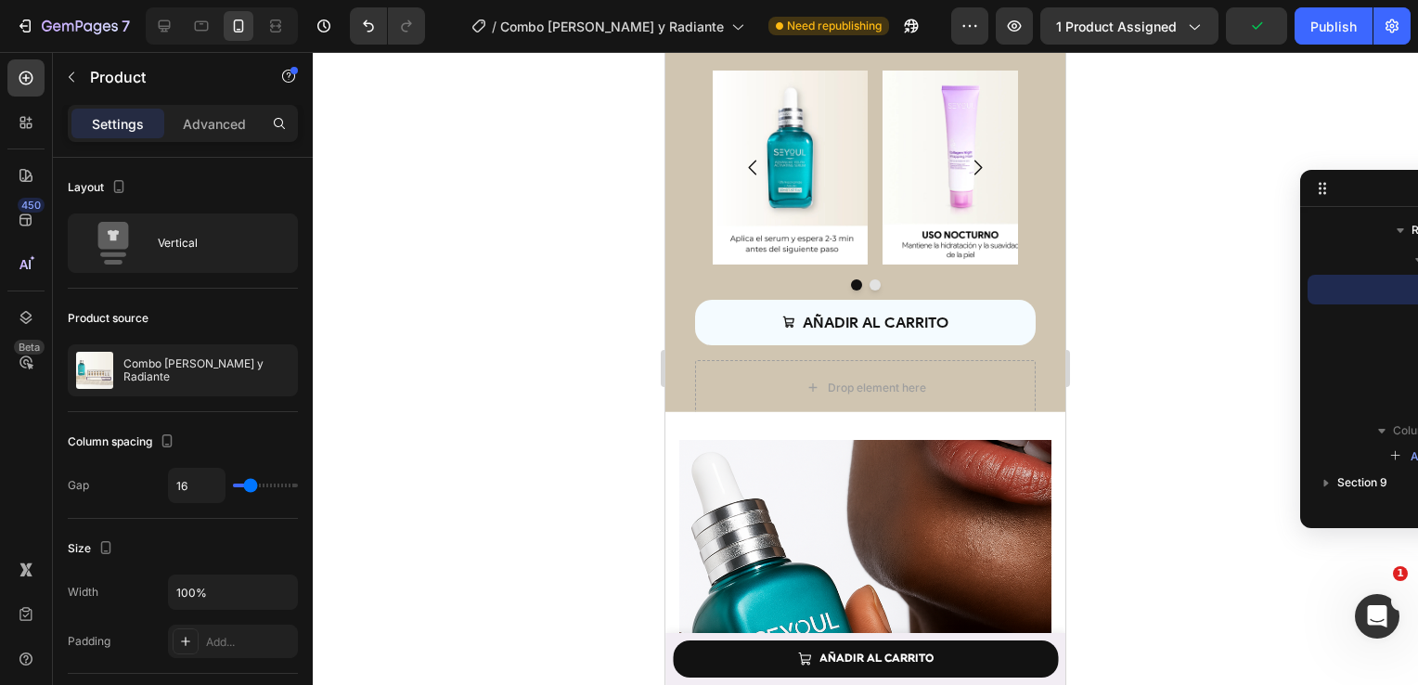
click at [518, 196] on div at bounding box center [865, 368] width 1105 height 633
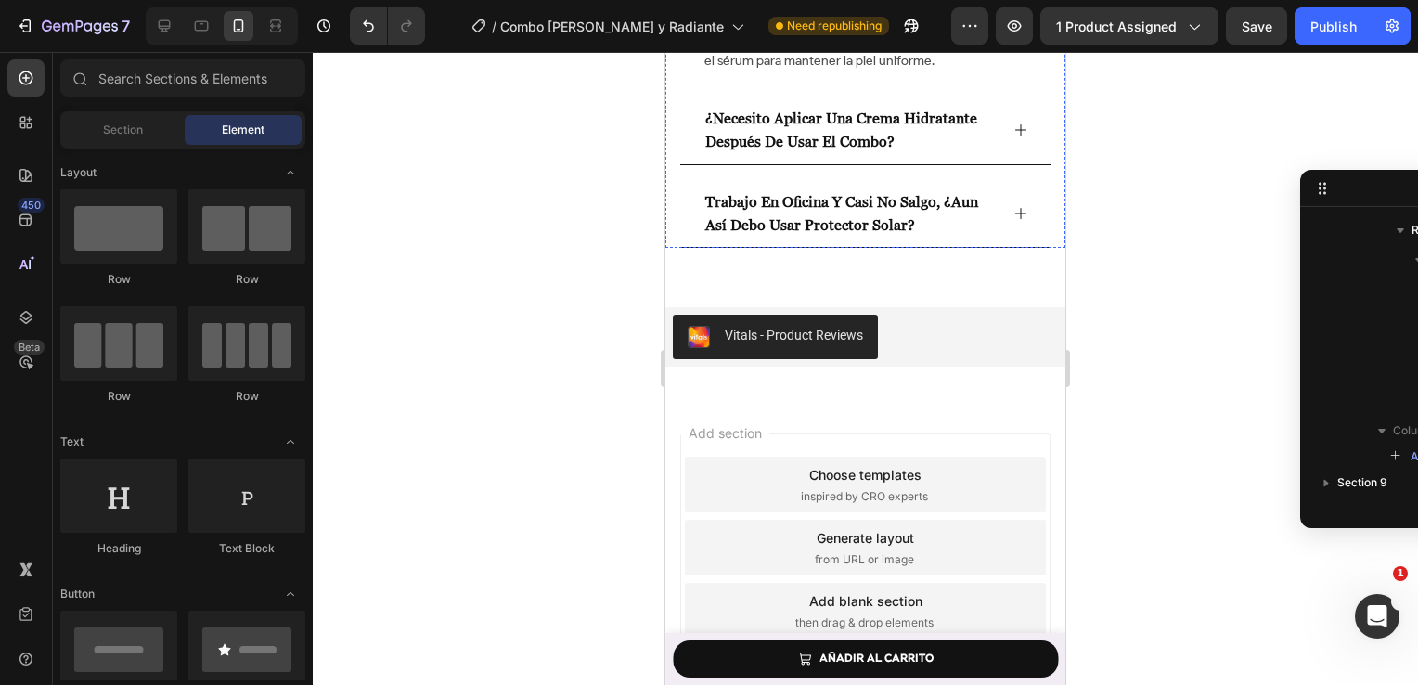
scroll to position [4884, 0]
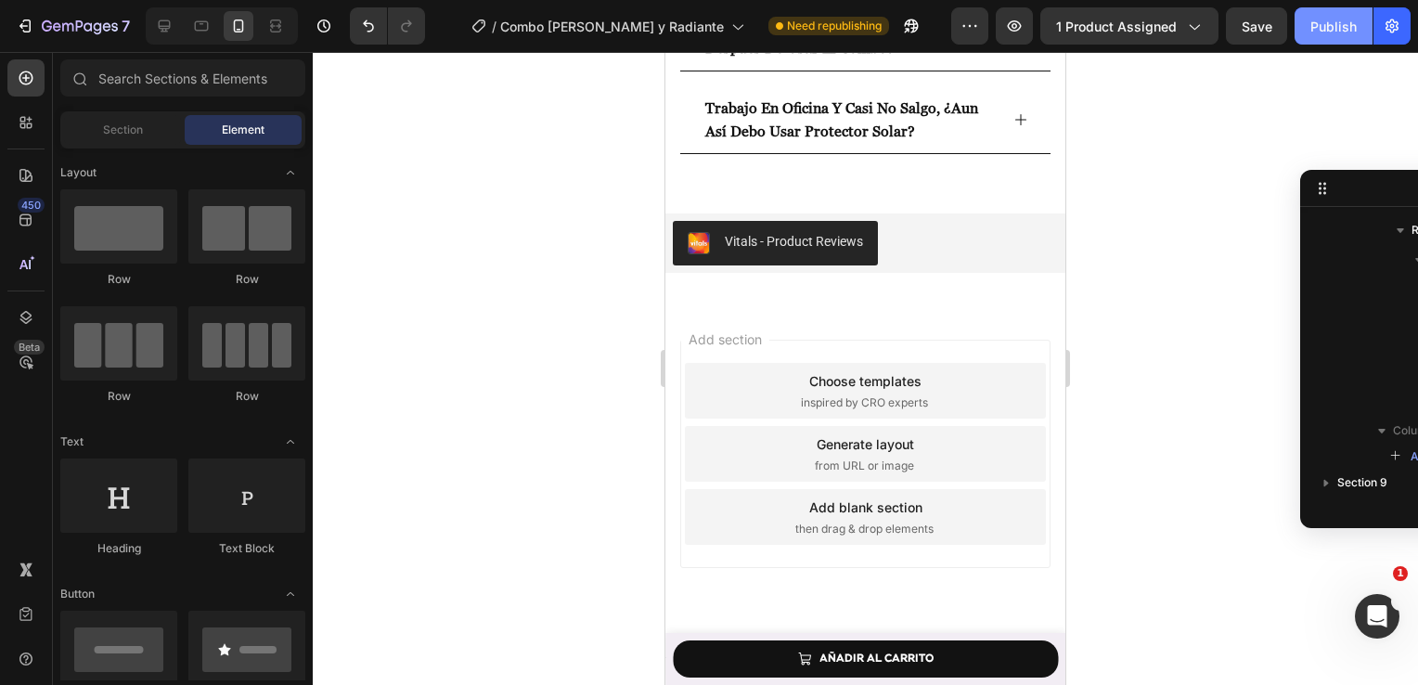
click at [1325, 36] on button "Publish" at bounding box center [1333, 25] width 78 height 37
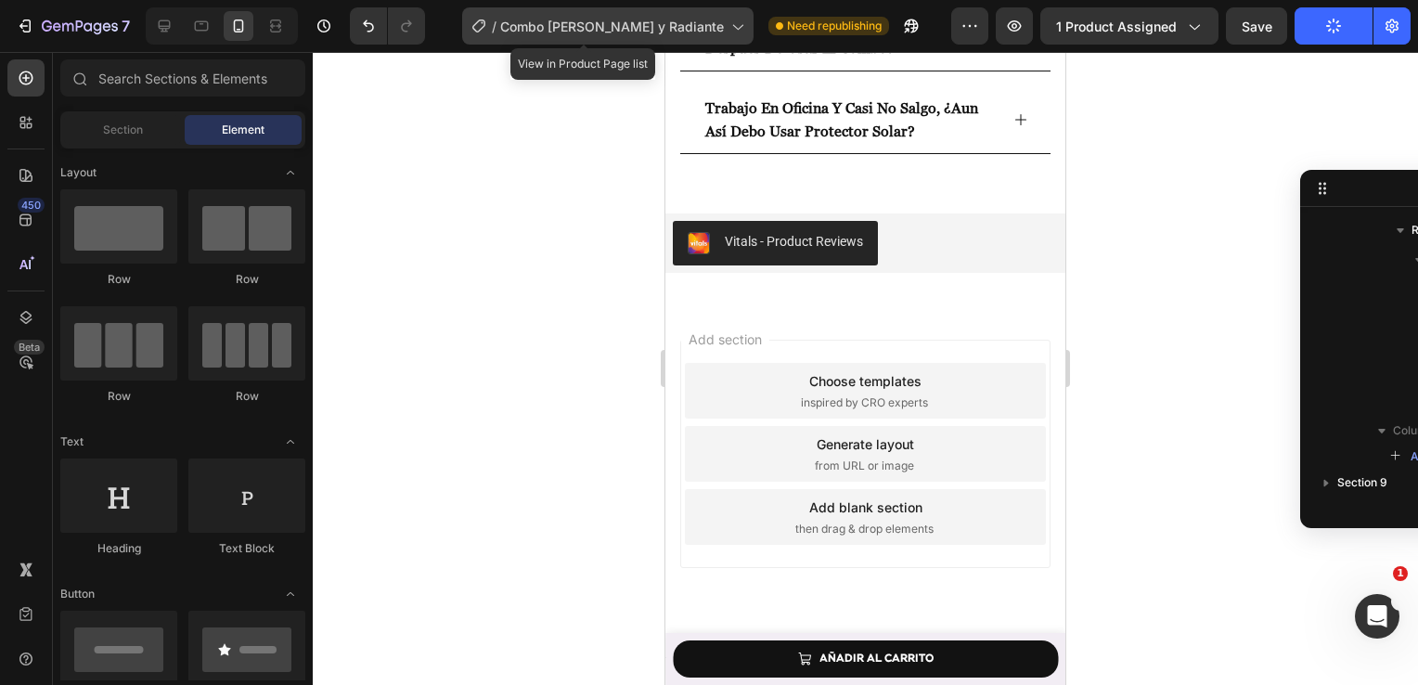
click at [727, 30] on icon at bounding box center [736, 26] width 19 height 19
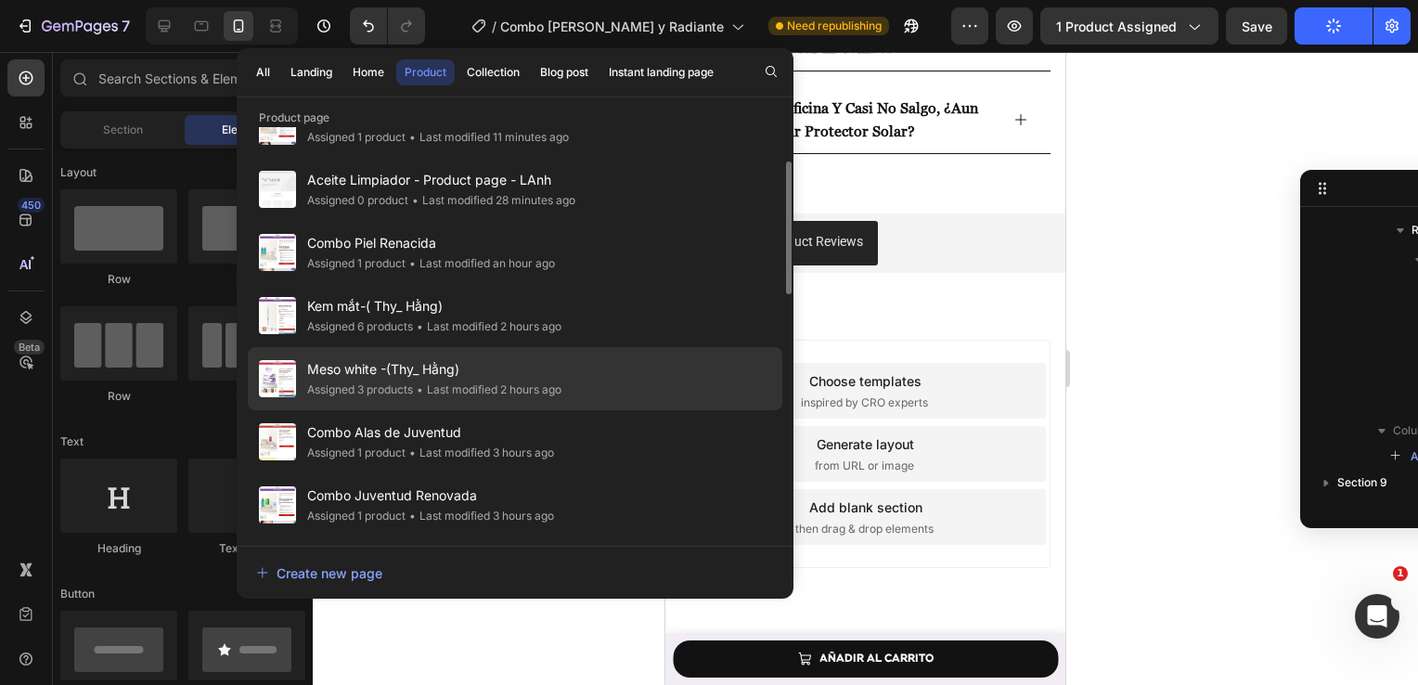
scroll to position [109, 0]
click at [550, 508] on div "• Last modified 3 hours ago" at bounding box center [479, 515] width 148 height 19
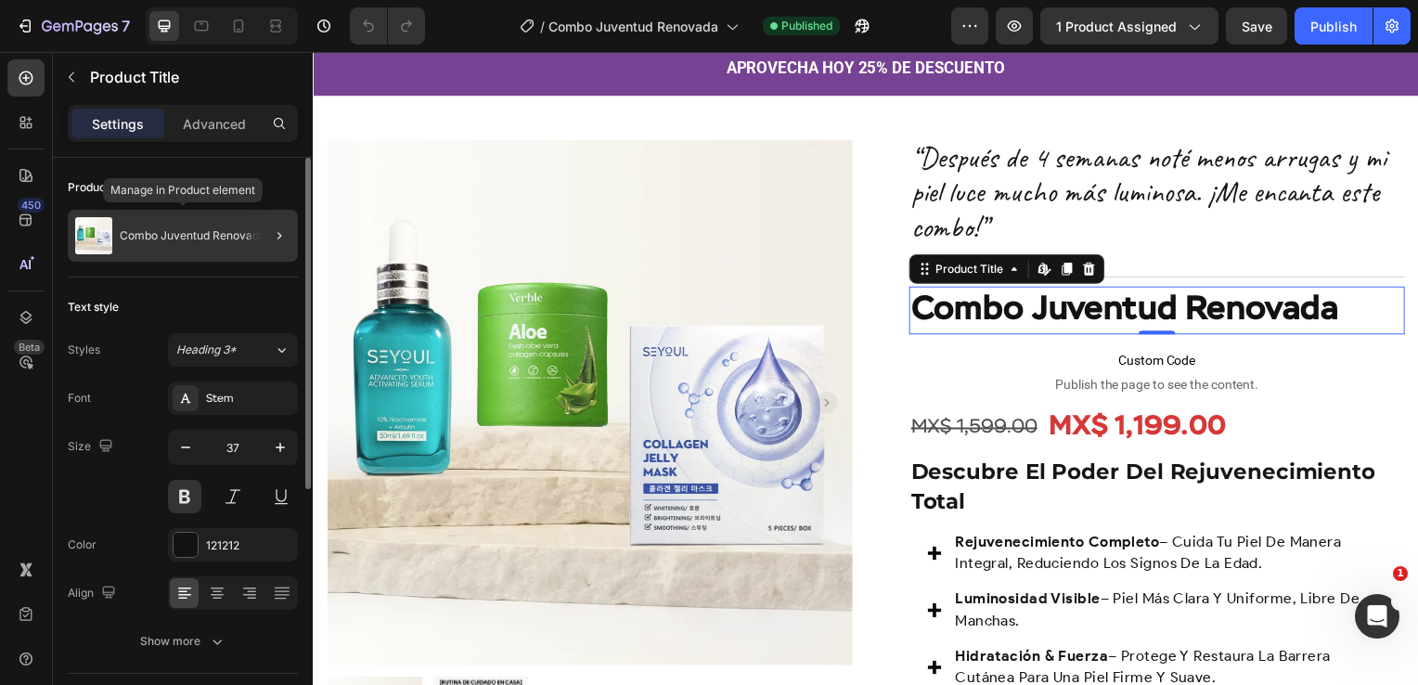
click at [137, 242] on div "Combo Juventud Renovada" at bounding box center [183, 236] width 230 height 52
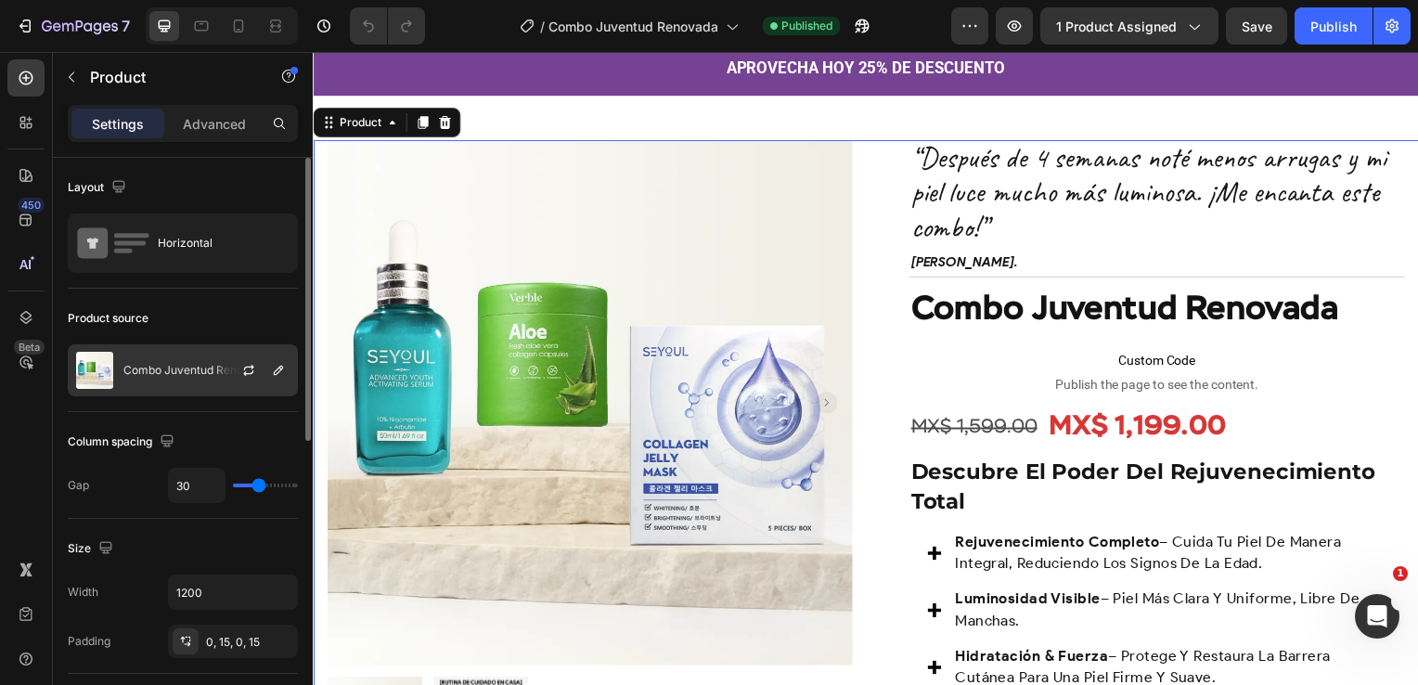
click at [186, 367] on p "Combo Juventud Renovada" at bounding box center [196, 370] width 146 height 13
click at [214, 367] on p "Combo Juventud Renovada" at bounding box center [196, 370] width 146 height 13
click at [177, 371] on p "Combo Juventud Renovada" at bounding box center [196, 370] width 146 height 13
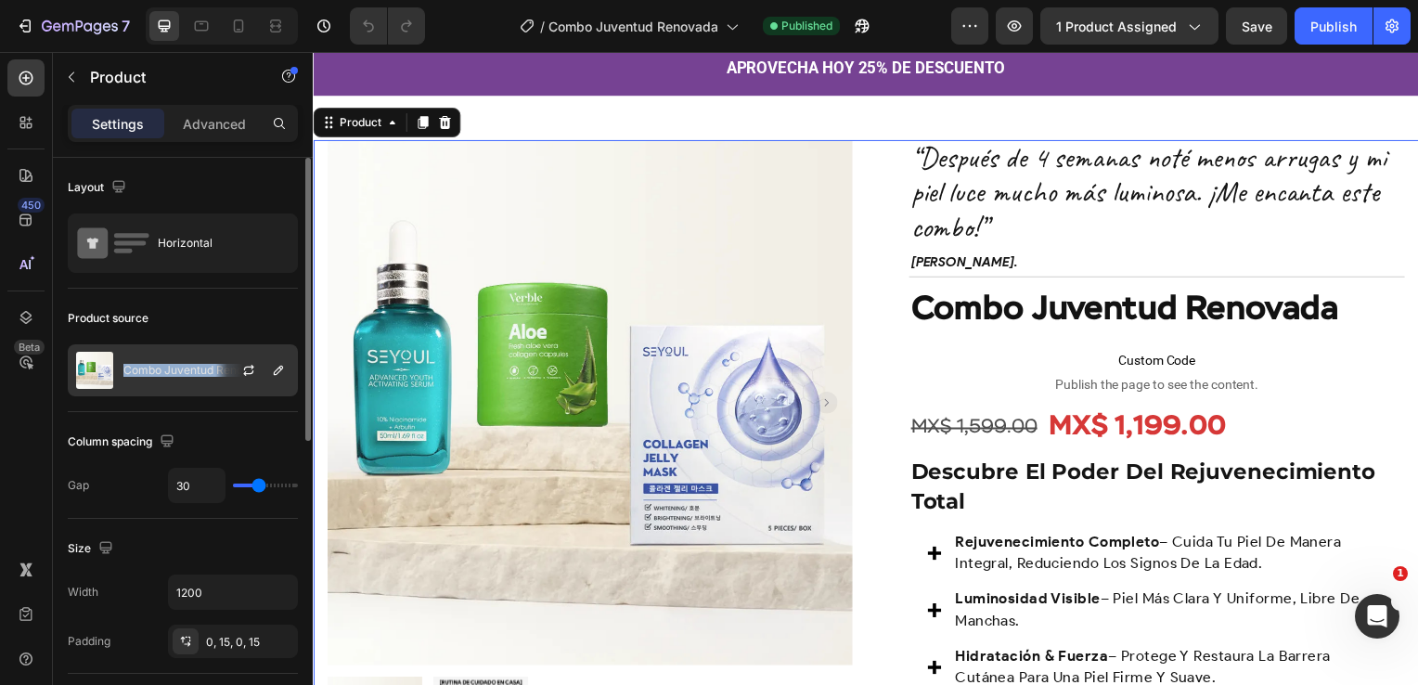
click at [177, 371] on p "Combo Juventud Renovada" at bounding box center [196, 370] width 146 height 13
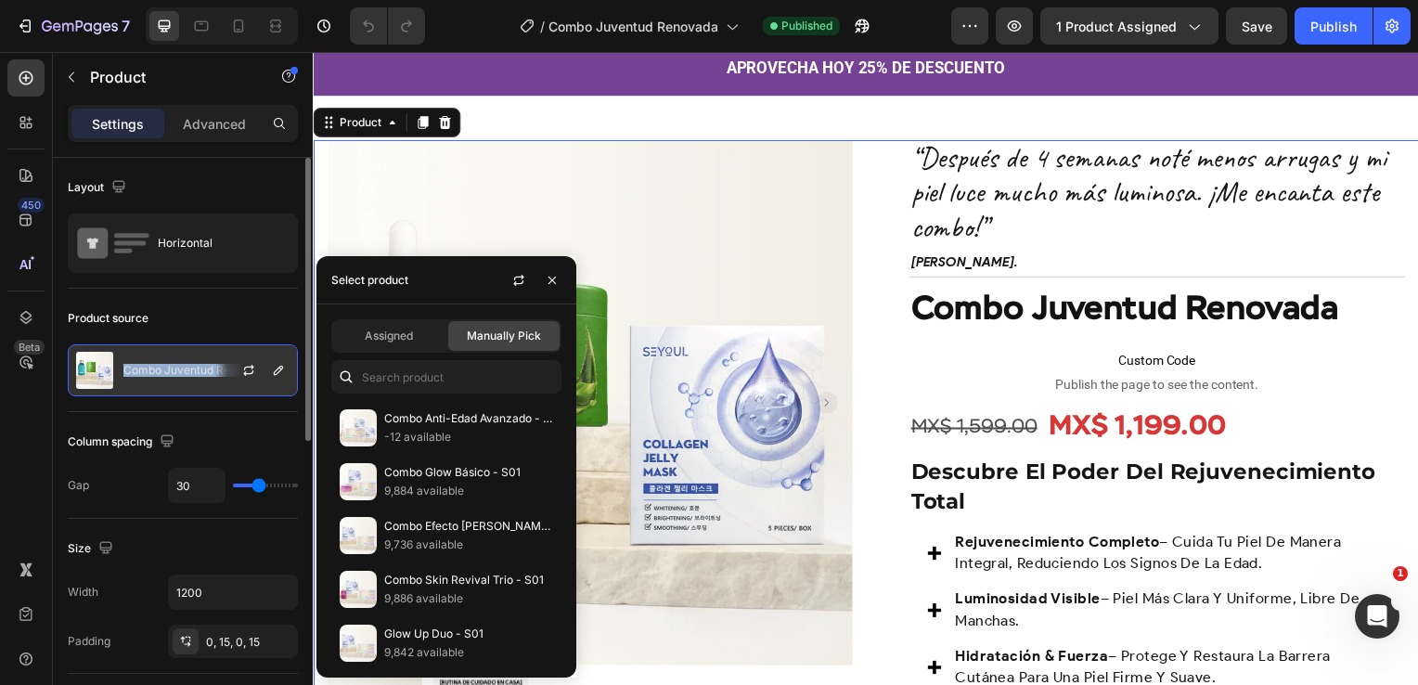
copy div "Combo Juventud Renovada"
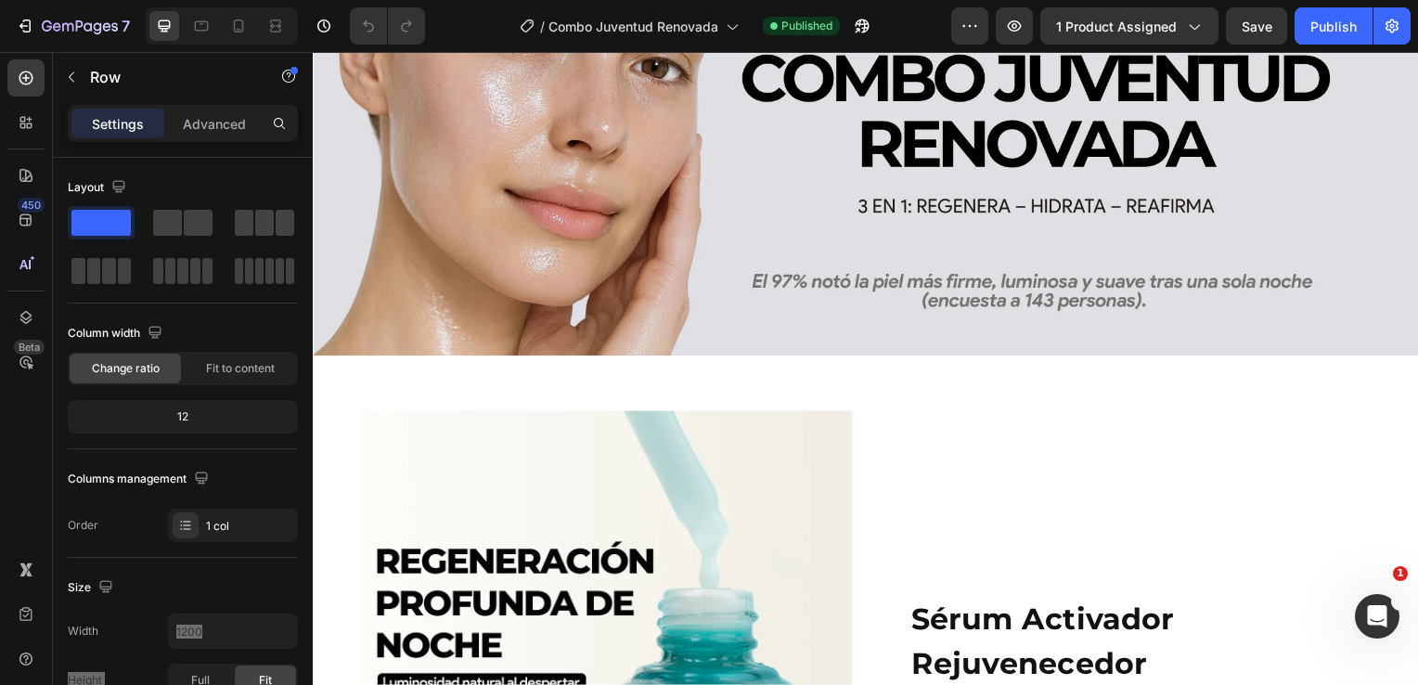
scroll to position [1240, 0]
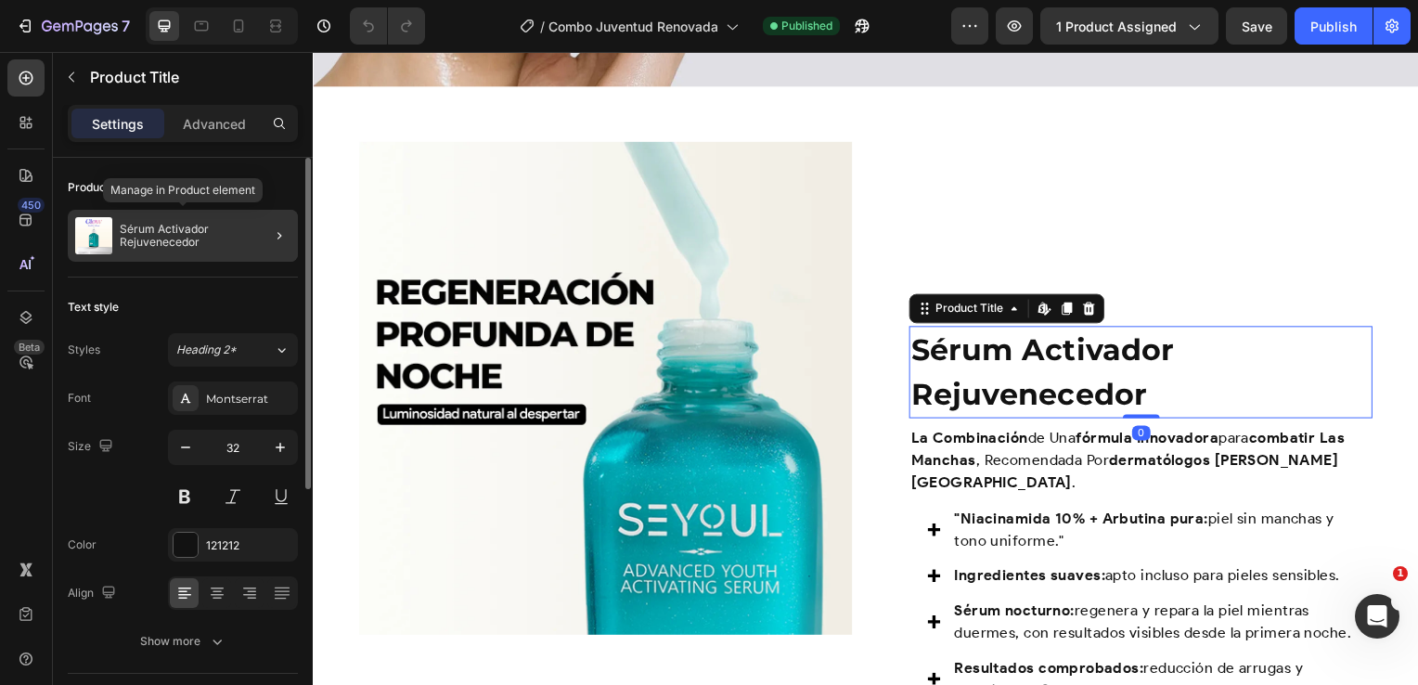
click at [171, 228] on p "Sérum Activador Rejuvenecedor" at bounding box center [205, 236] width 171 height 26
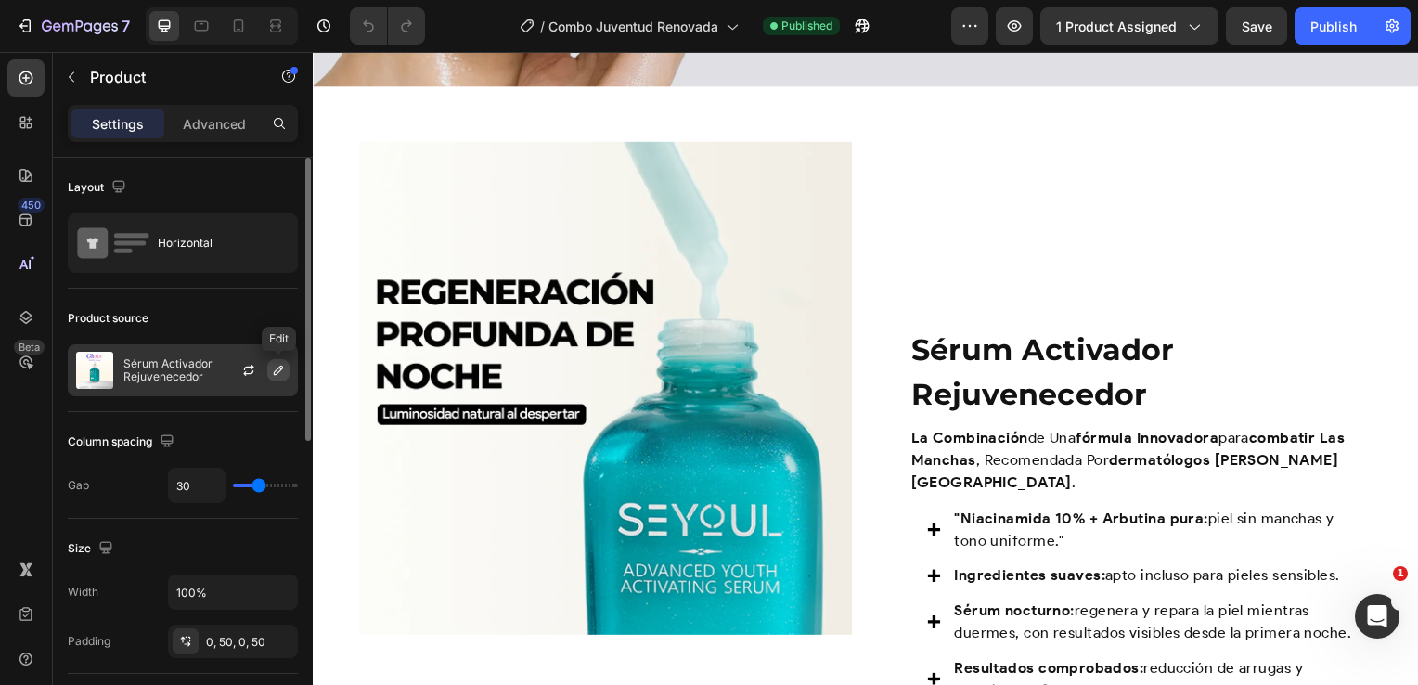
click at [271, 367] on icon "button" at bounding box center [278, 370] width 15 height 15
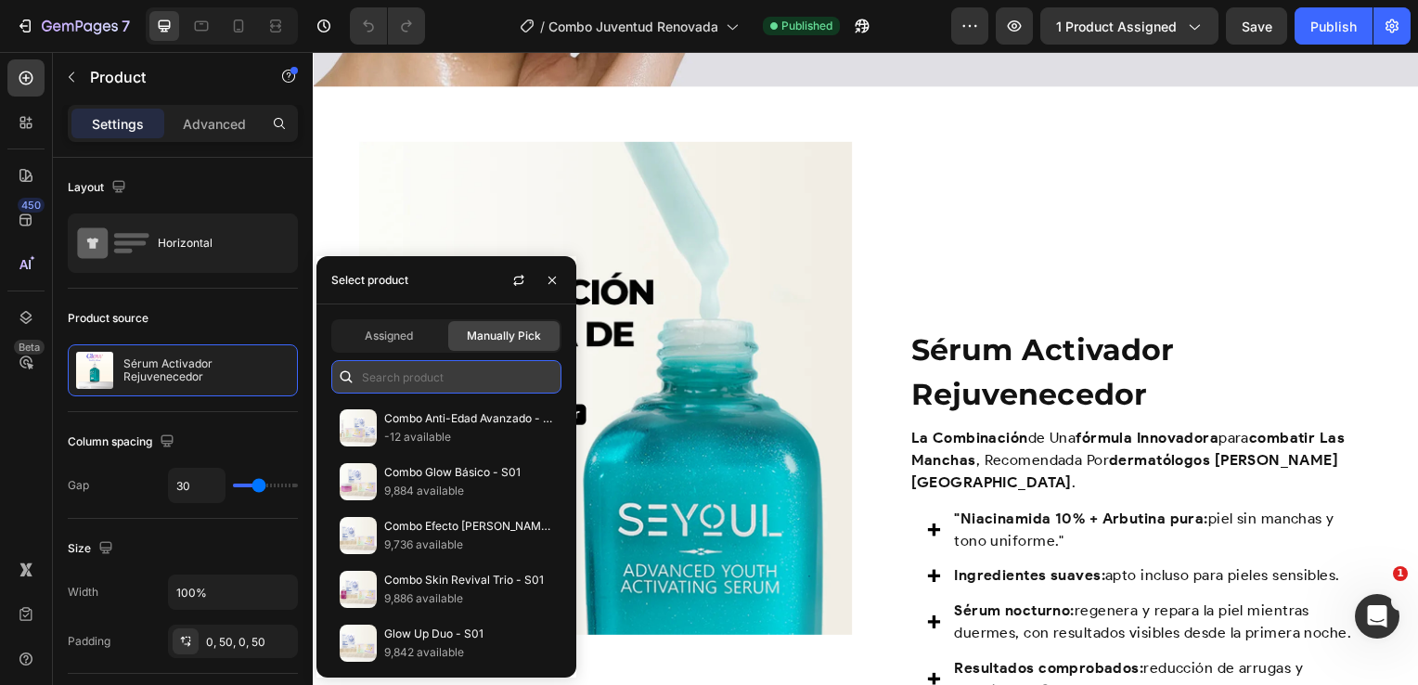
click at [373, 373] on input "text" at bounding box center [446, 376] width 230 height 33
paste input "Combo Juventud Renovada"
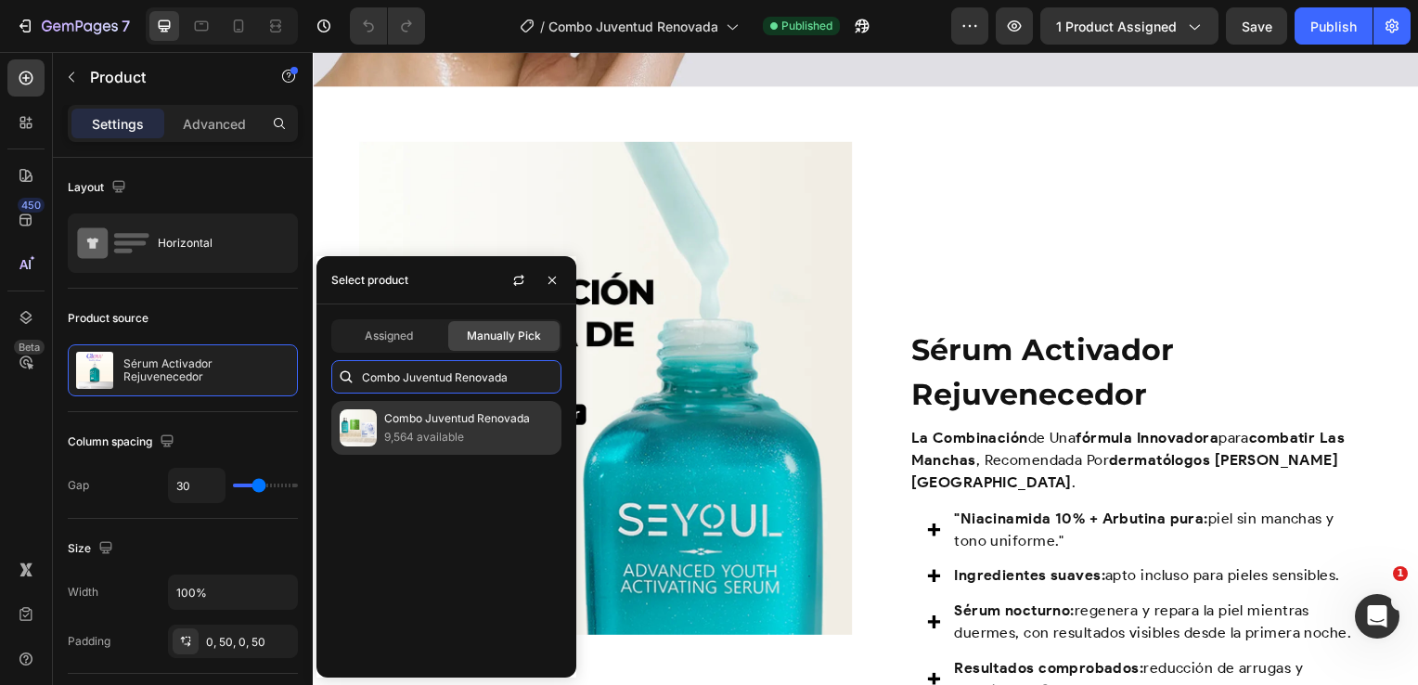
type input "Combo Juventud Renovada"
click at [427, 444] on p "9,564 available" at bounding box center [468, 437] width 169 height 19
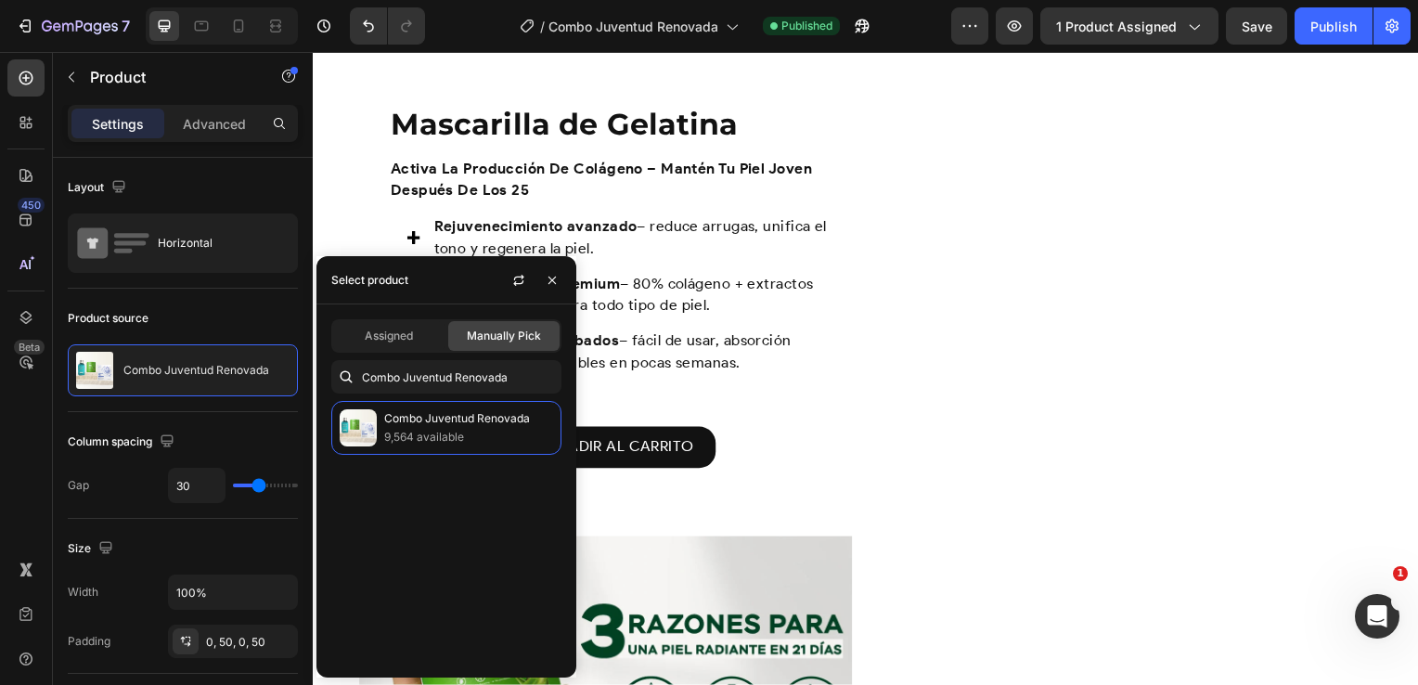
scroll to position [2121, 0]
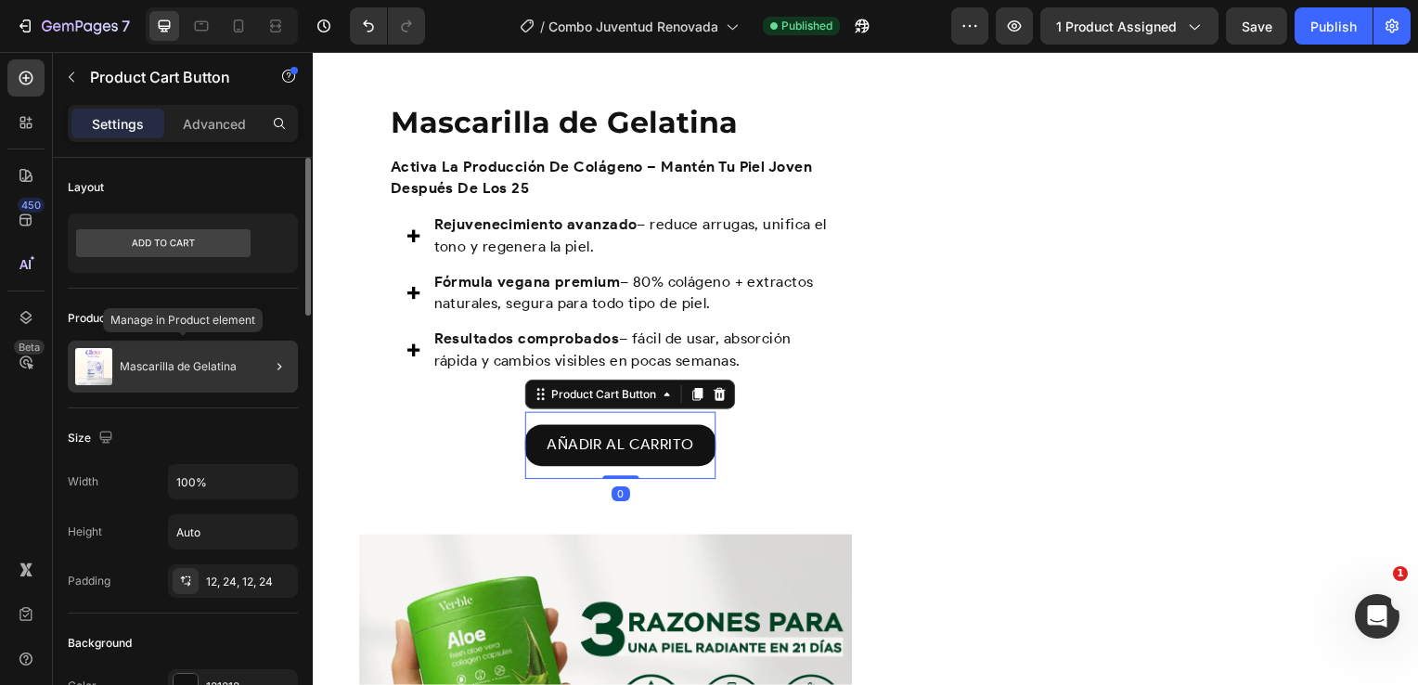
click at [187, 379] on div "Mascarilla de Gelatina" at bounding box center [183, 367] width 230 height 52
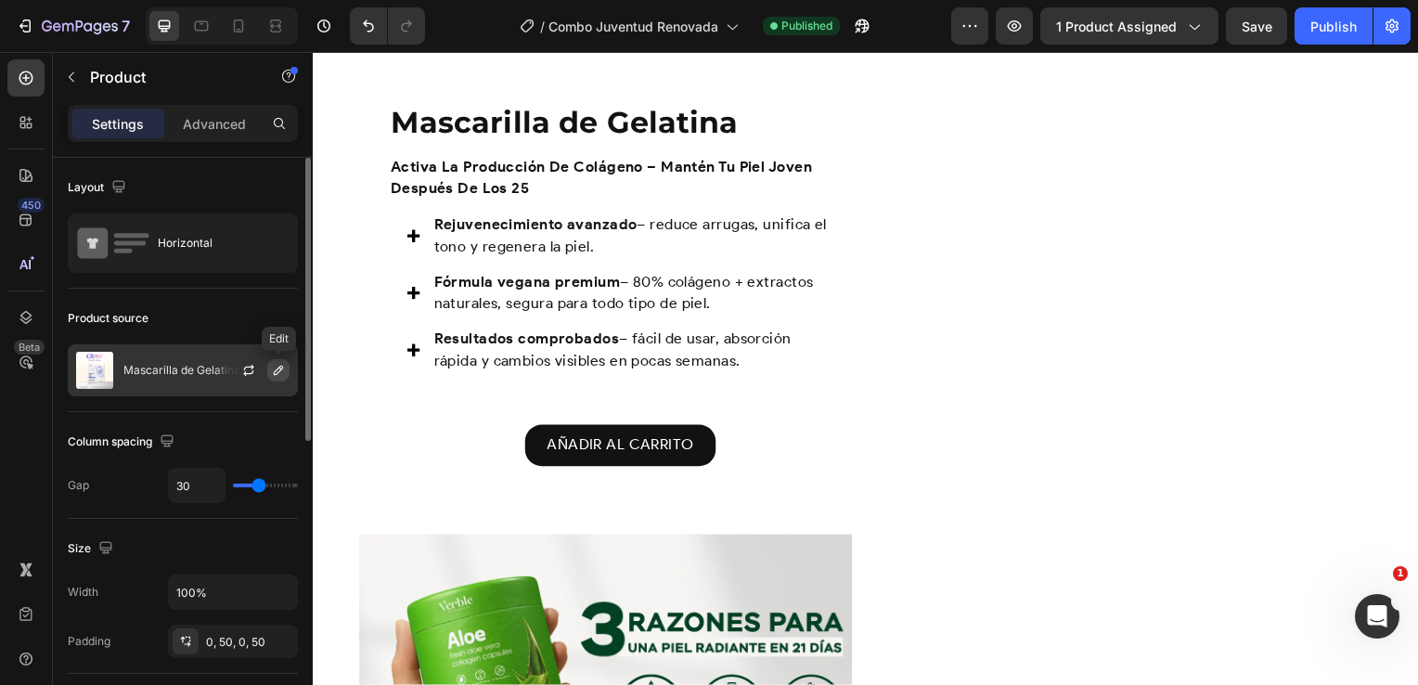
click at [280, 375] on icon "button" at bounding box center [278, 370] width 15 height 15
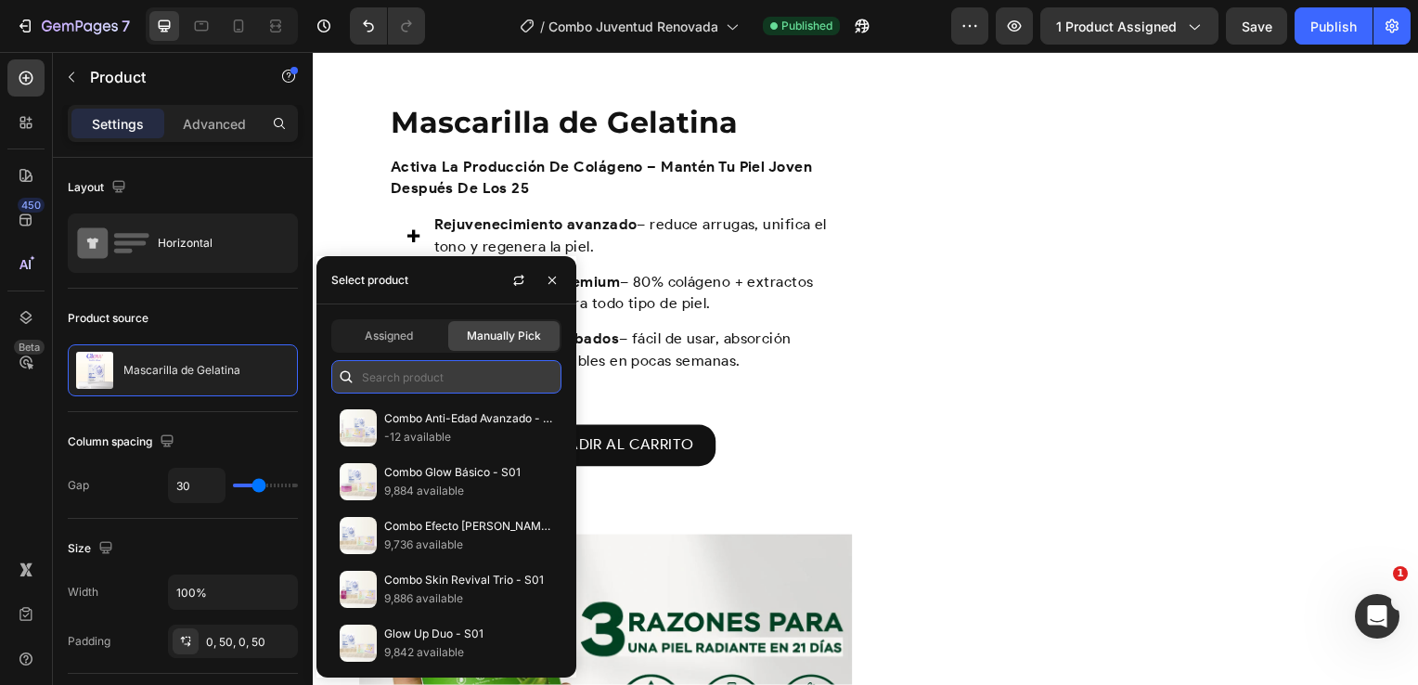
click at [409, 372] on input "text" at bounding box center [446, 376] width 230 height 33
paste input "Combo Juventud Renovada"
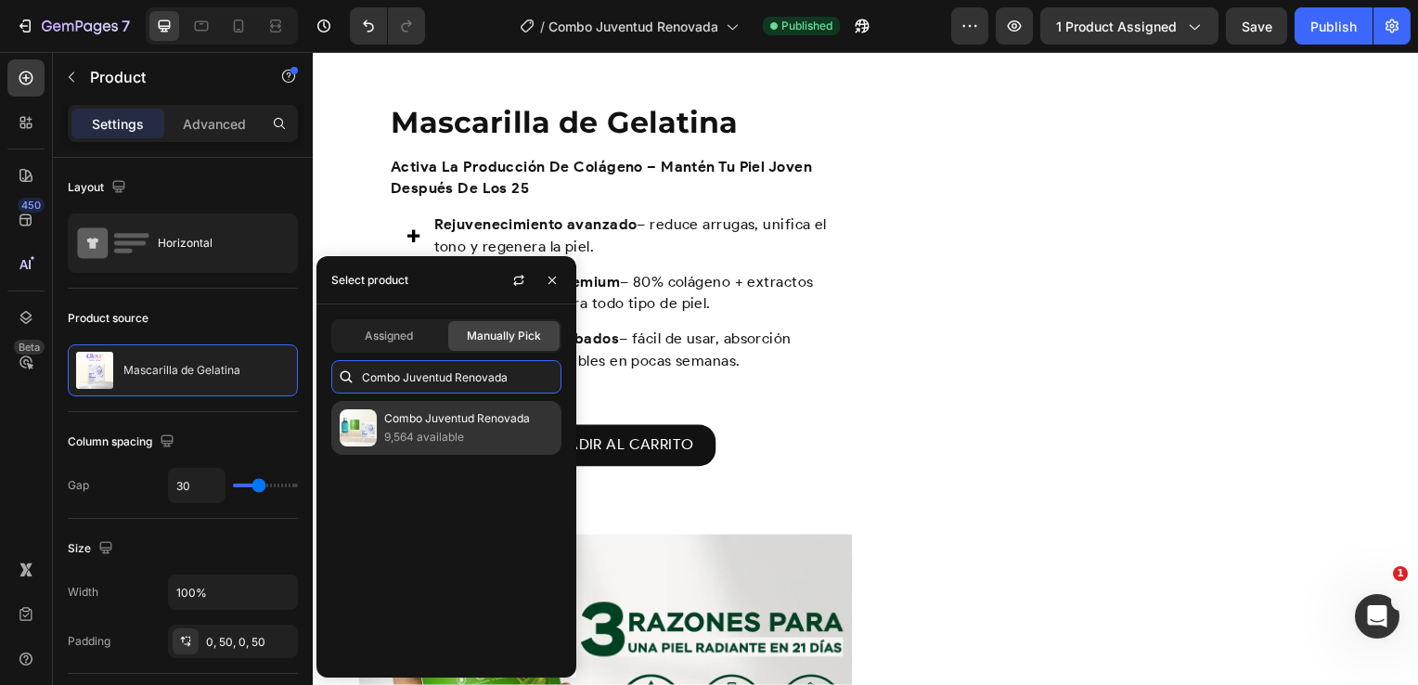
type input "Combo Juventud Renovada"
click at [441, 428] on p "9,564 available" at bounding box center [468, 437] width 169 height 19
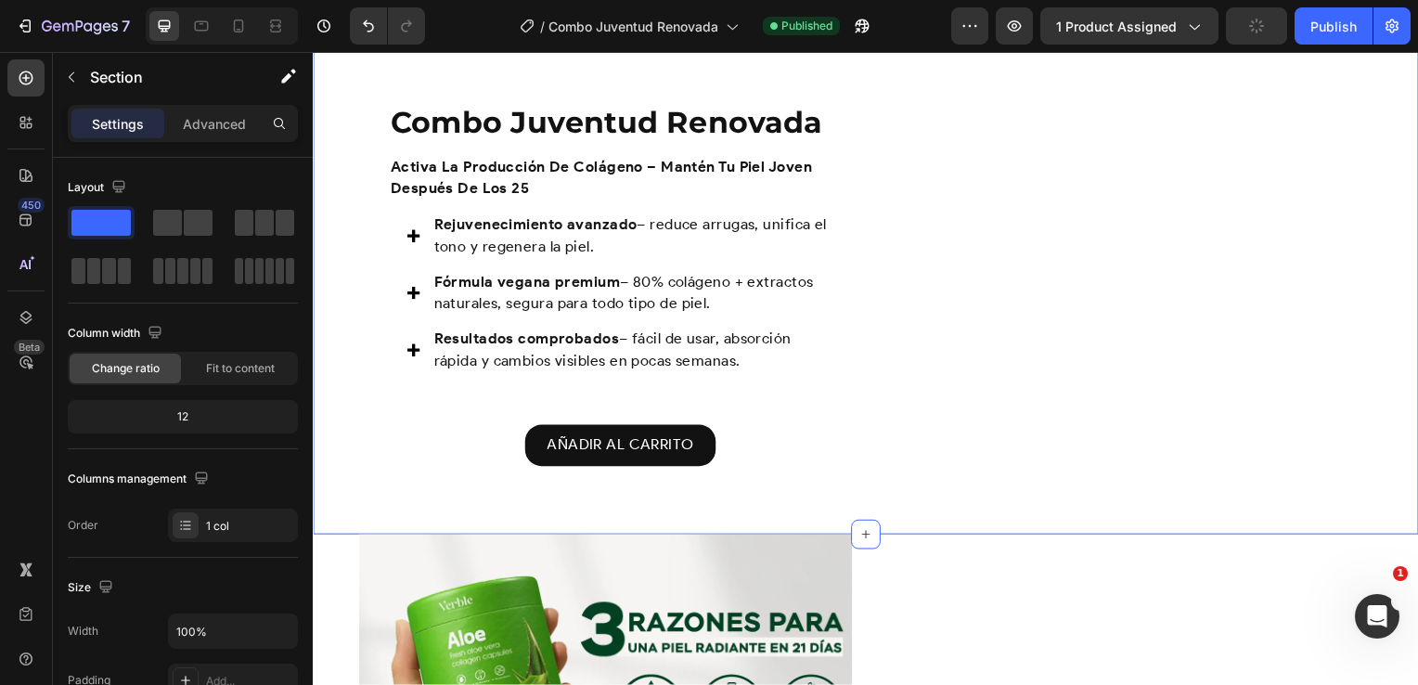
click at [867, 508] on div "Combo Juventud Renovada Product Title activa la producción de colágeno – mantén…" at bounding box center [869, 226] width 1113 height 624
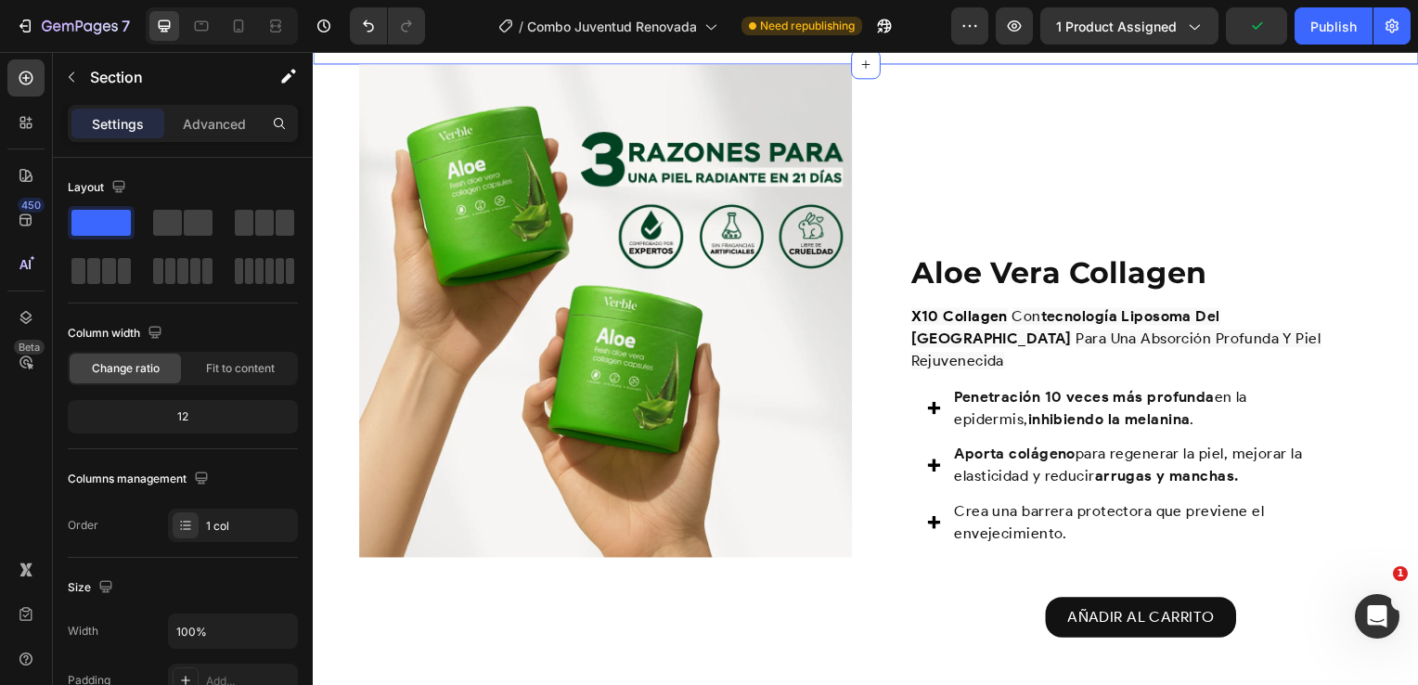
scroll to position [2596, 0]
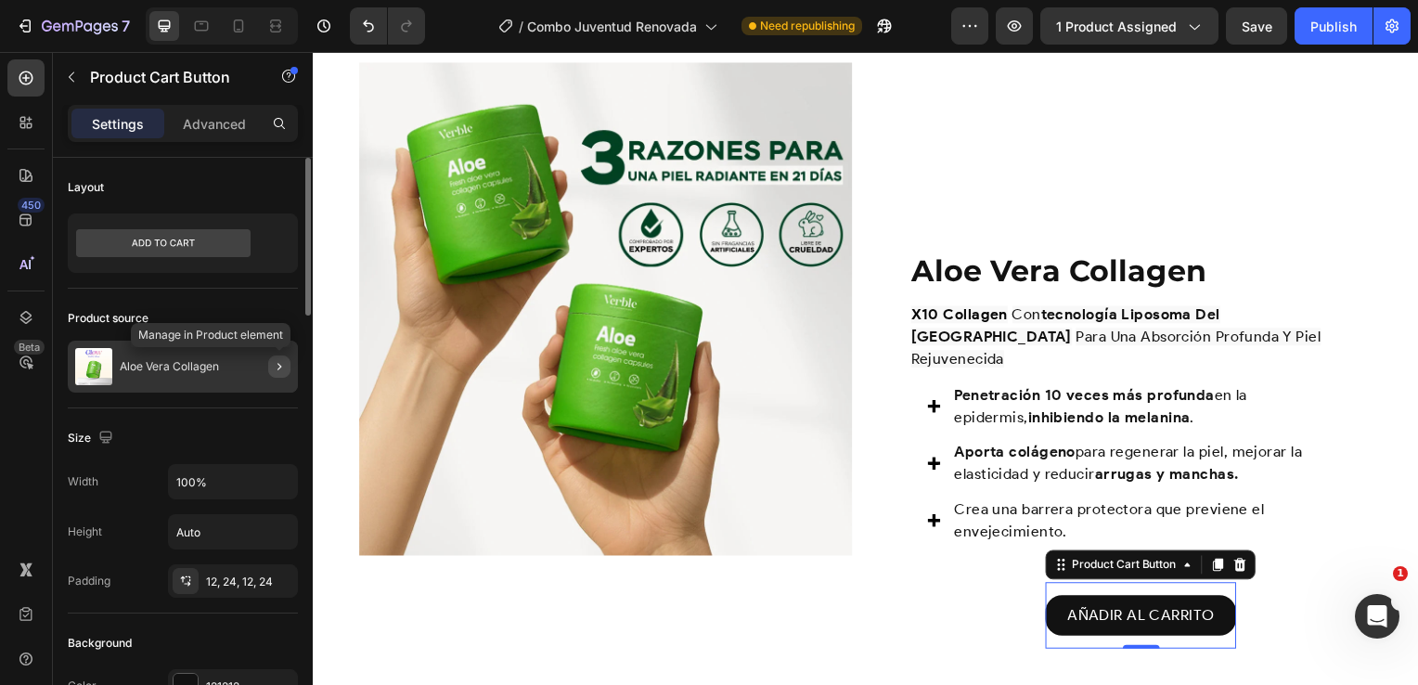
click at [275, 367] on icon "button" at bounding box center [279, 366] width 15 height 15
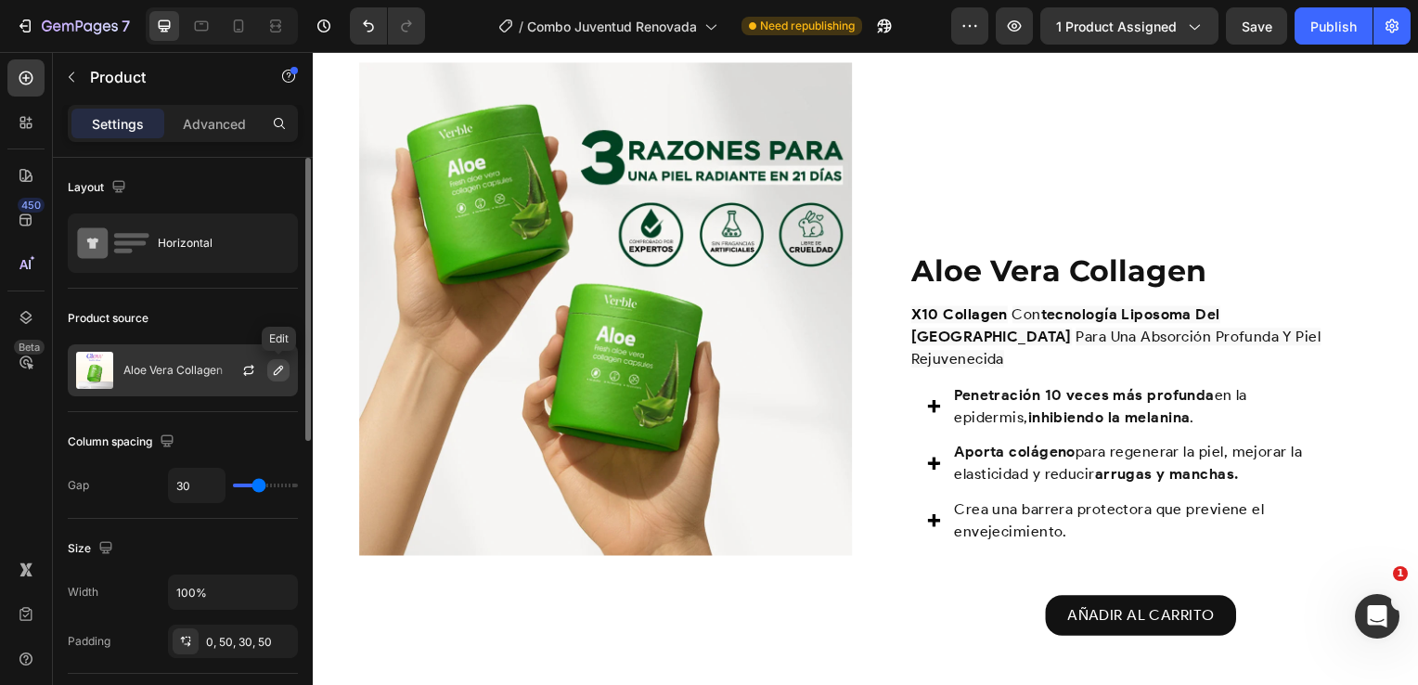
click at [267, 365] on button "button" at bounding box center [278, 370] width 22 height 22
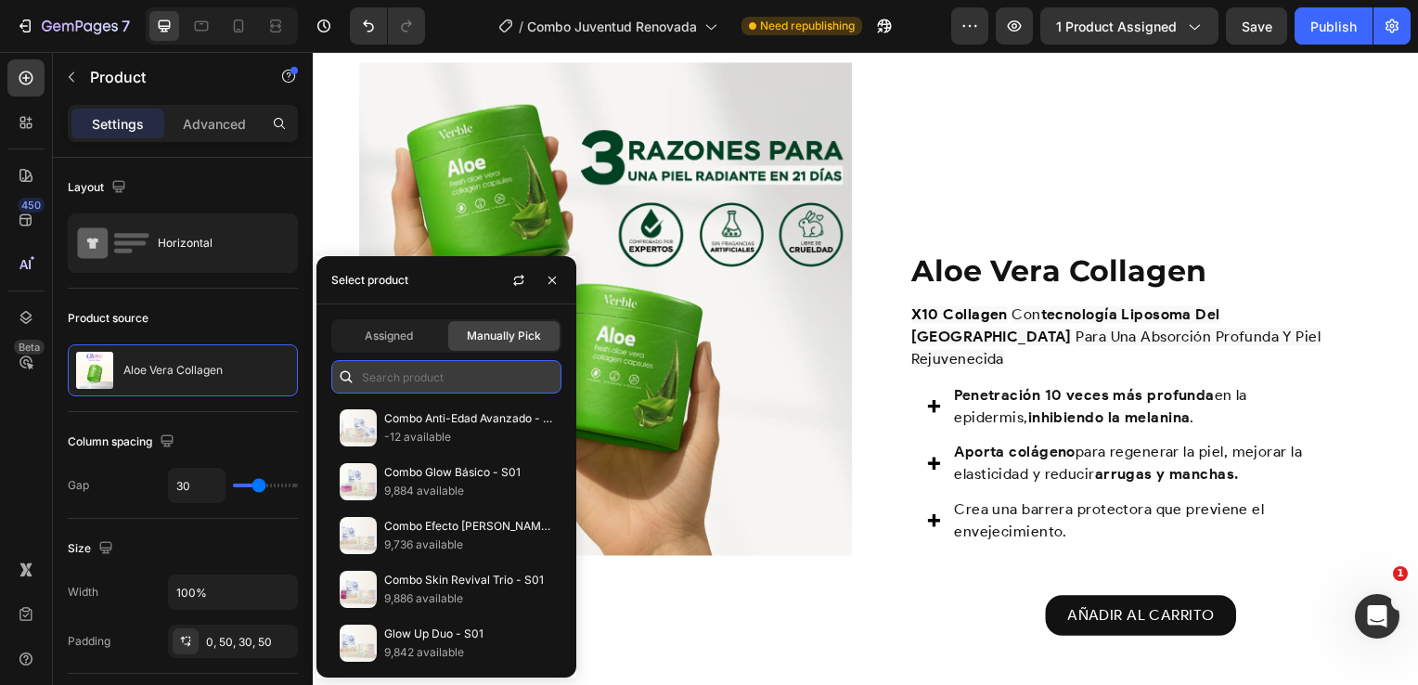
click at [390, 386] on input "text" at bounding box center [446, 376] width 230 height 33
paste input "Combo Juventud Renovada"
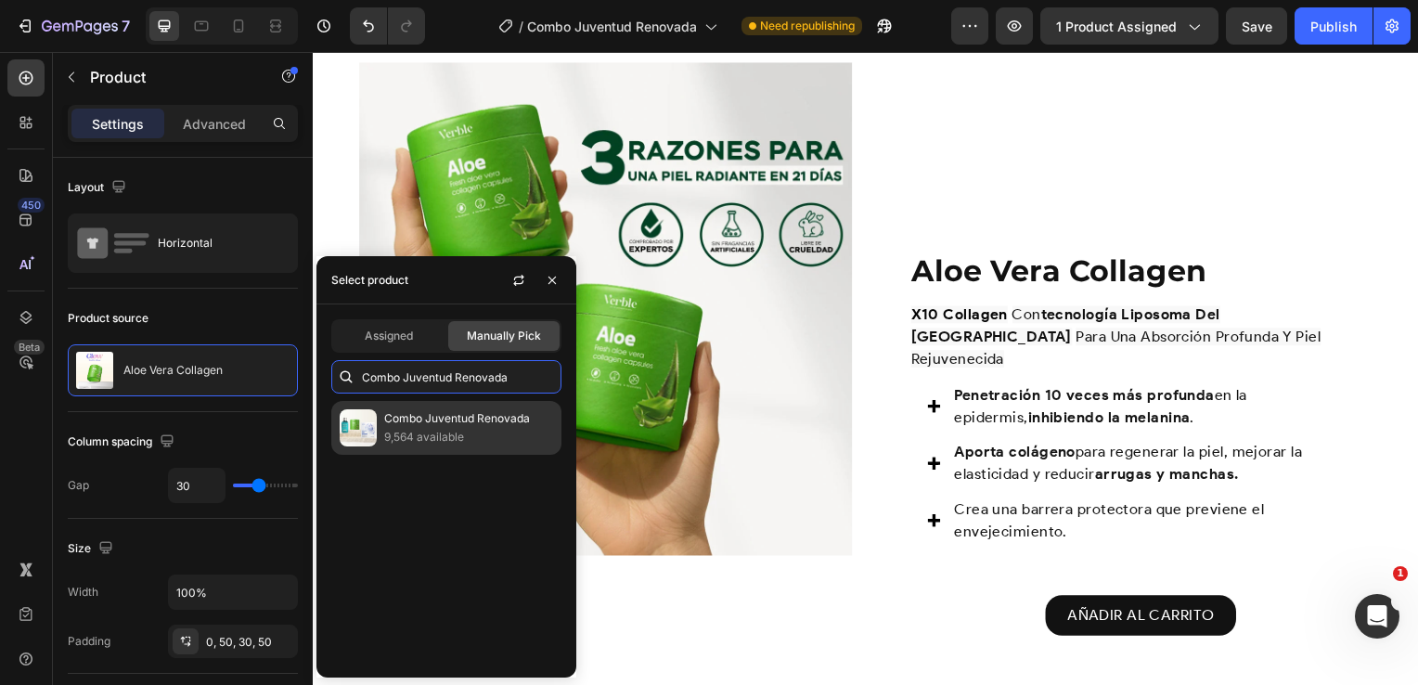
type input "Combo Juventud Renovada"
click at [467, 451] on div "Combo Juventud Renovada 9,564 available" at bounding box center [446, 428] width 230 height 54
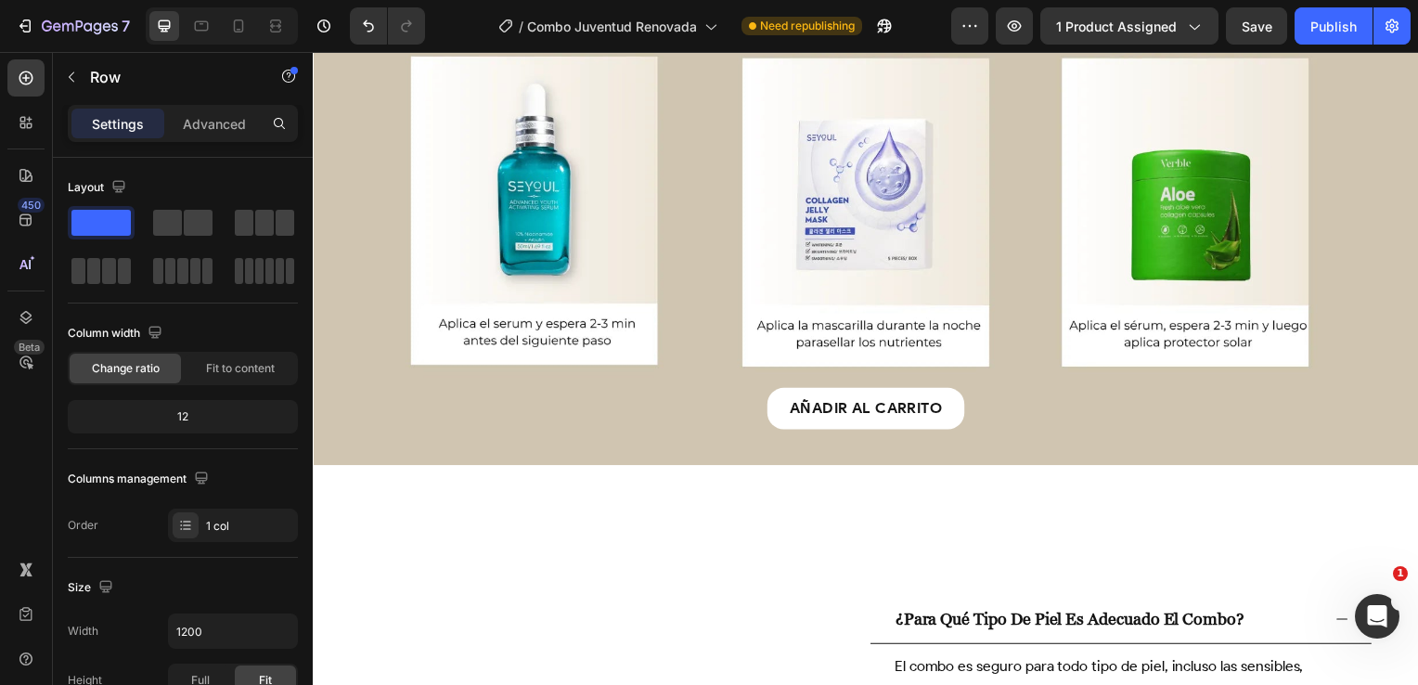
scroll to position [3441, 0]
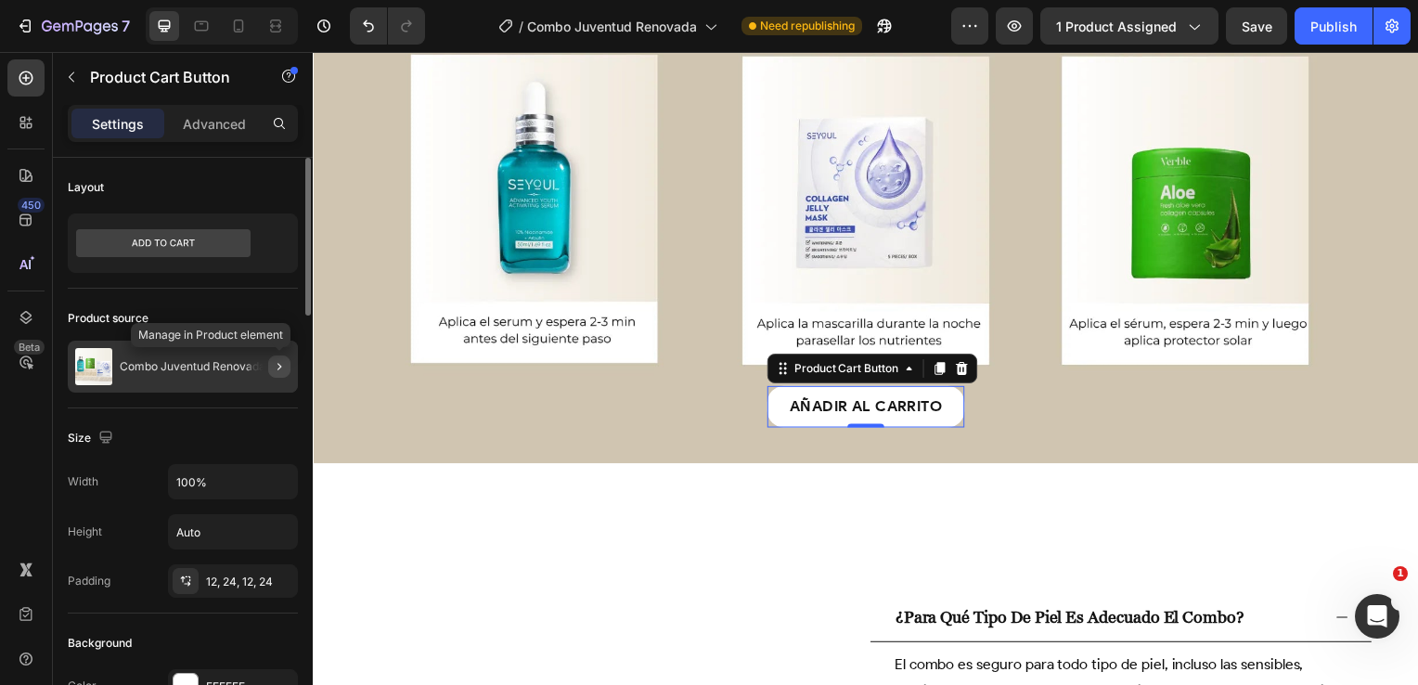
click at [281, 370] on icon "button" at bounding box center [279, 366] width 15 height 15
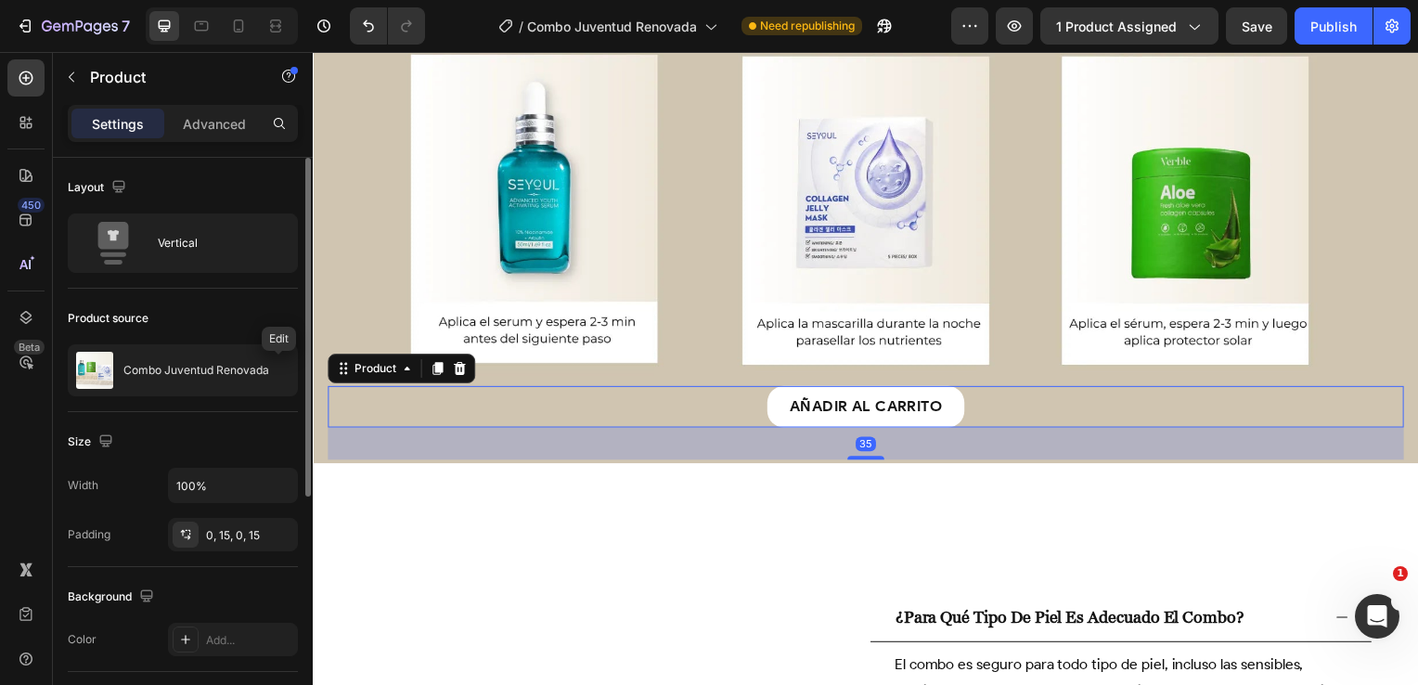
click at [0, 0] on icon "button" at bounding box center [0, 0] width 0 height 0
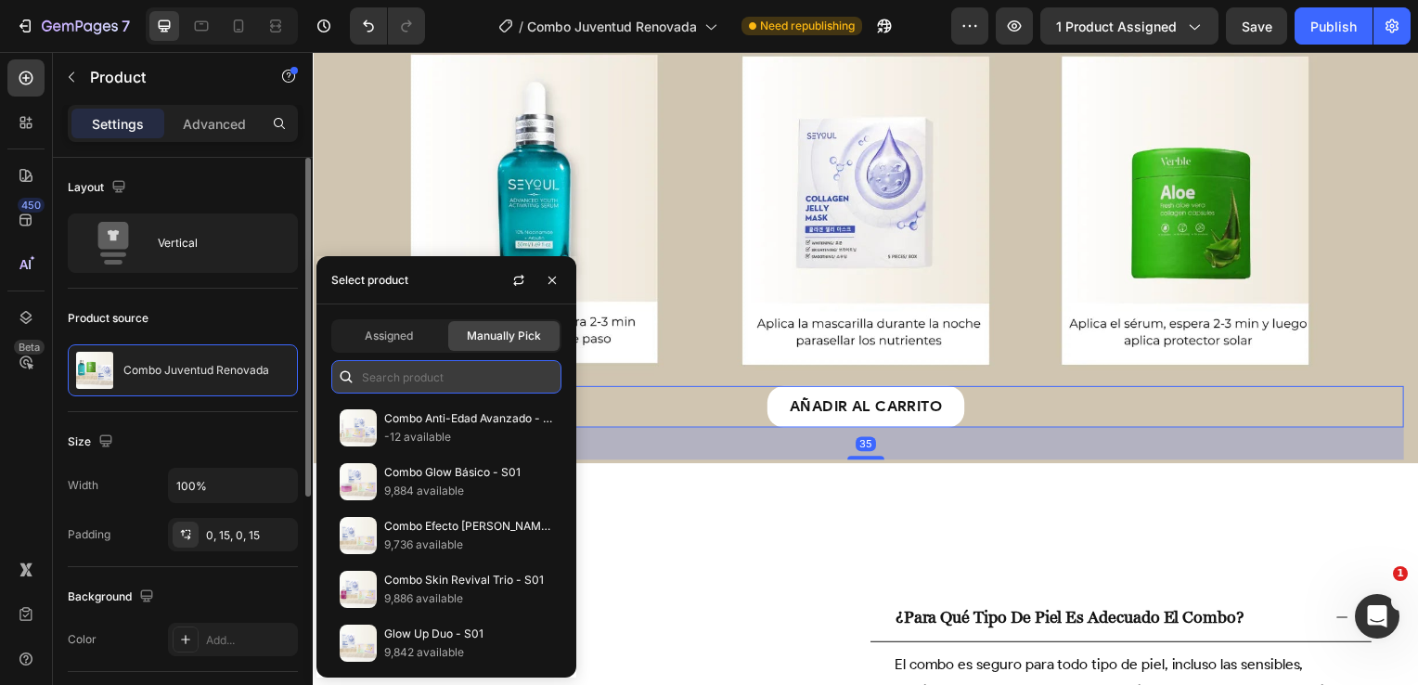
click at [411, 390] on input "text" at bounding box center [446, 376] width 230 height 33
paste input "Combo Juventud Renovada"
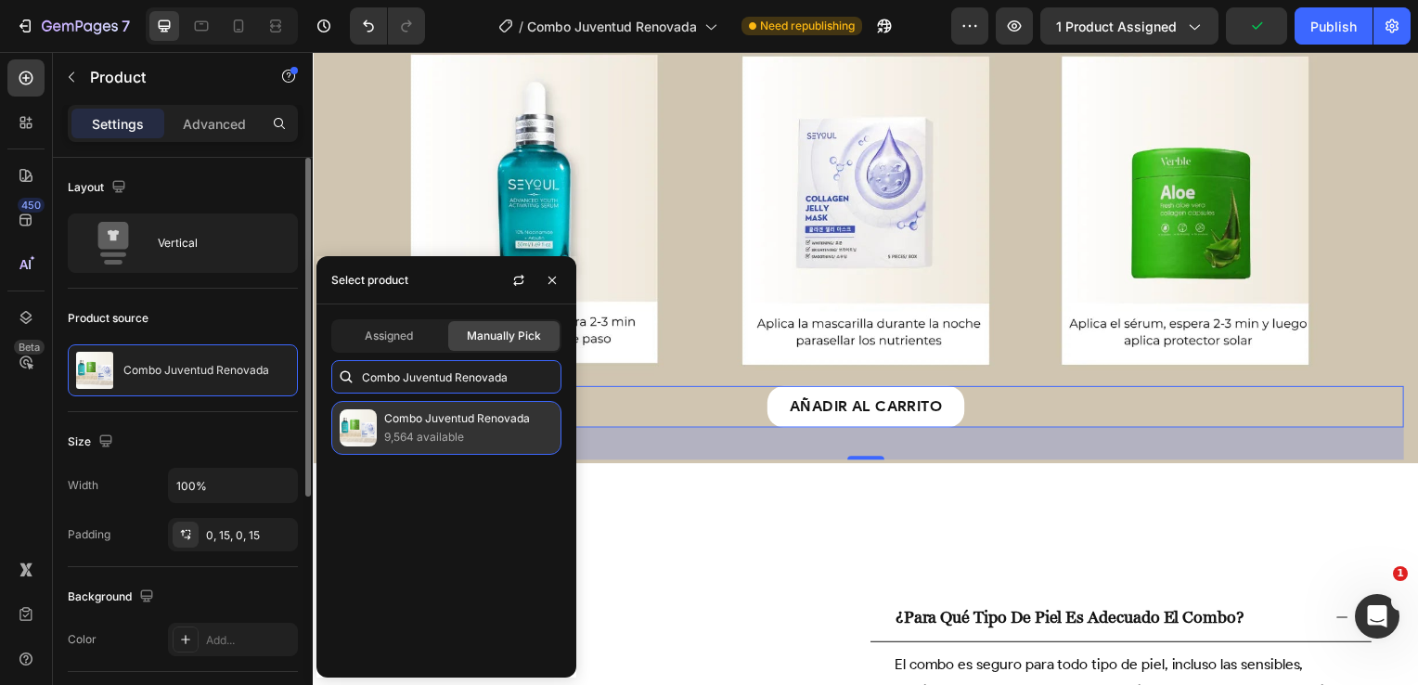
type input "Combo Juventud Renovada"
click at [450, 445] on p "9,564 available" at bounding box center [468, 437] width 169 height 19
click at [508, 444] on p "9,564 available" at bounding box center [468, 437] width 169 height 19
click at [551, 444] on p "9,564 available" at bounding box center [468, 437] width 169 height 19
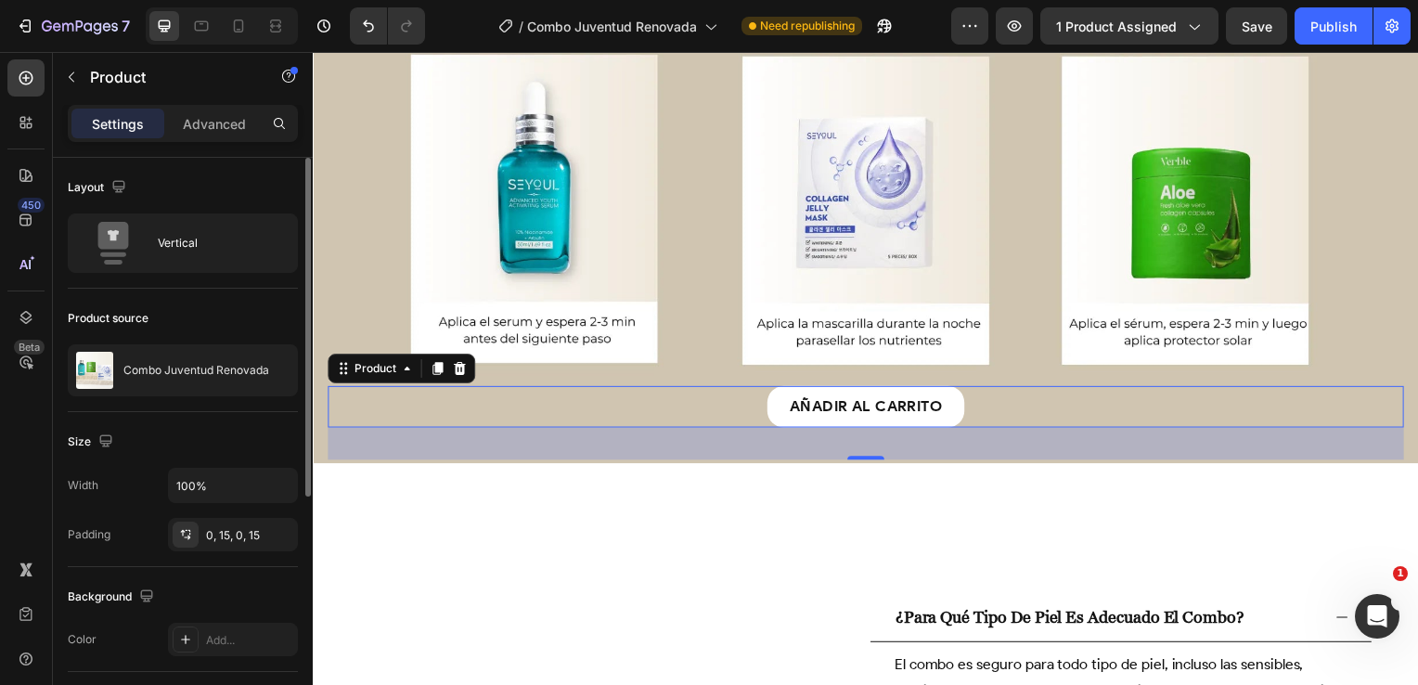
click at [645, 451] on div "35" at bounding box center [870, 447] width 1084 height 32
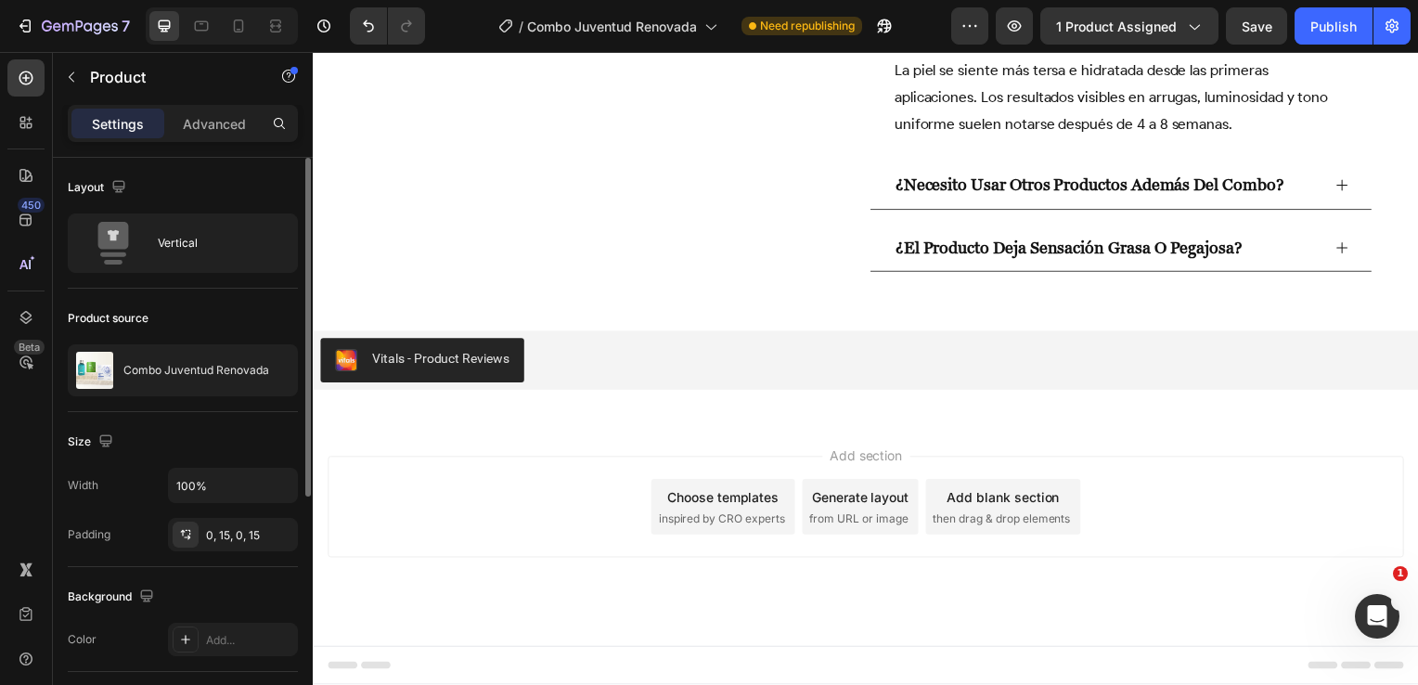
scroll to position [4207, 0]
click at [242, 25] on icon at bounding box center [239, 25] width 10 height 13
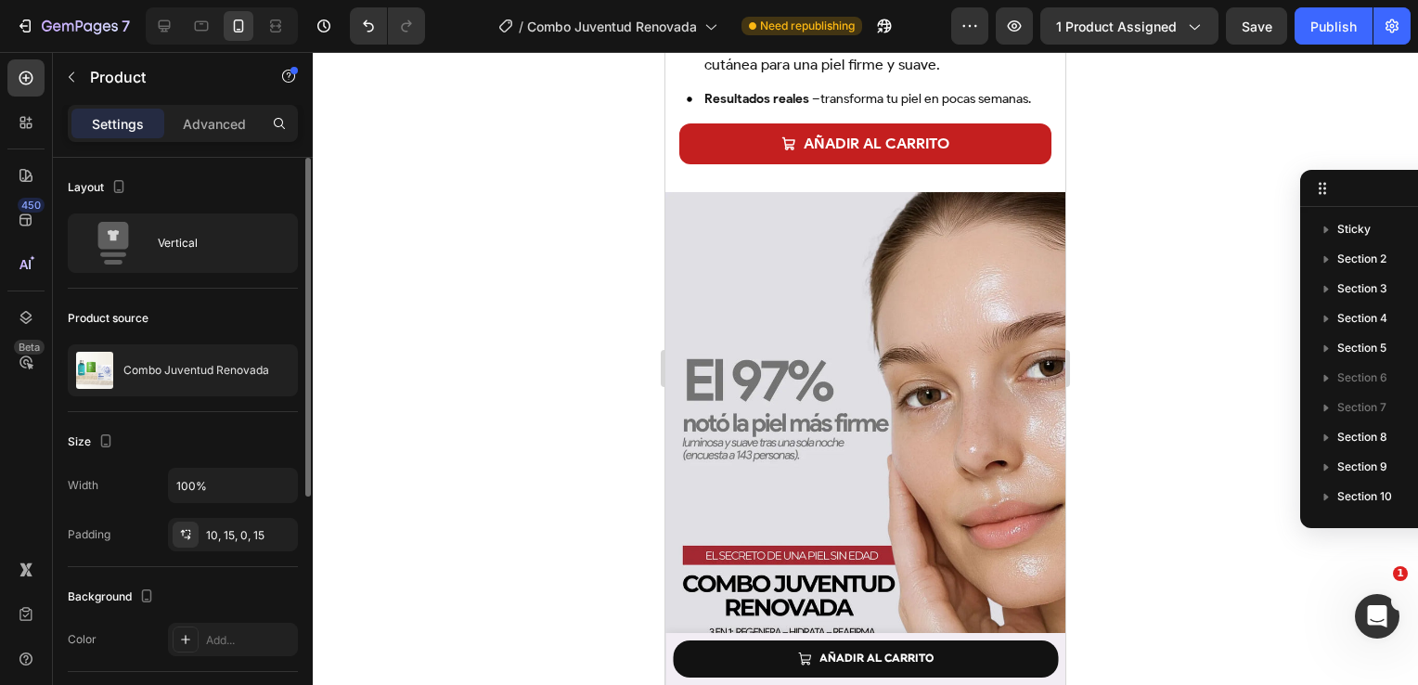
scroll to position [1021, 0]
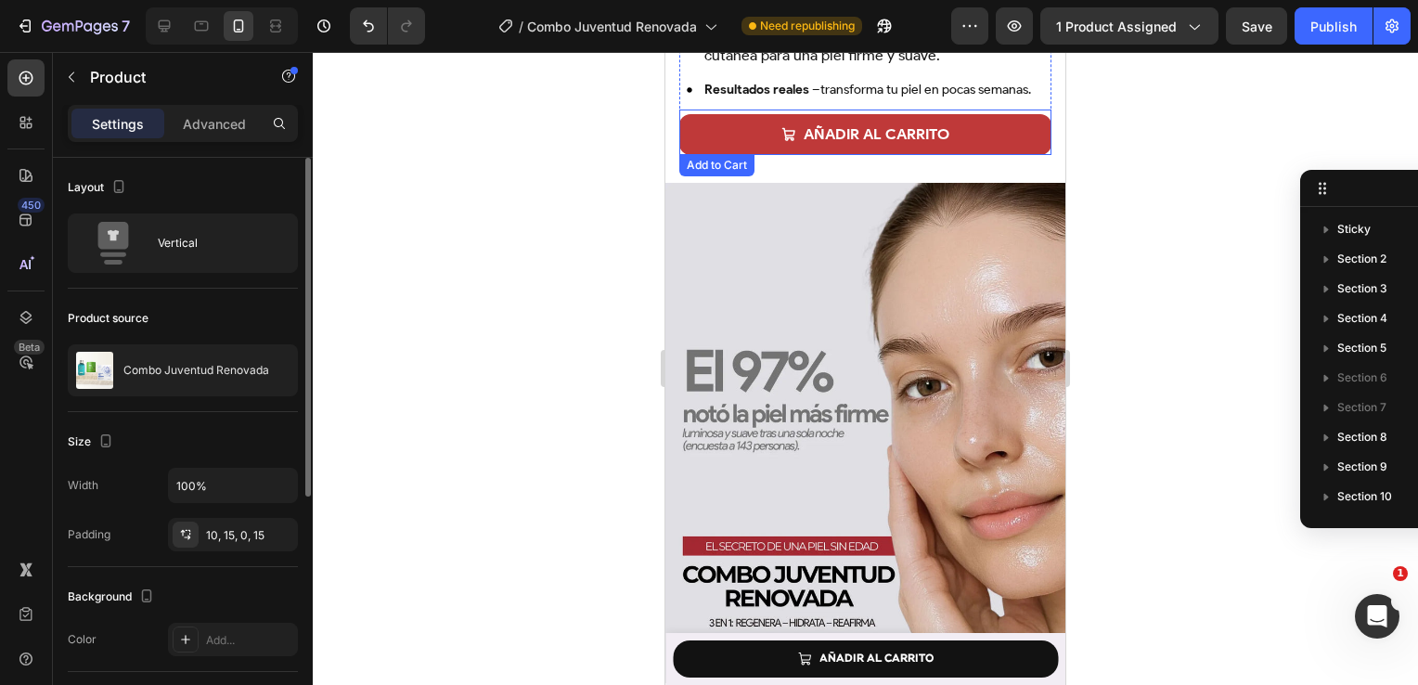
click at [971, 115] on button "AÑADIR AL CARRITO" at bounding box center [865, 135] width 372 height 42
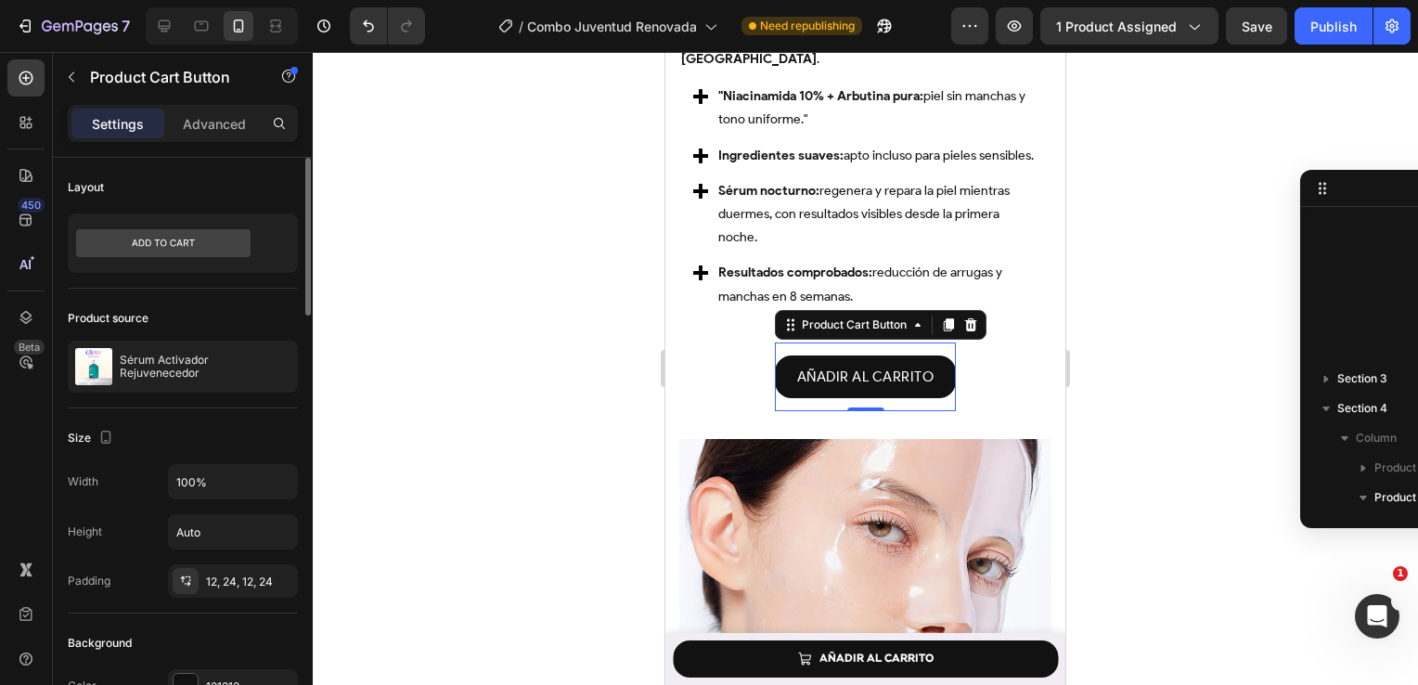
scroll to position [1068, 0]
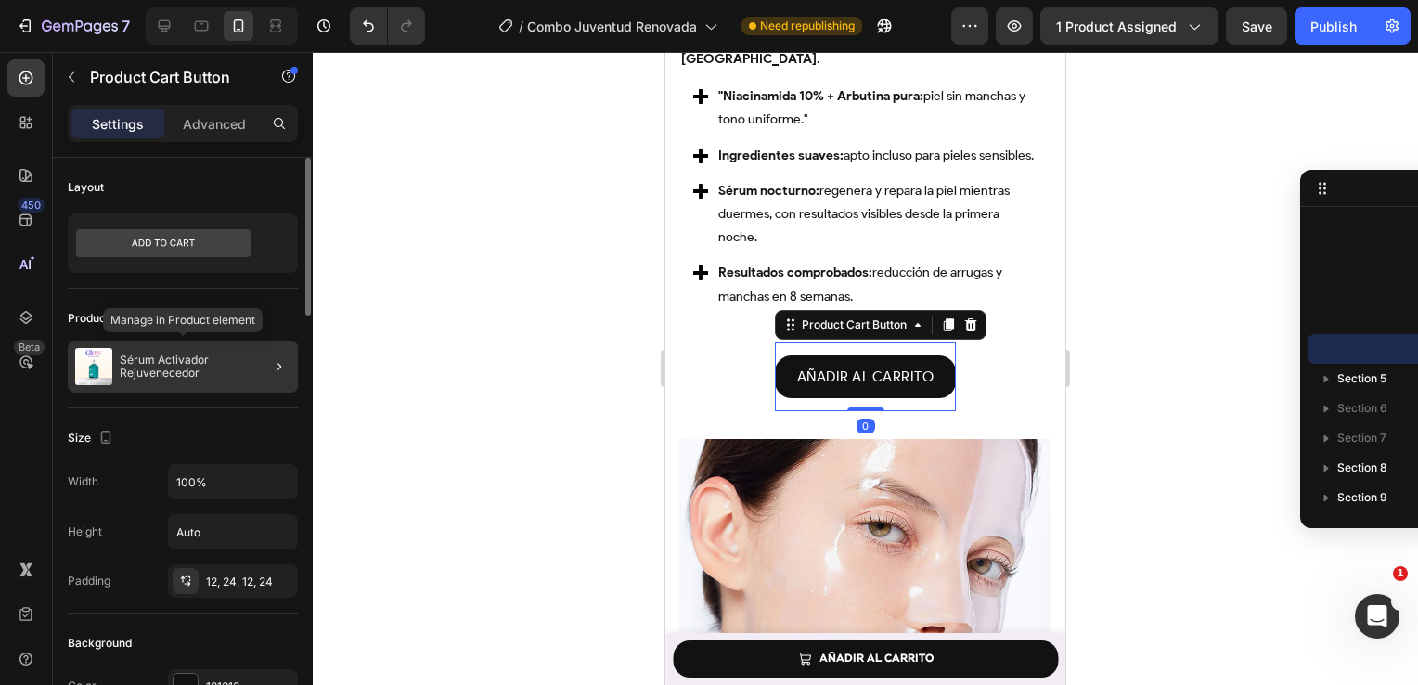
click at [205, 362] on p "Sérum Activador Rejuvenecedor" at bounding box center [205, 367] width 171 height 26
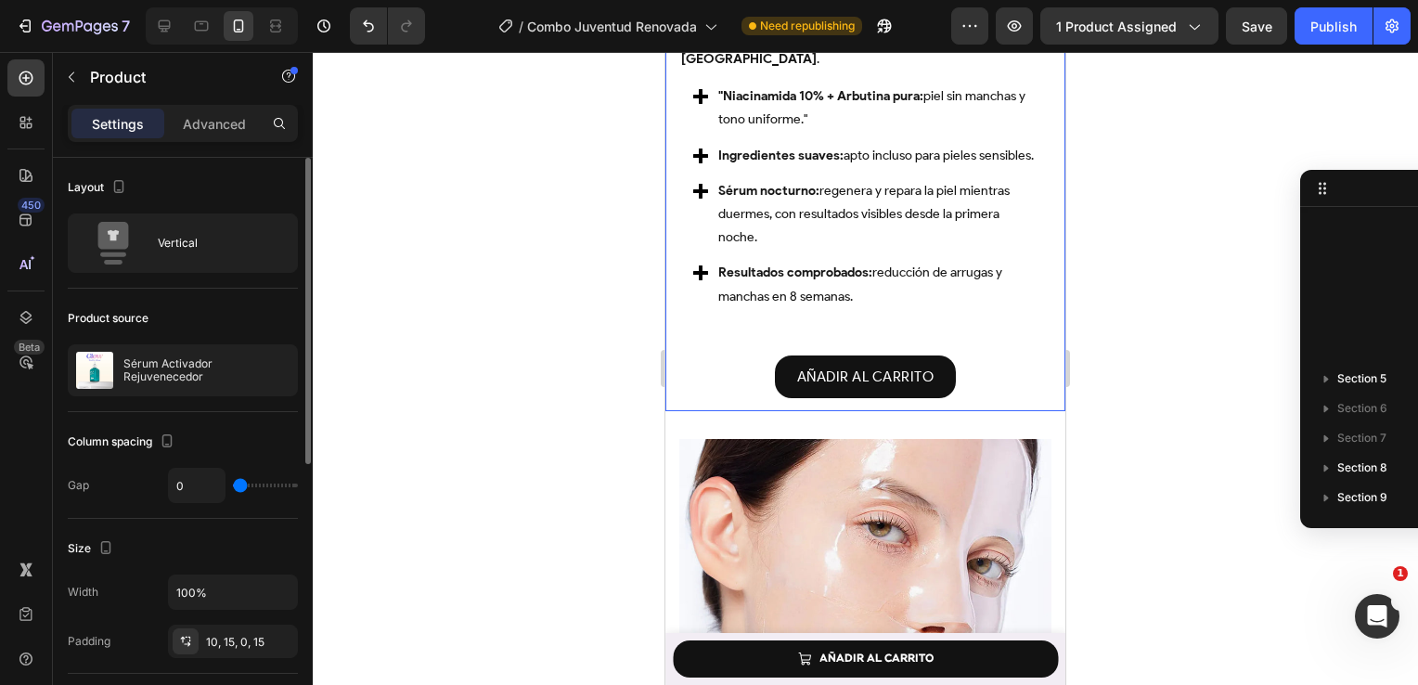
scroll to position [682, 0]
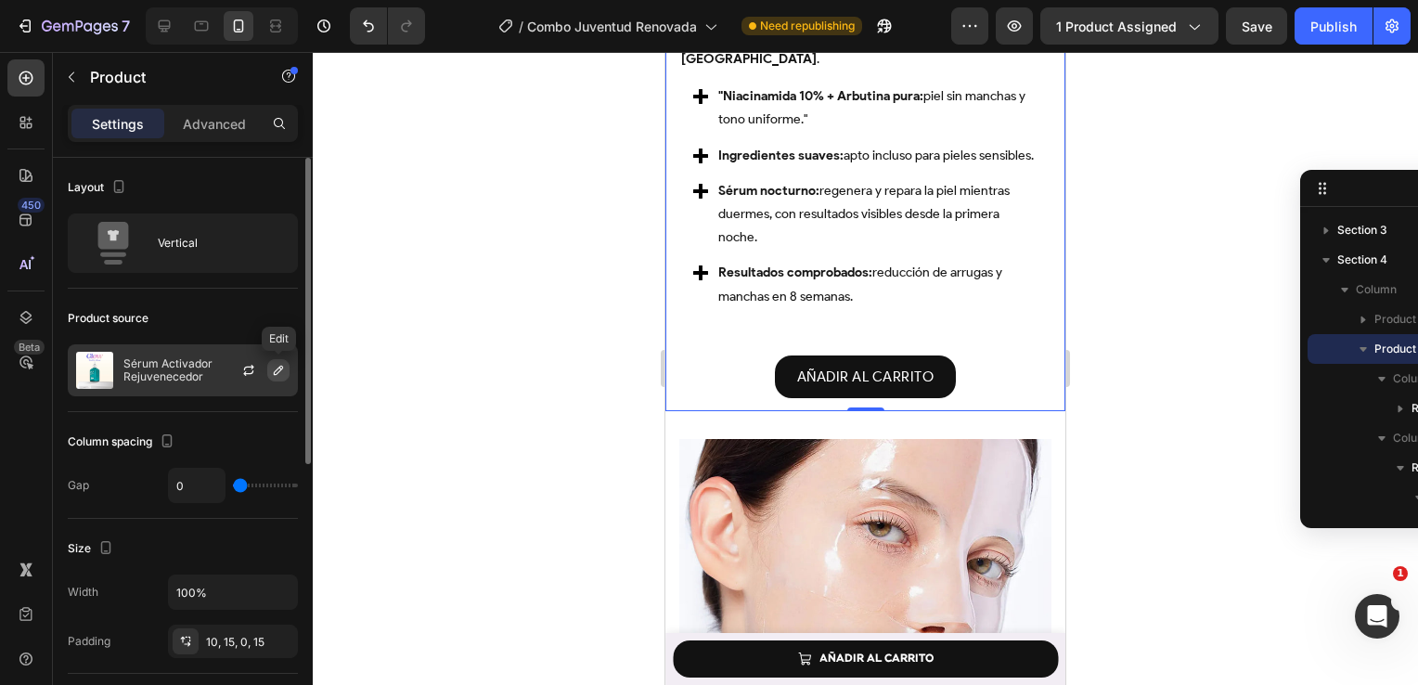
click at [277, 365] on icon "button" at bounding box center [278, 370] width 15 height 15
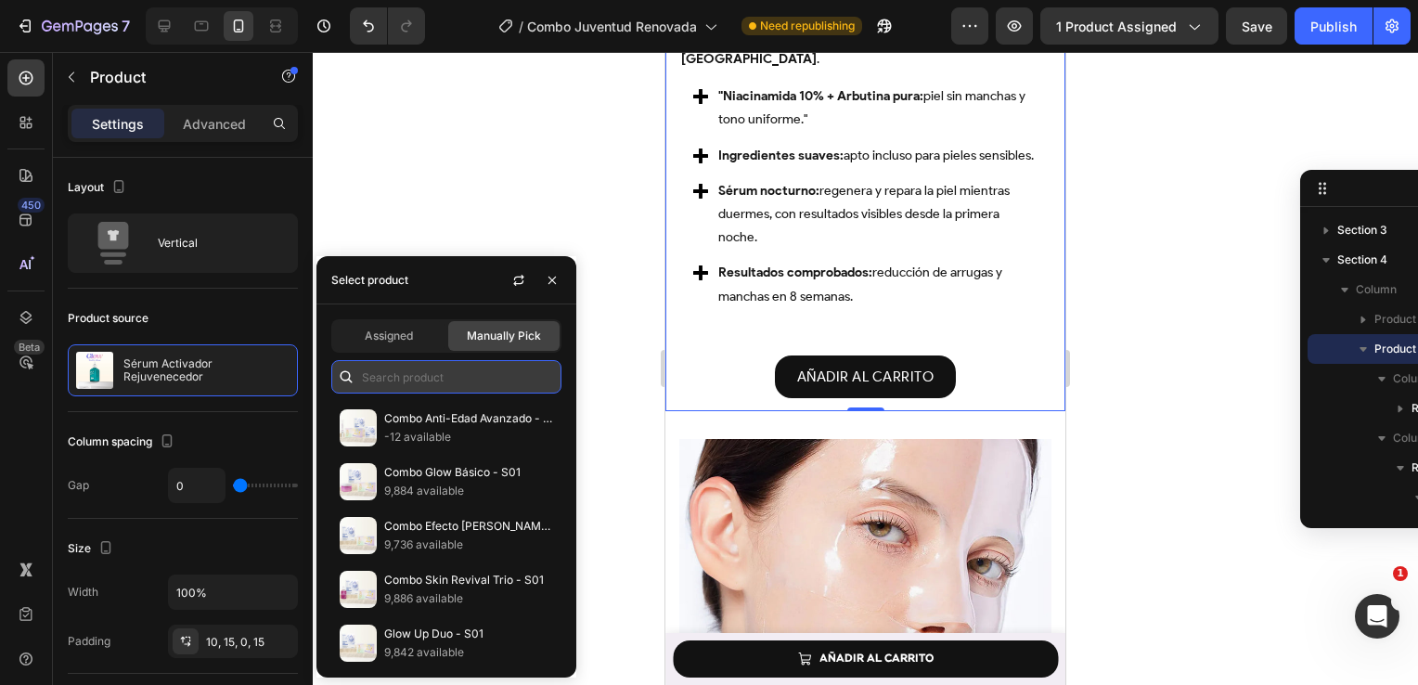
click at [405, 378] on input "text" at bounding box center [446, 376] width 230 height 33
paste input "Combo Juventud Renovada"
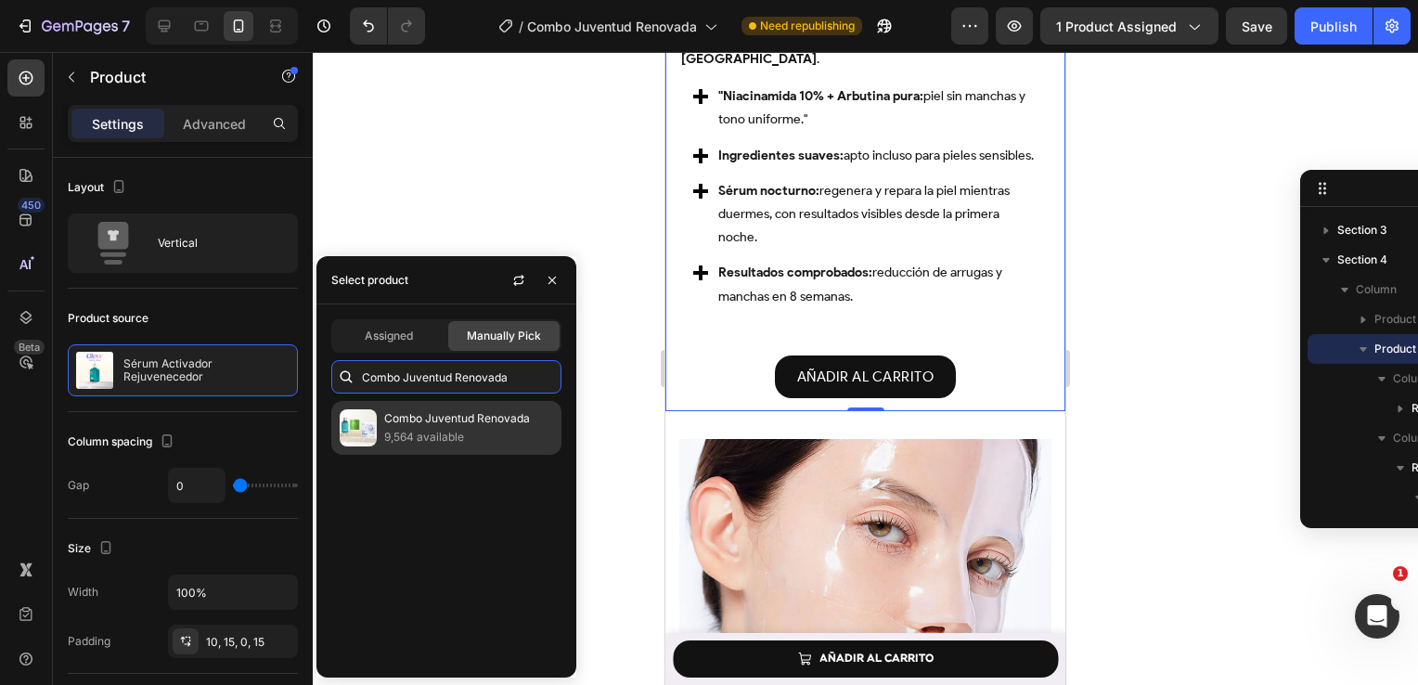
type input "Combo Juventud Renovada"
click at [425, 435] on p "9,564 available" at bounding box center [468, 437] width 169 height 19
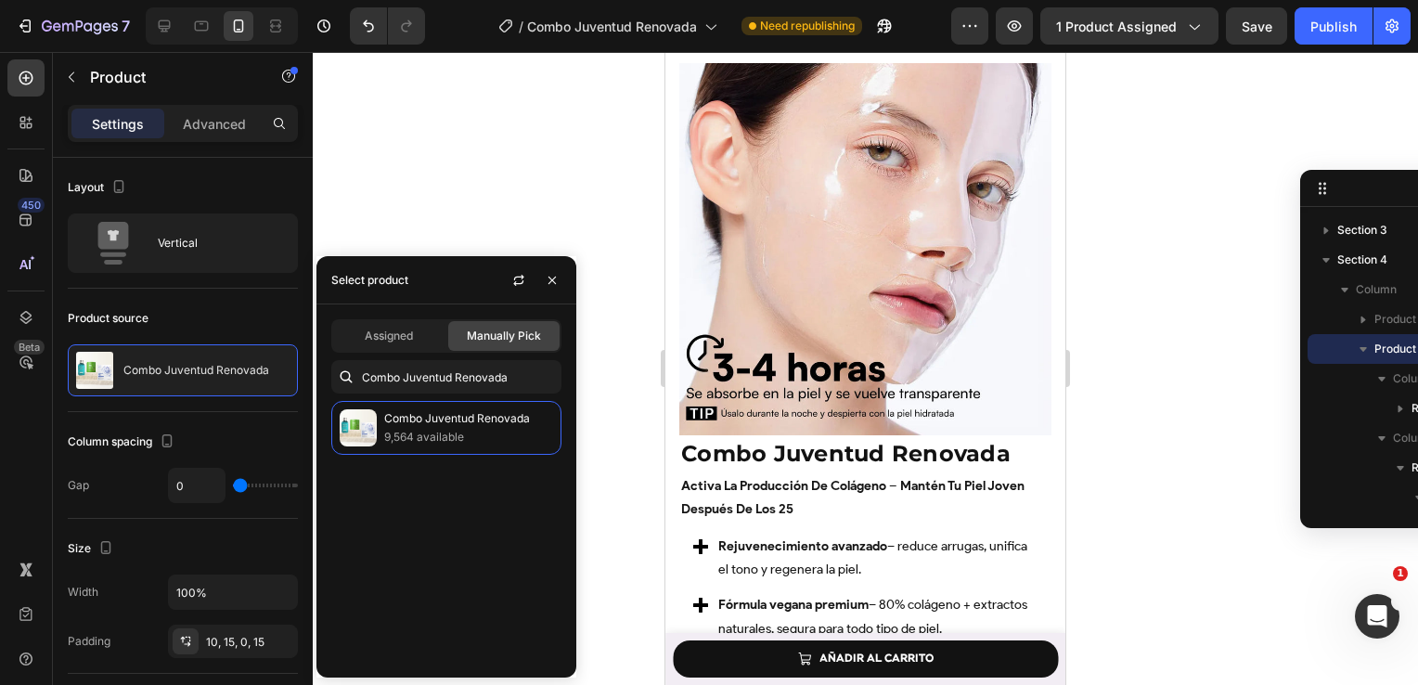
scroll to position [2783, 0]
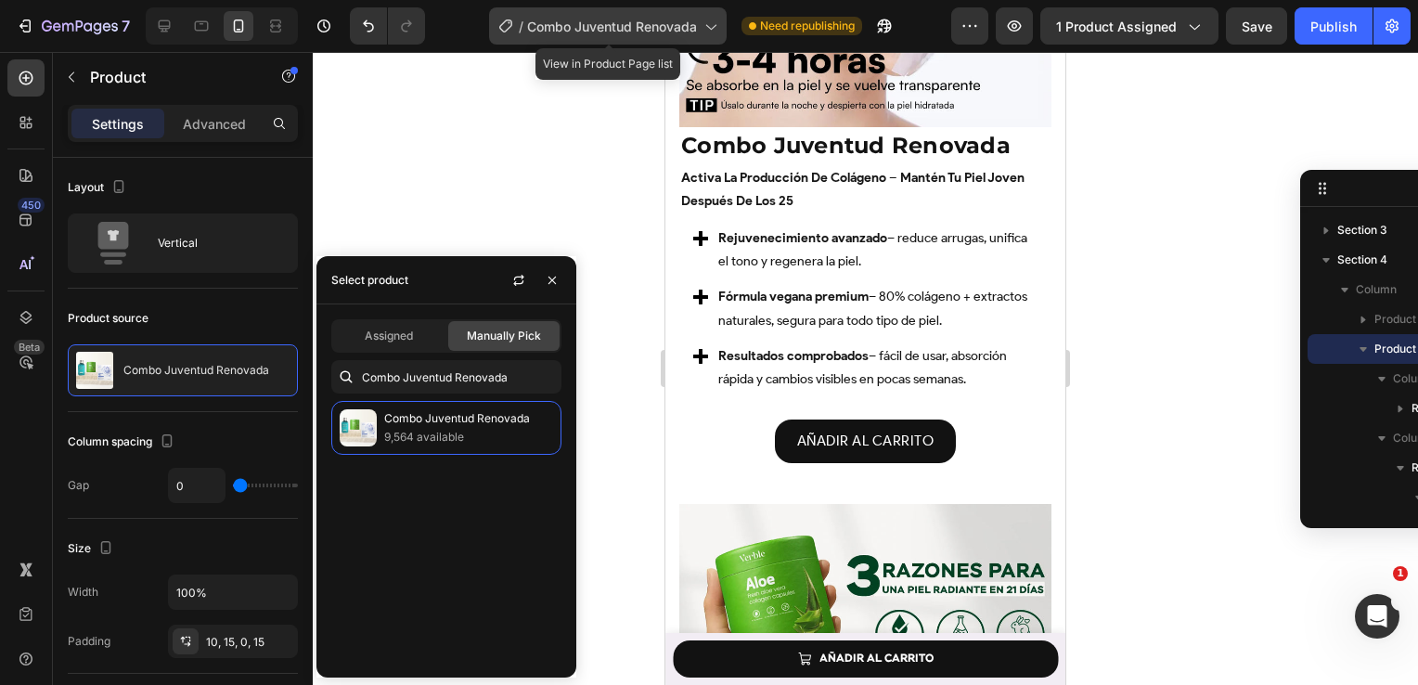
click at [716, 19] on icon at bounding box center [710, 26] width 19 height 19
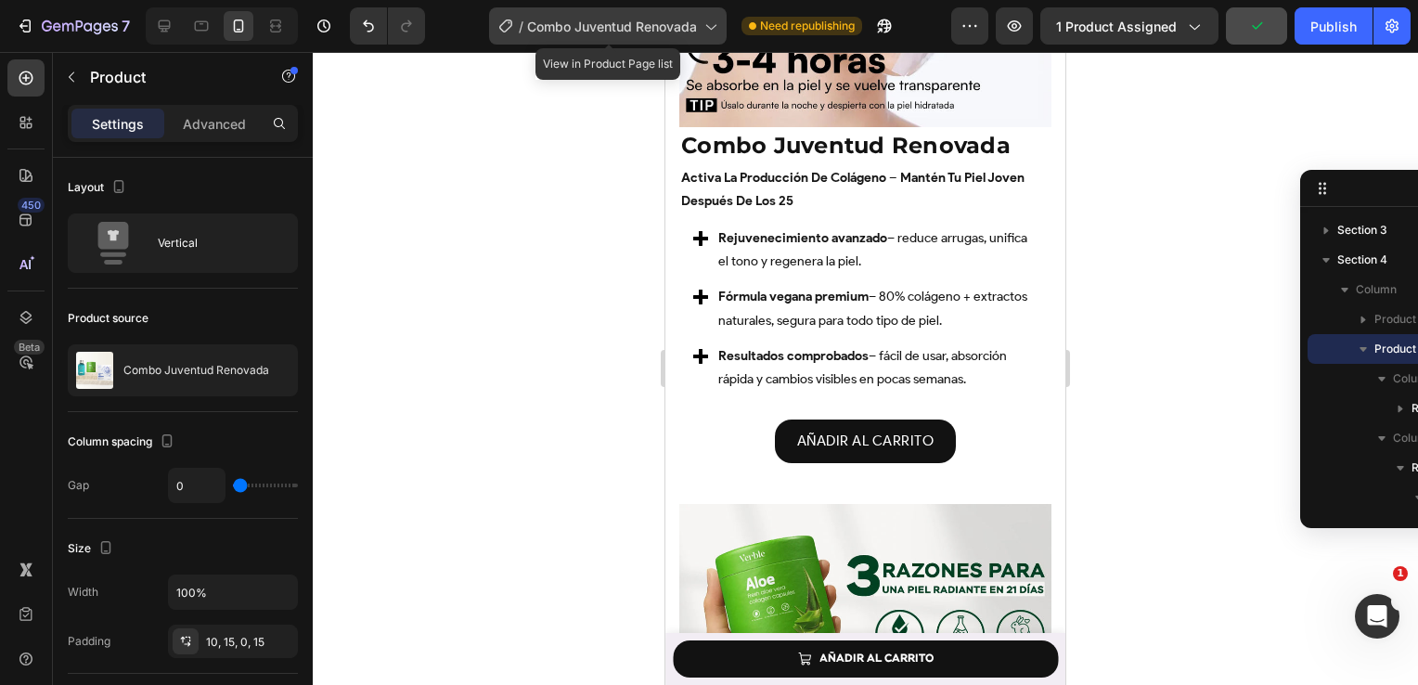
click at [708, 34] on icon at bounding box center [710, 26] width 19 height 19
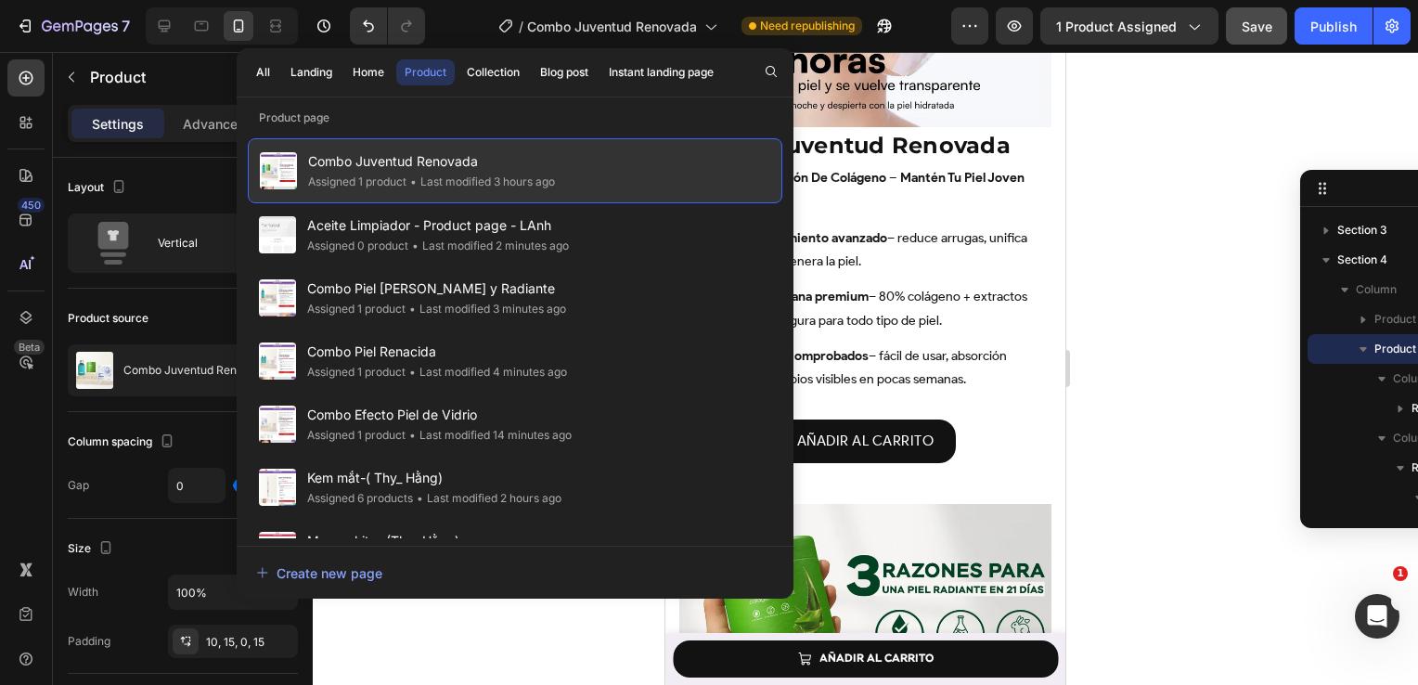
click at [586, 173] on div "Combo Juventud Renovada Assigned 1 product • Last modified 3 hours ago" at bounding box center [515, 170] width 534 height 65
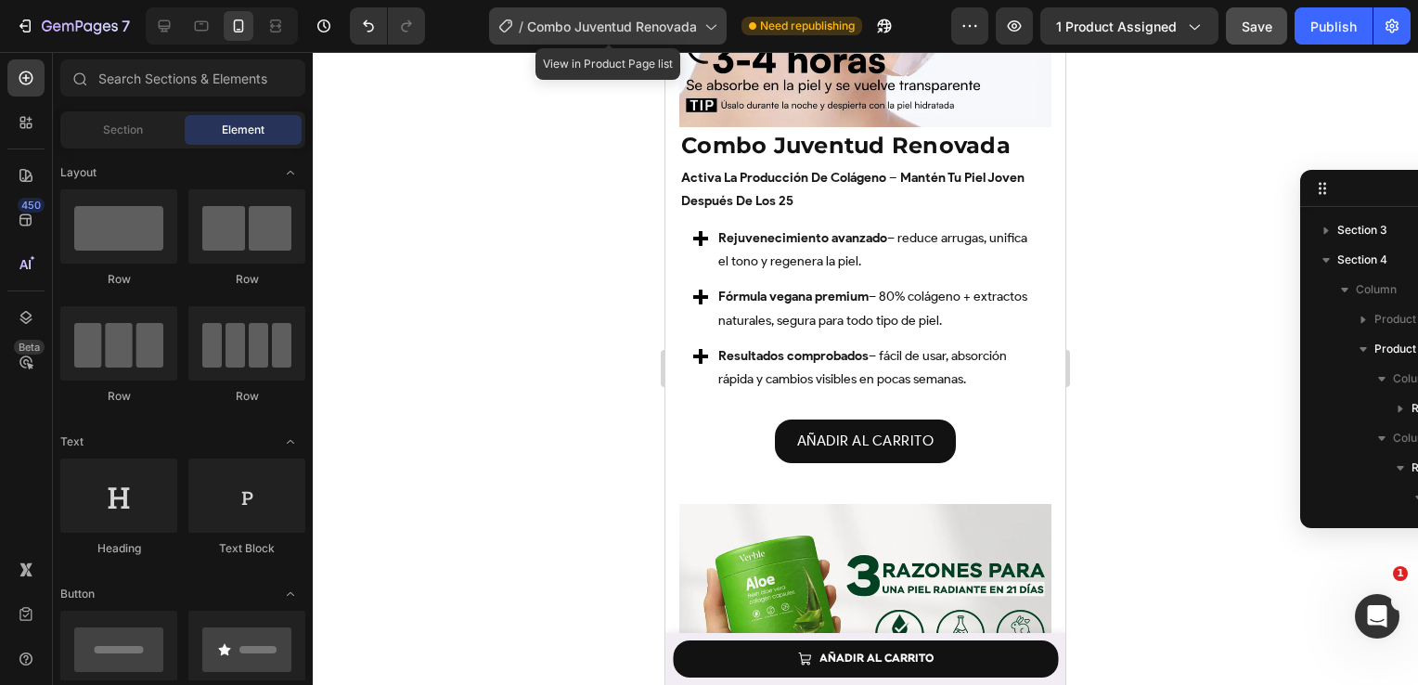
click at [623, 32] on span "Combo Juventud Renovada" at bounding box center [612, 26] width 170 height 19
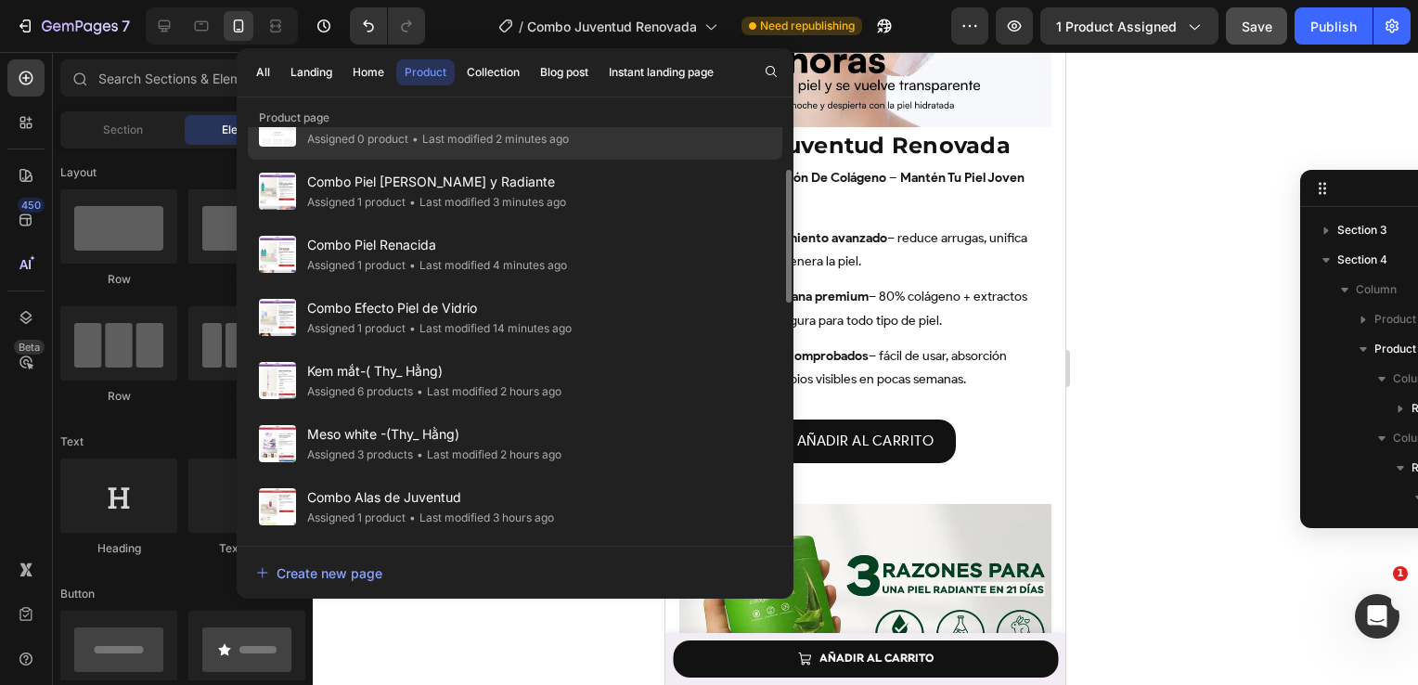
scroll to position [119, 0]
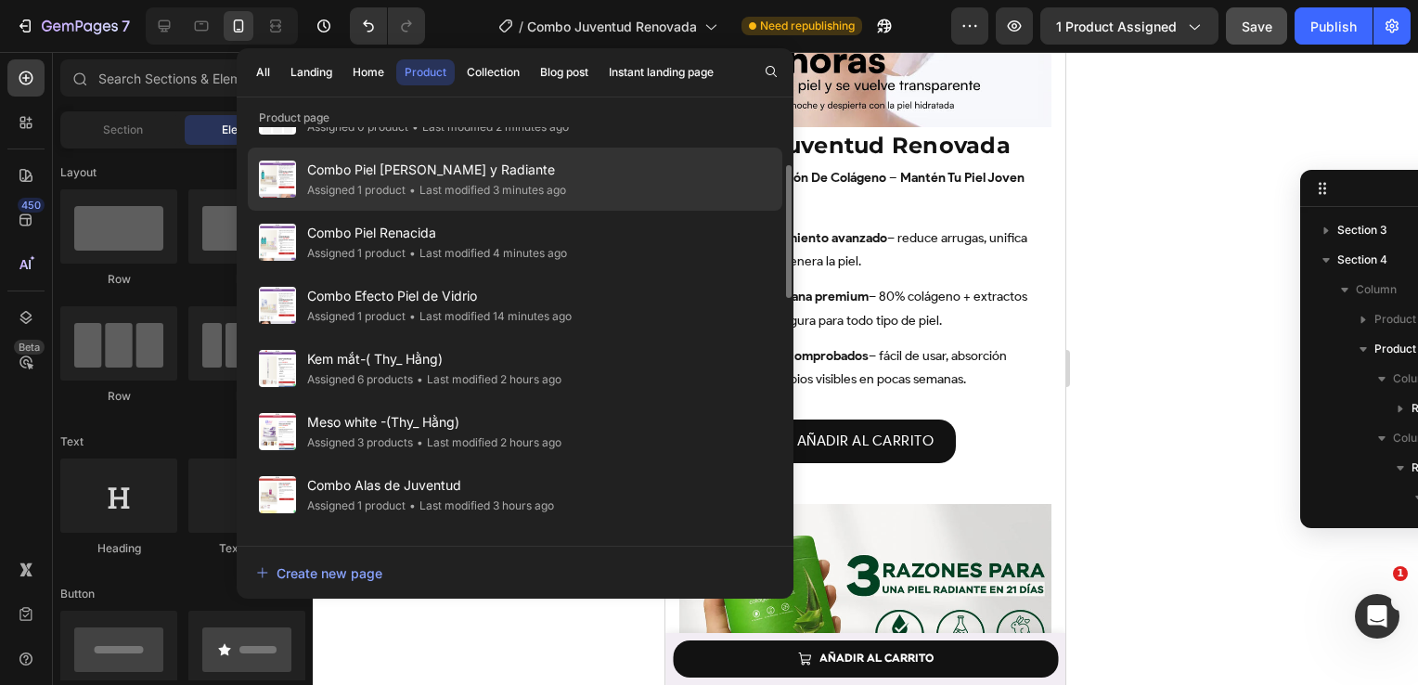
click at [625, 211] on div "Combo Piel Clara y Radiante Assigned 1 product • Last modified 3 minutes ago" at bounding box center [515, 242] width 534 height 63
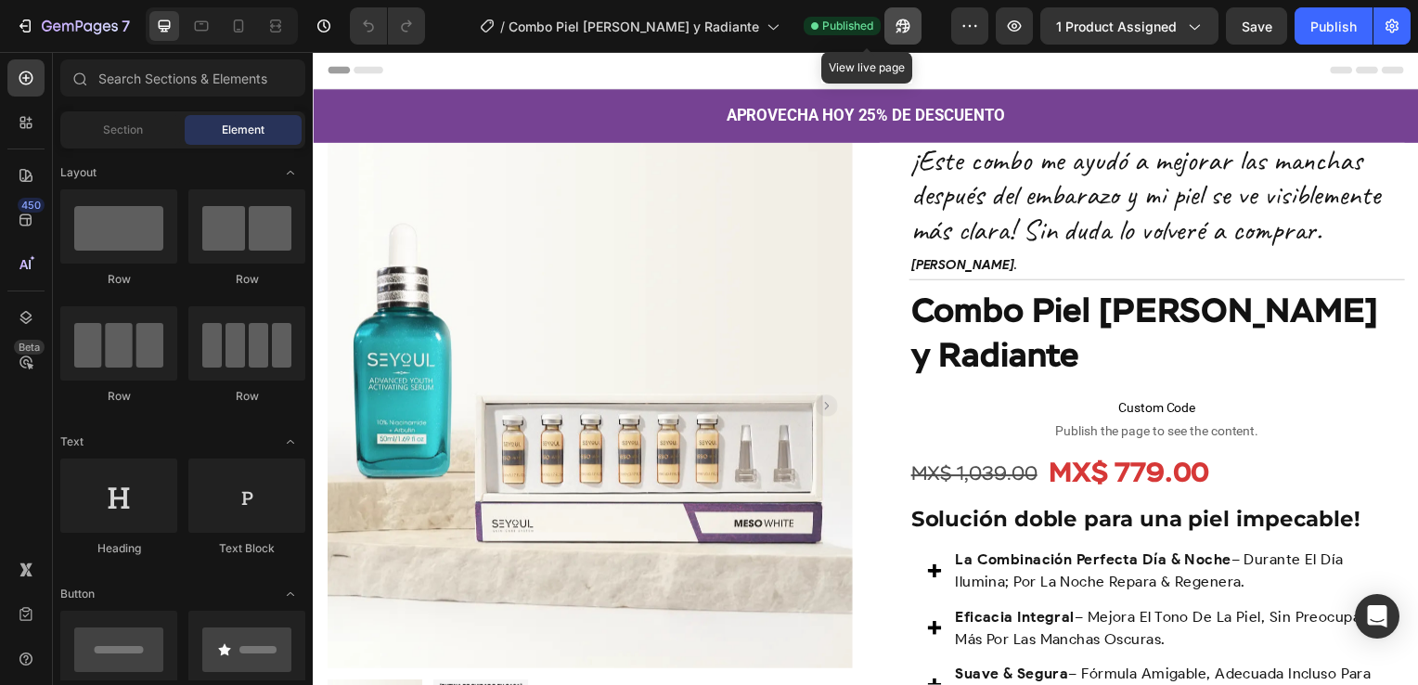
click at [884, 39] on button "button" at bounding box center [902, 25] width 37 height 37
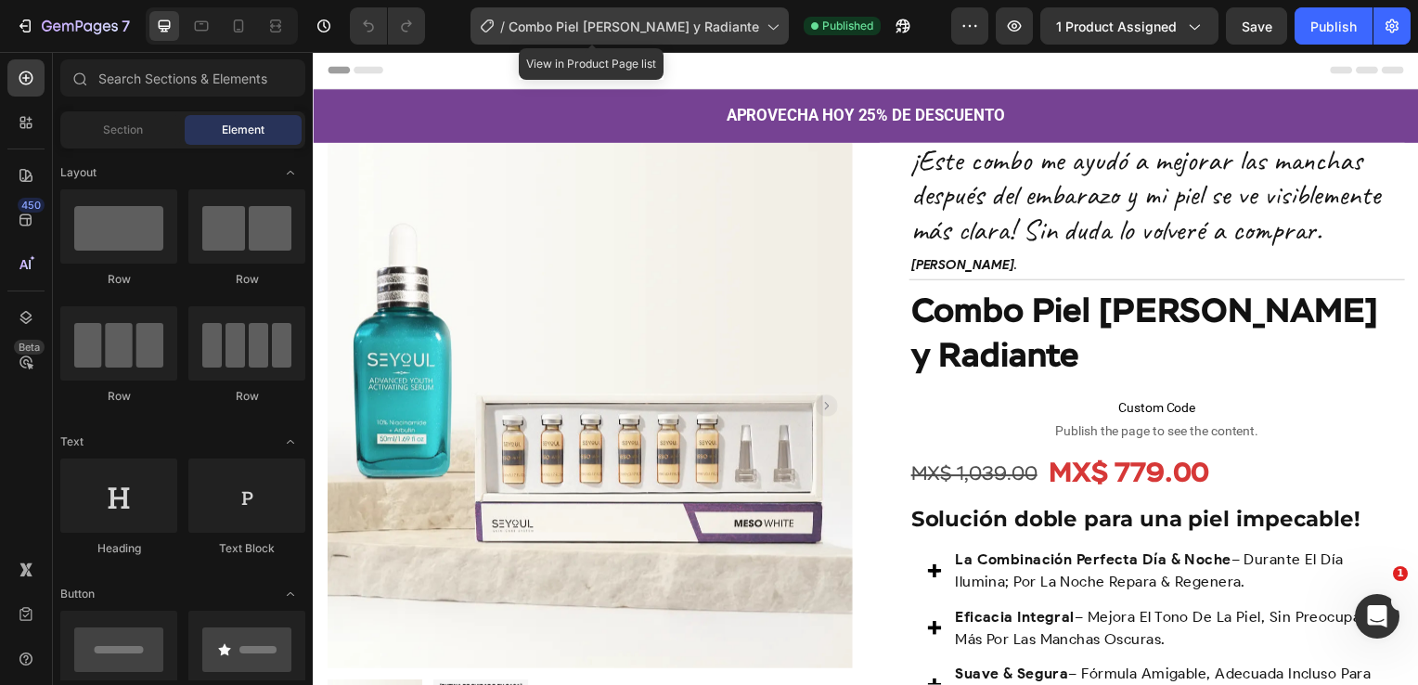
click at [763, 30] on icon at bounding box center [772, 26] width 19 height 19
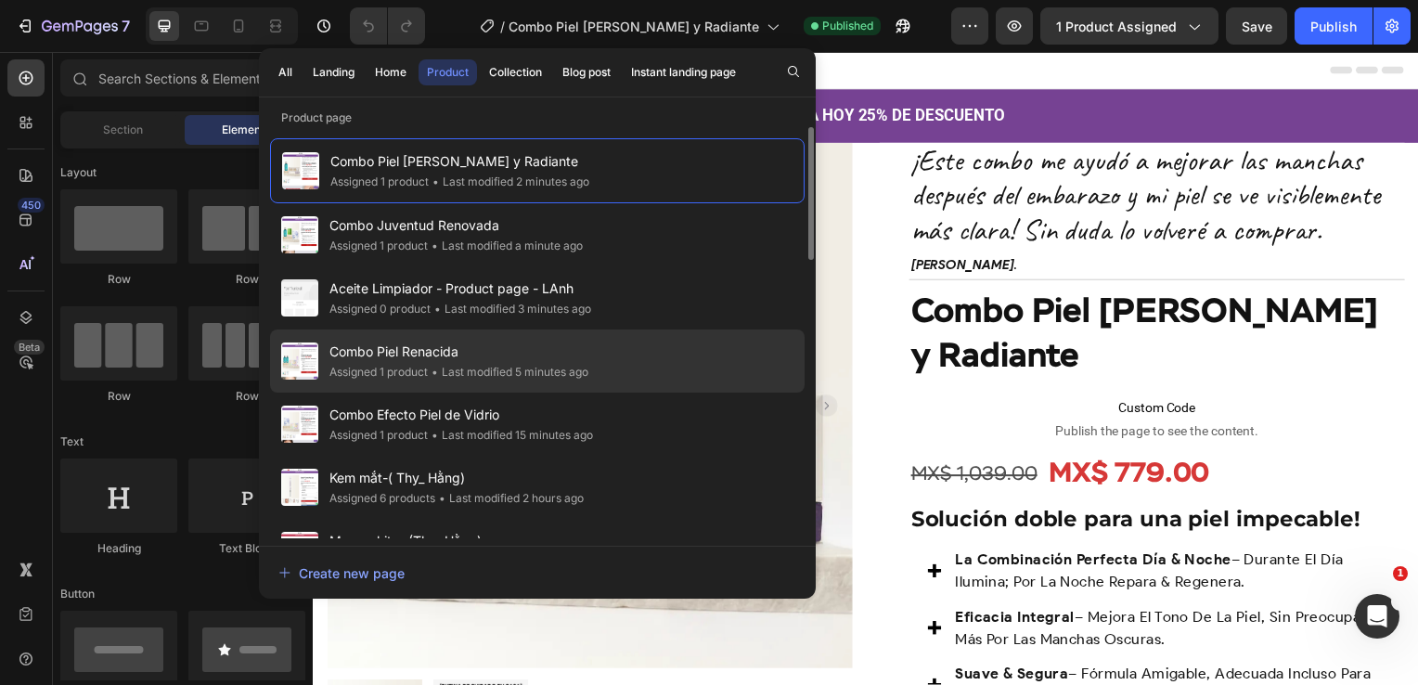
click at [620, 392] on div "Combo Piel Renacida Assigned 1 product • Last modified 5 minutes ago" at bounding box center [537, 423] width 534 height 63
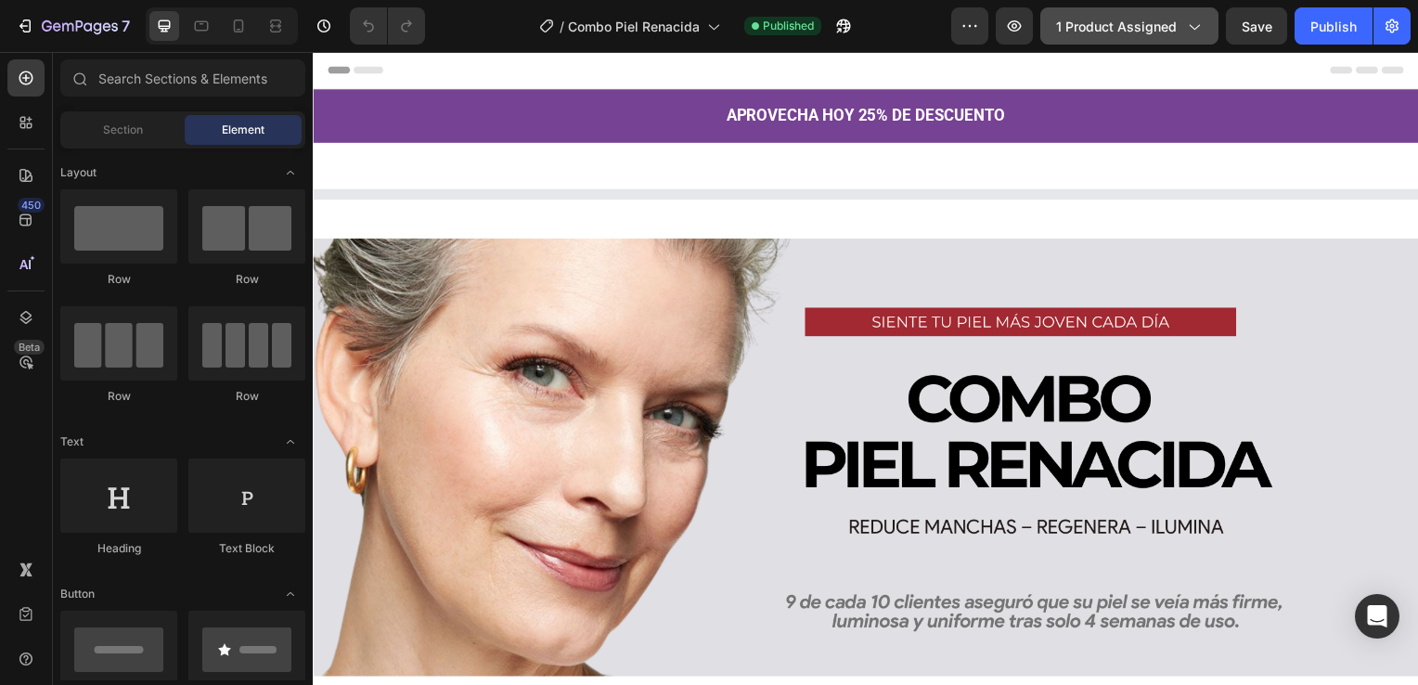
click at [1188, 35] on button "1 product assigned" at bounding box center [1129, 25] width 178 height 37
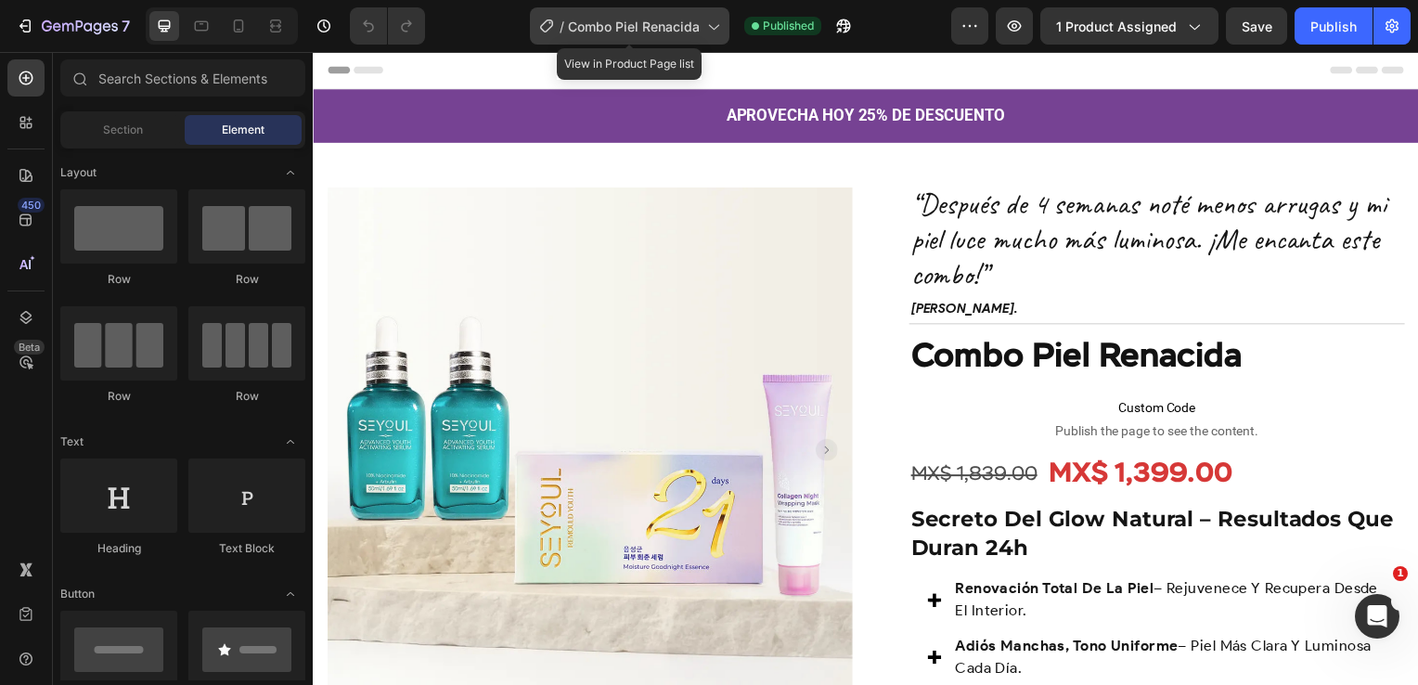
click at [728, 28] on div "/ Combo Piel Renacida" at bounding box center [629, 25] width 199 height 37
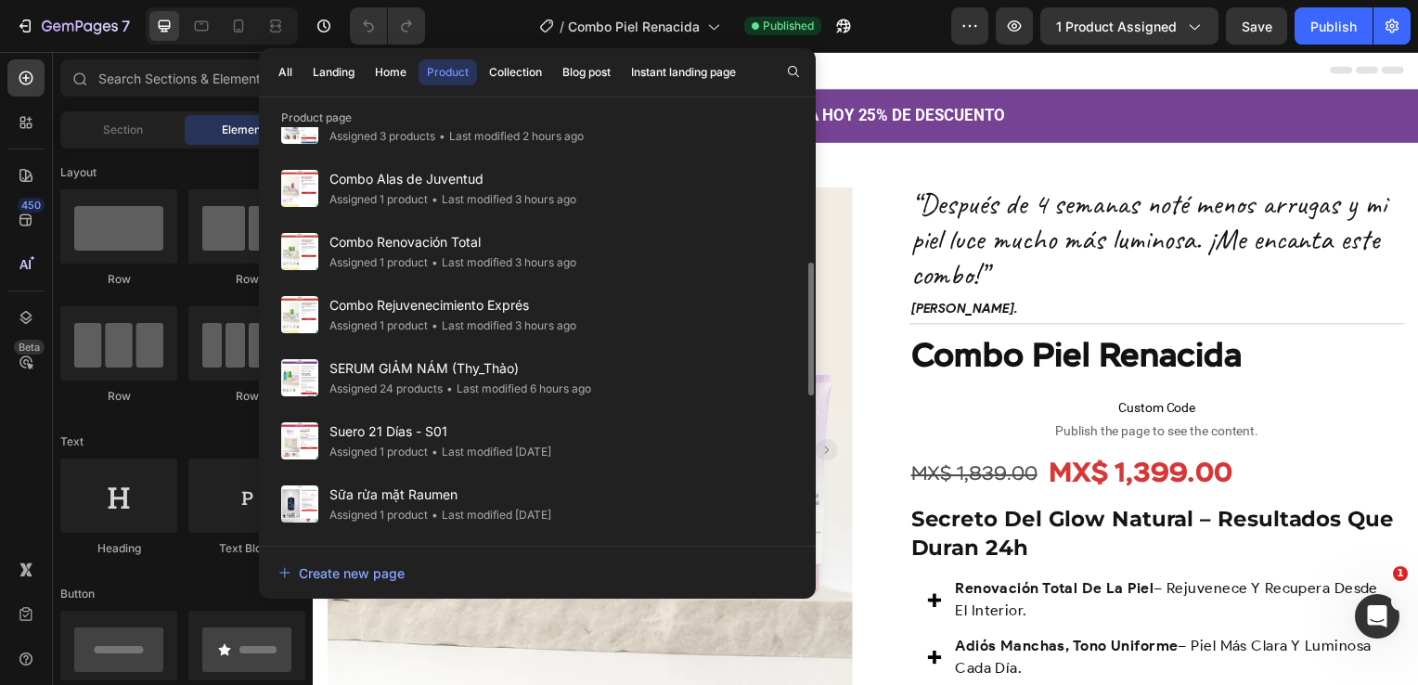
scroll to position [426, 0]
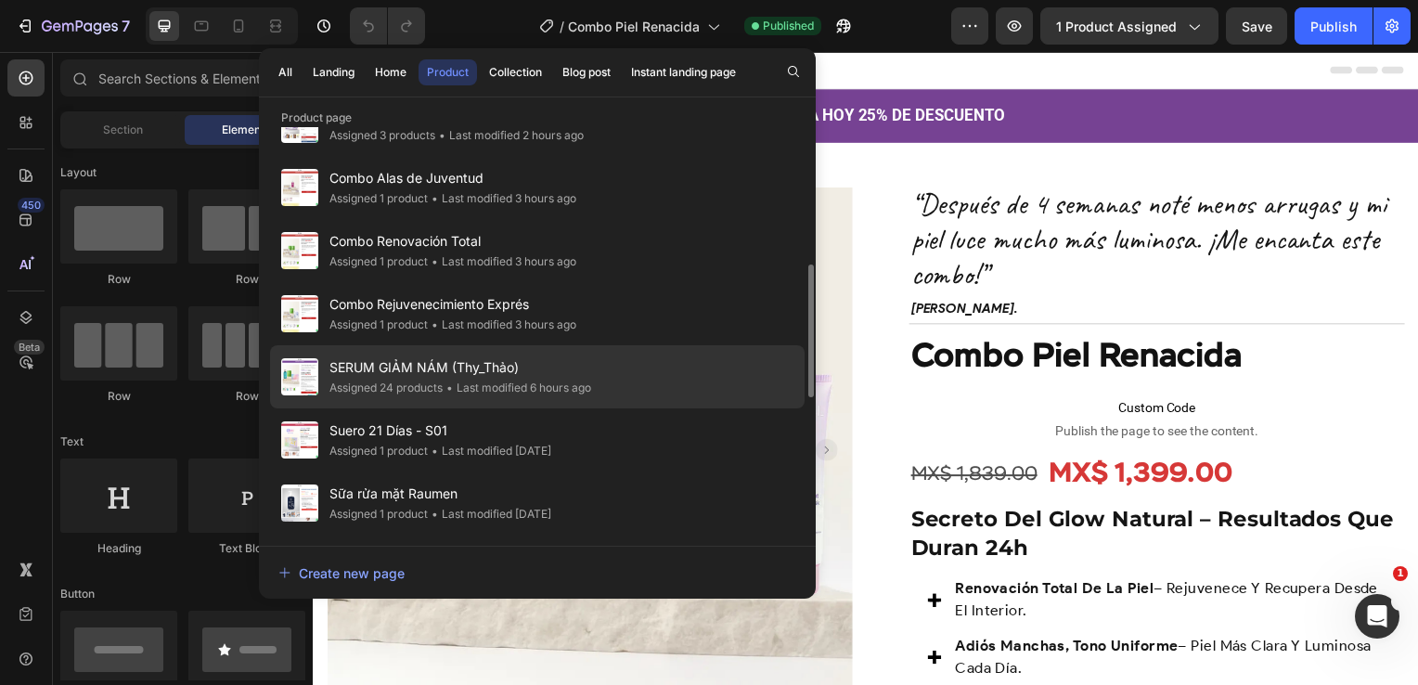
click at [628, 408] on div "SERUM GIẢM NÁM (Thy_Thảo) Assigned 24 products • Last modified 6 hours ago" at bounding box center [537, 439] width 534 height 63
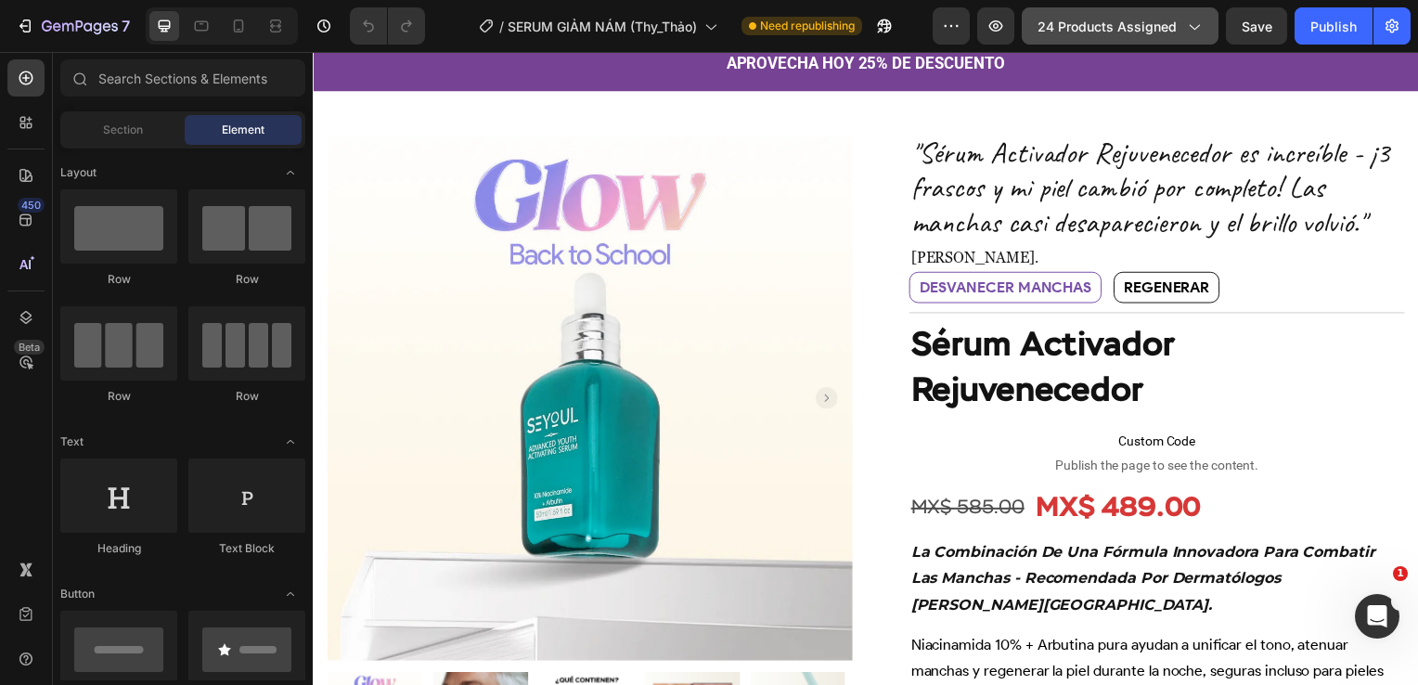
click at [1073, 24] on span "24 products assigned" at bounding box center [1106, 26] width 139 height 19
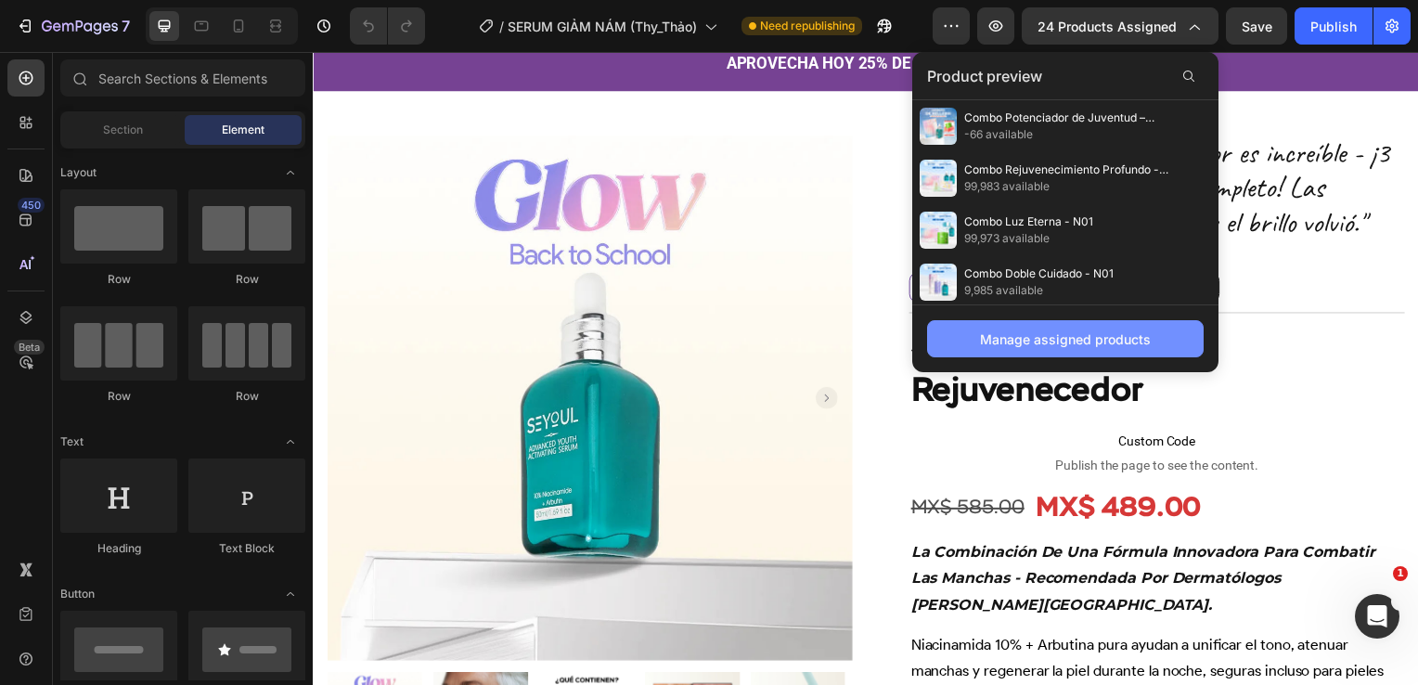
click at [1113, 345] on div "Manage assigned products" at bounding box center [1065, 338] width 171 height 19
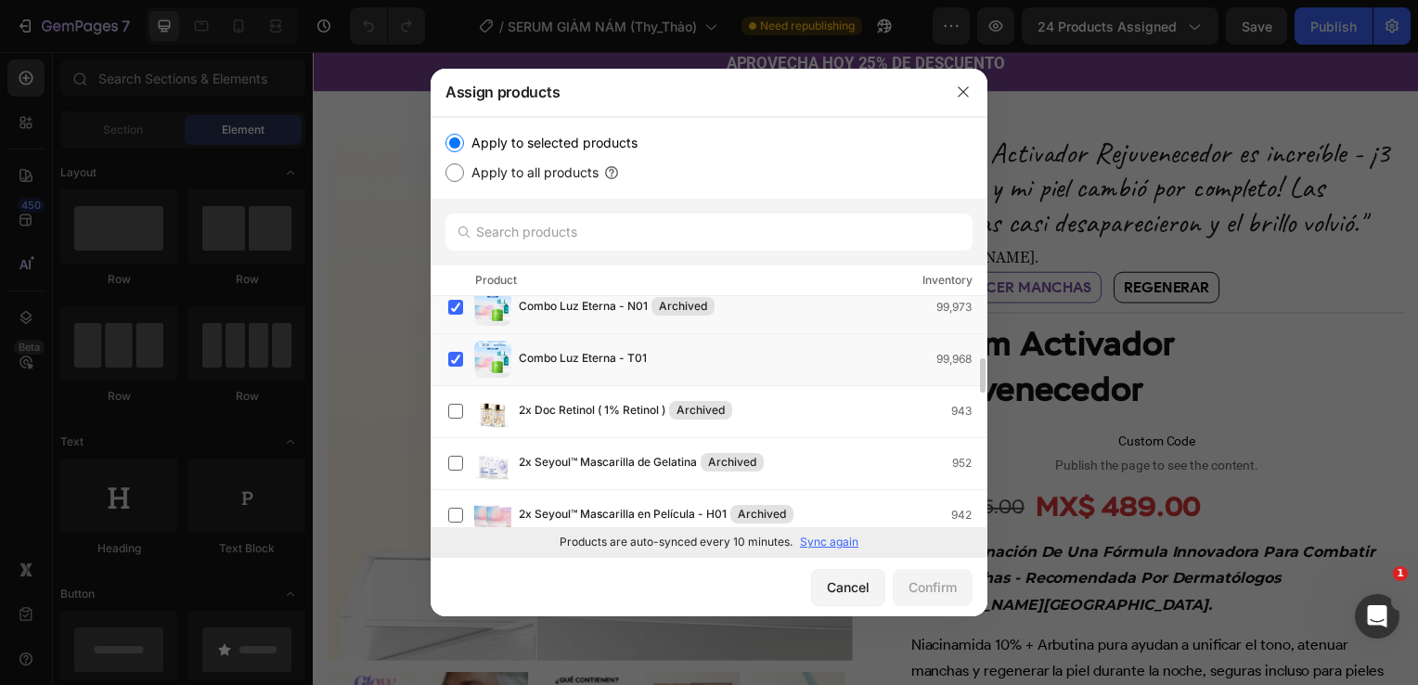
scroll to position [427, 0]
click at [462, 317] on label at bounding box center [455, 309] width 15 height 15
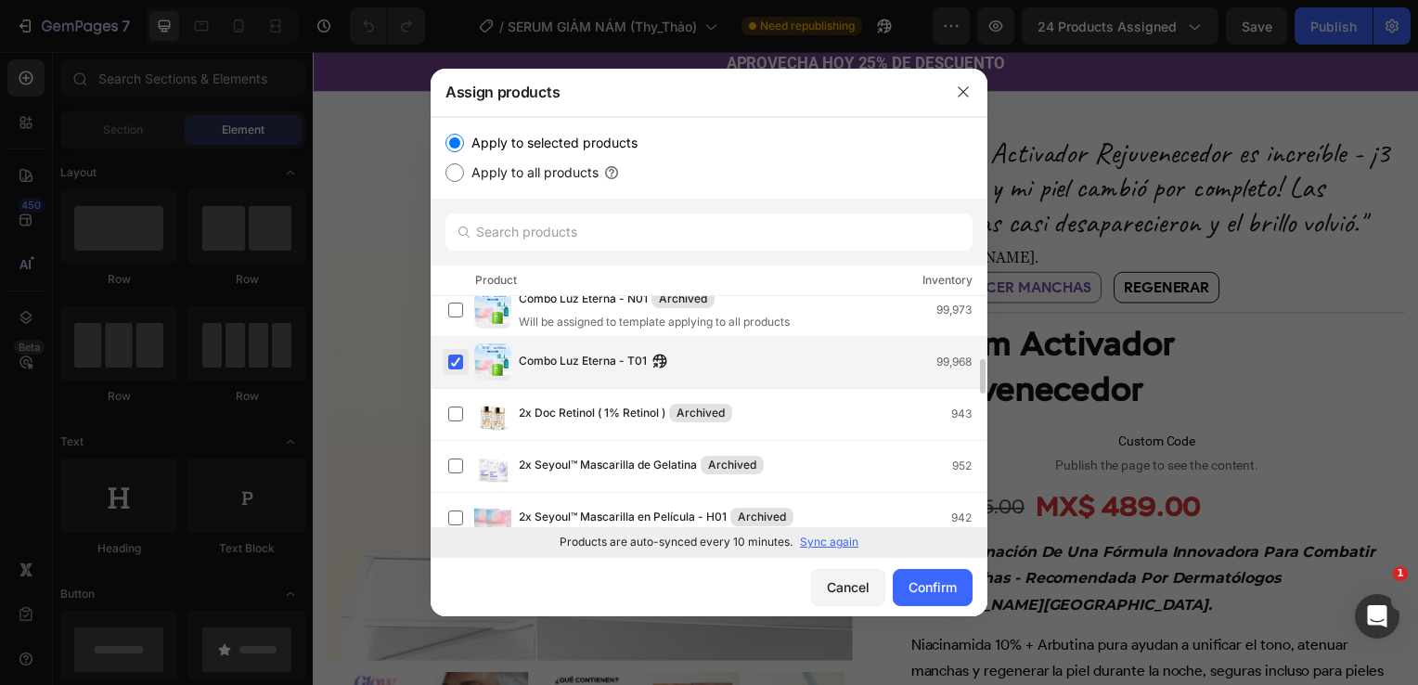
click at [460, 363] on label at bounding box center [455, 361] width 15 height 15
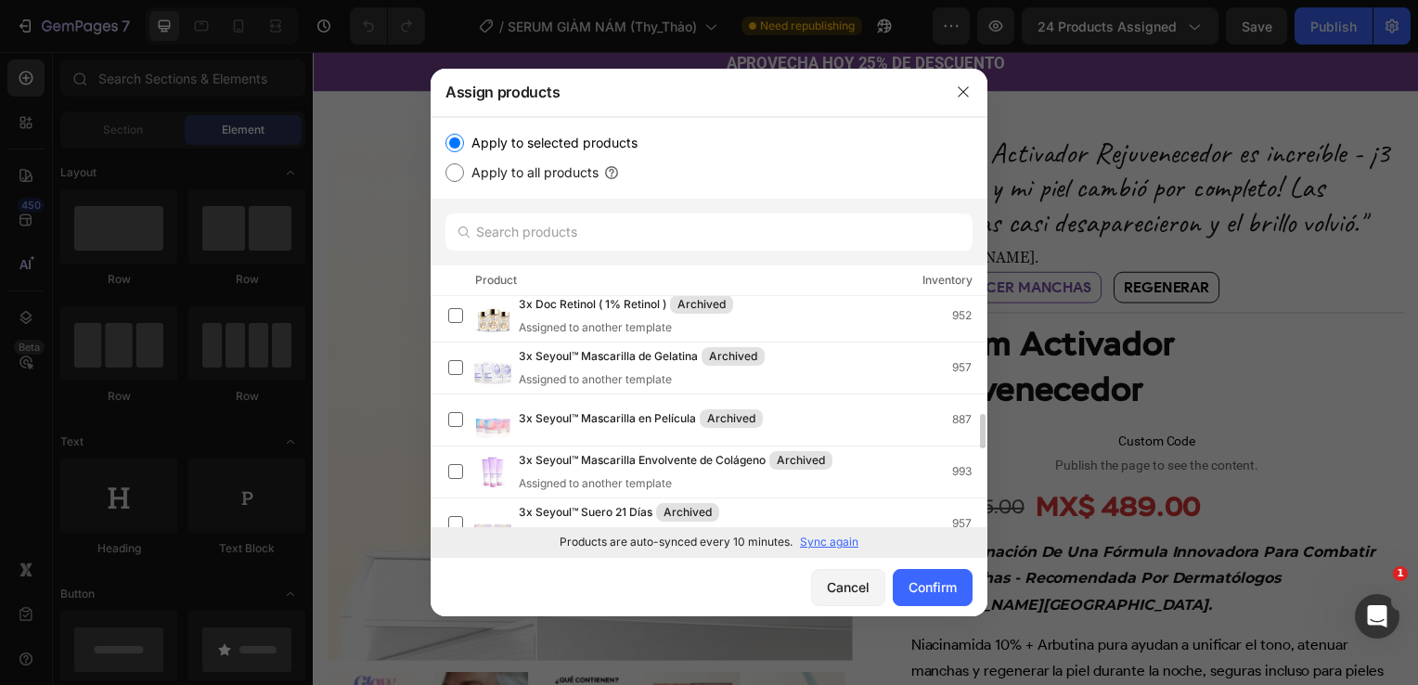
scroll to position [786, 0]
click at [956, 102] on button "button" at bounding box center [963, 92] width 30 height 30
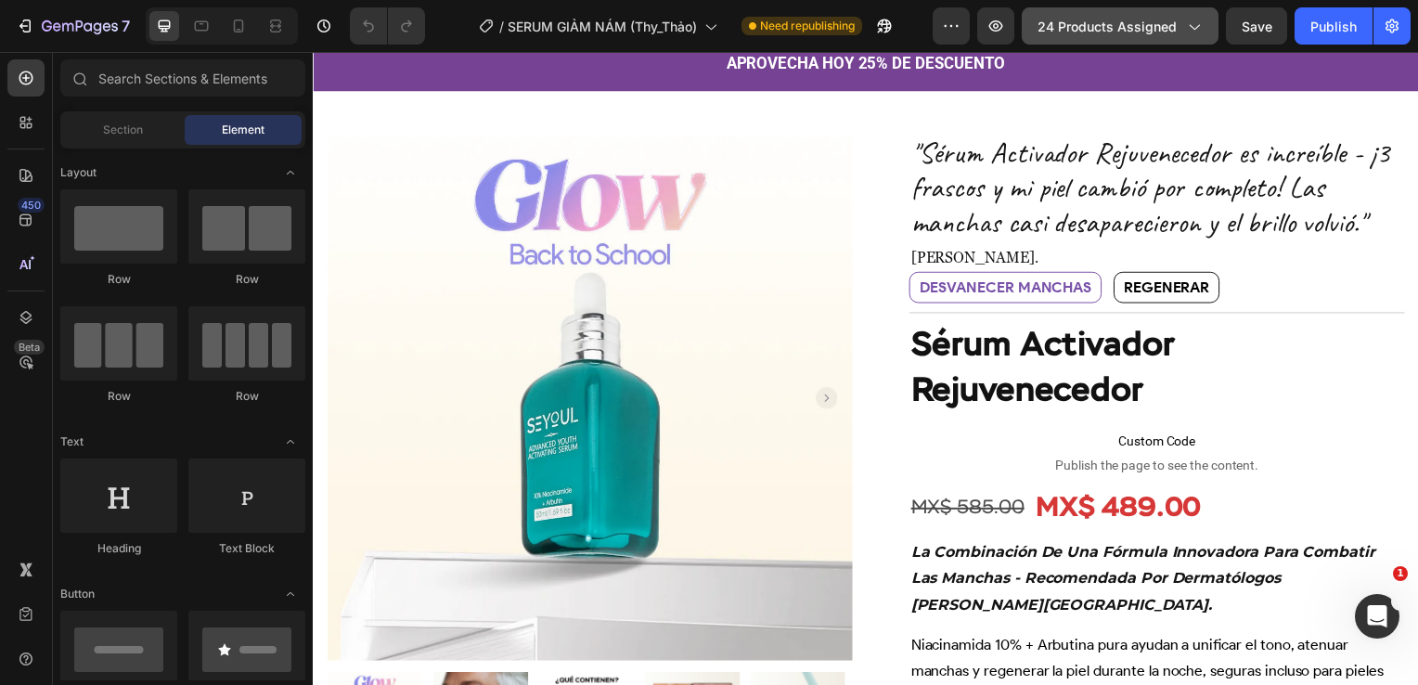
click at [1151, 7] on button "24 products assigned" at bounding box center [1120, 25] width 197 height 37
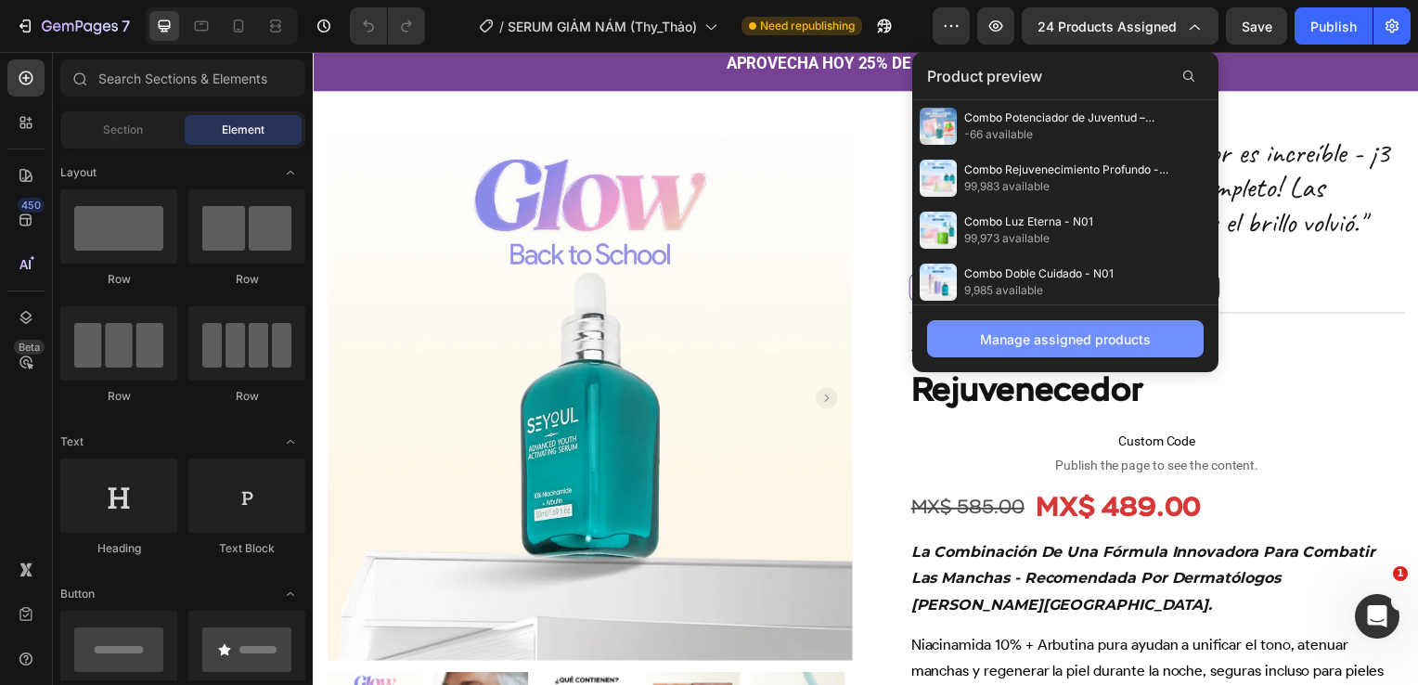
click at [1028, 338] on div "Manage assigned products" at bounding box center [1065, 338] width 171 height 19
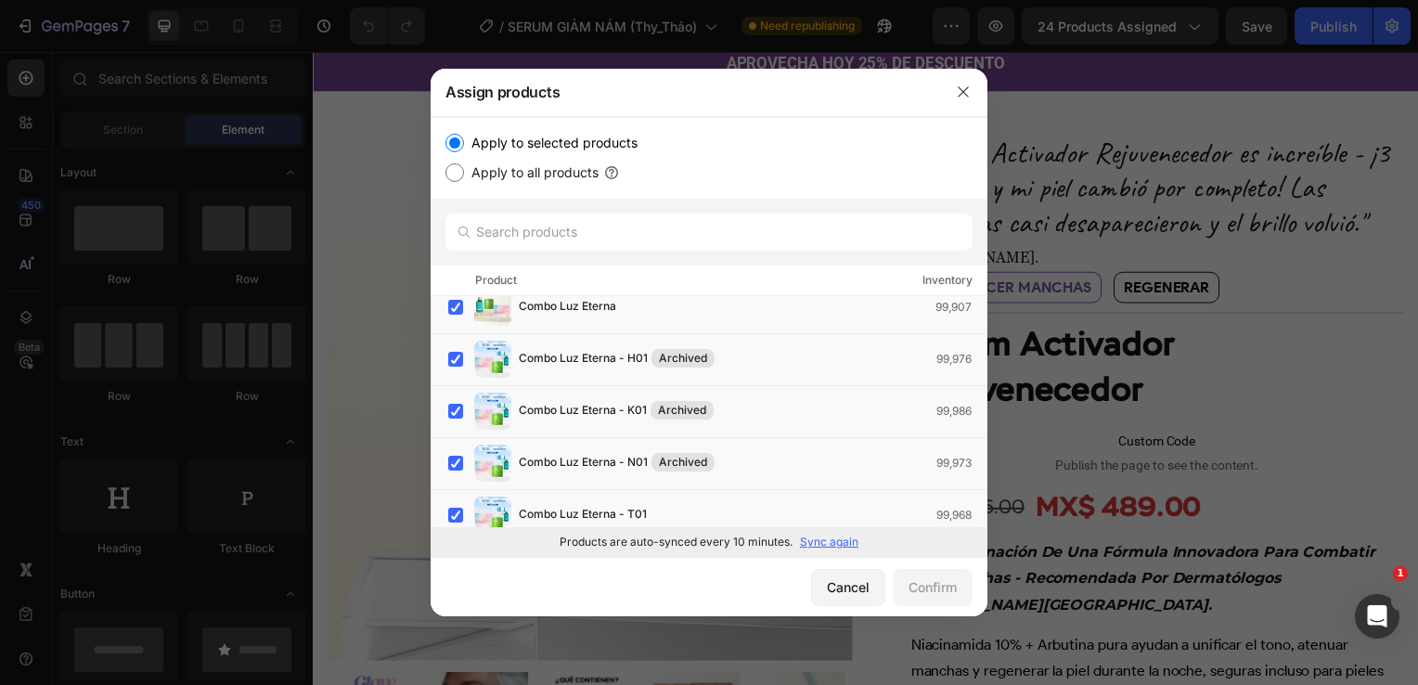
scroll to position [0, 0]
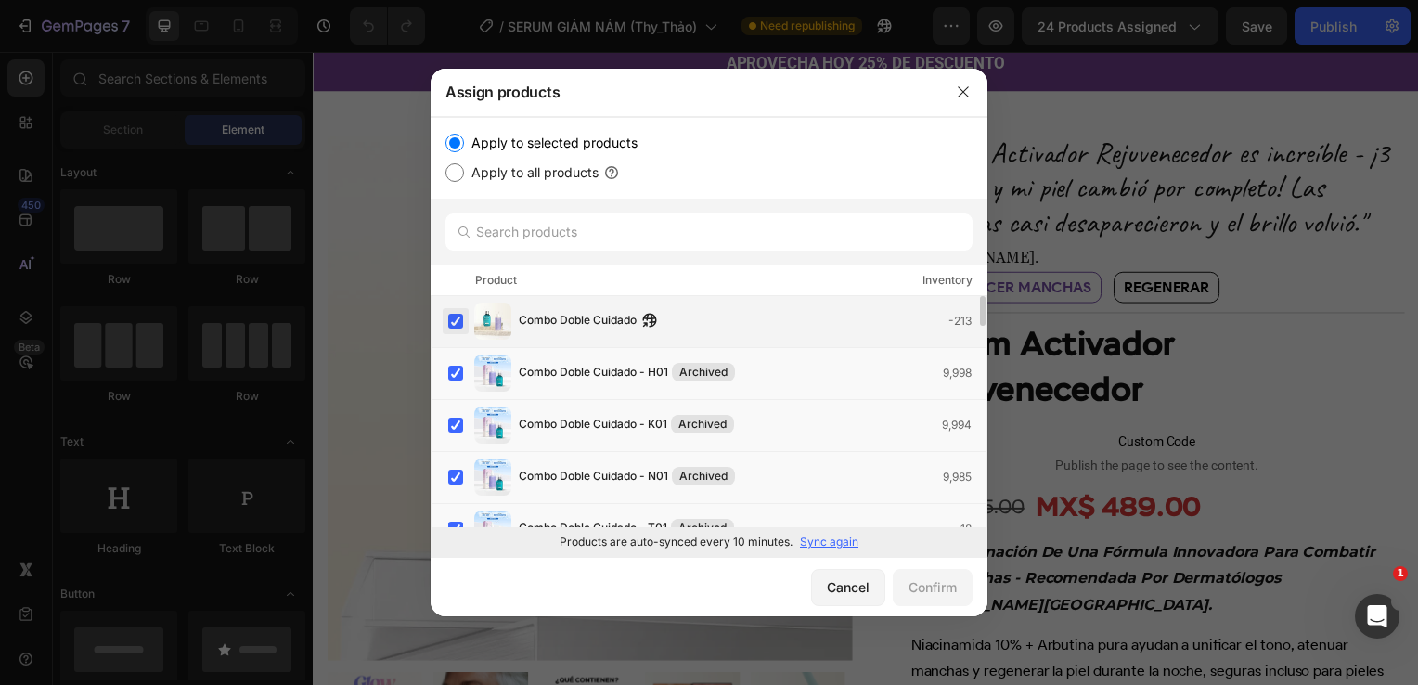
click at [451, 314] on label at bounding box center [455, 321] width 15 height 15
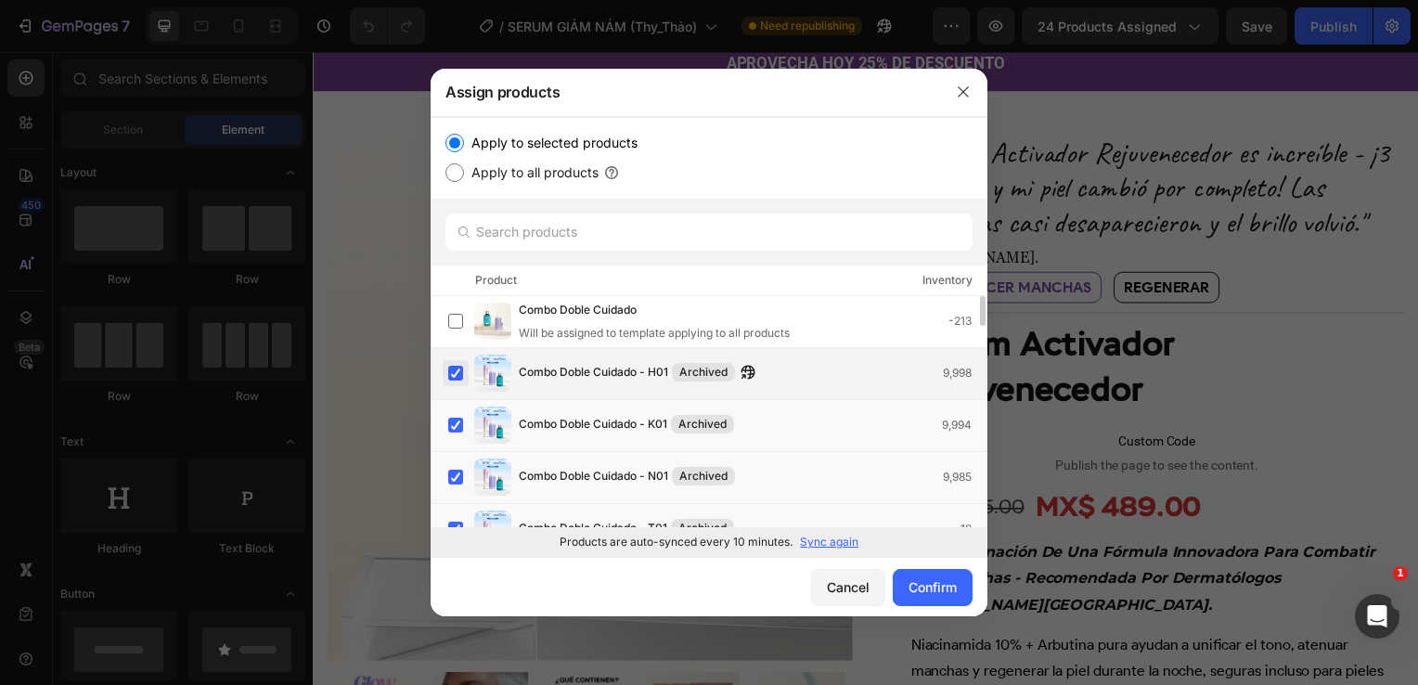
click at [460, 366] on label at bounding box center [455, 373] width 15 height 15
click at [458, 420] on label at bounding box center [455, 425] width 15 height 15
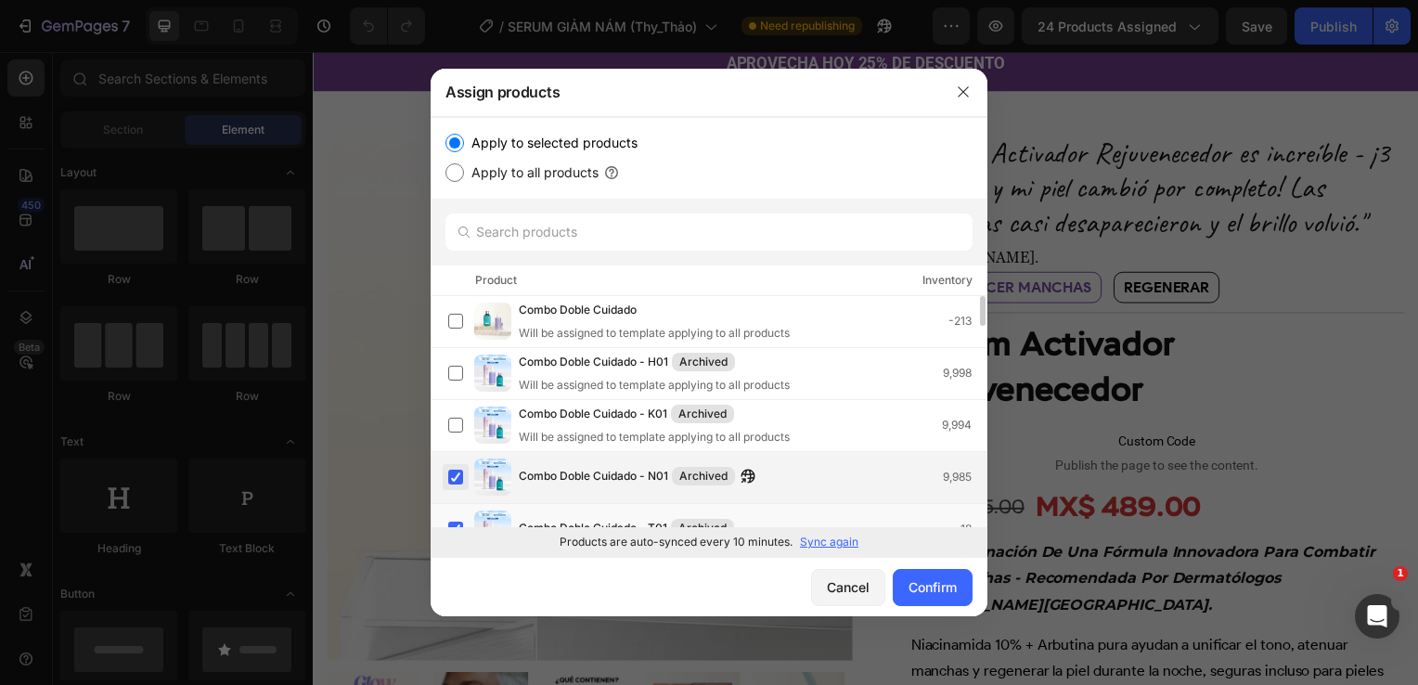
click at [459, 470] on label at bounding box center [455, 477] width 15 height 15
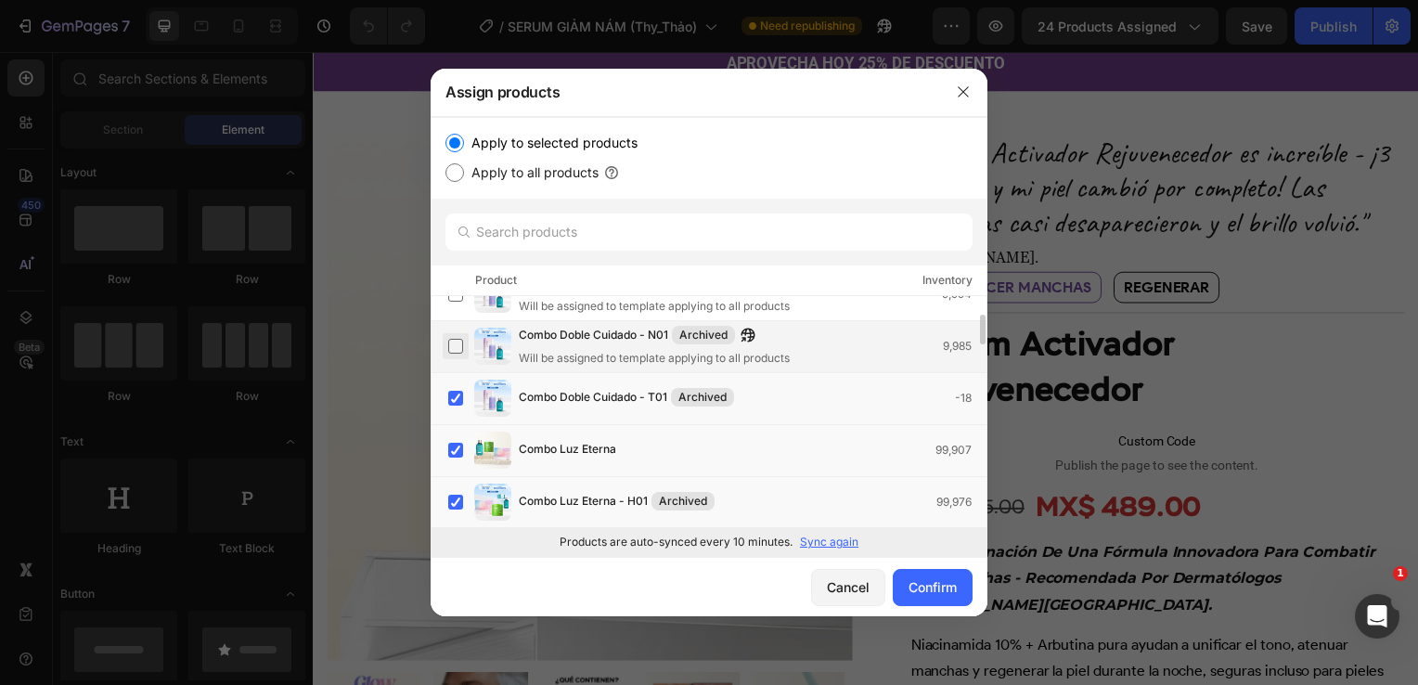
scroll to position [133, 0]
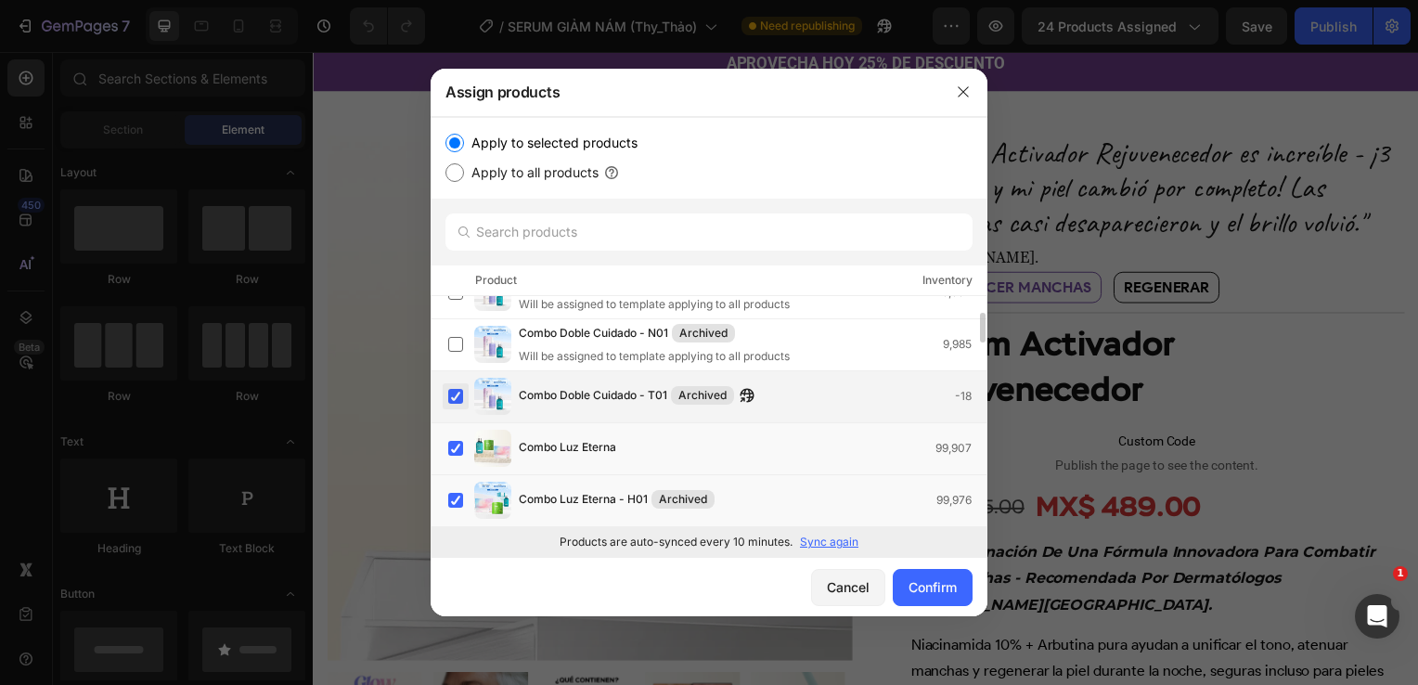
click at [453, 394] on label at bounding box center [455, 396] width 15 height 15
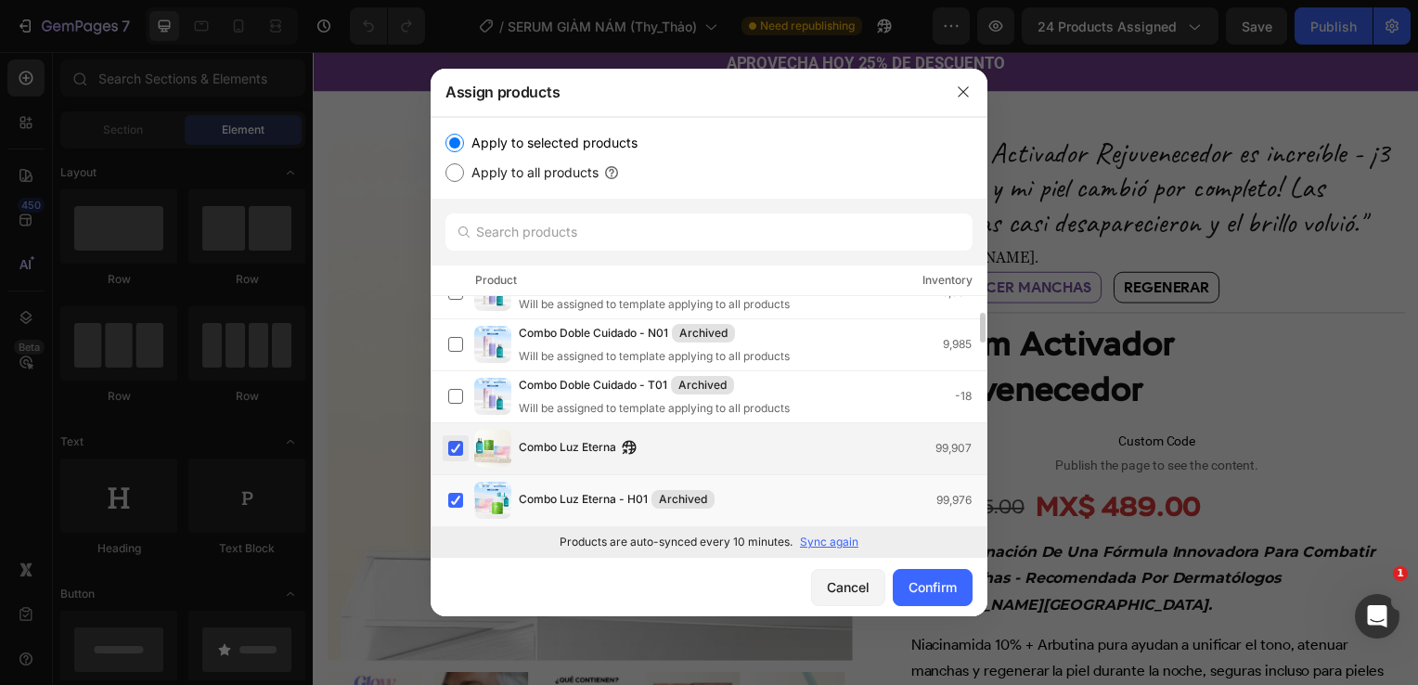
click at [456, 444] on label at bounding box center [455, 448] width 15 height 15
click at [458, 493] on label at bounding box center [455, 500] width 15 height 15
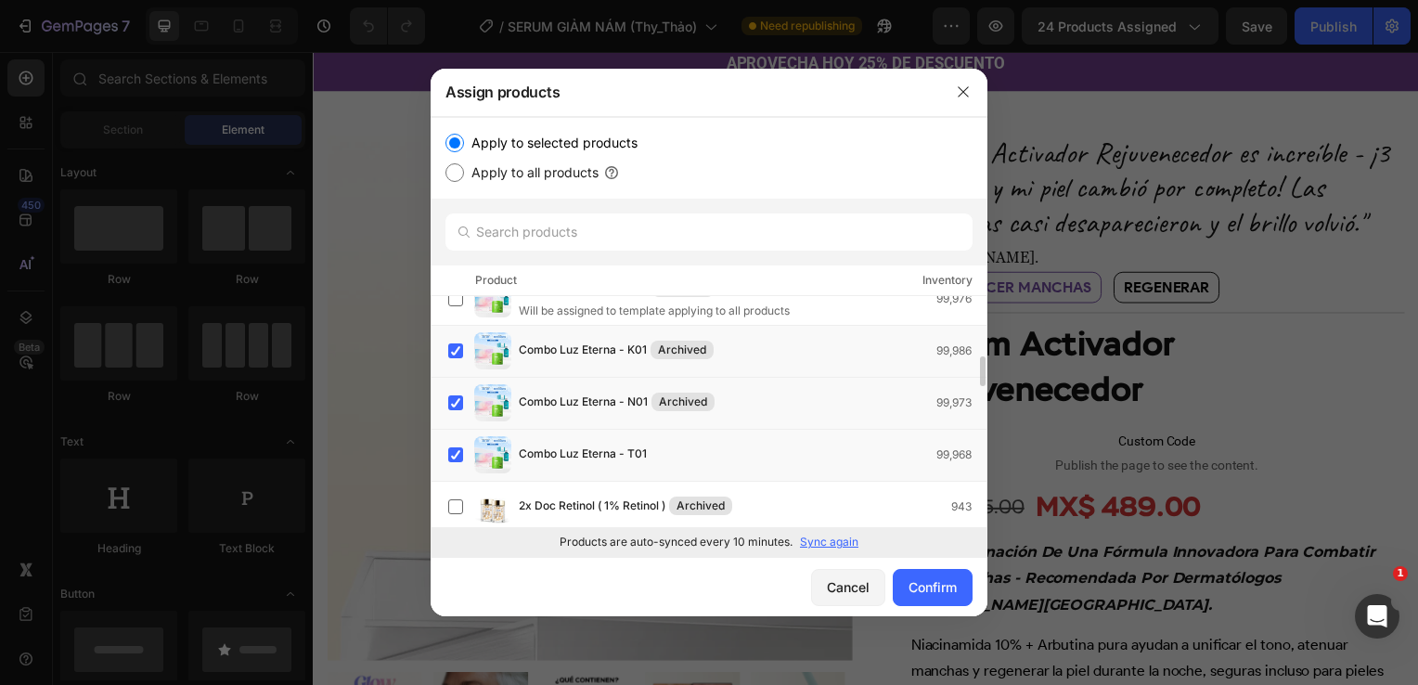
scroll to position [349, 0]
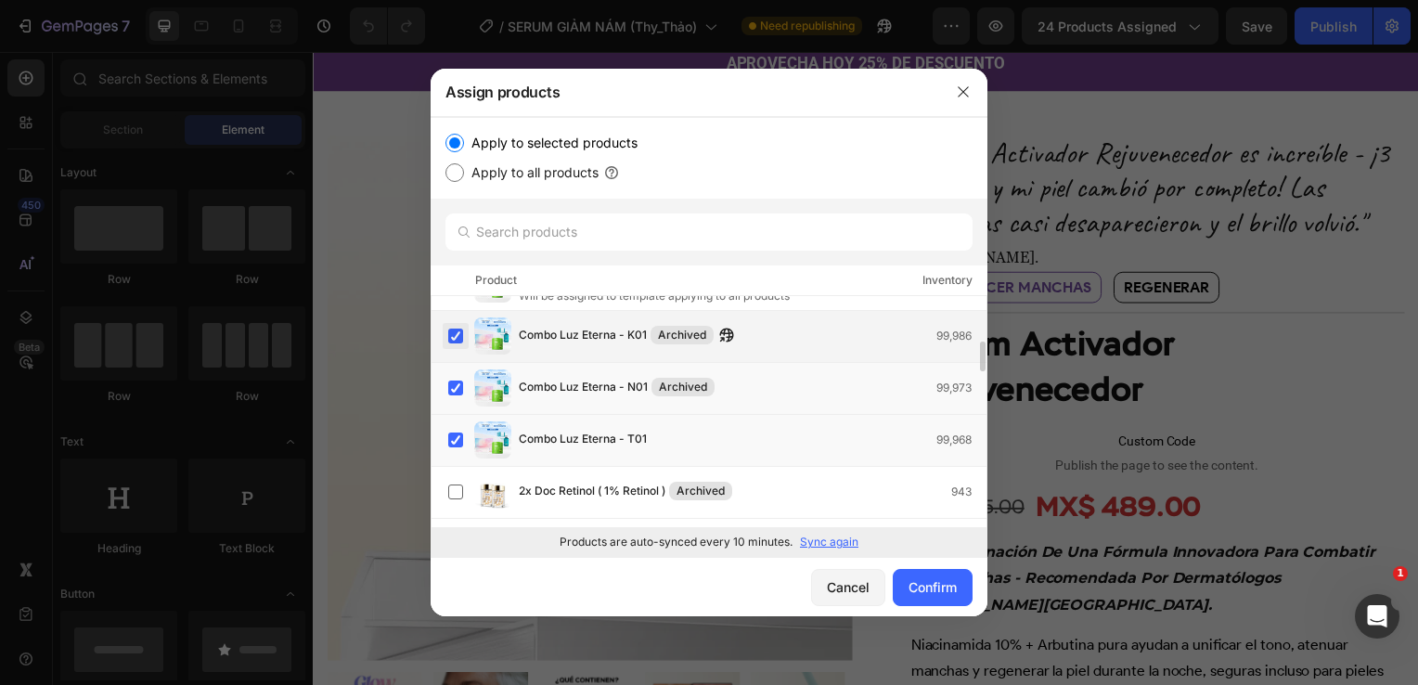
click at [463, 343] on label at bounding box center [455, 335] width 15 height 15
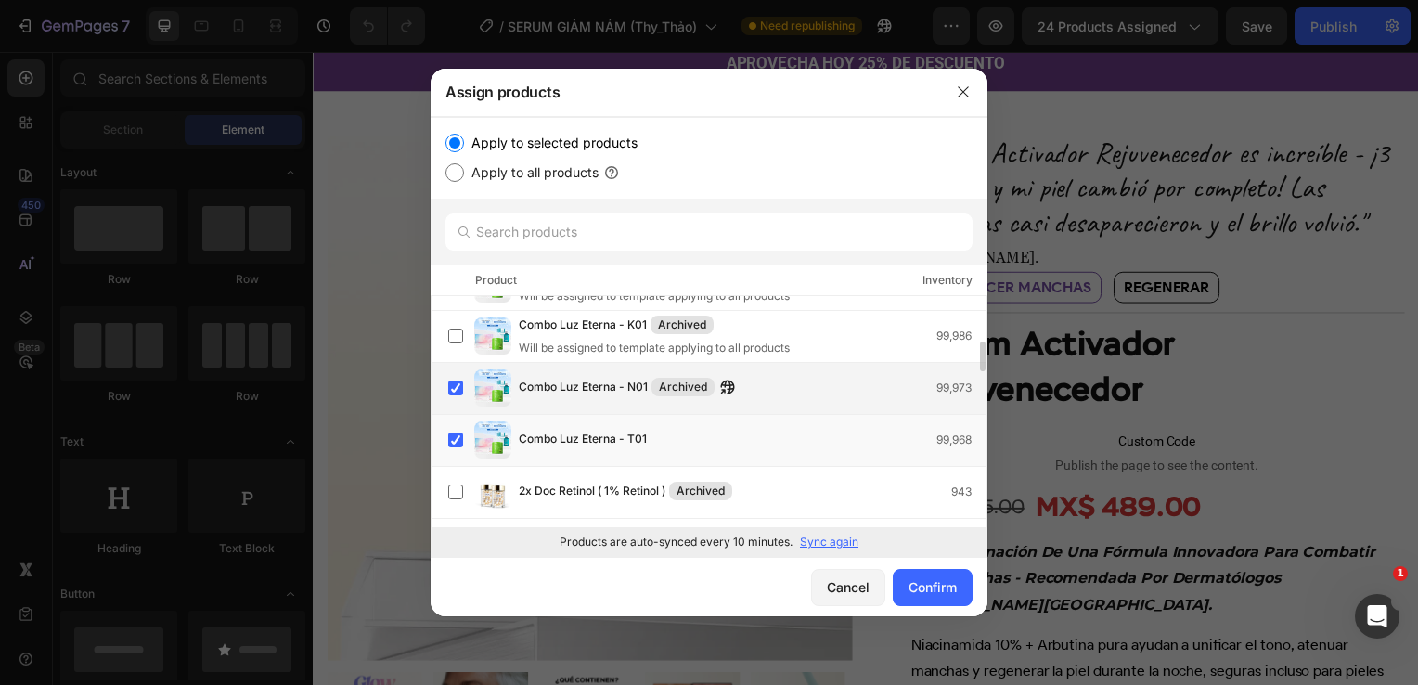
click at [463, 406] on div "Combo Luz Eterna - N01 Archived 99,973" at bounding box center [717, 387] width 538 height 37
click at [458, 437] on label at bounding box center [455, 439] width 15 height 15
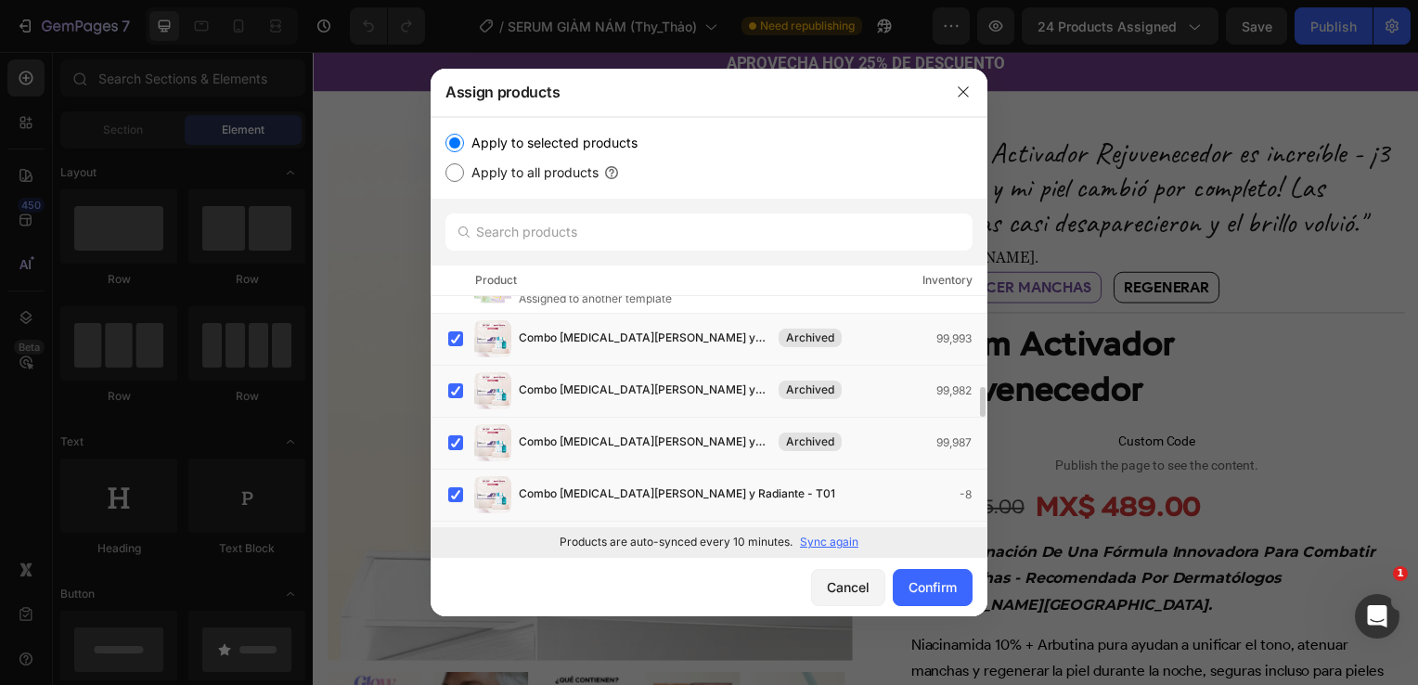
scroll to position [1024, 0]
click at [459, 340] on label at bounding box center [455, 335] width 15 height 15
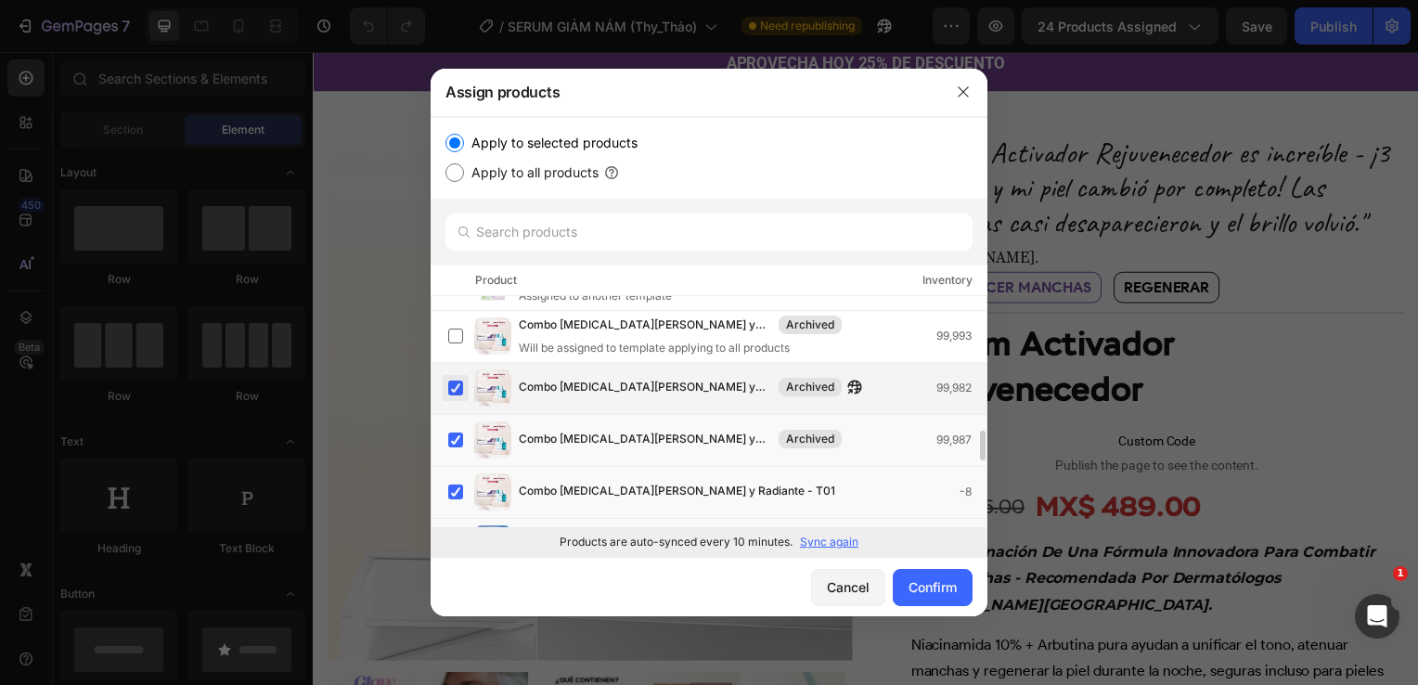
click at [458, 380] on label at bounding box center [455, 387] width 15 height 15
click at [454, 432] on label at bounding box center [455, 439] width 15 height 15
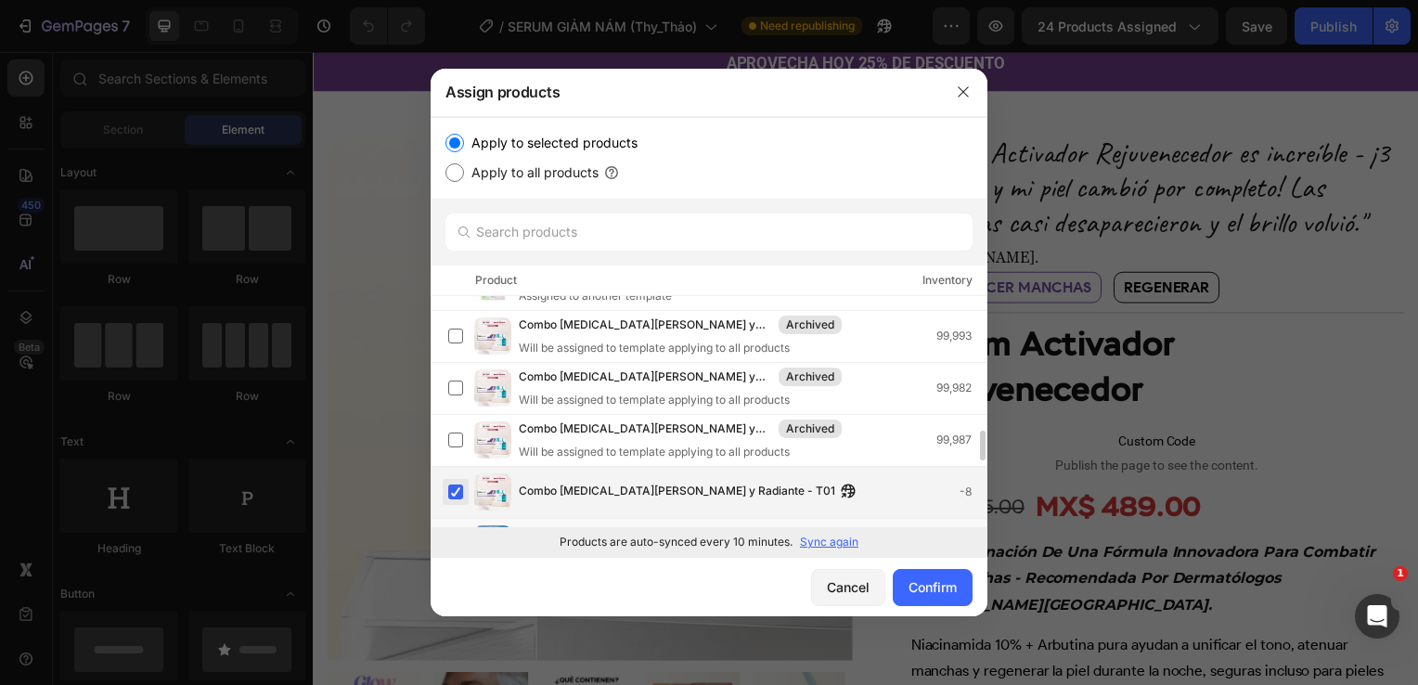
click at [457, 488] on label at bounding box center [455, 491] width 15 height 15
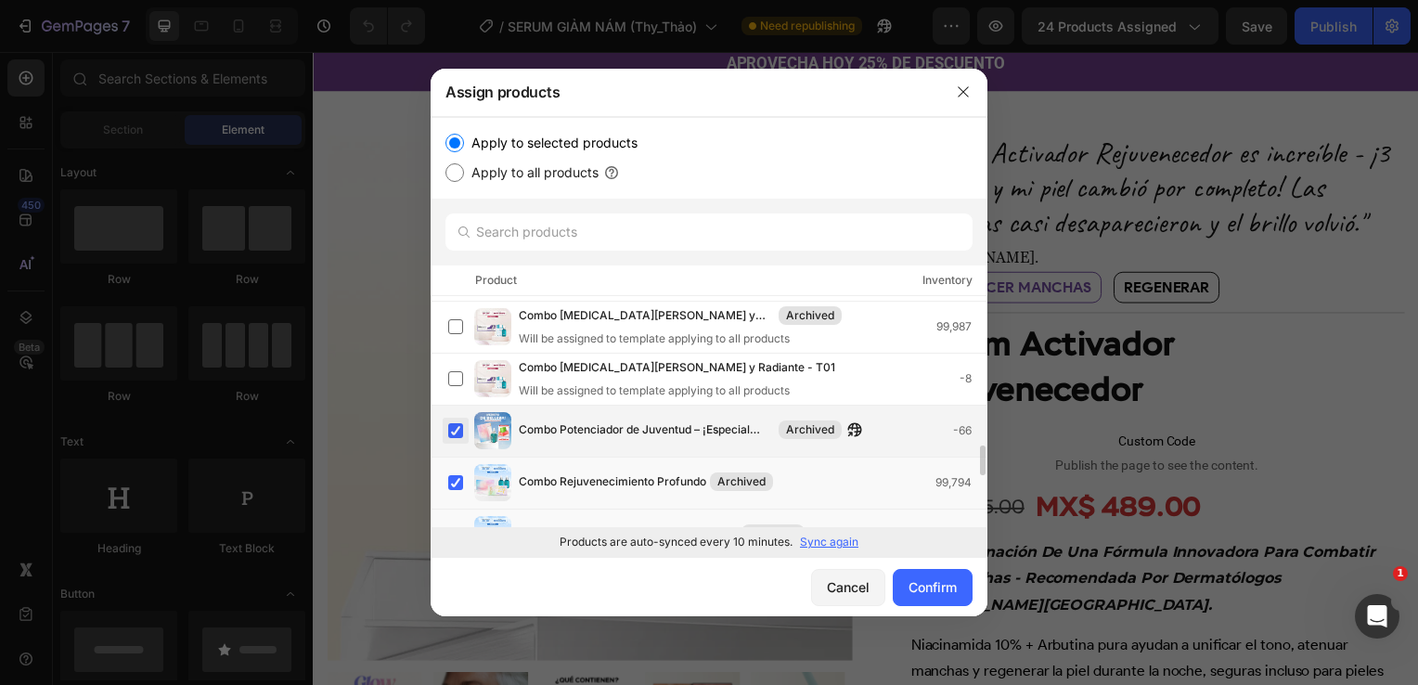
click at [460, 432] on label at bounding box center [455, 430] width 15 height 15
click at [460, 479] on label at bounding box center [455, 482] width 15 height 15
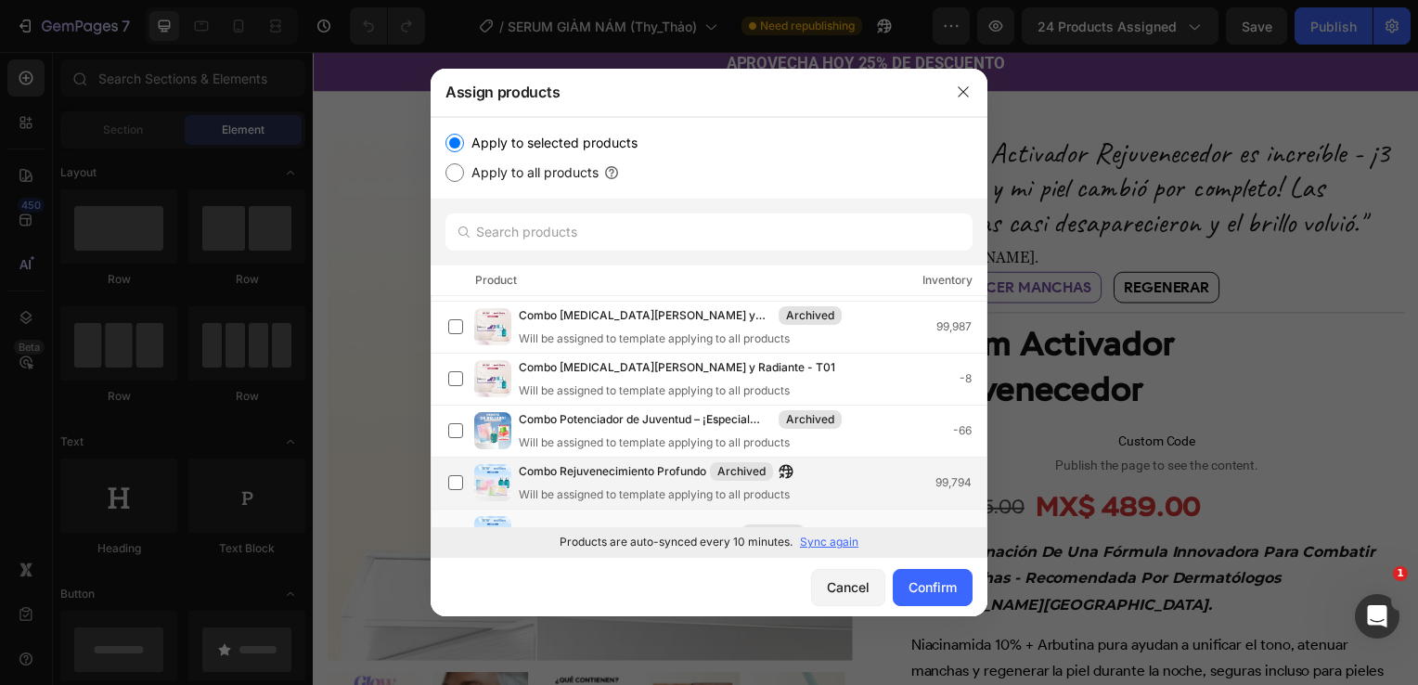
scroll to position [1351, 0]
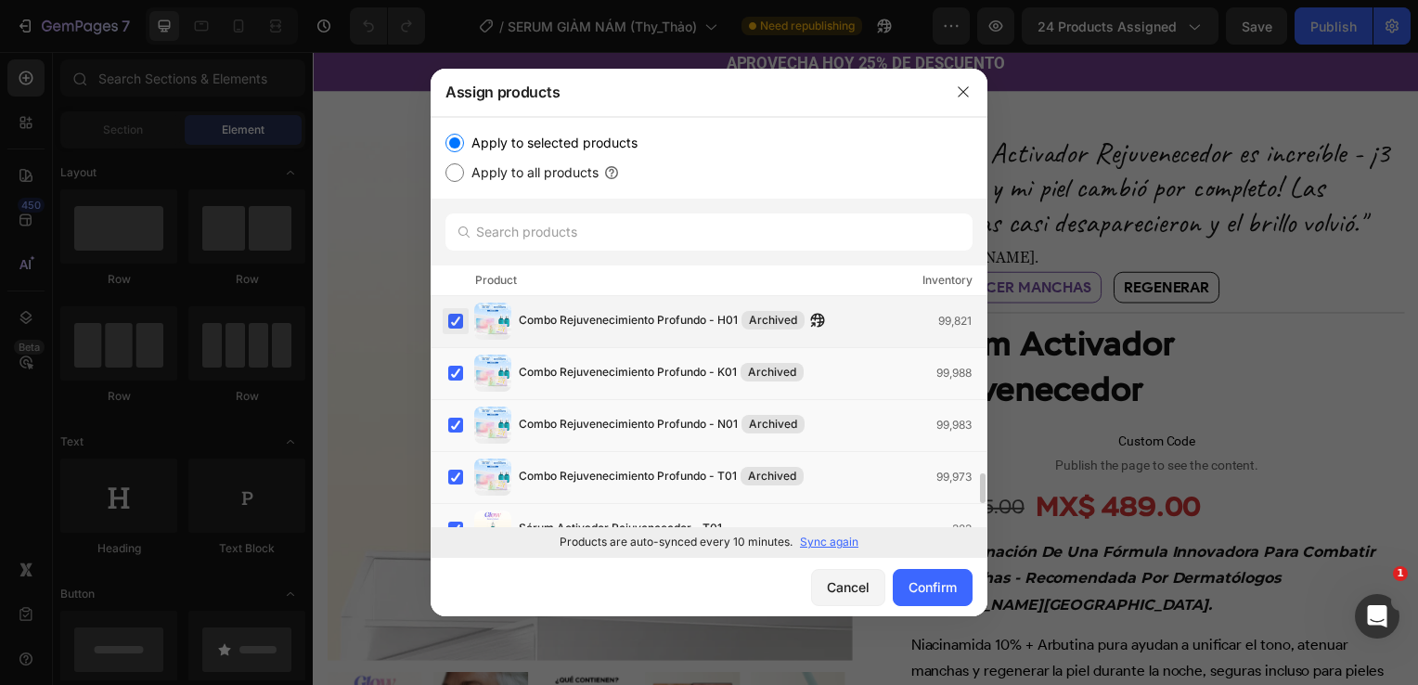
click at [463, 320] on label at bounding box center [455, 321] width 15 height 15
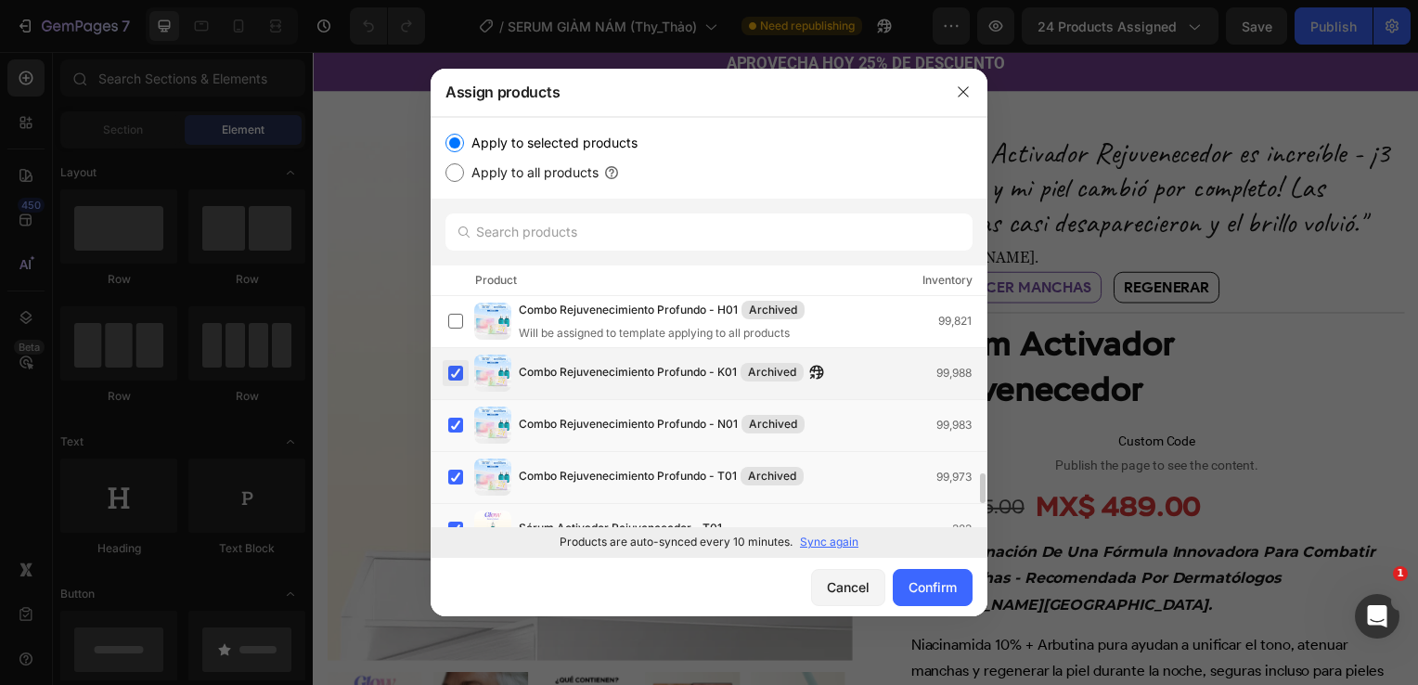
click at [460, 373] on label at bounding box center [455, 373] width 15 height 15
click at [457, 418] on label at bounding box center [455, 425] width 15 height 15
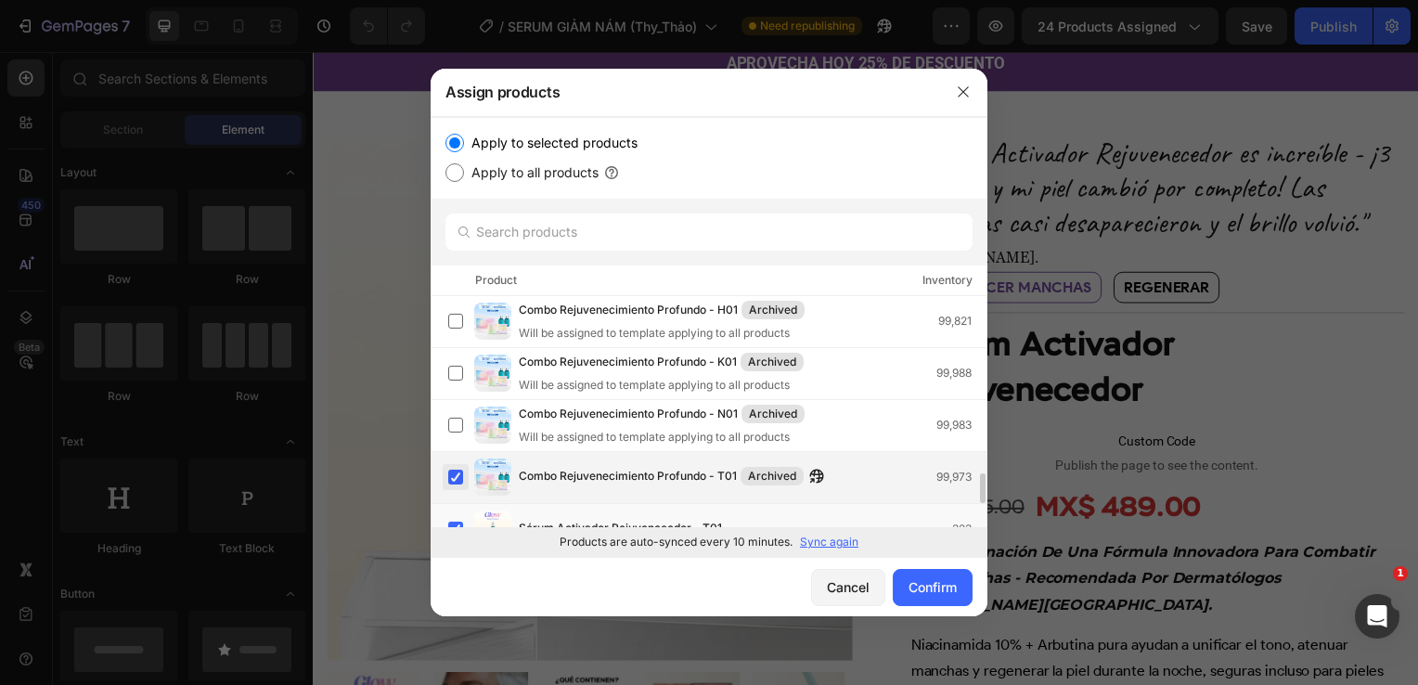
click at [457, 480] on label at bounding box center [455, 477] width 15 height 15
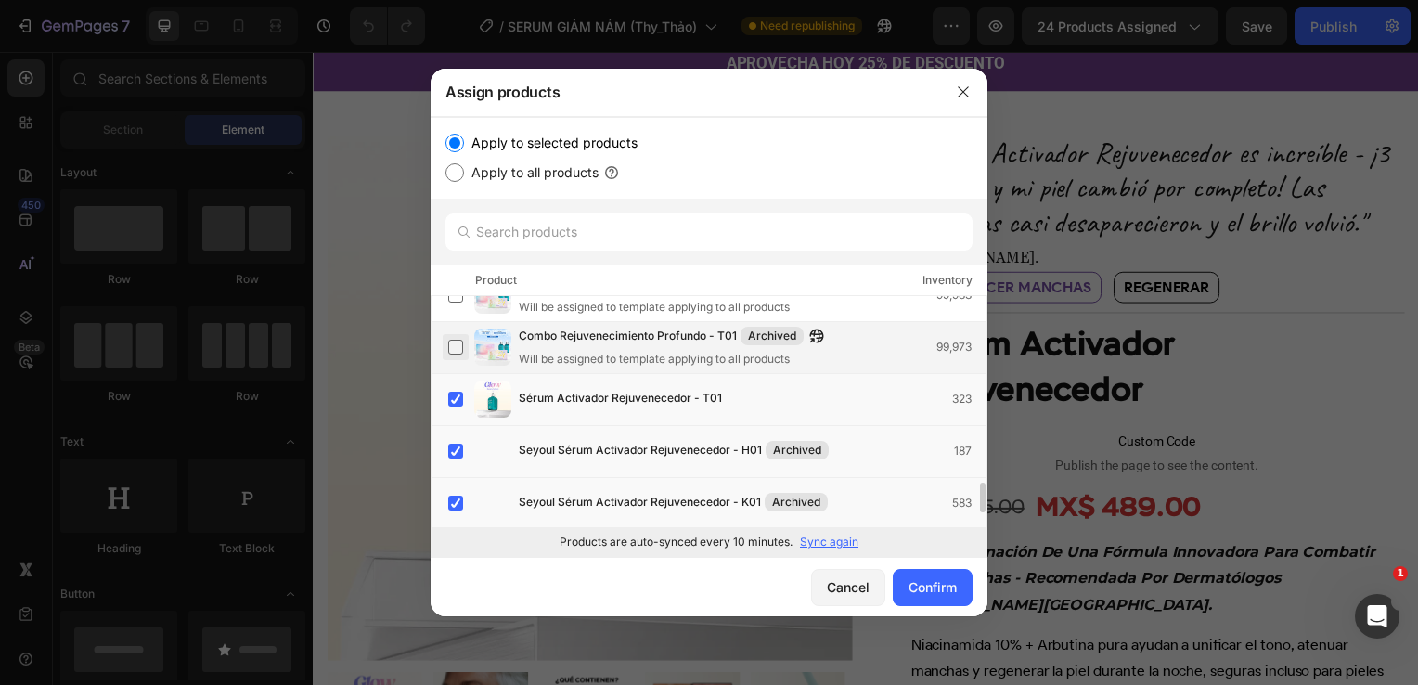
scroll to position [1483, 0]
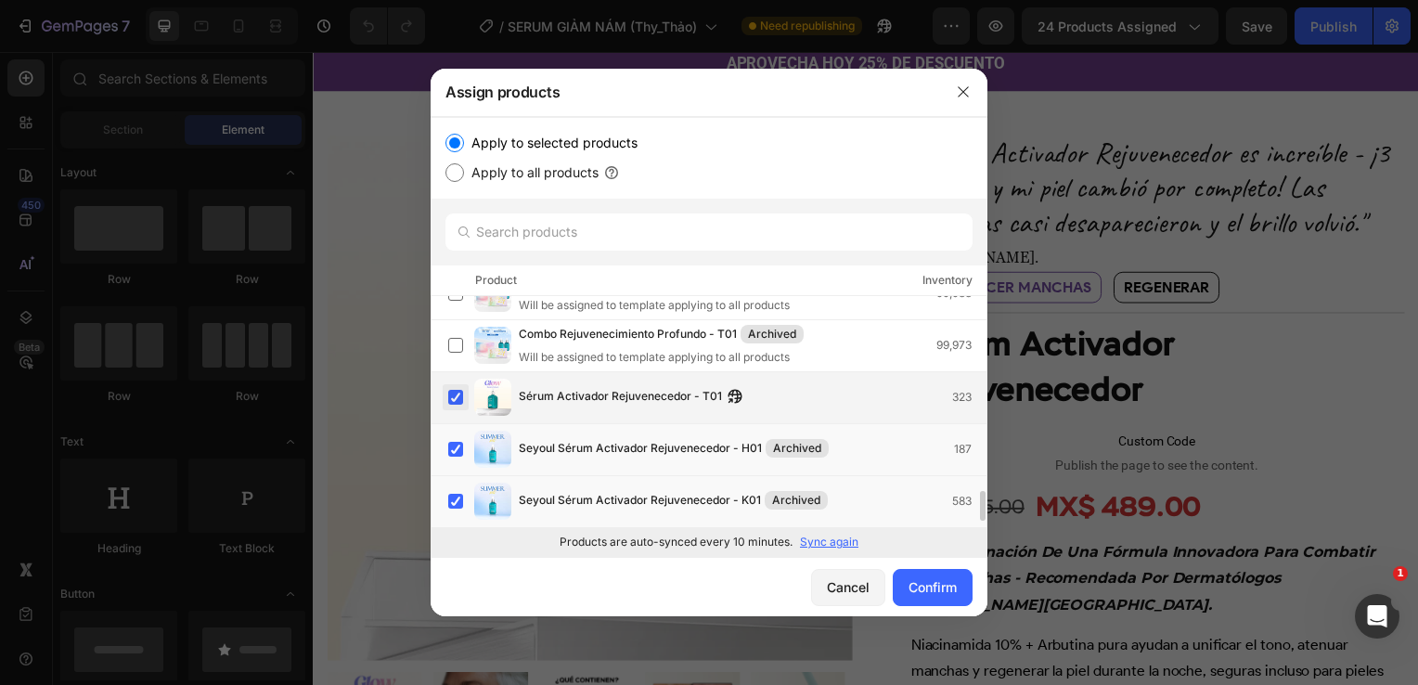
click at [449, 397] on label at bounding box center [455, 397] width 15 height 15
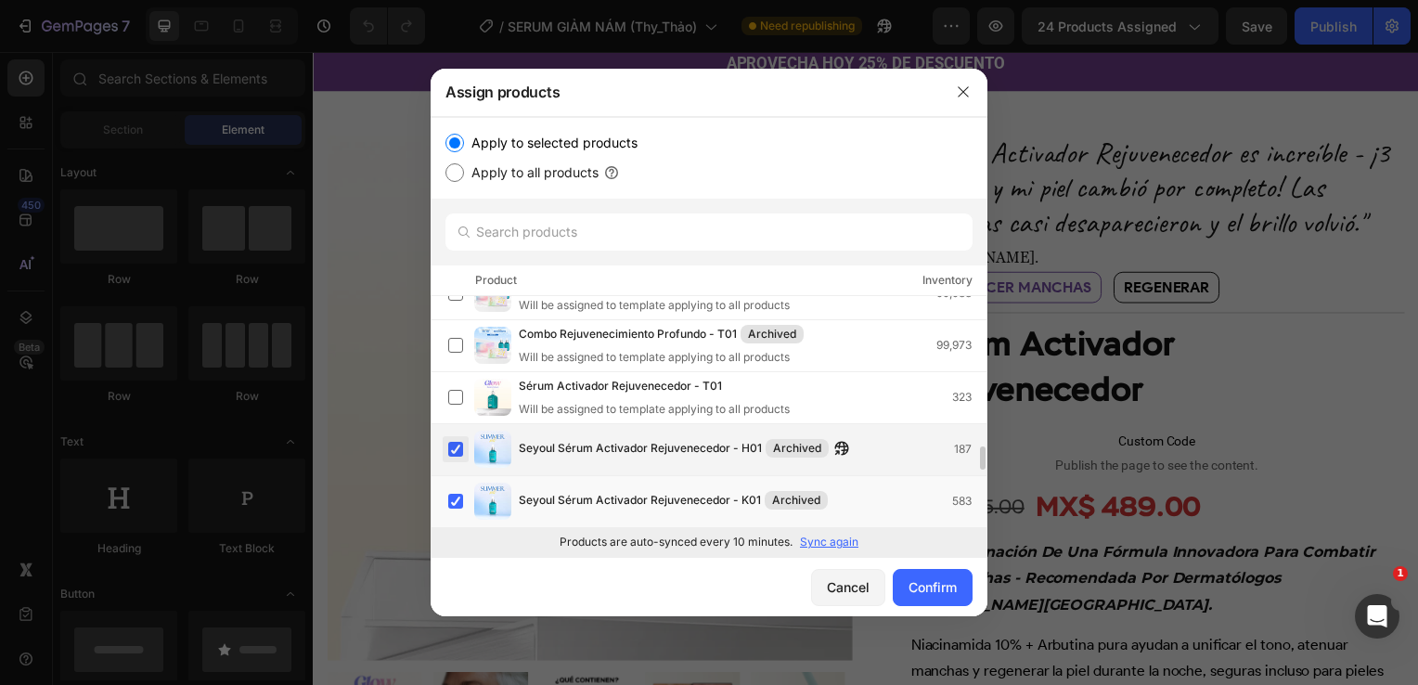
click at [457, 442] on label at bounding box center [455, 449] width 15 height 15
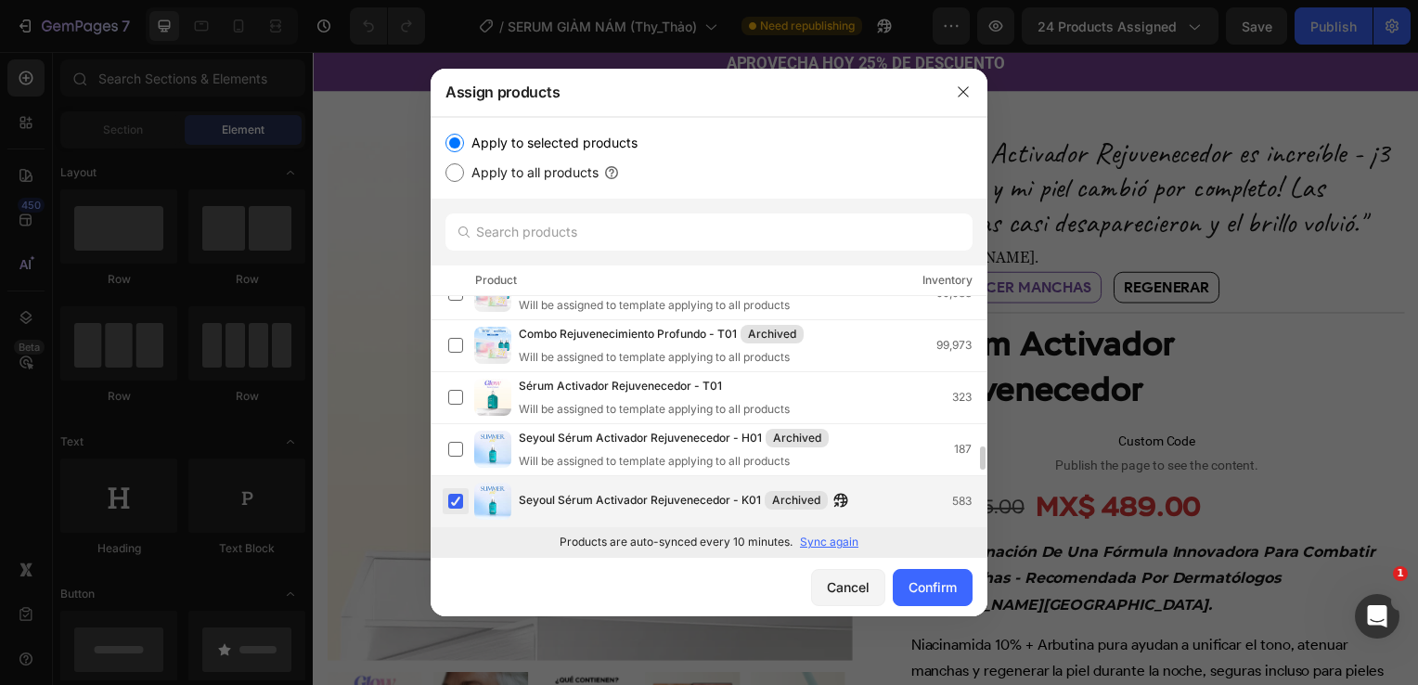
click at [457, 495] on label at bounding box center [455, 501] width 15 height 15
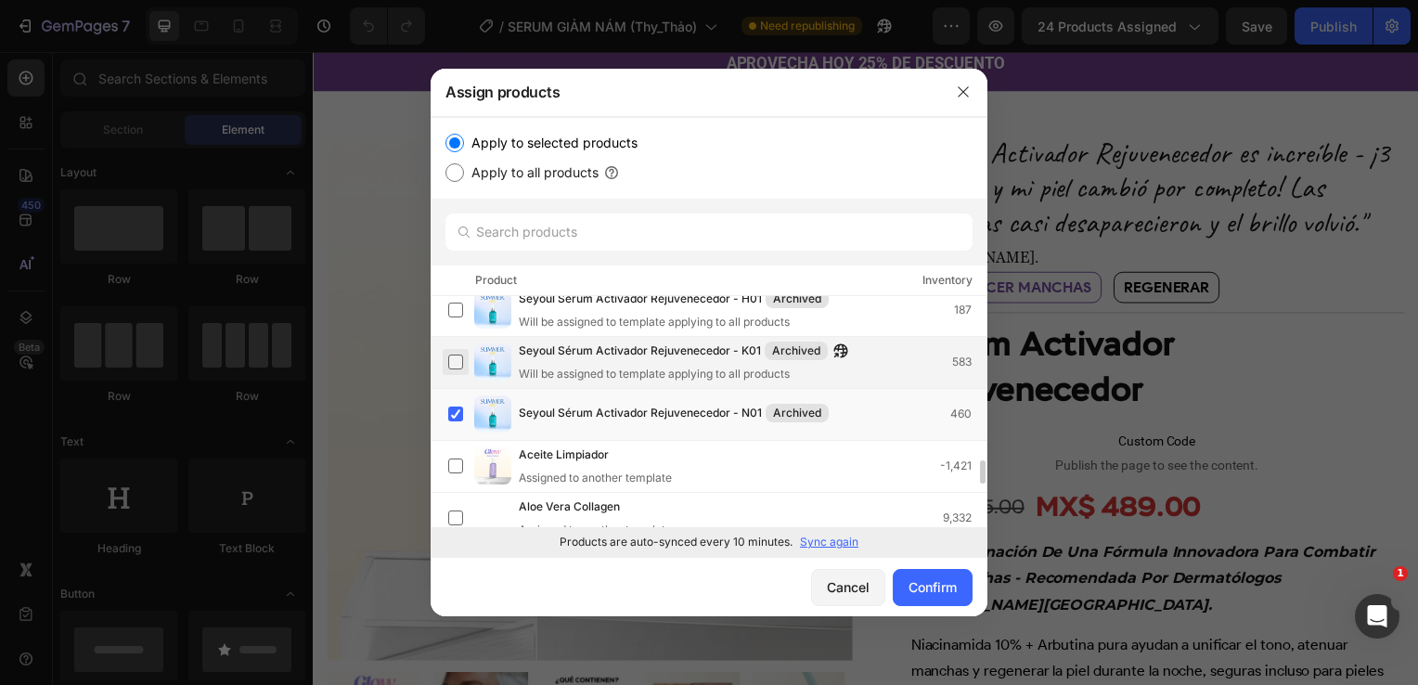
scroll to position [1622, 0]
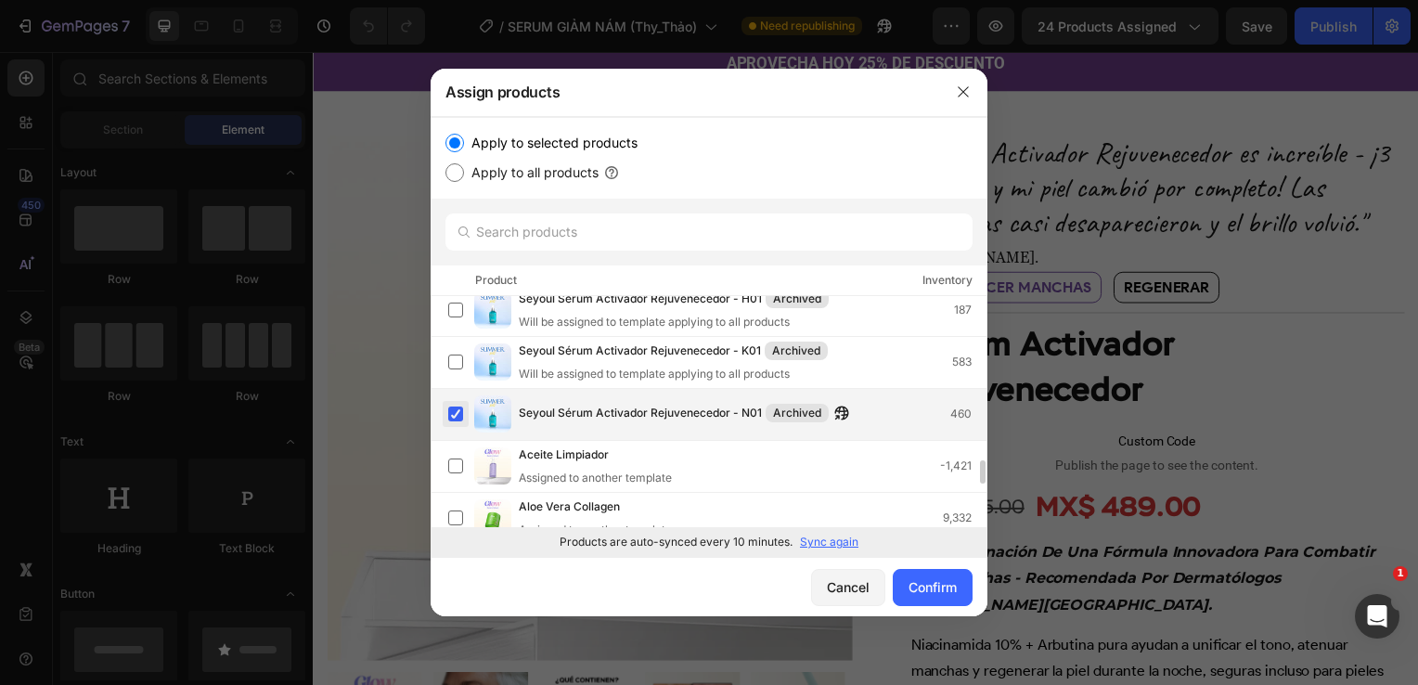
click at [457, 416] on label at bounding box center [455, 413] width 15 height 15
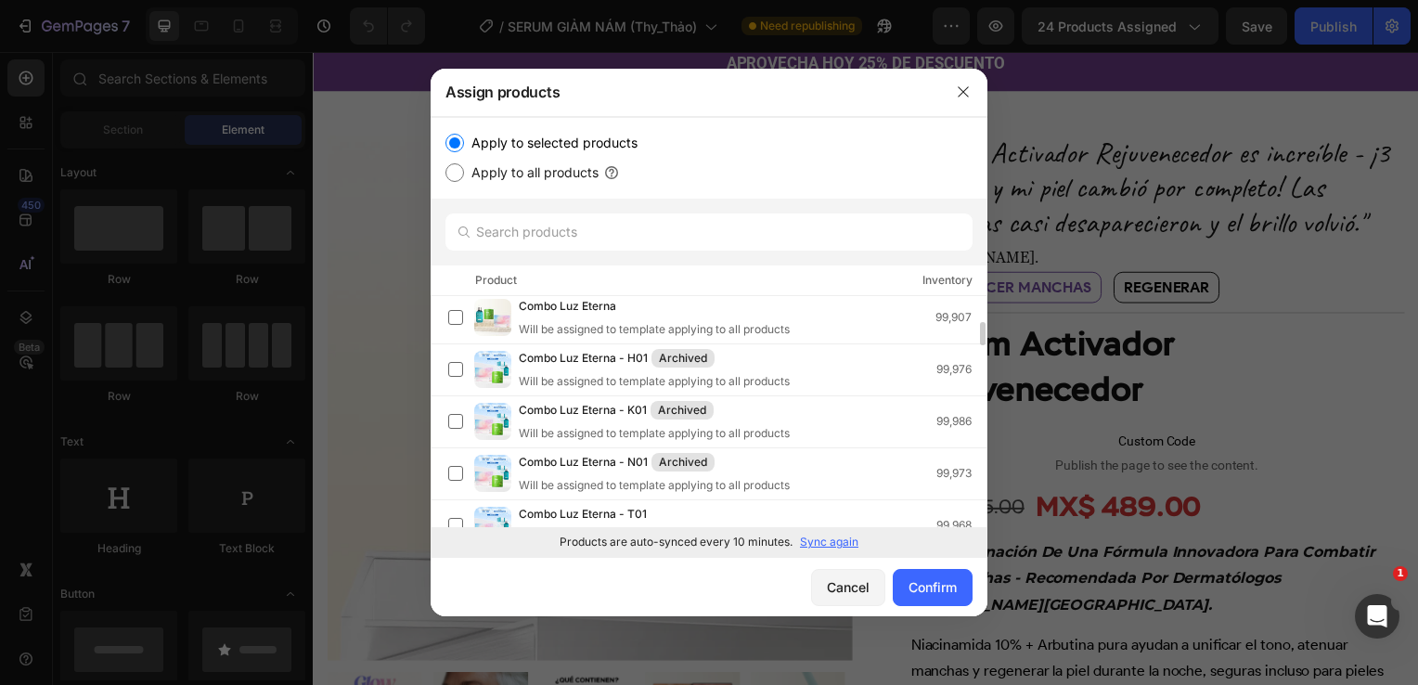
scroll to position [0, 0]
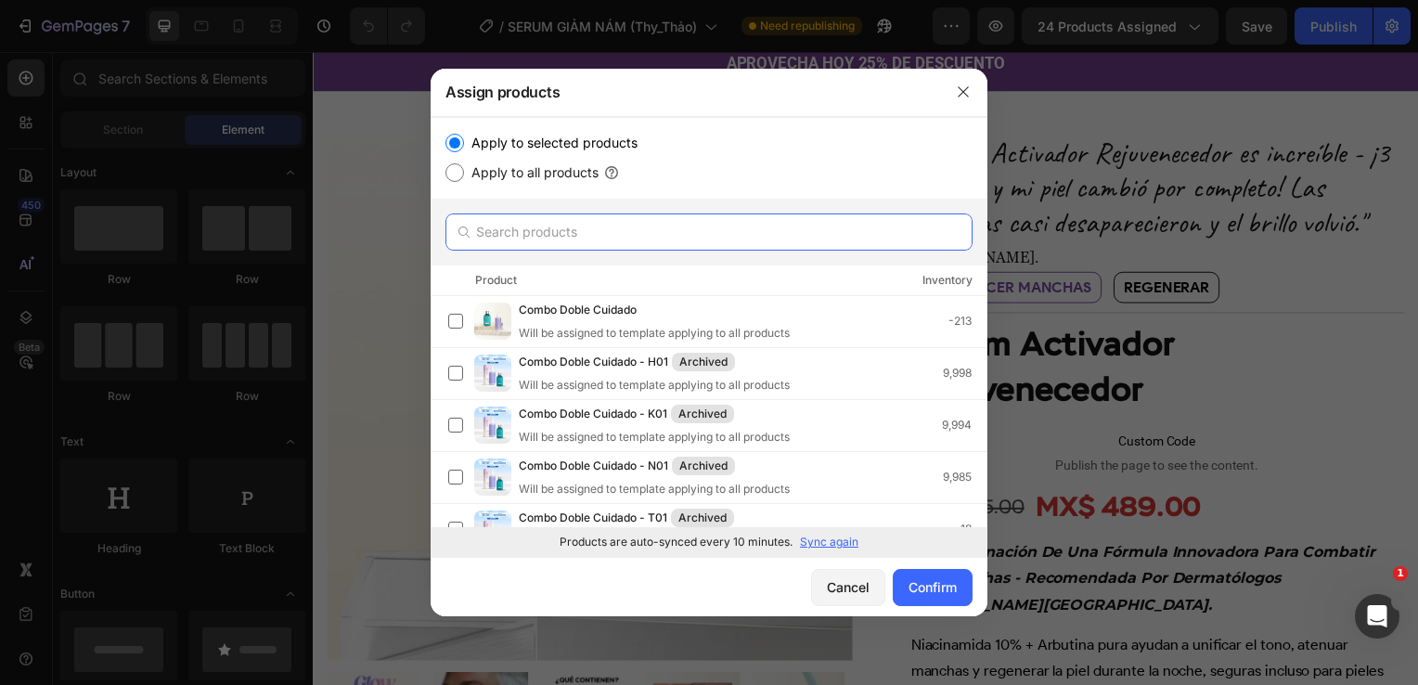
click at [599, 215] on input "text" at bounding box center [708, 231] width 527 height 37
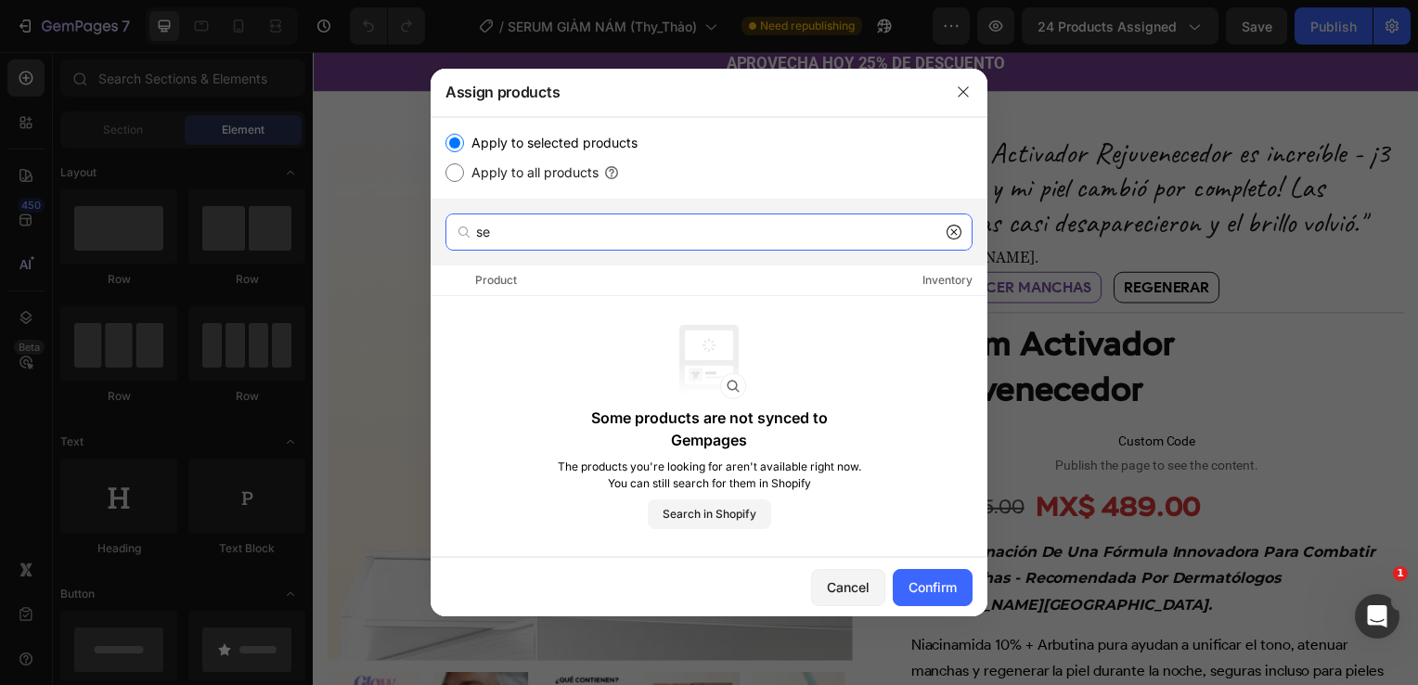
type input "s"
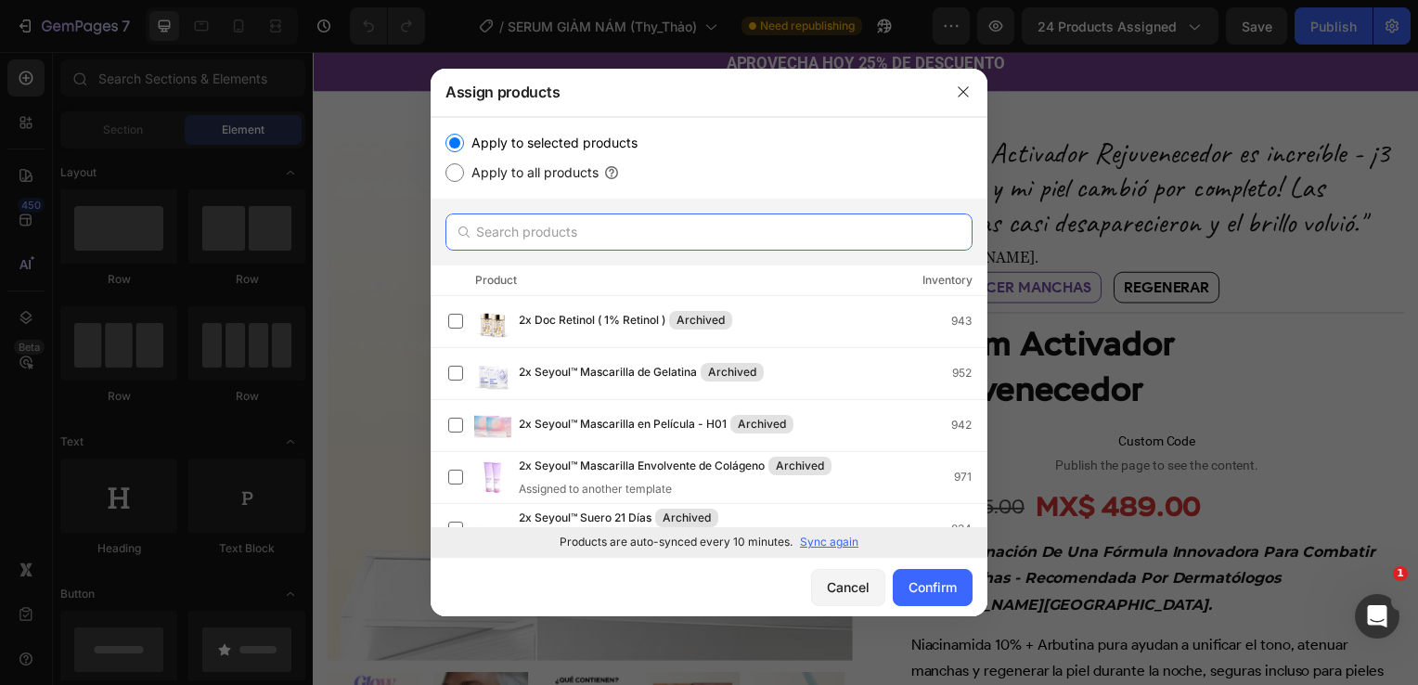
click at [616, 233] on input "text" at bounding box center [708, 231] width 527 height 37
paste input "Sérum Activador Rejuvenecedor"
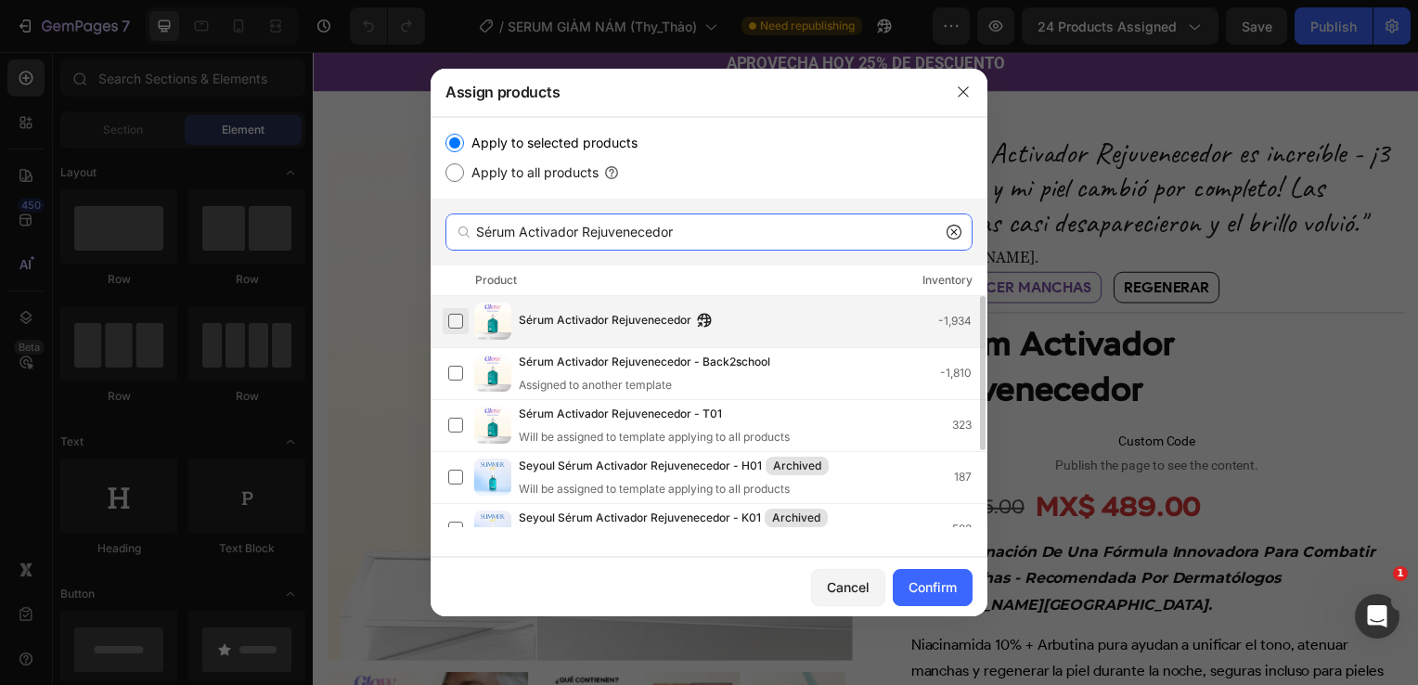
type input "Sérum Activador Rejuvenecedor"
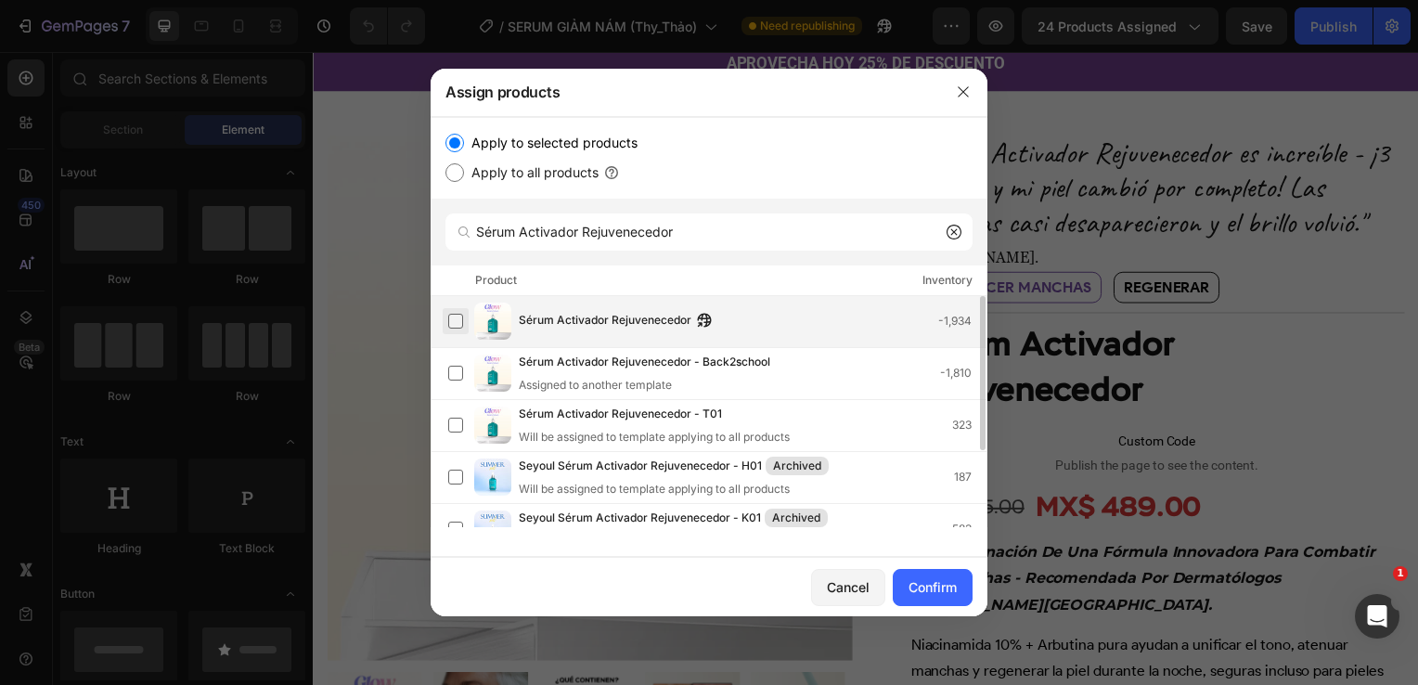
click at [458, 326] on label at bounding box center [455, 321] width 15 height 15
click at [925, 595] on div "Confirm" at bounding box center [932, 586] width 48 height 19
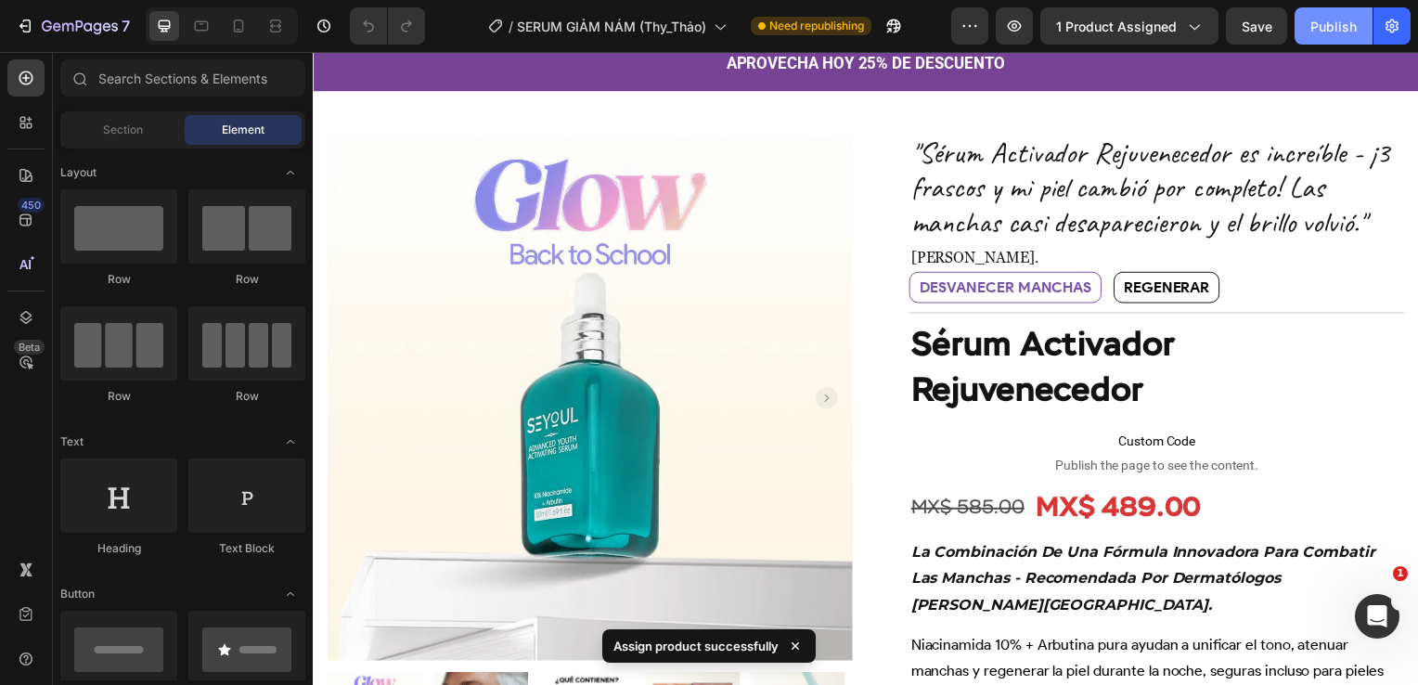
click at [1298, 15] on button "Publish" at bounding box center [1333, 25] width 78 height 37
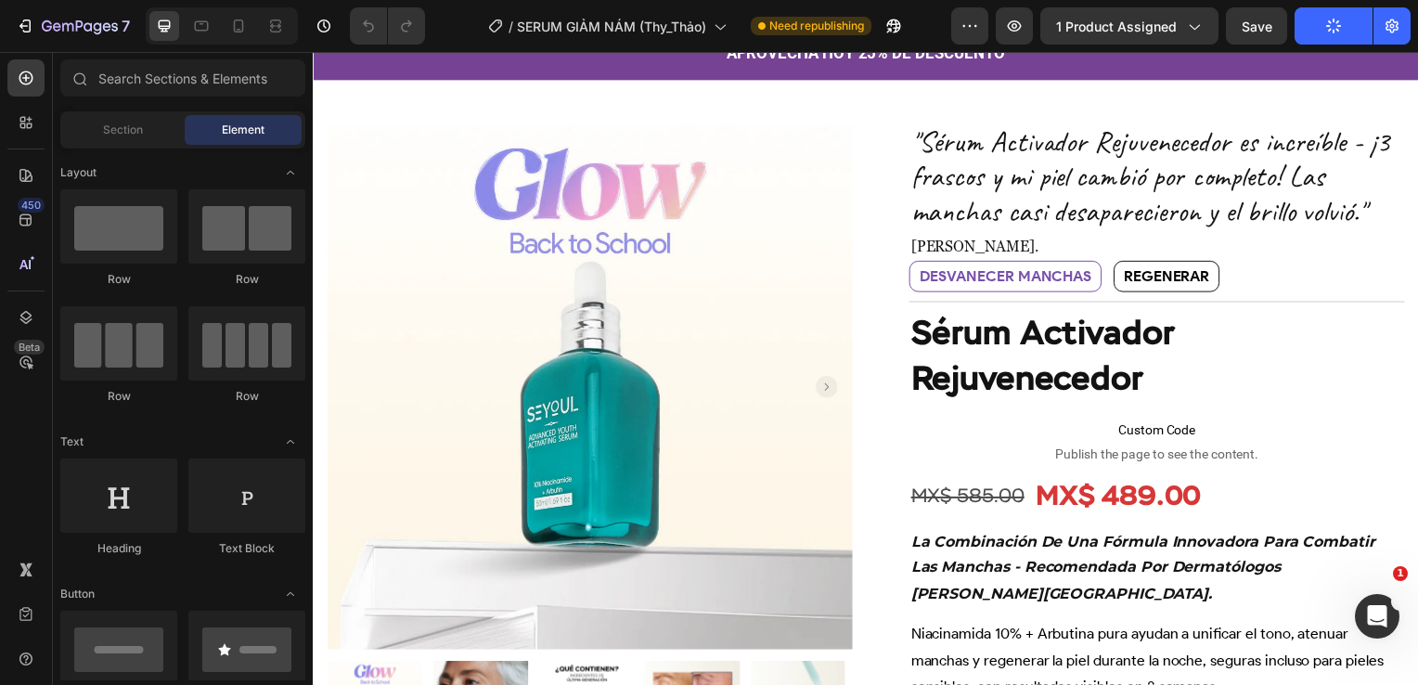
scroll to position [58, 0]
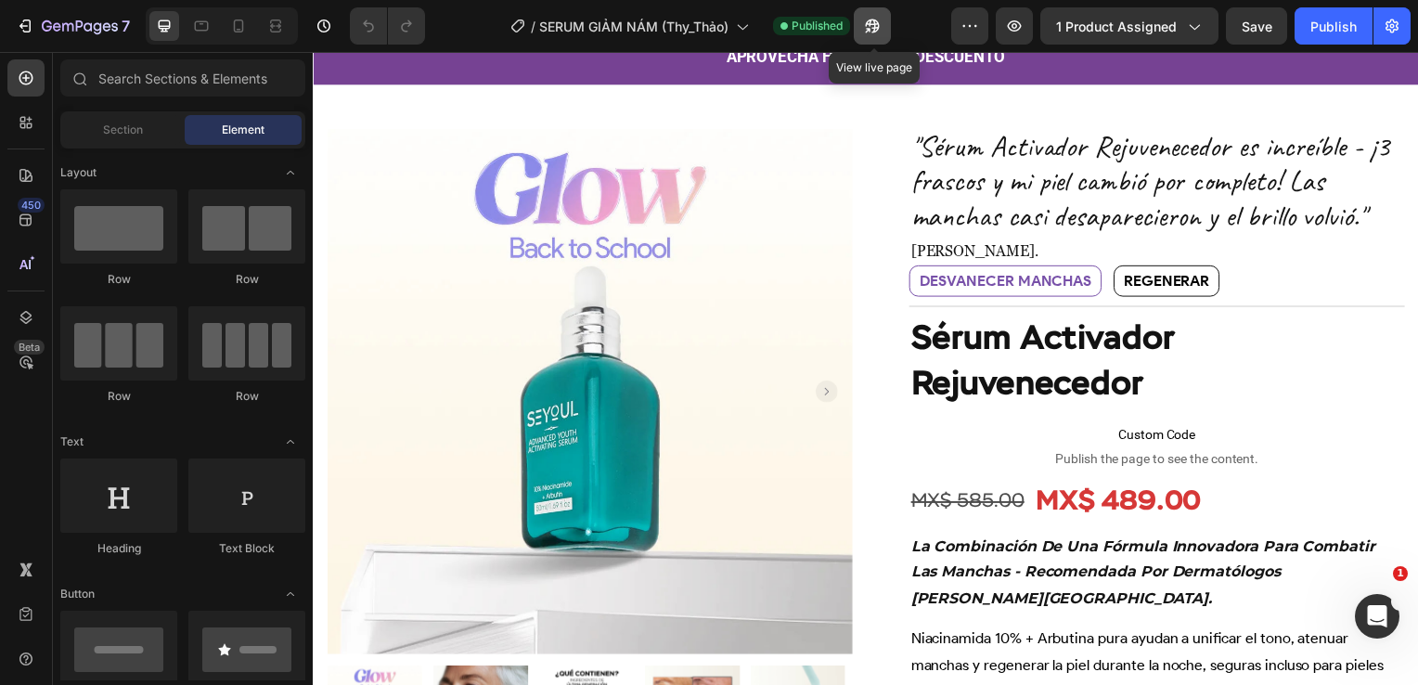
click at [867, 28] on icon "button" at bounding box center [872, 26] width 19 height 19
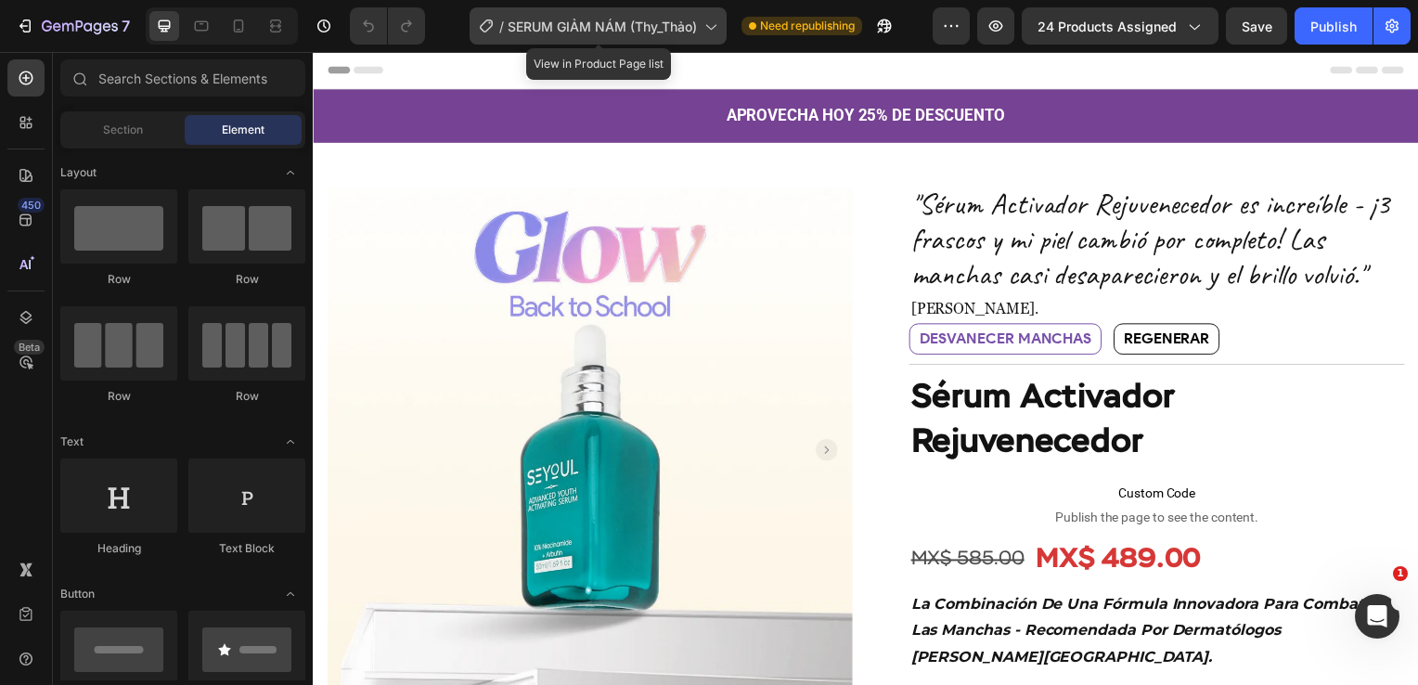
click at [719, 25] on icon at bounding box center [710, 26] width 19 height 19
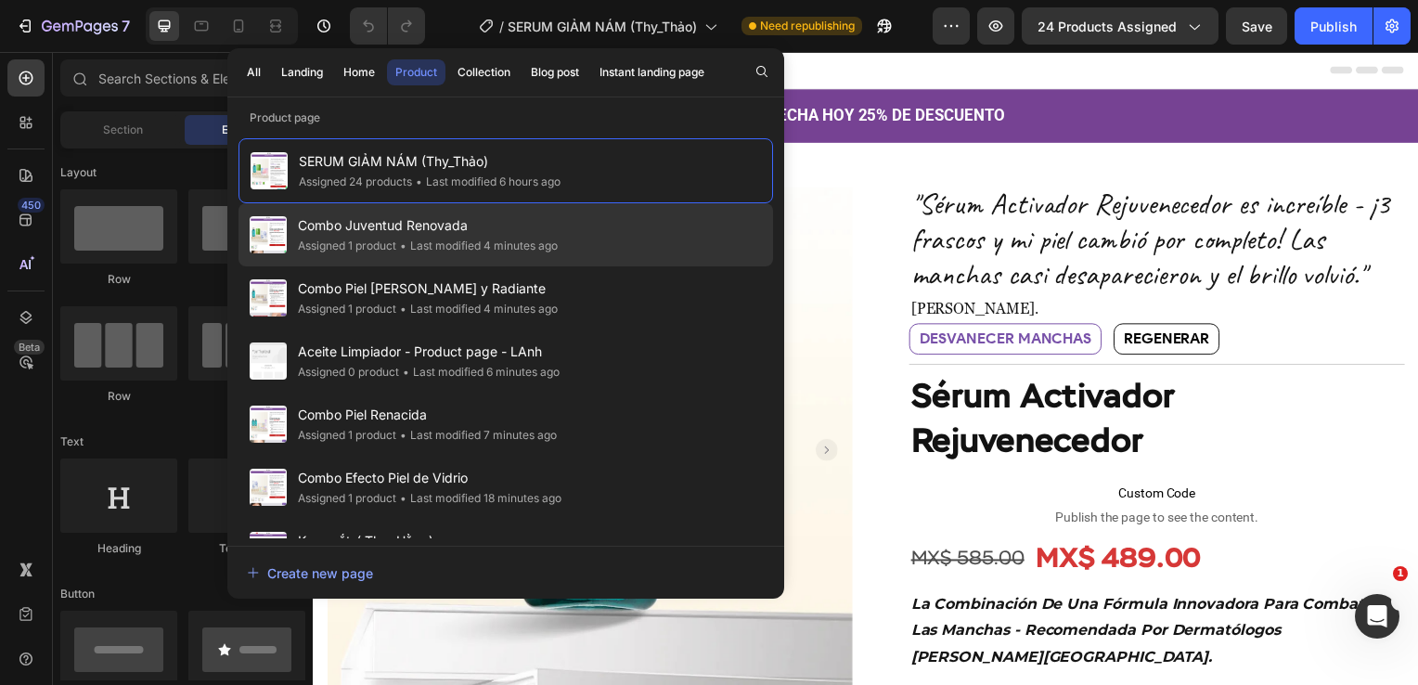
click at [590, 266] on div "Combo Juventud Renovada Assigned 1 product • Last modified 4 minutes ago" at bounding box center [505, 297] width 534 height 63
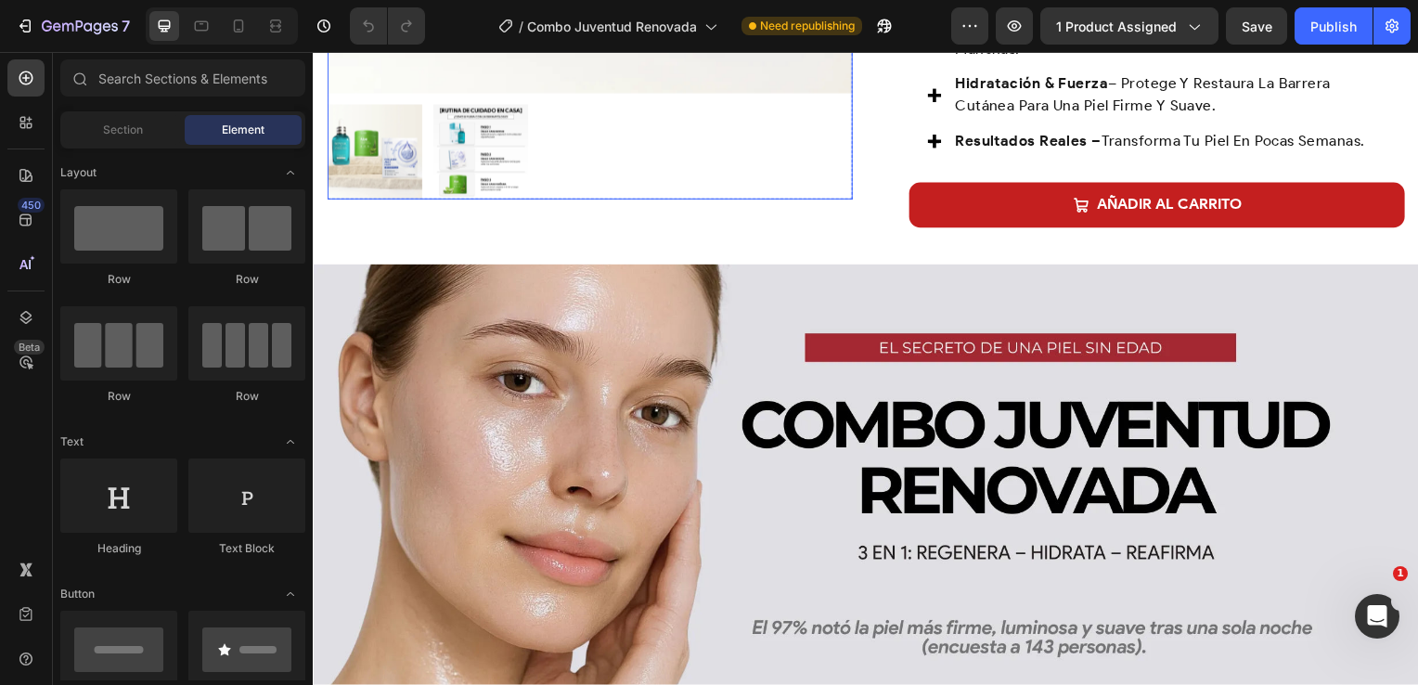
scroll to position [625, 0]
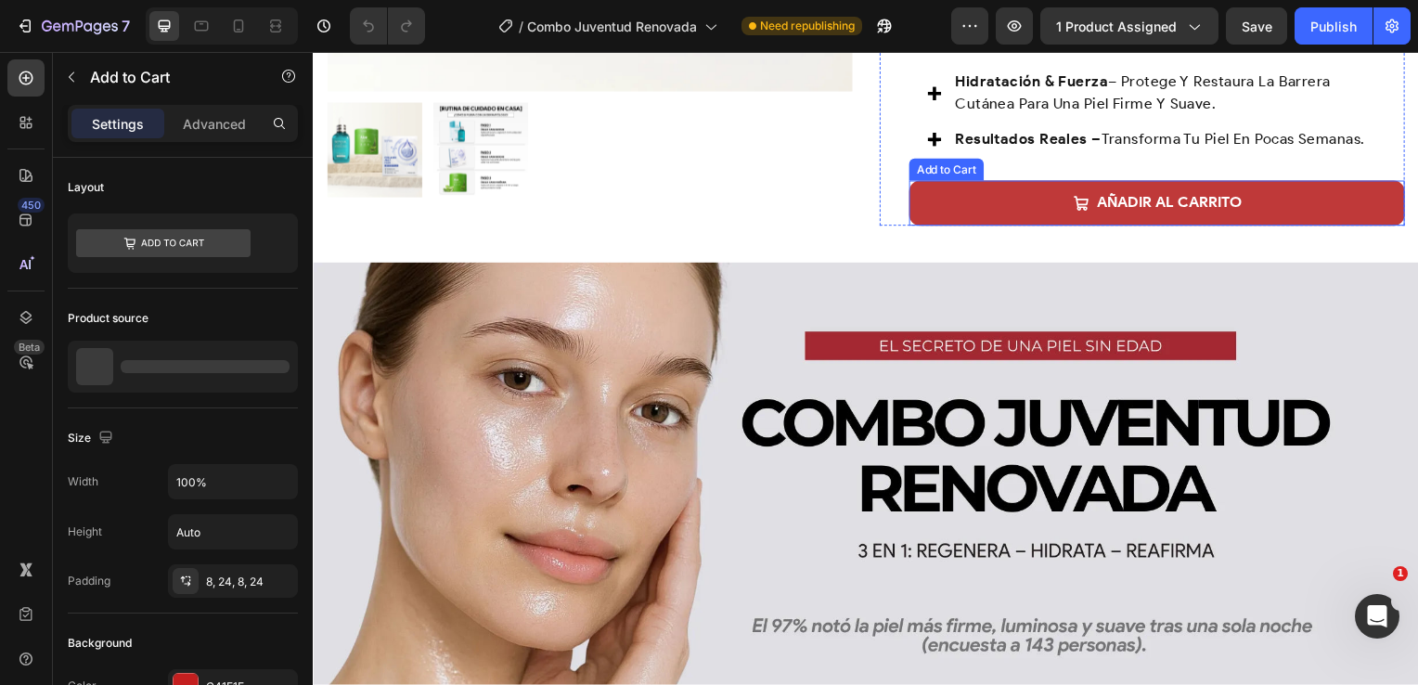
click at [933, 187] on button "AÑADIR AL CARRITO" at bounding box center [1162, 204] width 499 height 45
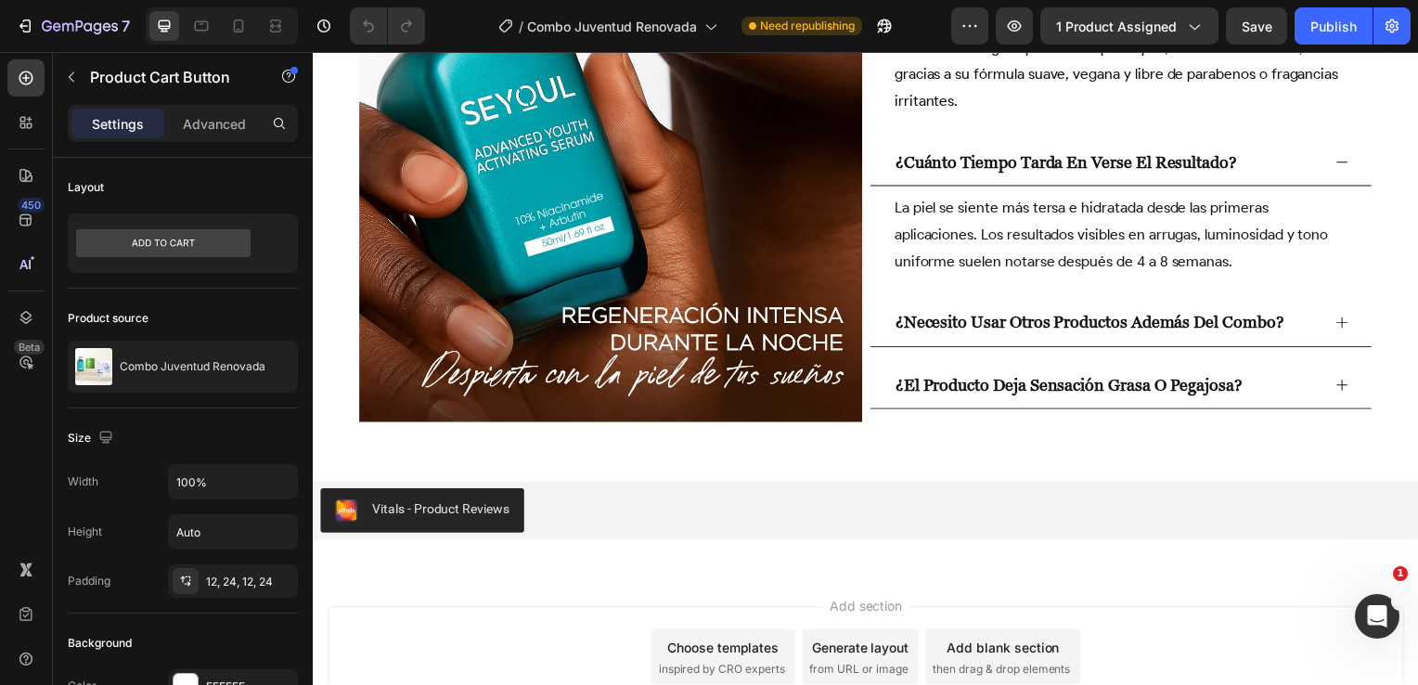
scroll to position [4140, 0]
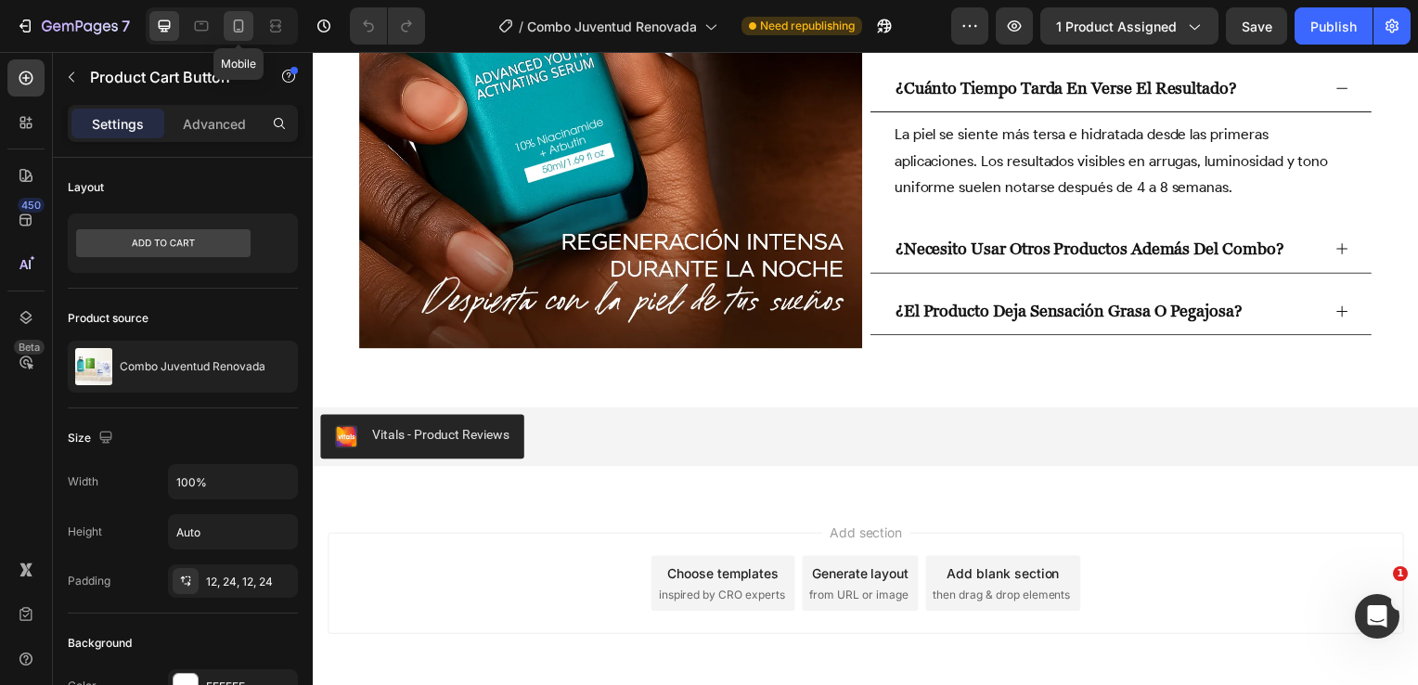
click at [225, 21] on div at bounding box center [239, 26] width 30 height 30
type input "15"
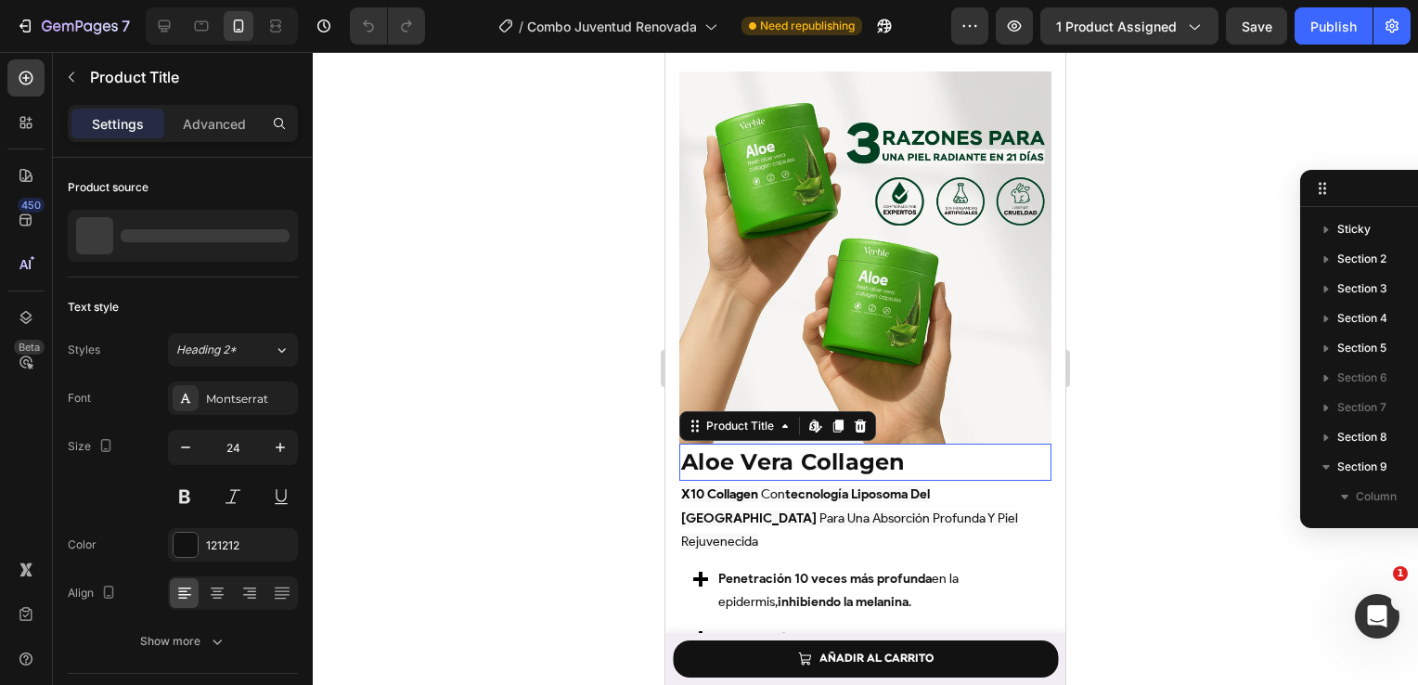
scroll to position [385, 0]
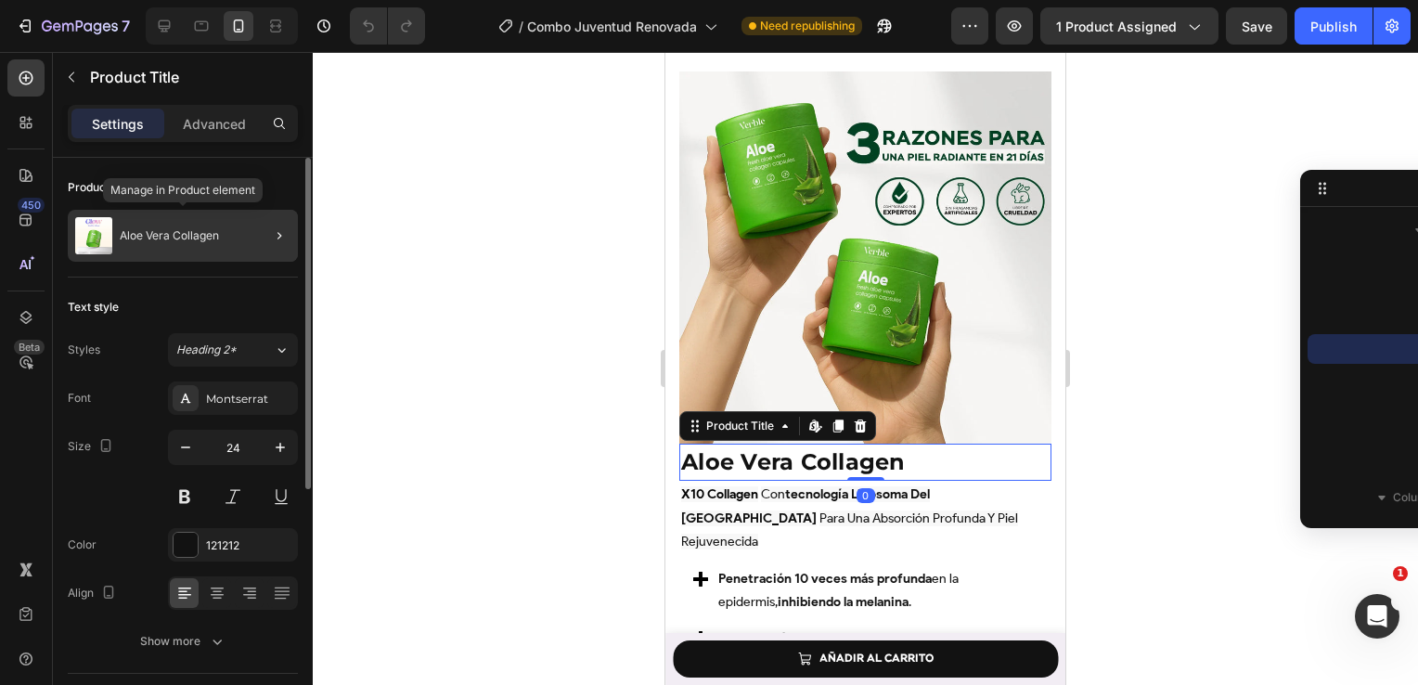
click at [225, 238] on div "Aloe Vera Collagen" at bounding box center [183, 236] width 230 height 52
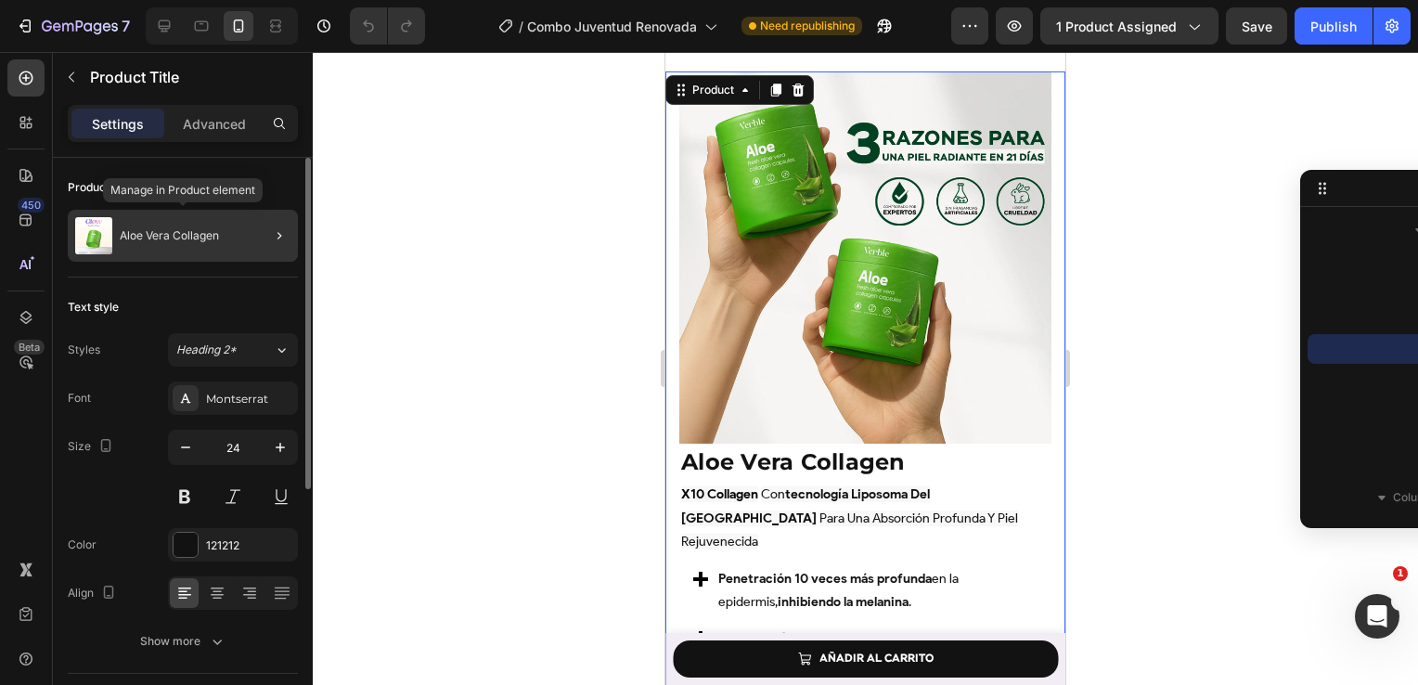
scroll to position [177, 0]
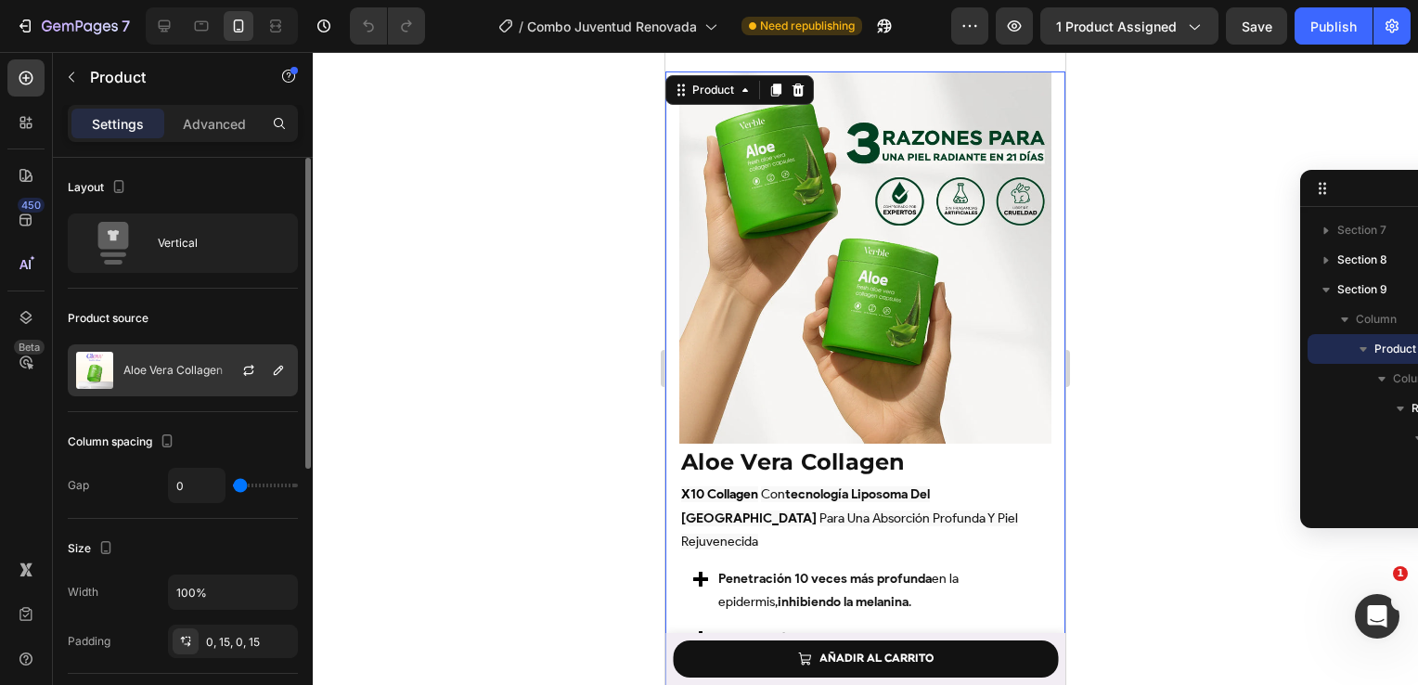
click at [220, 378] on div at bounding box center [256, 370] width 82 height 50
click at [280, 375] on icon "button" at bounding box center [278, 370] width 15 height 15
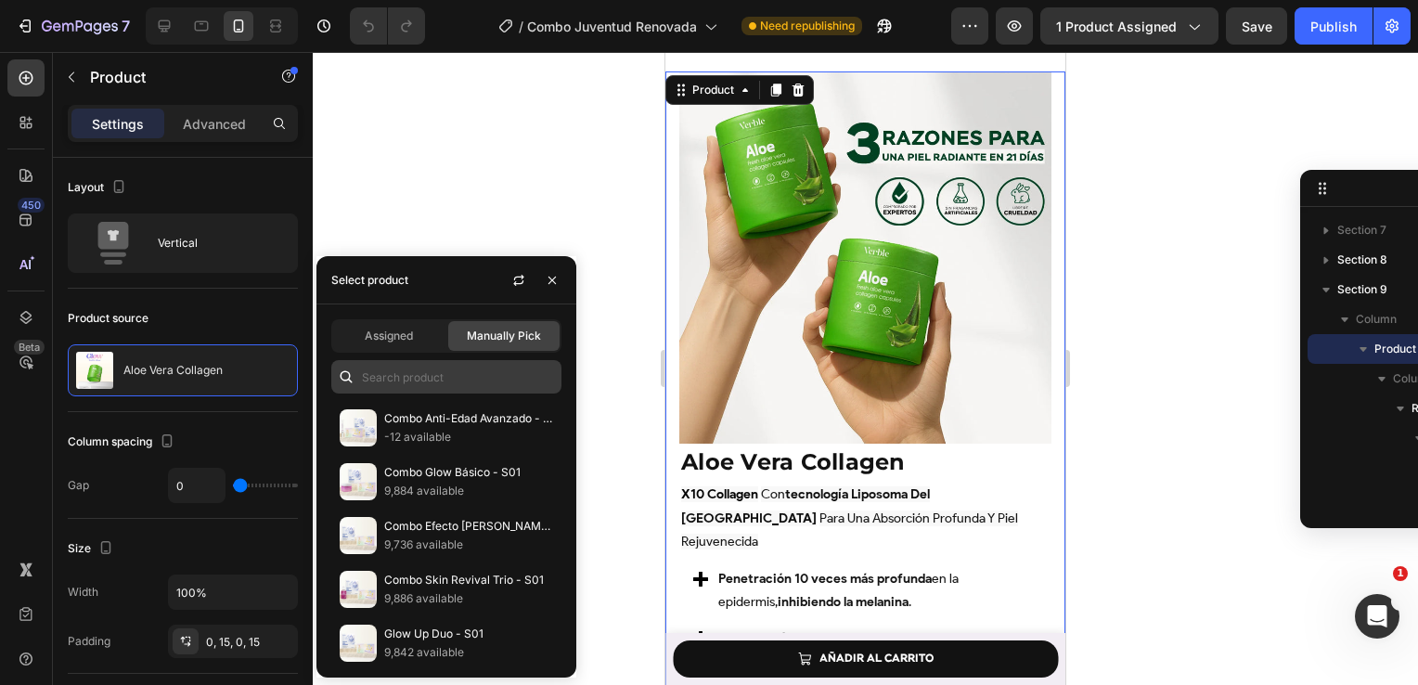
drag, startPoint x: 353, startPoint y: 375, endPoint x: 369, endPoint y: 378, distance: 16.9
click at [369, 378] on div at bounding box center [446, 376] width 230 height 33
click at [369, 378] on input "text" at bounding box center [446, 376] width 230 height 33
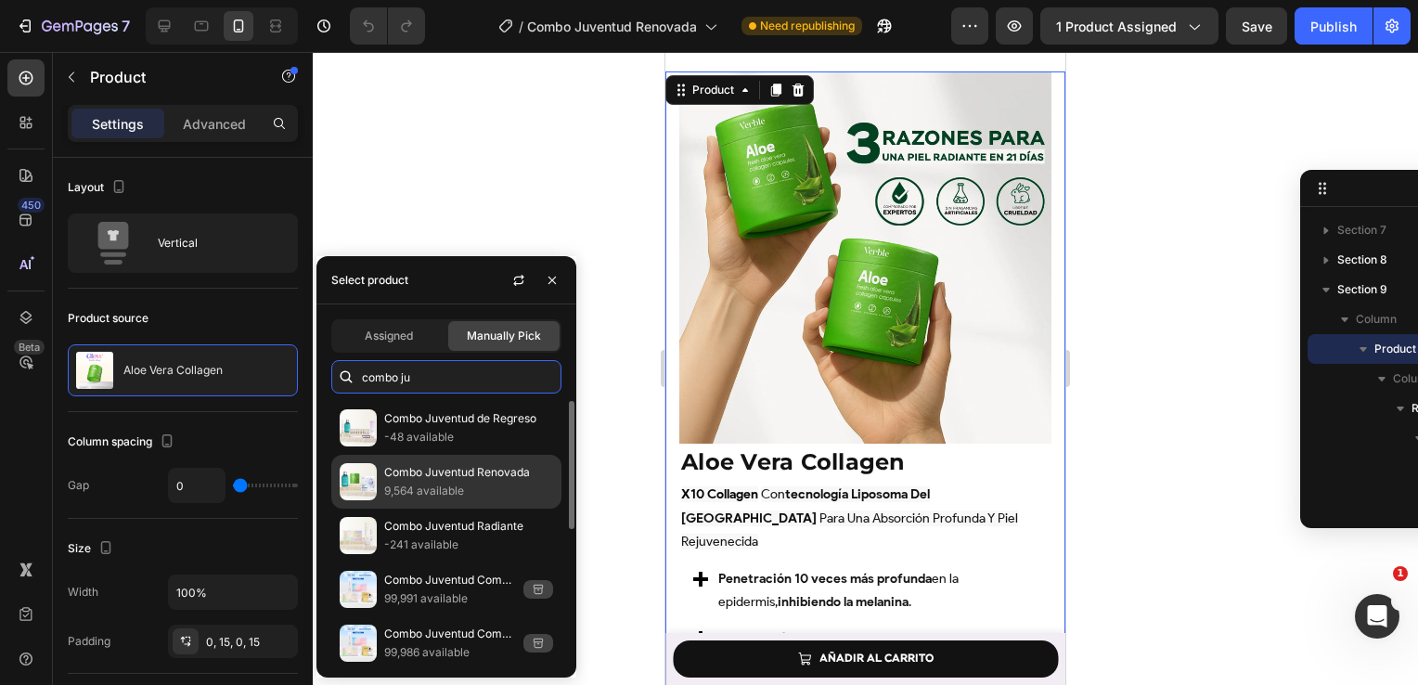
type input "combo ju"
click at [504, 488] on p "9,564 available" at bounding box center [468, 491] width 169 height 19
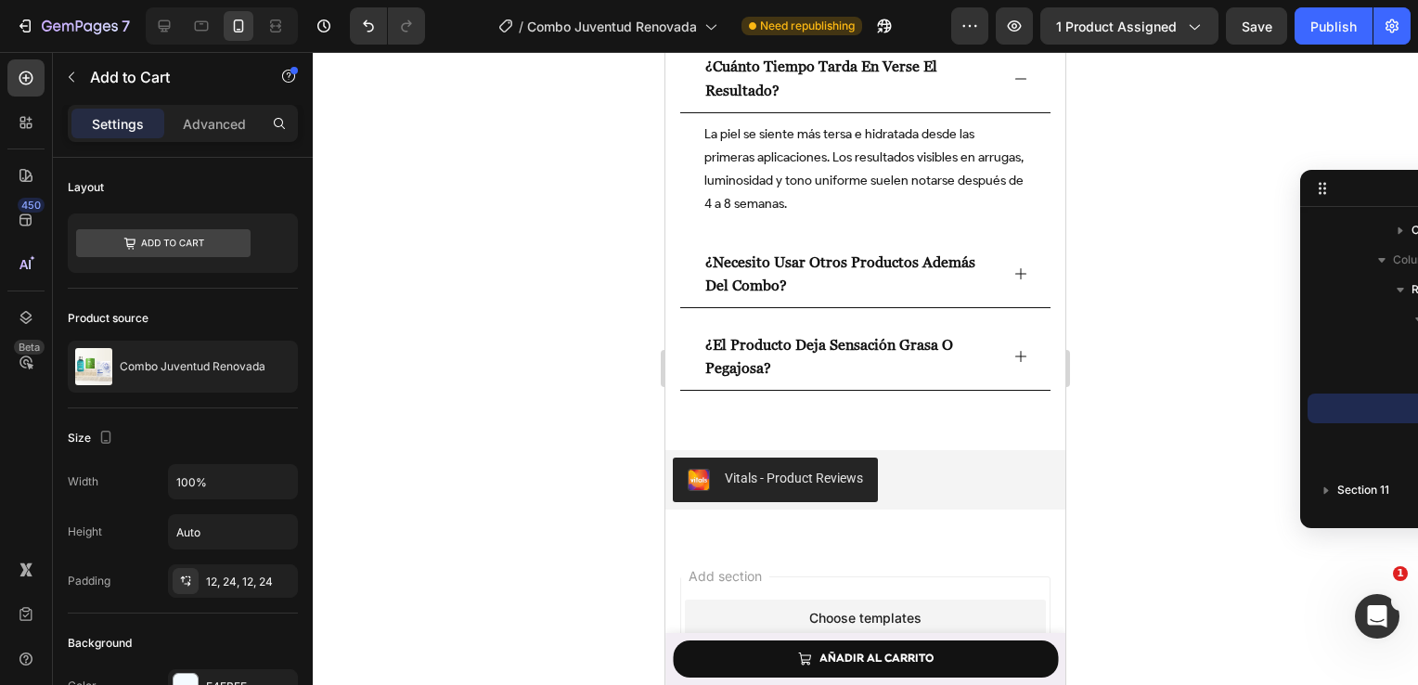
scroll to position [5742, 0]
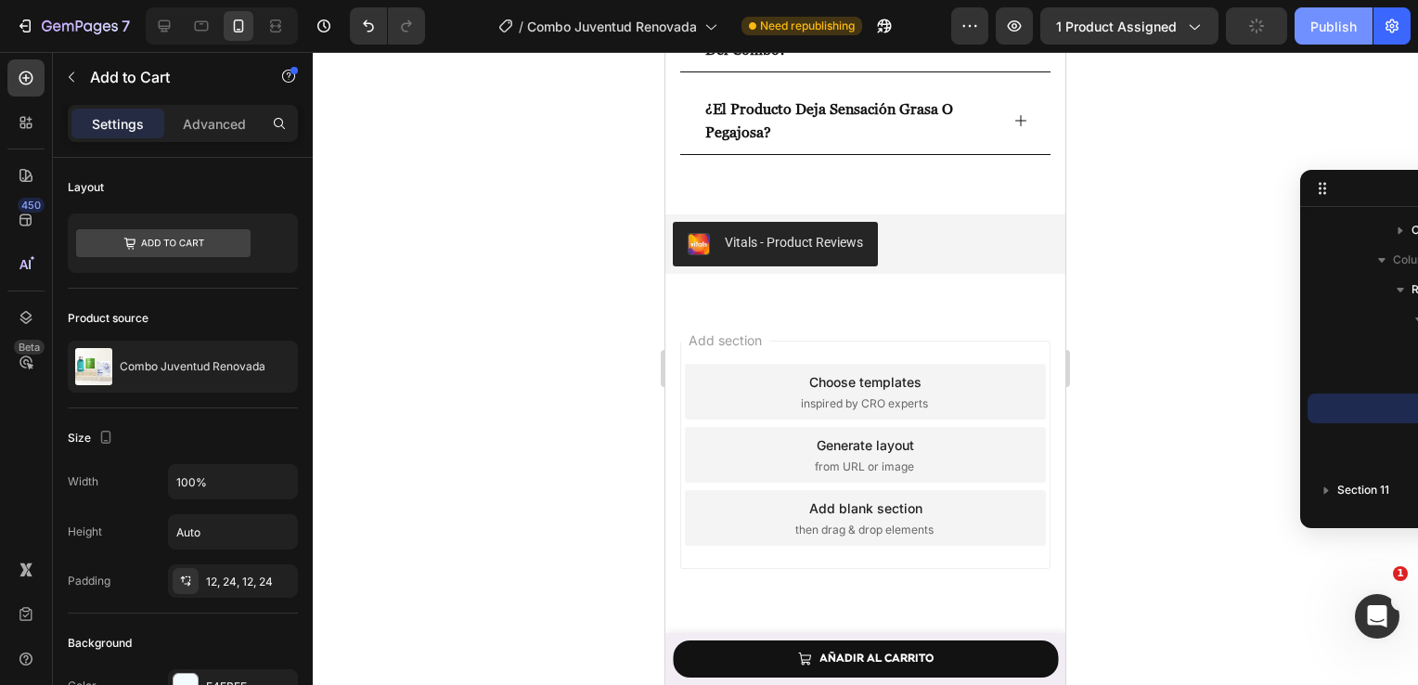
click at [1332, 28] on div "Publish" at bounding box center [1333, 26] width 46 height 19
